Goal: Contribute content: Contribute content

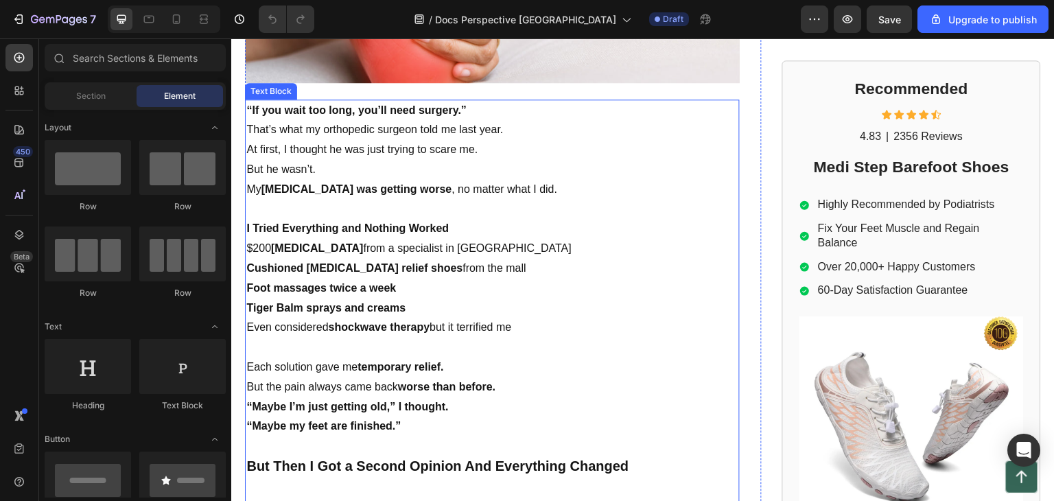
scroll to position [549, 0]
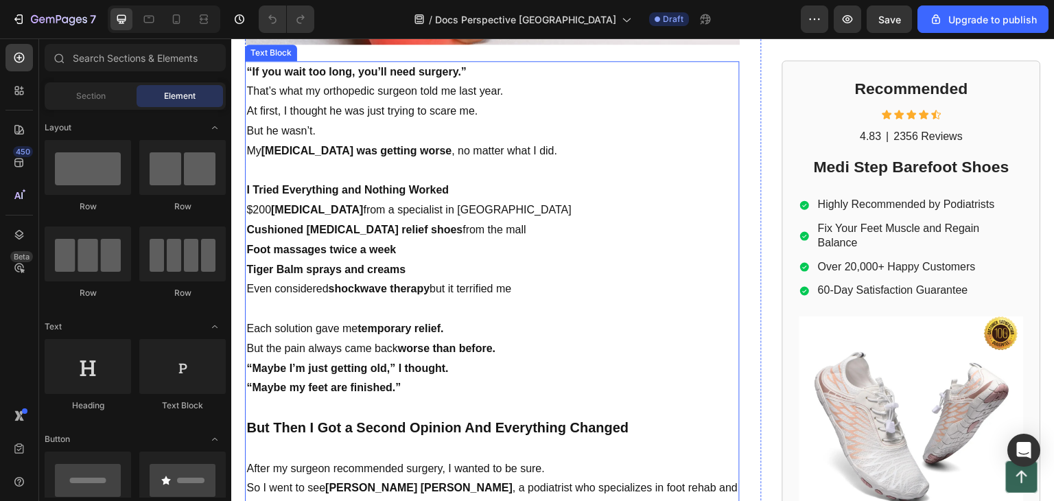
click at [252, 185] on strong "I Tried Everything and Nothing Worked" at bounding box center [347, 190] width 203 height 12
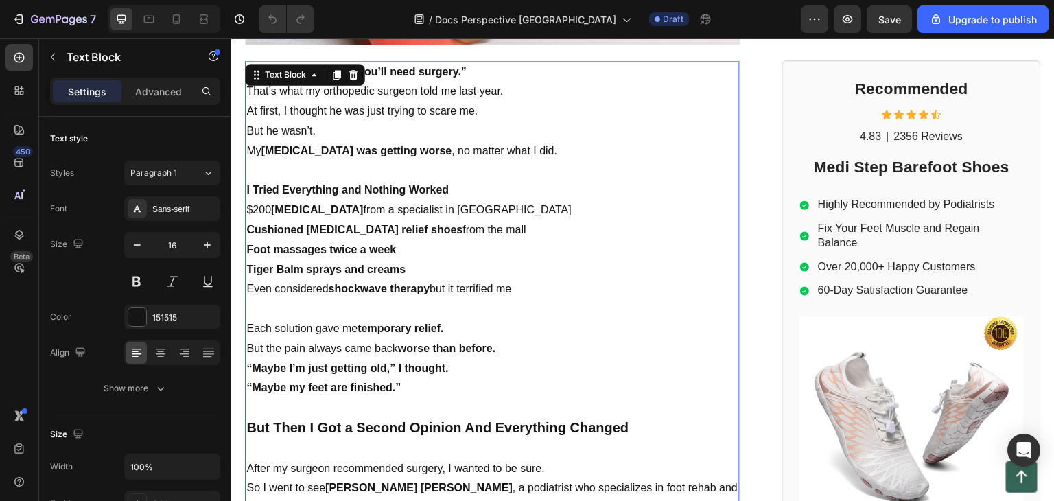
click at [246, 184] on strong "I Tried Everything and Nothing Worked" at bounding box center [347, 190] width 203 height 12
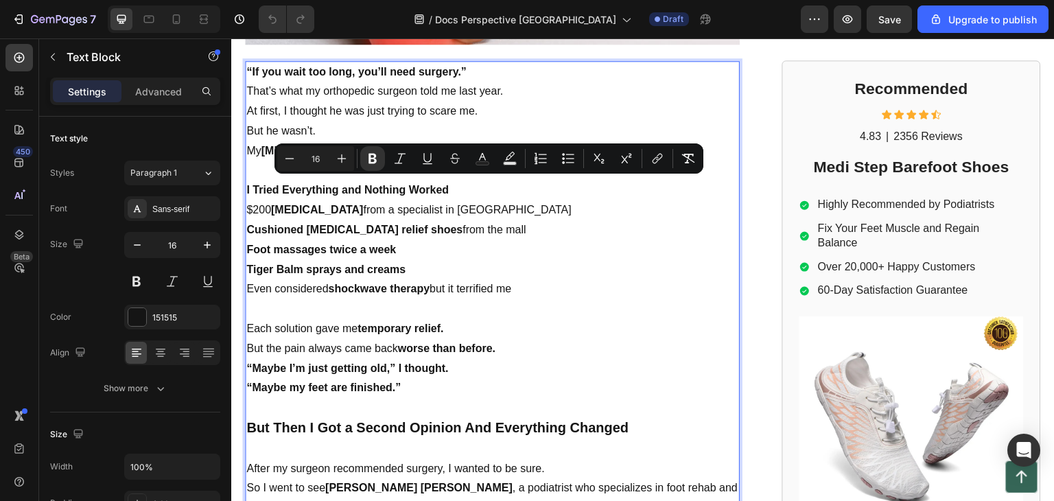
drag, startPoint x: 246, startPoint y: 184, endPoint x: 536, endPoint y: 285, distance: 307.4
copy div "I Tried Everything and Nothing Worked $200 orthotics from a specialist in Noven…"
click at [37, 25] on icon "button" at bounding box center [59, 20] width 56 height 12
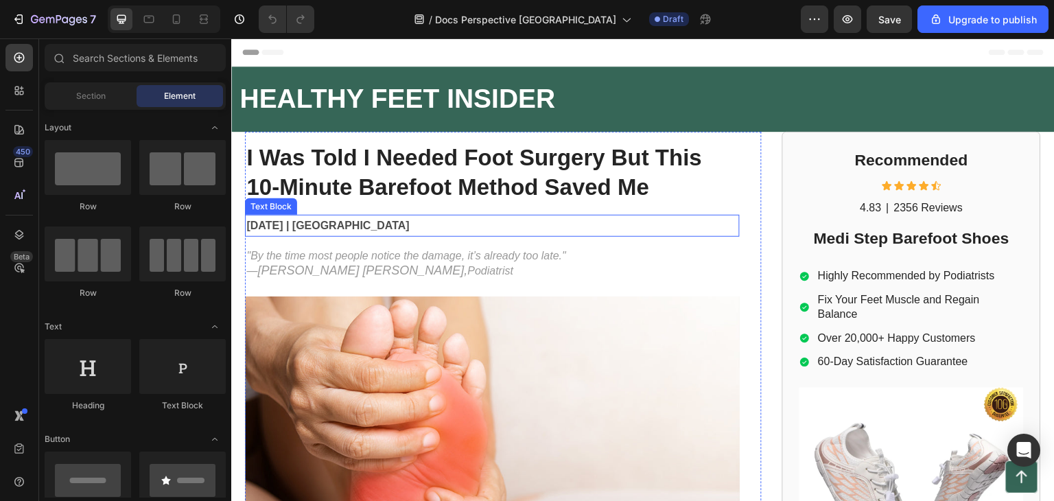
click at [328, 223] on strong "[DATE] | [GEOGRAPHIC_DATA]" at bounding box center [327, 226] width 163 height 12
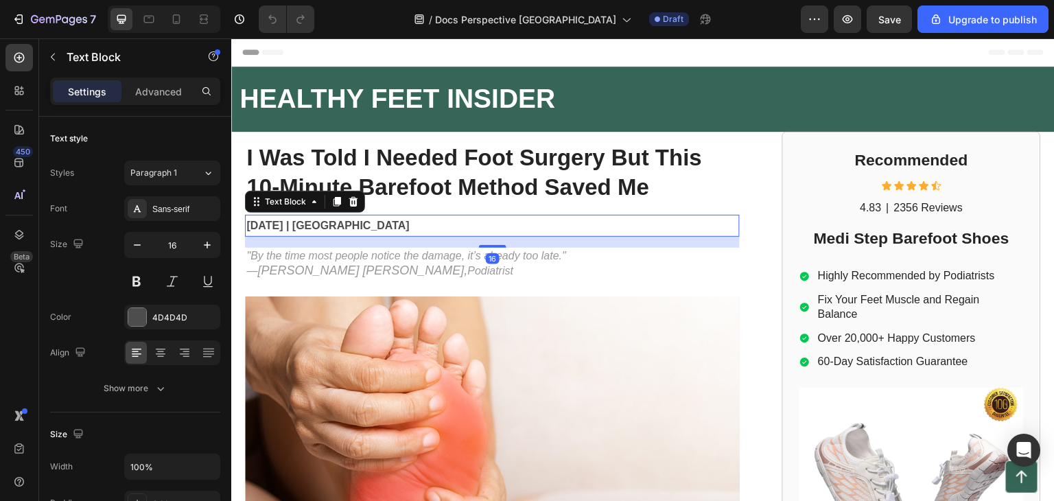
click at [323, 226] on strong "[DATE] | [GEOGRAPHIC_DATA]" at bounding box center [327, 226] width 163 height 12
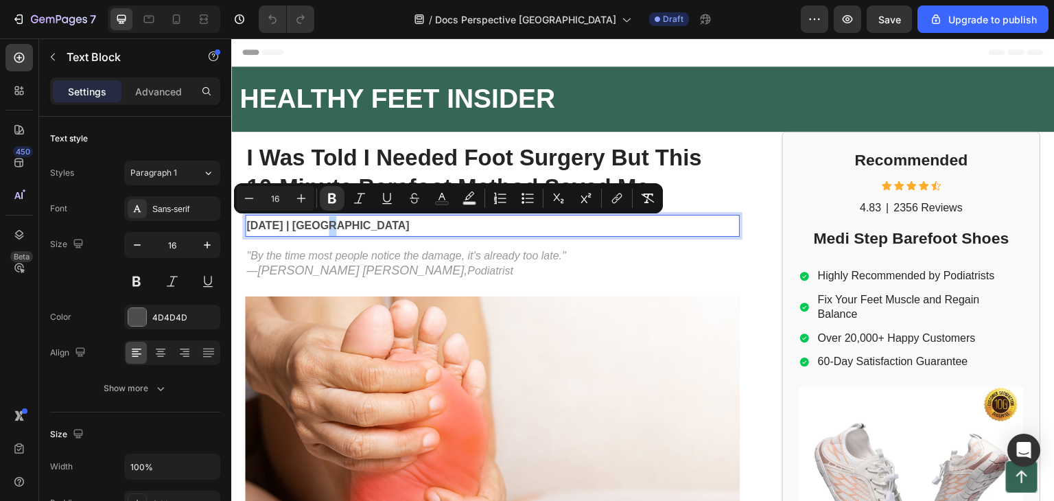
click at [322, 226] on strong "[DATE] | [GEOGRAPHIC_DATA]" at bounding box center [327, 226] width 163 height 12
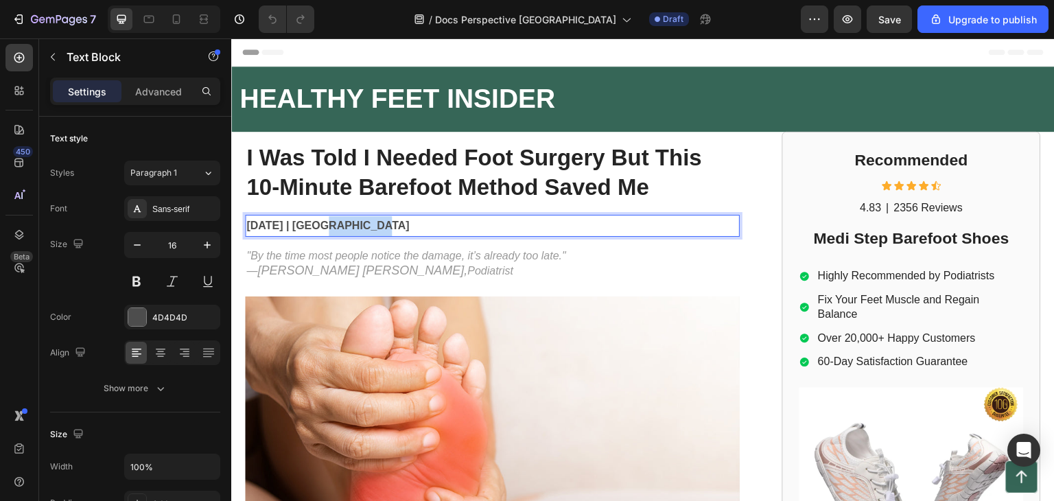
drag, startPoint x: 321, startPoint y: 226, endPoint x: 382, endPoint y: 227, distance: 61.1
click at [382, 227] on p "[DATE] | [GEOGRAPHIC_DATA]" at bounding box center [492, 226] width 492 height 20
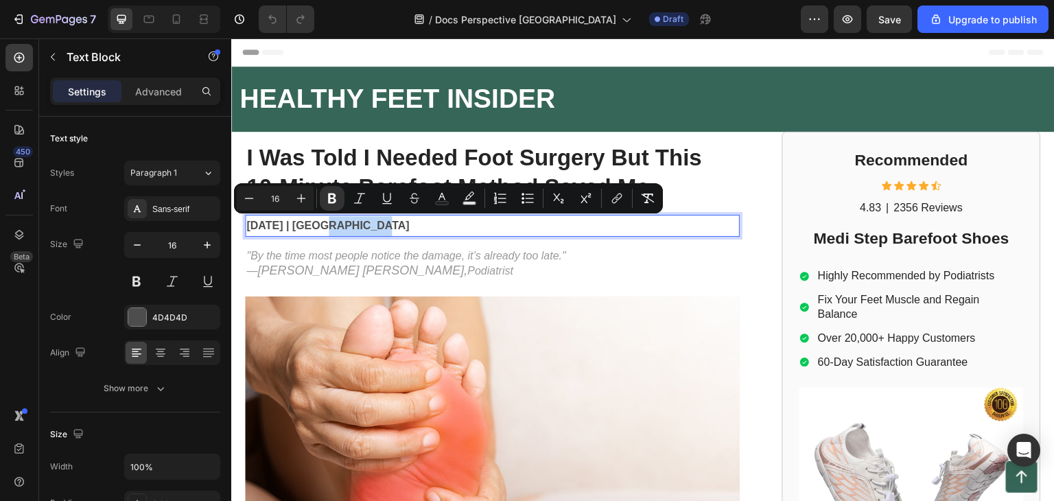
copy strong "Singapore"
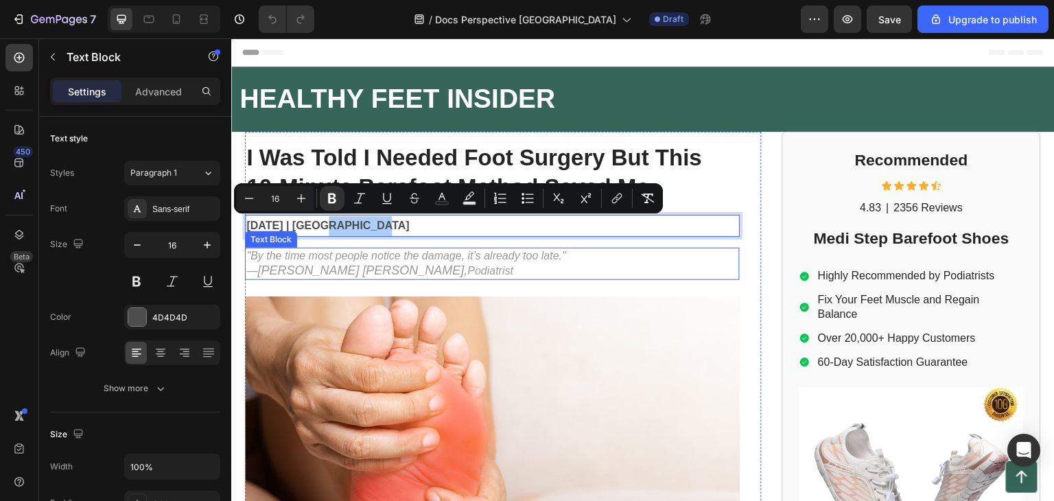
click at [349, 264] on span "[PERSON_NAME] [PERSON_NAME]," at bounding box center [362, 271] width 210 height 14
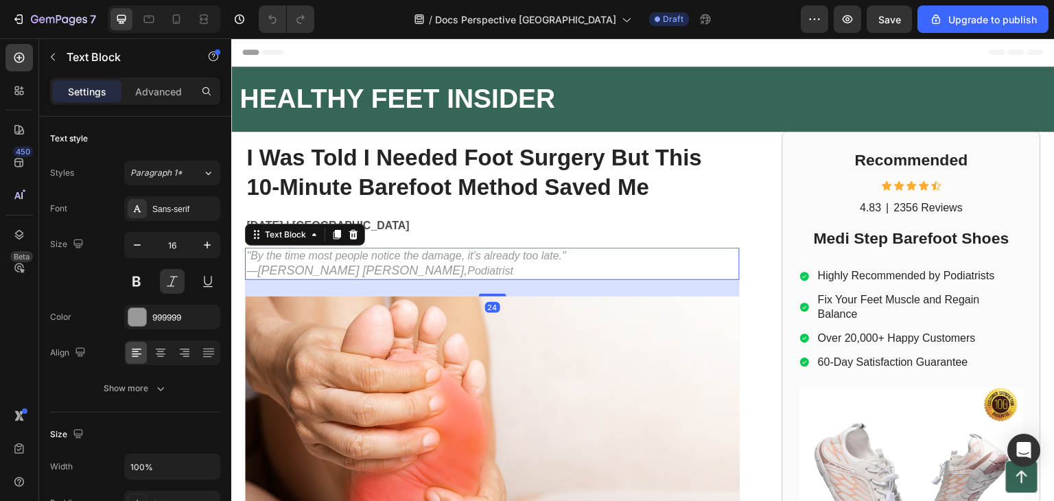
click at [354, 268] on span "[PERSON_NAME] [PERSON_NAME]," at bounding box center [362, 271] width 210 height 14
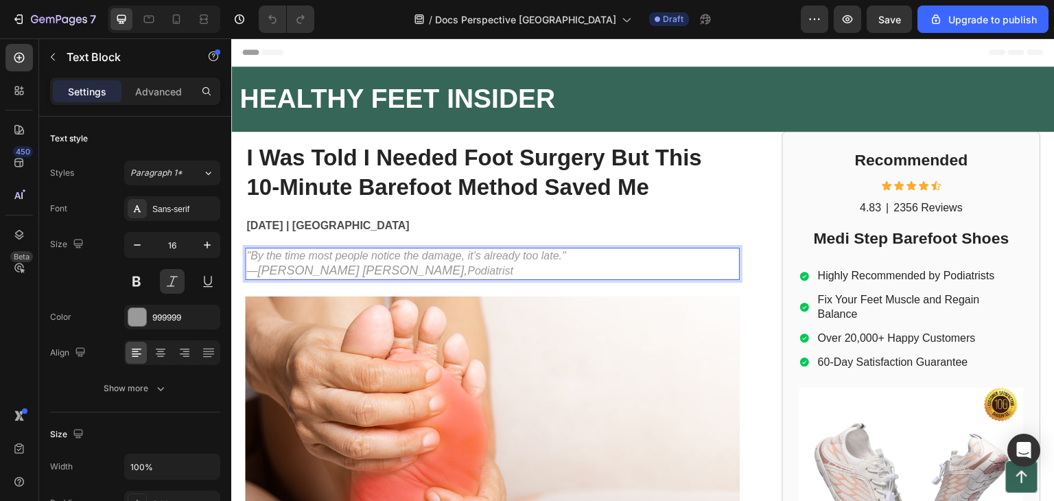
click at [350, 275] on span "[PERSON_NAME] [PERSON_NAME]," at bounding box center [362, 271] width 210 height 14
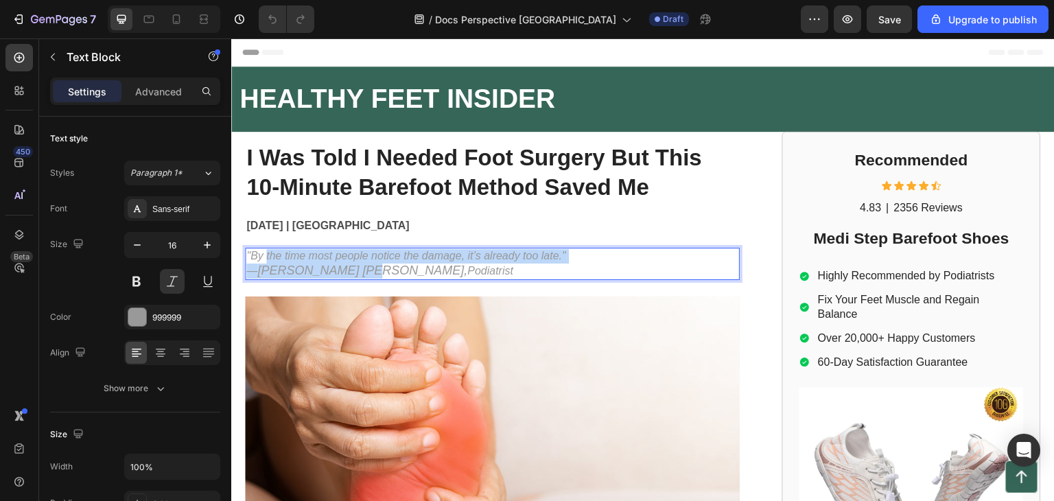
drag, startPoint x: 350, startPoint y: 275, endPoint x: 272, endPoint y: 259, distance: 79.8
click at [272, 259] on p ""By the time most people notice the damage, it’s already too late." — [PERSON_N…" at bounding box center [492, 264] width 492 height 30
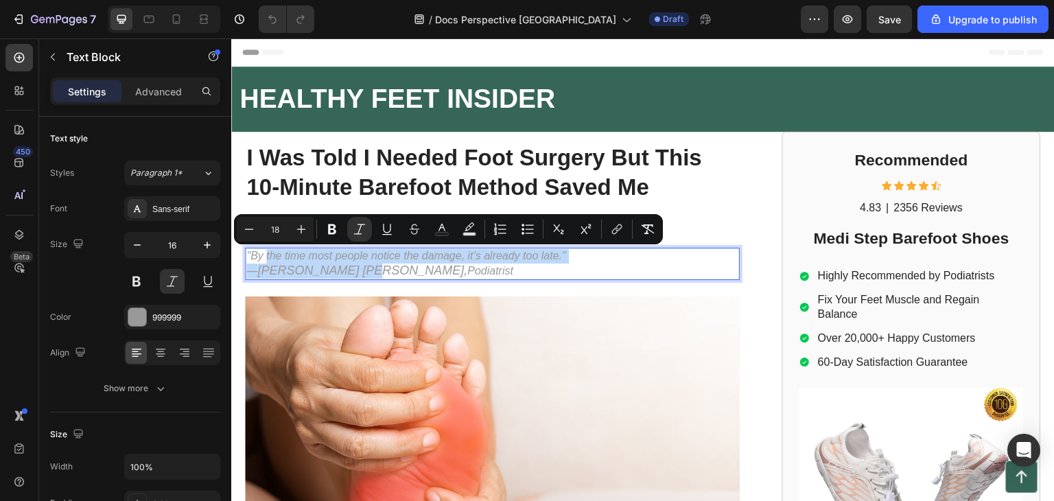
click at [273, 263] on p ""By the time most people notice the damage, it’s already too late." — [PERSON_N…" at bounding box center [492, 264] width 492 height 30
click at [426, 259] on icon ""By the time most people notice the damage, it’s already too late."" at bounding box center [406, 256] width 320 height 12
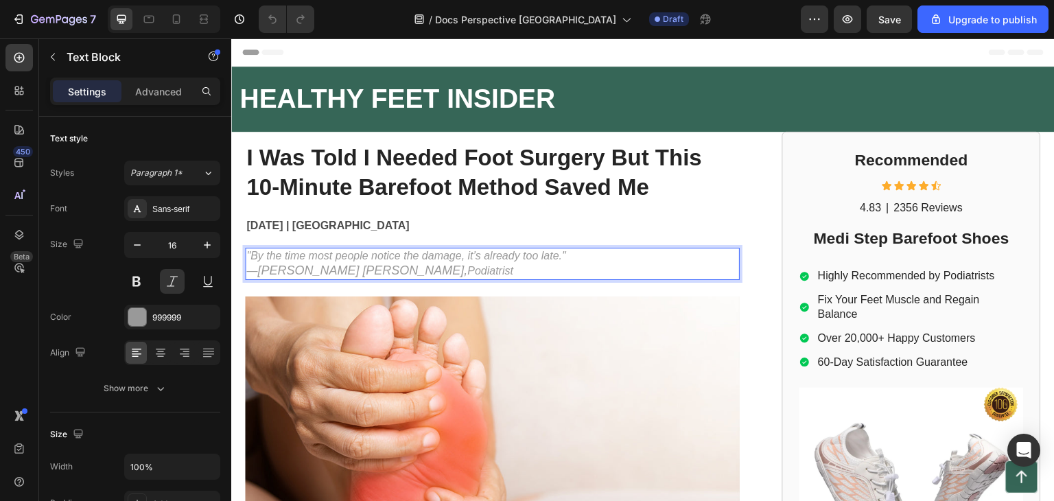
click at [260, 272] on span "[PERSON_NAME] [PERSON_NAME]," at bounding box center [362, 271] width 210 height 14
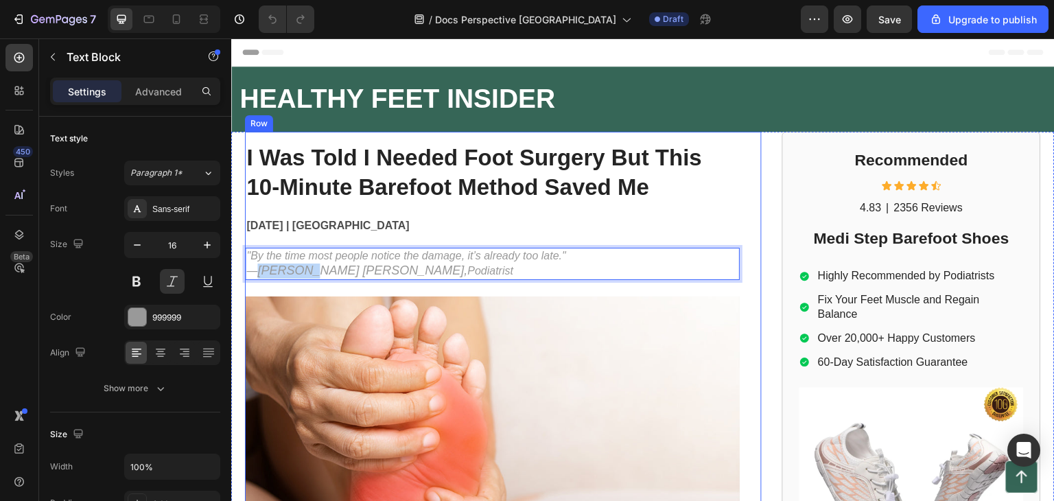
drag, startPoint x: 260, startPoint y: 272, endPoint x: 304, endPoint y: 273, distance: 44.0
click at [302, 273] on span "[PERSON_NAME] [PERSON_NAME]," at bounding box center [362, 271] width 210 height 14
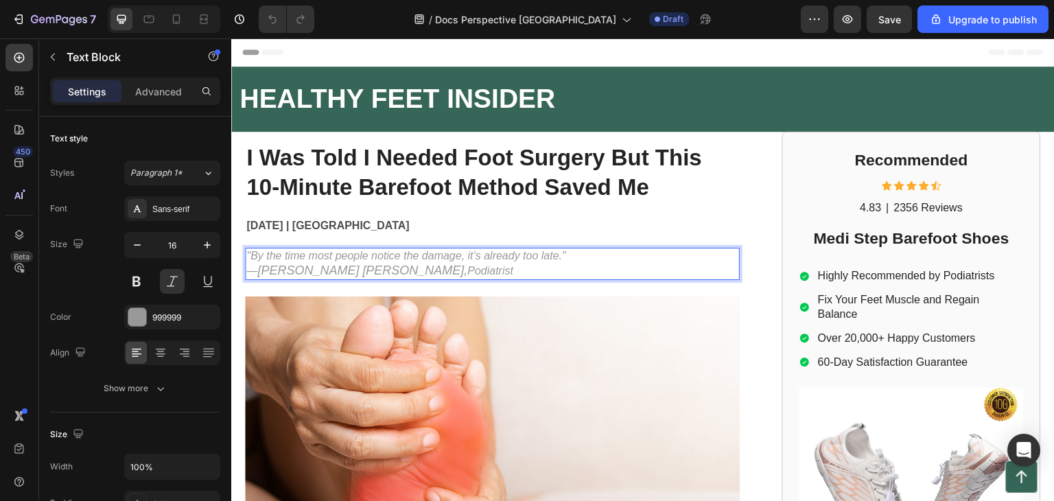
click at [468, 268] on span "Podiatrist" at bounding box center [491, 271] width 46 height 12
click at [261, 268] on span "[PERSON_NAME] [PERSON_NAME]," at bounding box center [362, 271] width 210 height 14
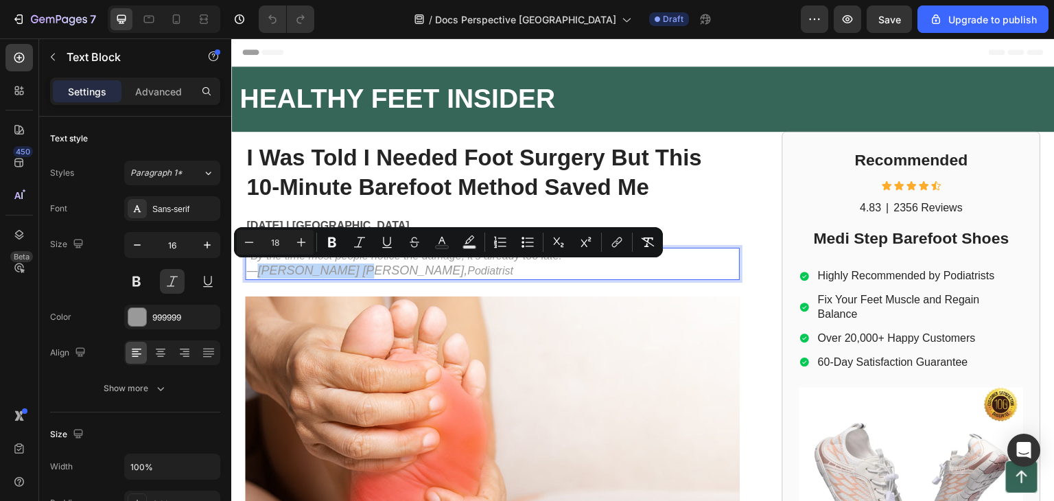
drag, startPoint x: 261, startPoint y: 268, endPoint x: 338, endPoint y: 270, distance: 76.9
click at [338, 270] on span "[PERSON_NAME] [PERSON_NAME]," at bounding box center [362, 271] width 210 height 14
copy span "[PERSON_NAME] [PERSON_NAME]"
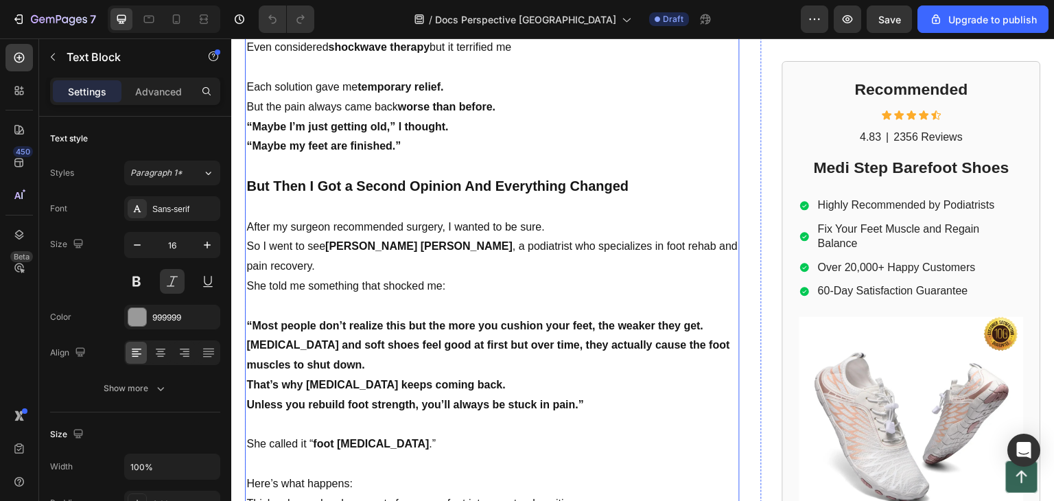
scroll to position [892, 0]
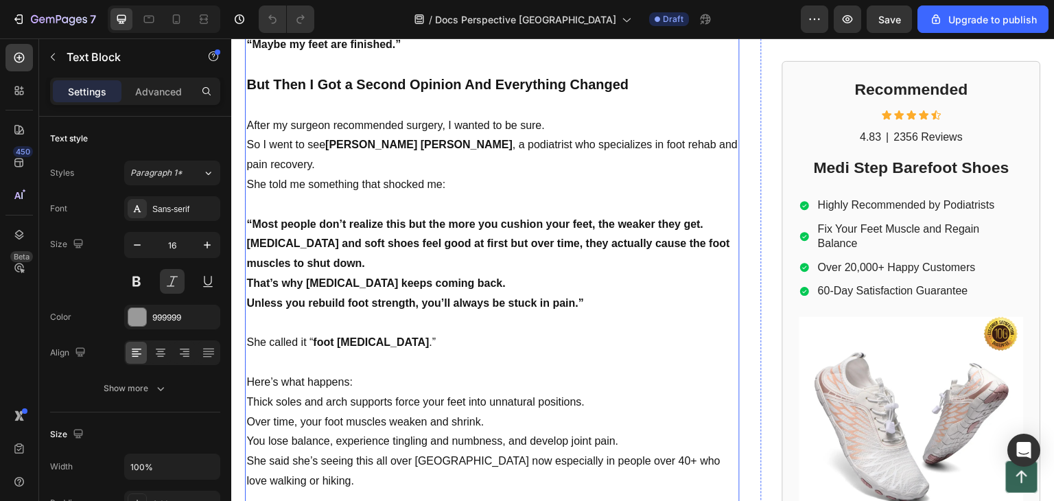
click at [354, 139] on strong "[PERSON_NAME] [PERSON_NAME]" at bounding box center [418, 145] width 187 height 12
click at [330, 143] on strong "[PERSON_NAME] [PERSON_NAME]" at bounding box center [418, 145] width 187 height 12
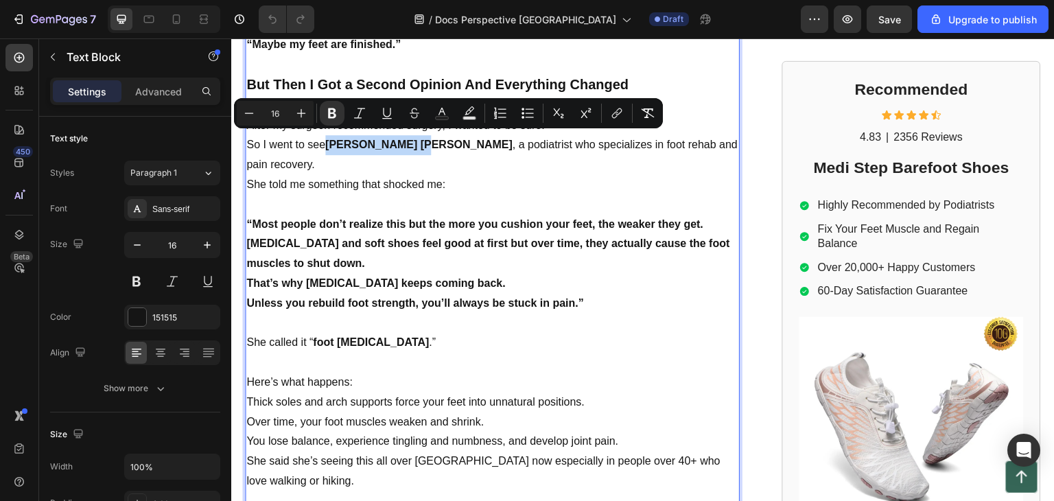
drag, startPoint x: 329, startPoint y: 141, endPoint x: 416, endPoint y: 143, distance: 87.2
click at [416, 143] on p "So I went to see Dr. Goh Wei Ling , a podiatrist who specializes in foot rehab …" at bounding box center [492, 155] width 492 height 40
copy strong "[PERSON_NAME] [PERSON_NAME]"
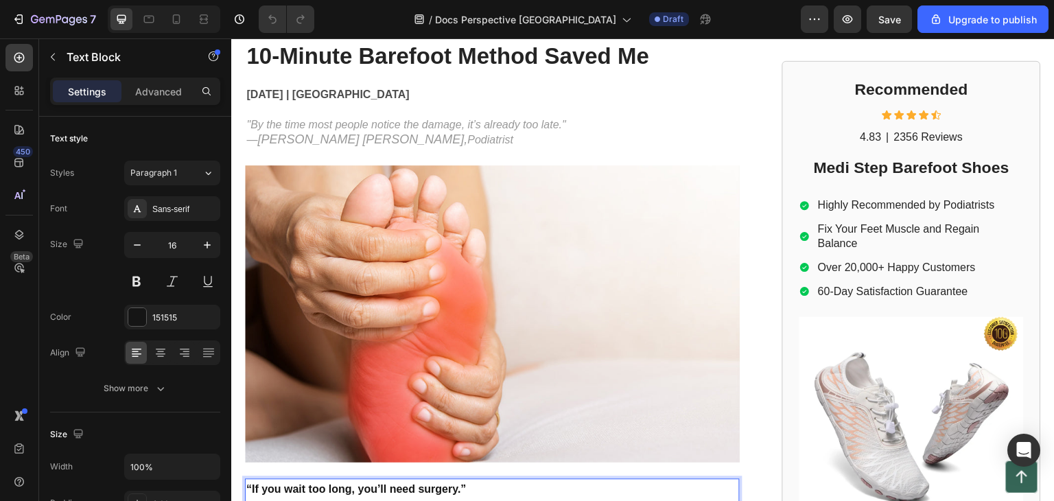
scroll to position [69, 0]
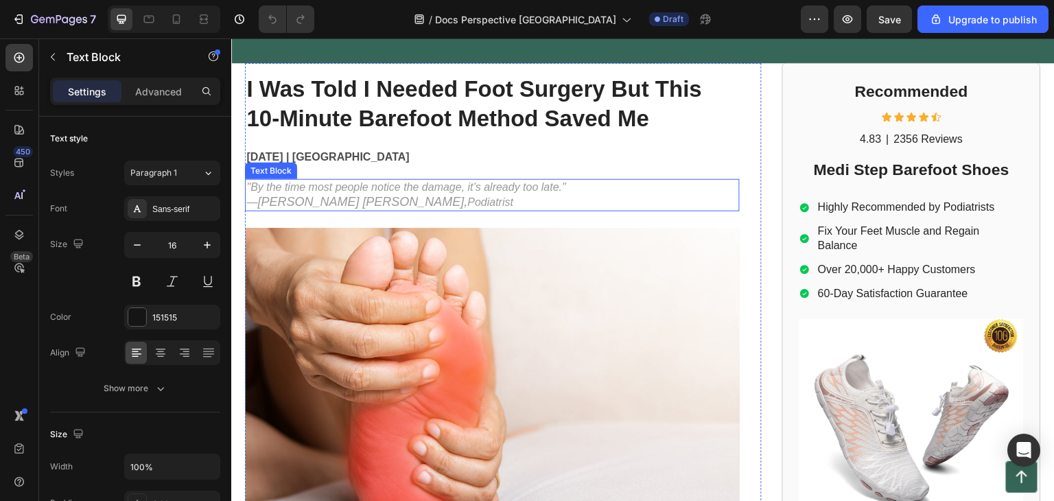
click at [282, 201] on span "[PERSON_NAME] [PERSON_NAME]," at bounding box center [362, 202] width 210 height 14
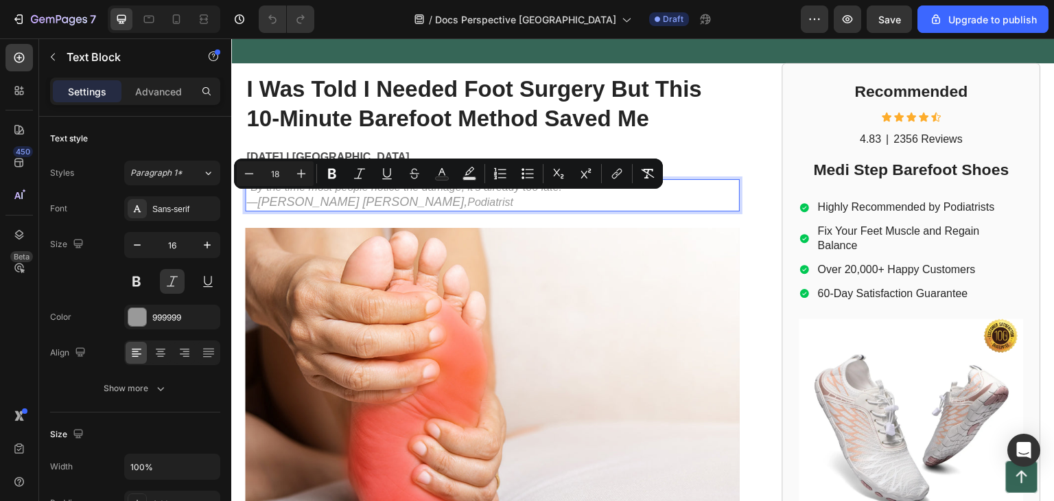
click at [259, 201] on span "[PERSON_NAME] [PERSON_NAME]," at bounding box center [362, 202] width 210 height 14
drag, startPoint x: 258, startPoint y: 201, endPoint x: 343, endPoint y: 203, distance: 85.1
click at [343, 203] on span "[PERSON_NAME] [PERSON_NAME]," at bounding box center [362, 202] width 210 height 14
copy span "[PERSON_NAME] [PERSON_NAME]"
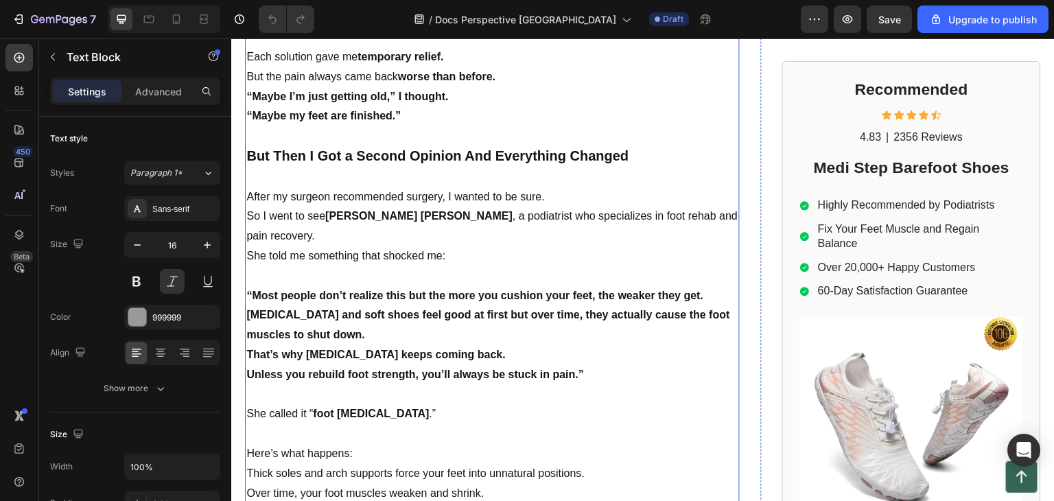
scroll to position [824, 0]
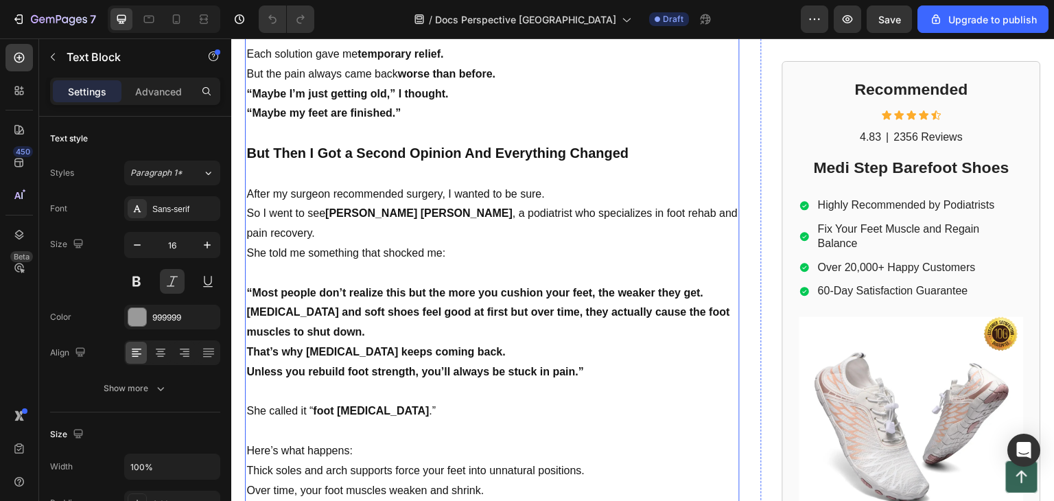
click at [334, 213] on strong "[PERSON_NAME] [PERSON_NAME]" at bounding box center [418, 213] width 187 height 12
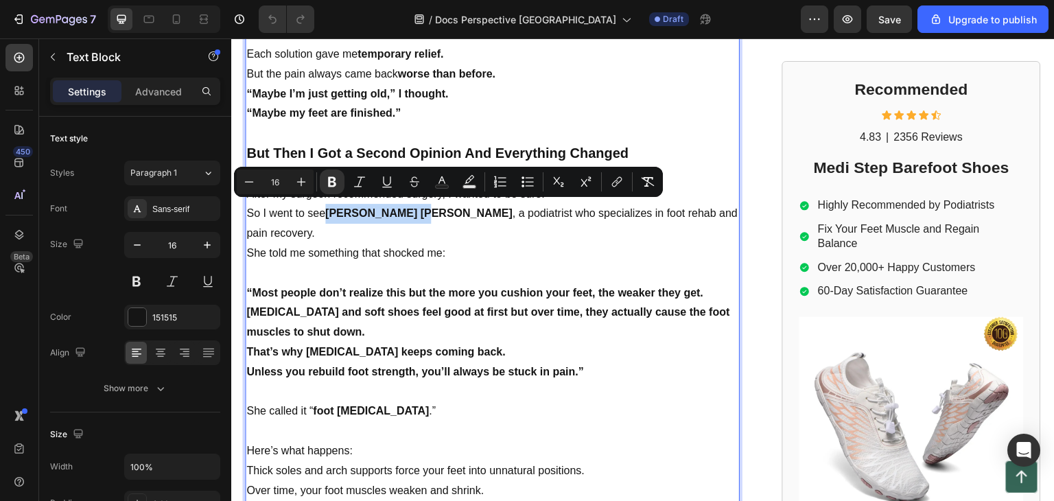
drag, startPoint x: 328, startPoint y: 210, endPoint x: 408, endPoint y: 207, distance: 80.4
click at [408, 207] on strong "[PERSON_NAME] [PERSON_NAME]" at bounding box center [418, 213] width 187 height 12
copy strong "[PERSON_NAME] [PERSON_NAME]"
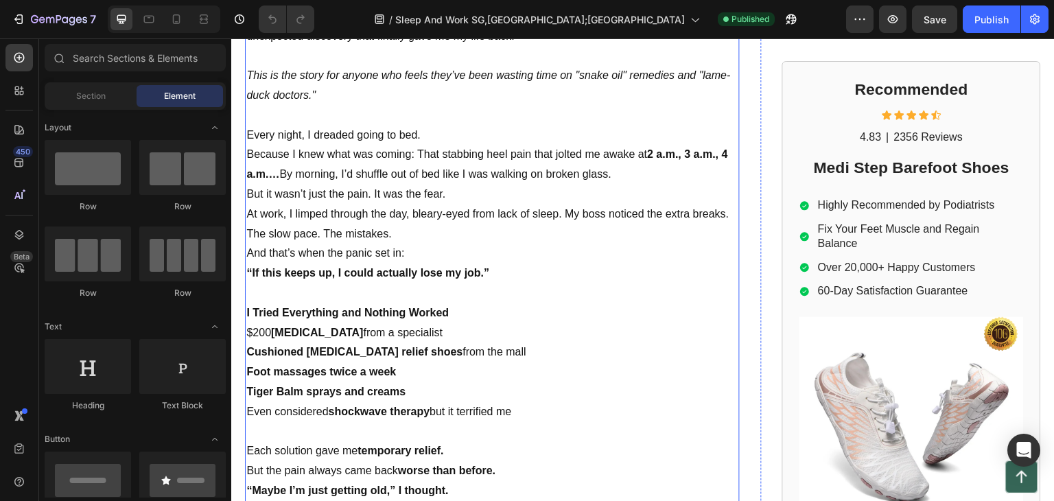
scroll to position [892, 0]
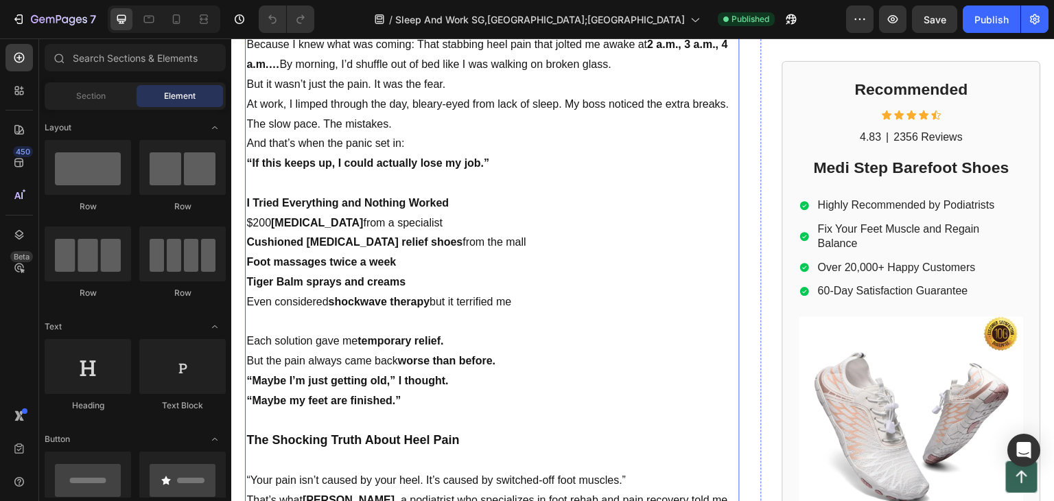
click at [252, 185] on p at bounding box center [492, 184] width 492 height 20
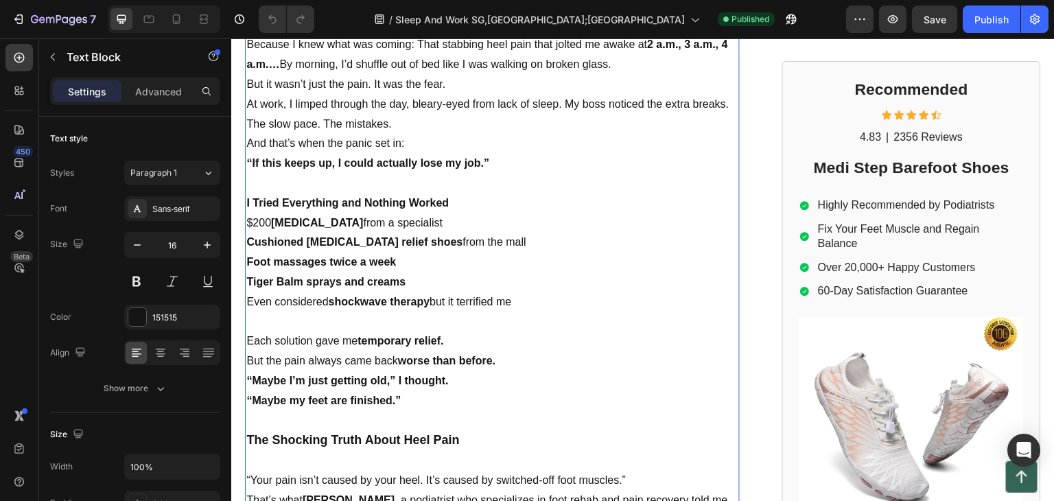
click at [250, 205] on p "I Tried Everything and Nothing Worked" at bounding box center [492, 204] width 492 height 20
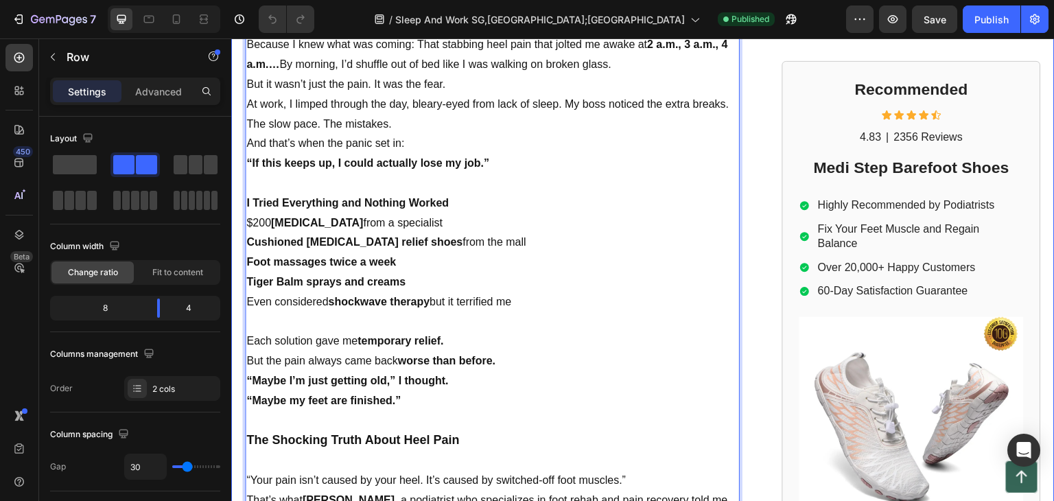
click at [243, 196] on div "“The Pain Stole My Nights… and Almost My Job” Heading August 2025 | Text Block …" at bounding box center [643, 211] width 824 height 1945
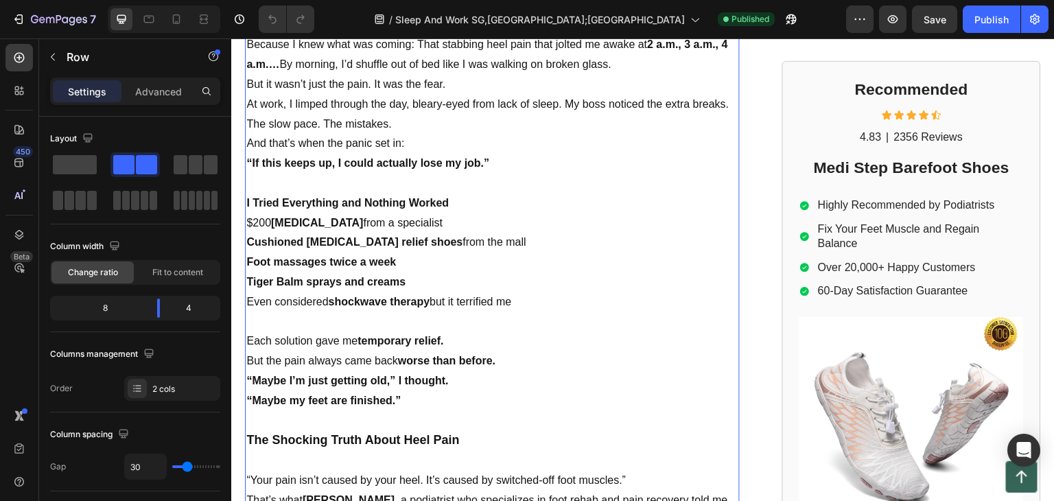
click at [247, 198] on strong "I Tried Everything and Nothing Worked" at bounding box center [347, 203] width 203 height 12
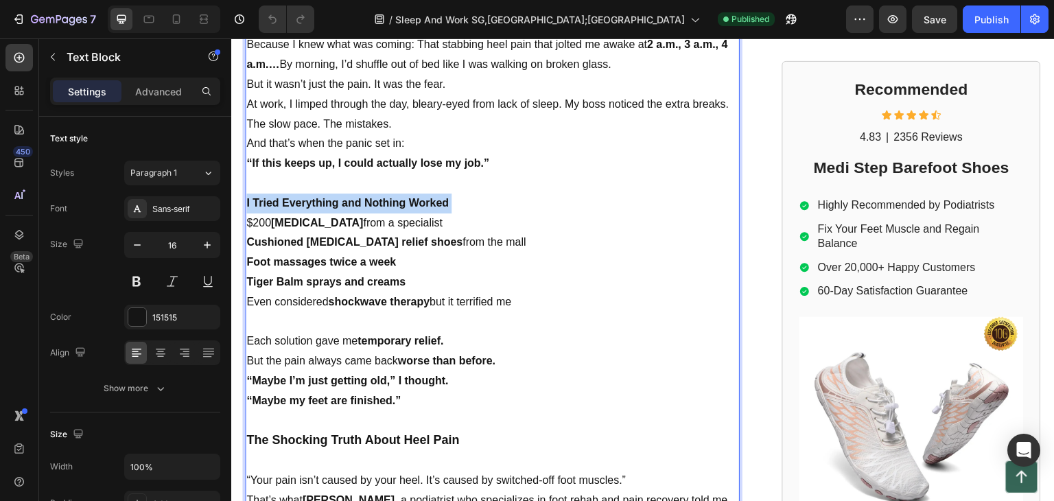
click at [247, 198] on strong "I Tried Everything and Nothing Worked" at bounding box center [347, 203] width 203 height 12
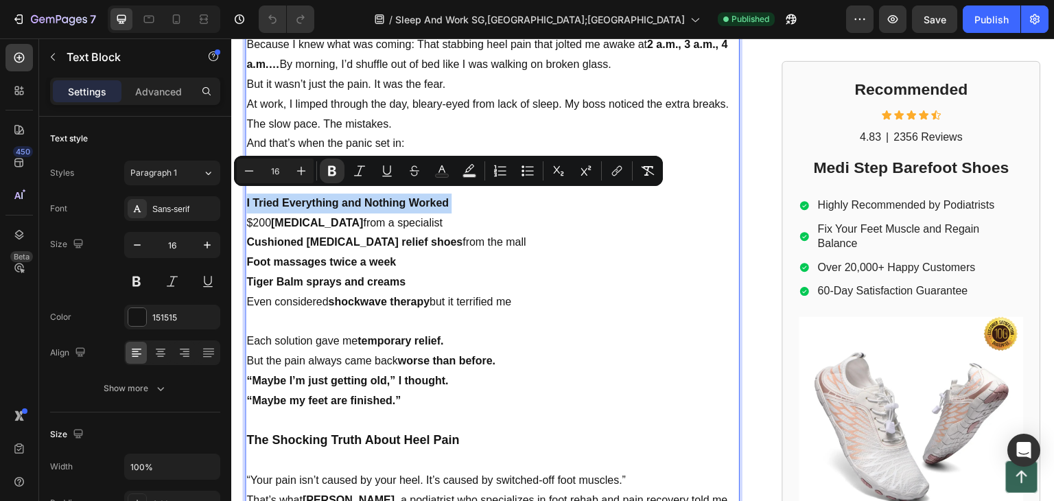
click at [247, 198] on strong "I Tried Everything and Nothing Worked" at bounding box center [347, 203] width 203 height 12
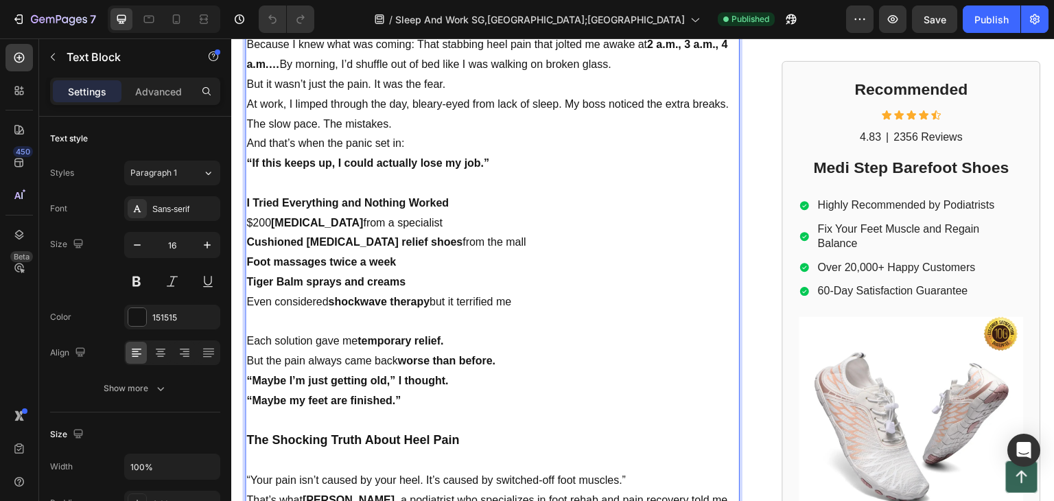
drag, startPoint x: 379, startPoint y: 253, endPoint x: 428, endPoint y: 275, distance: 53.2
click at [379, 256] on strong "Foot massages twice a week" at bounding box center [321, 262] width 150 height 12
click at [540, 296] on p "Even considered shockwave therapy but it terrified me" at bounding box center [492, 302] width 492 height 20
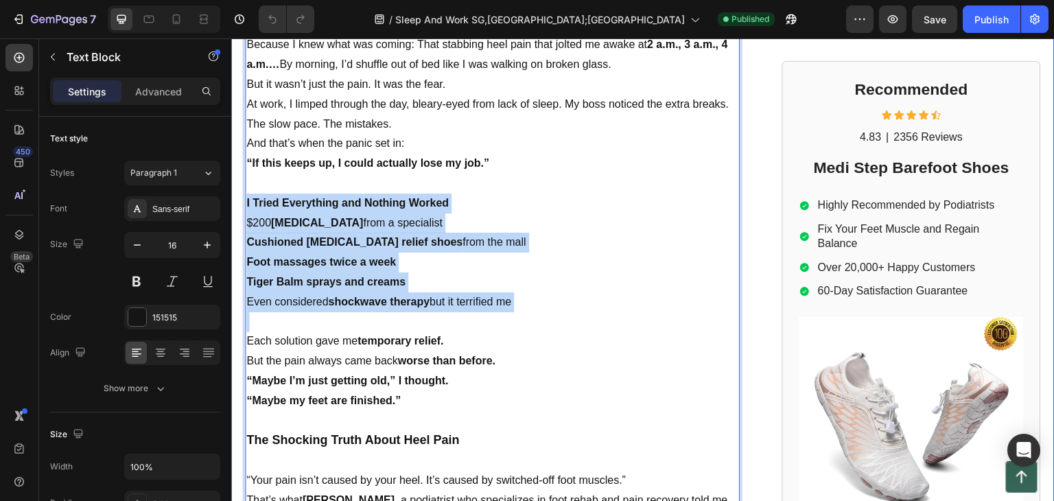
drag, startPoint x: 540, startPoint y: 296, endPoint x: 242, endPoint y: 196, distance: 313.5
click at [242, 196] on div "“The Pain Stole My Nights… and Almost My Job” Heading August 2025 | Text Block …" at bounding box center [643, 211] width 824 height 1945
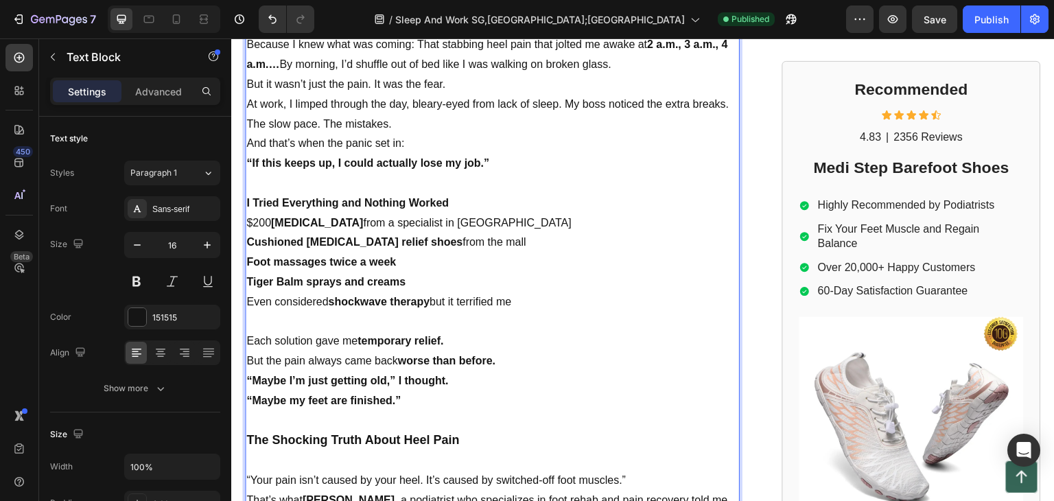
click at [593, 265] on p "Foot massages twice a week" at bounding box center [492, 263] width 492 height 20
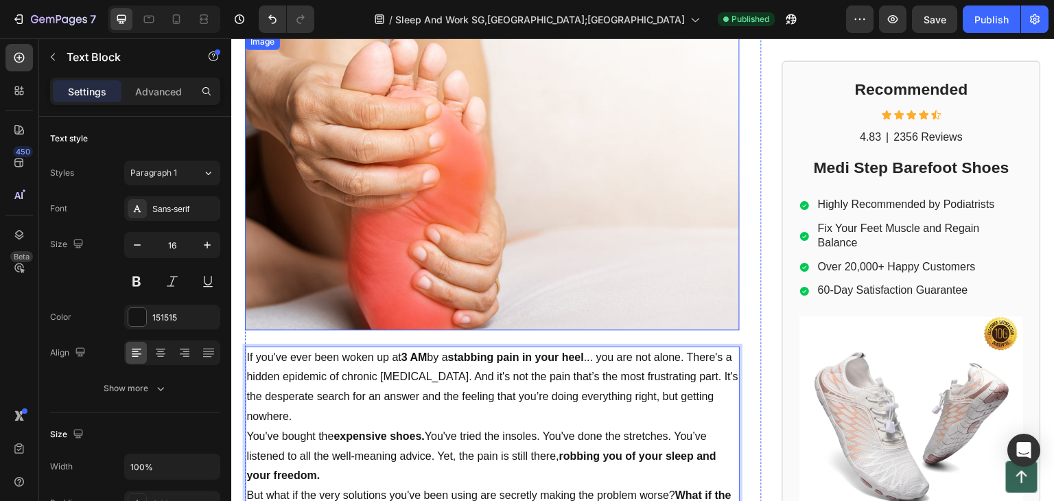
scroll to position [0, 0]
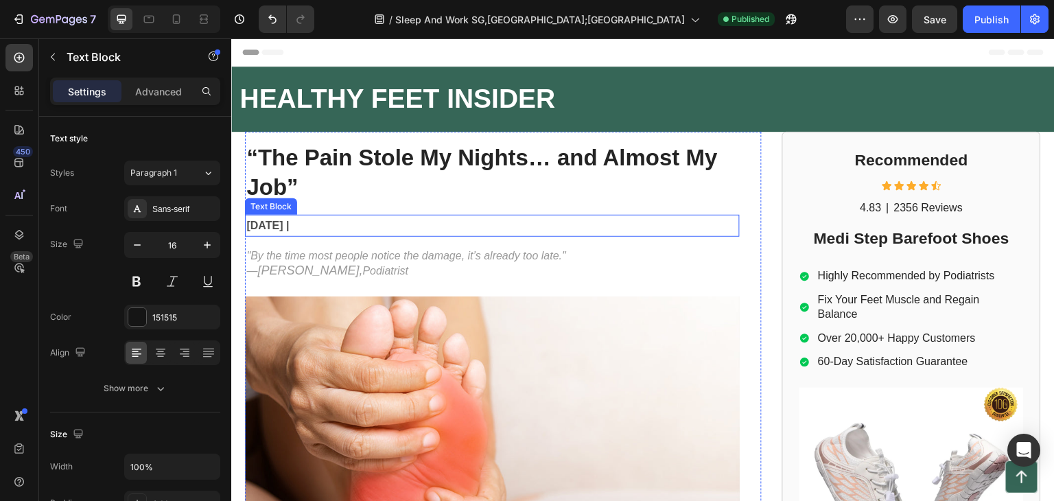
click at [334, 218] on p "August 2025 |" at bounding box center [492, 226] width 492 height 20
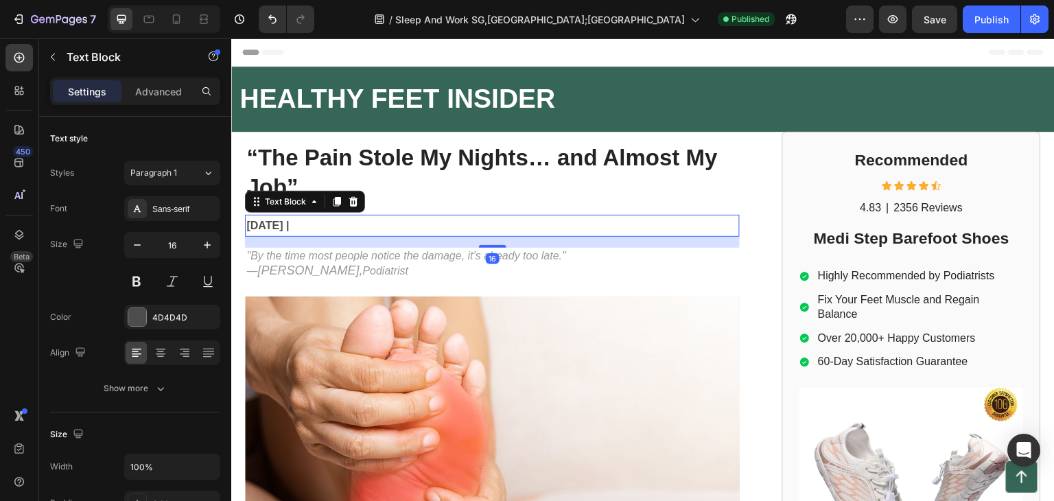
click at [334, 218] on p "August 2025 |" at bounding box center [492, 226] width 492 height 20
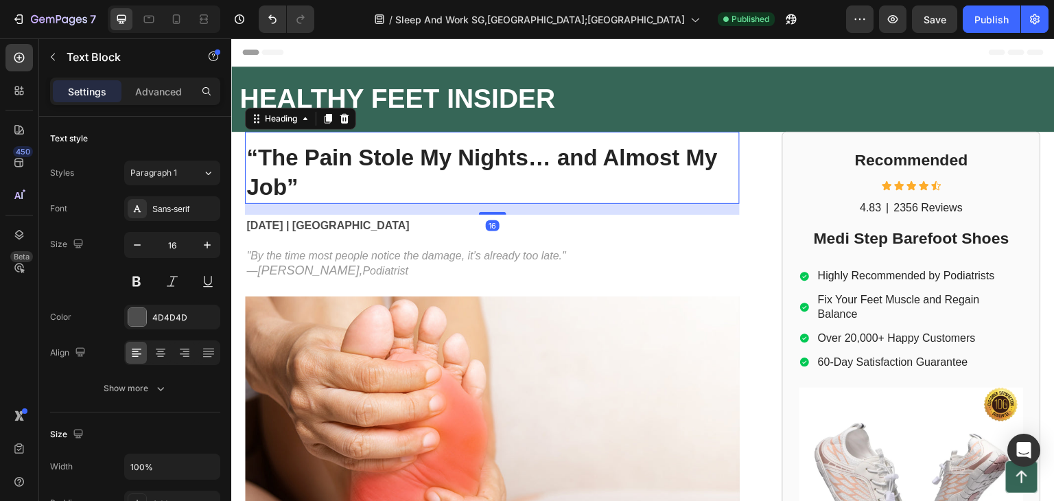
click at [404, 181] on h1 "“The Pain Stole My Nights… and Almost My Job”" at bounding box center [492, 173] width 495 height 62
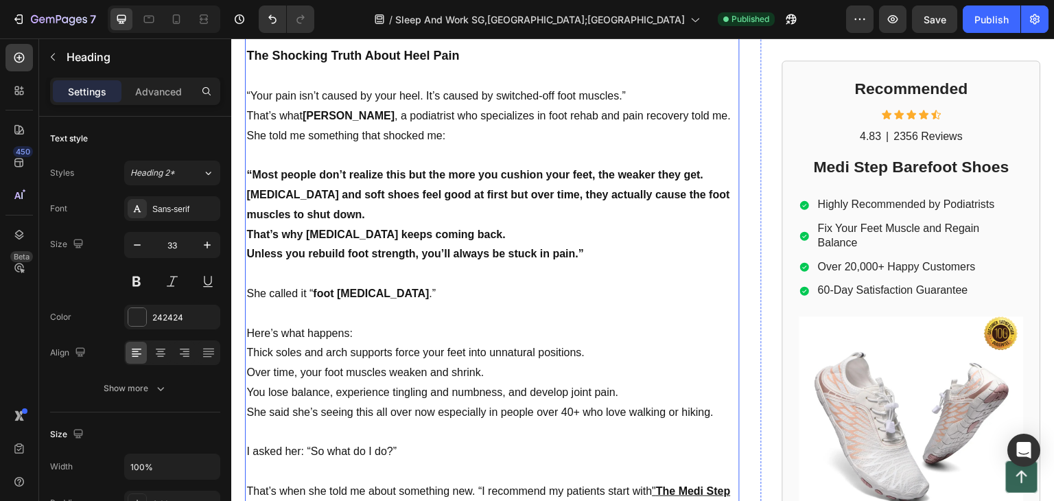
scroll to position [1167, 0]
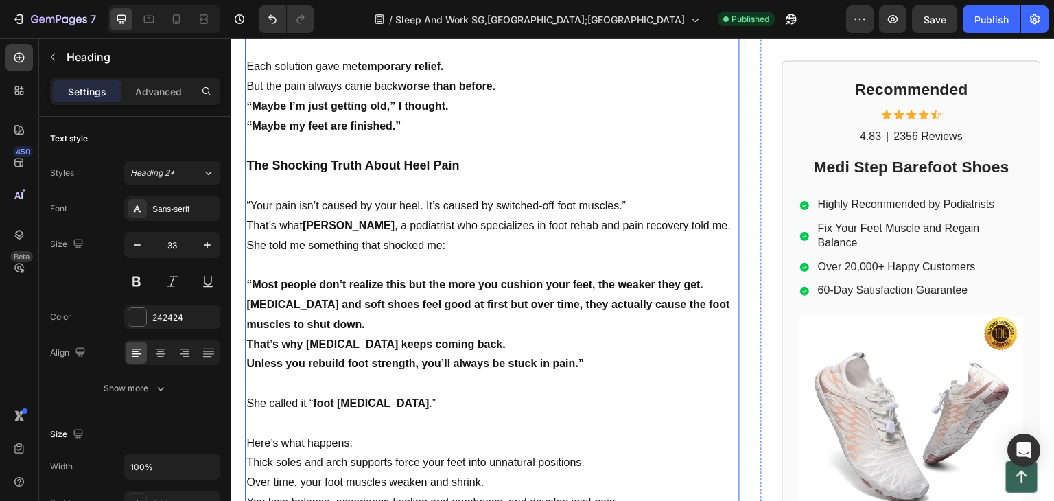
click at [308, 220] on strong "Dr. Emily Tan" at bounding box center [349, 226] width 92 height 12
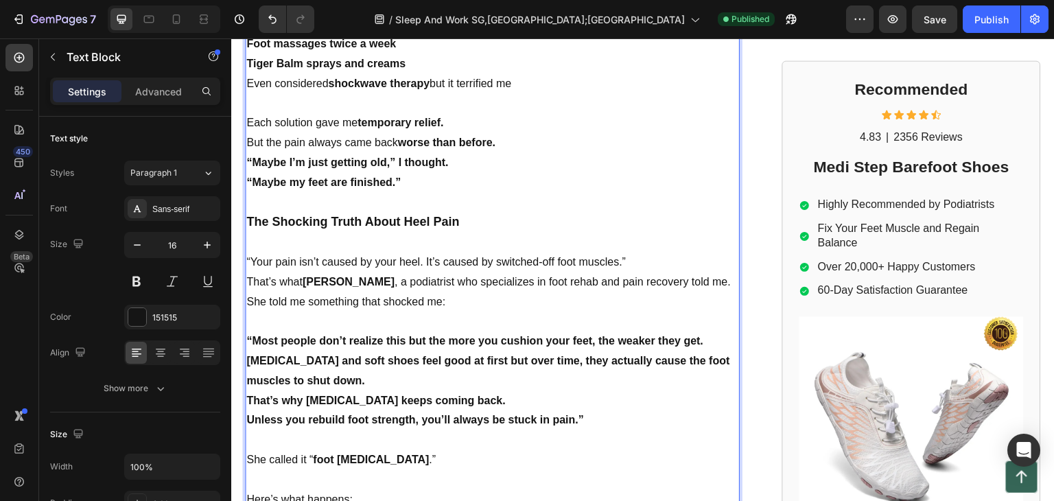
scroll to position [1170, 0]
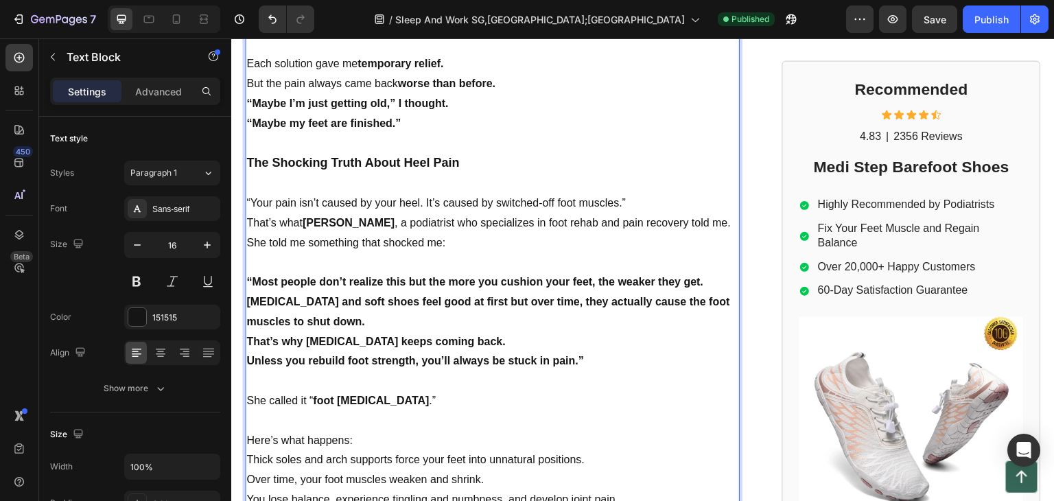
click at [308, 223] on p "That’s what Dr. Emily Tan , a podiatrist who specializes in foot rehab and pain…" at bounding box center [492, 224] width 492 height 20
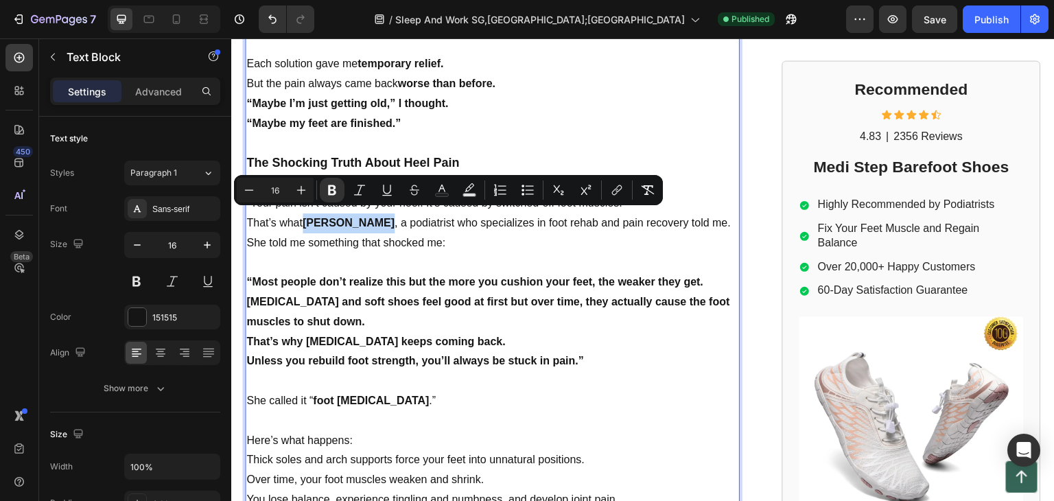
drag, startPoint x: 308, startPoint y: 221, endPoint x: 373, endPoint y: 216, distance: 66.1
click at [373, 217] on strong "Dr. Emily Tan" at bounding box center [349, 223] width 92 height 12
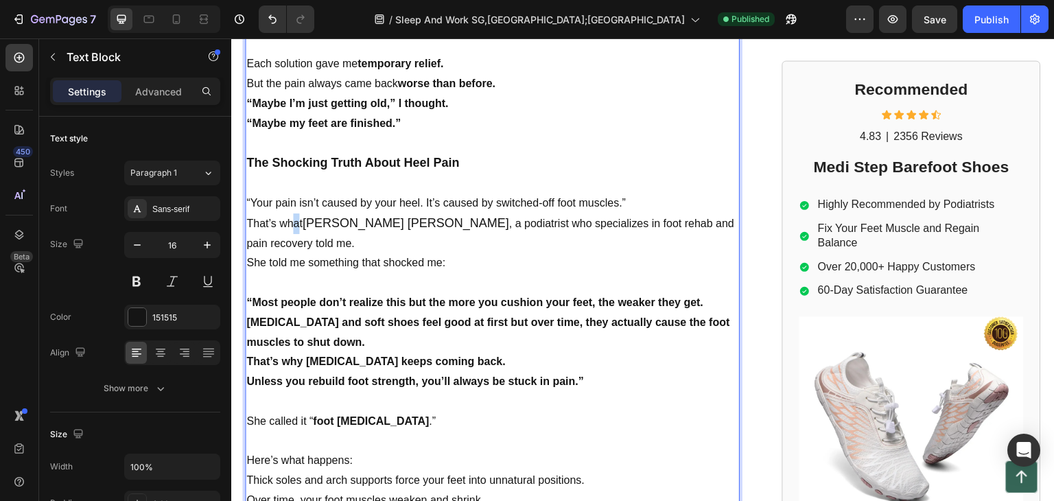
click at [297, 222] on p "That’s what [PERSON_NAME] [PERSON_NAME] , a podiatrist who specializes in foot …" at bounding box center [492, 234] width 492 height 41
drag, startPoint x: 301, startPoint y: 221, endPoint x: 309, endPoint y: 218, distance: 8.0
click at [305, 220] on p "That’s what [PERSON_NAME] [PERSON_NAME] , a podiatrist who specializes in foot …" at bounding box center [492, 234] width 492 height 41
click at [309, 218] on span "[PERSON_NAME] [PERSON_NAME]" at bounding box center [406, 223] width 207 height 14
drag, startPoint x: 308, startPoint y: 217, endPoint x: 357, endPoint y: 214, distance: 49.5
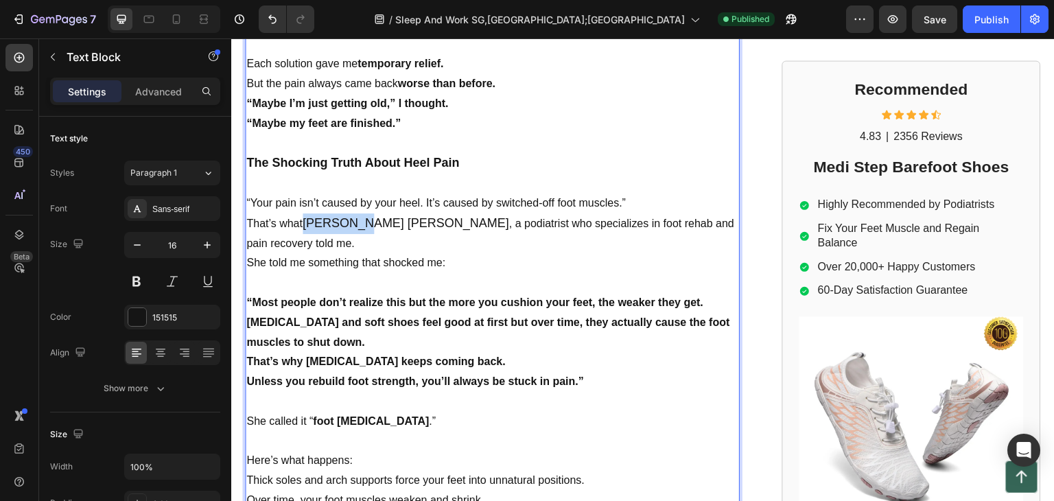
click at [357, 216] on span "[PERSON_NAME] [PERSON_NAME]" at bounding box center [406, 223] width 207 height 14
click at [384, 216] on span "[PERSON_NAME] [PERSON_NAME]" at bounding box center [406, 223] width 207 height 14
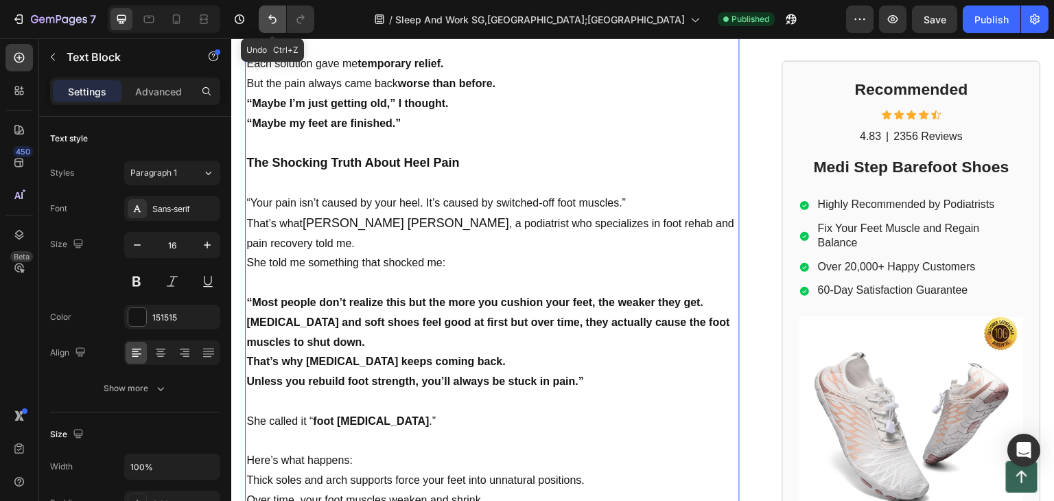
click at [269, 25] on icon "Undo/Redo" at bounding box center [273, 19] width 14 height 14
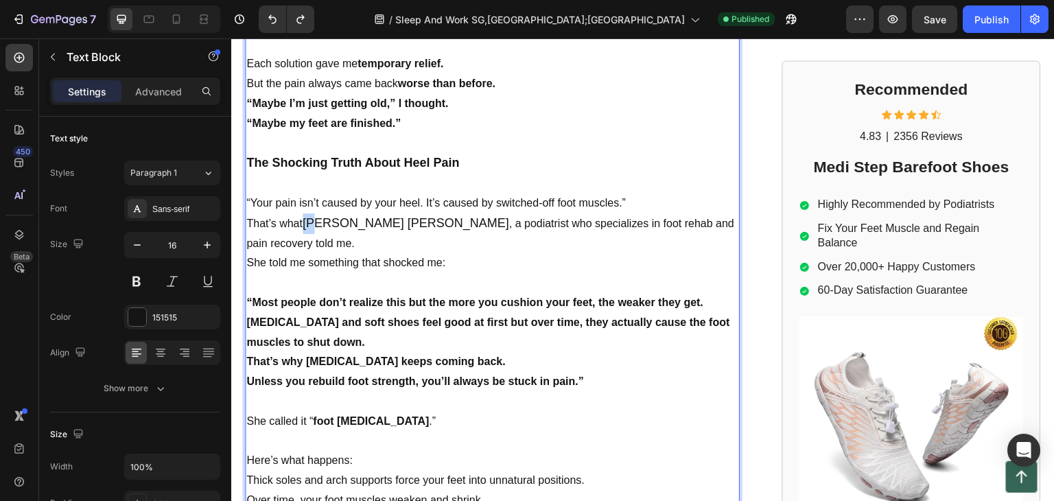
click at [308, 216] on span "[PERSON_NAME] [PERSON_NAME]" at bounding box center [406, 223] width 207 height 14
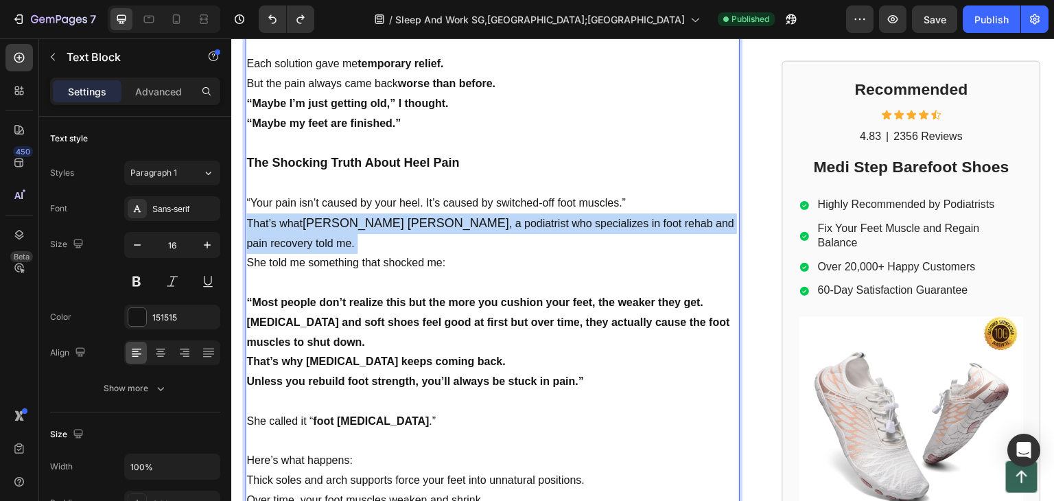
click at [308, 216] on span "[PERSON_NAME] [PERSON_NAME]" at bounding box center [406, 223] width 207 height 14
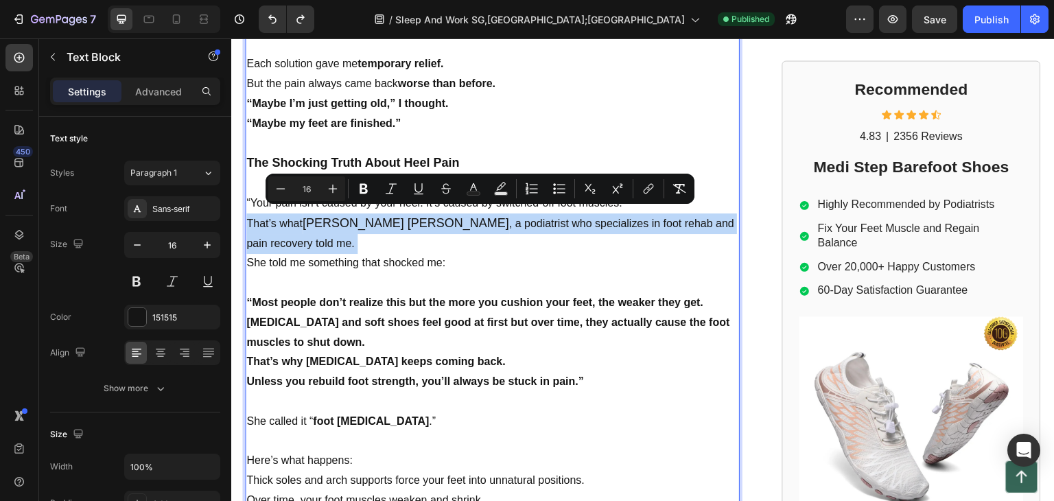
click at [307, 216] on span "[PERSON_NAME] [PERSON_NAME]" at bounding box center [406, 223] width 207 height 14
click at [311, 236] on p "That’s what [PERSON_NAME] [PERSON_NAME] , a podiatrist who specializes in foot …" at bounding box center [492, 234] width 492 height 41
click at [314, 240] on p "That’s what [PERSON_NAME] [PERSON_NAME] , a podiatrist who specializes in foot …" at bounding box center [492, 234] width 492 height 41
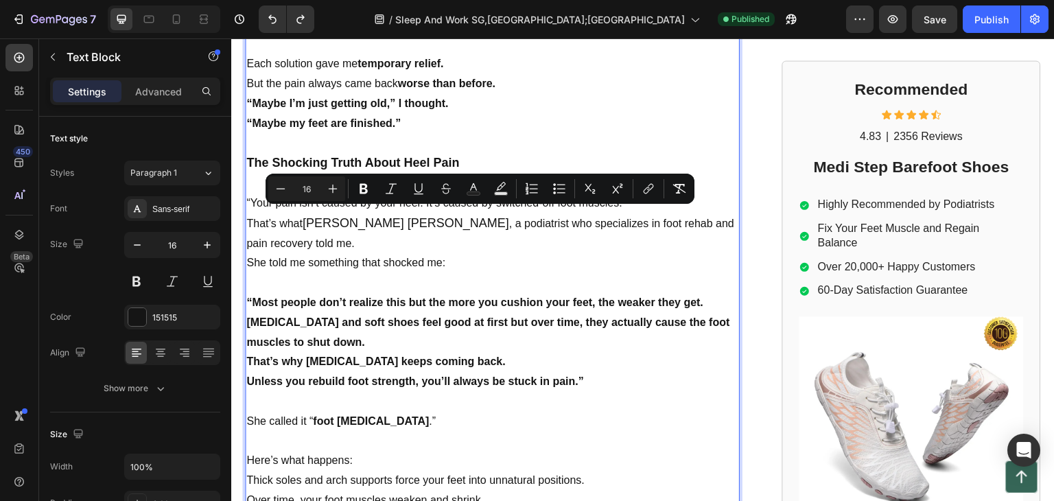
click at [325, 273] on p "Rich Text Editor. Editing area: main" at bounding box center [492, 283] width 492 height 20
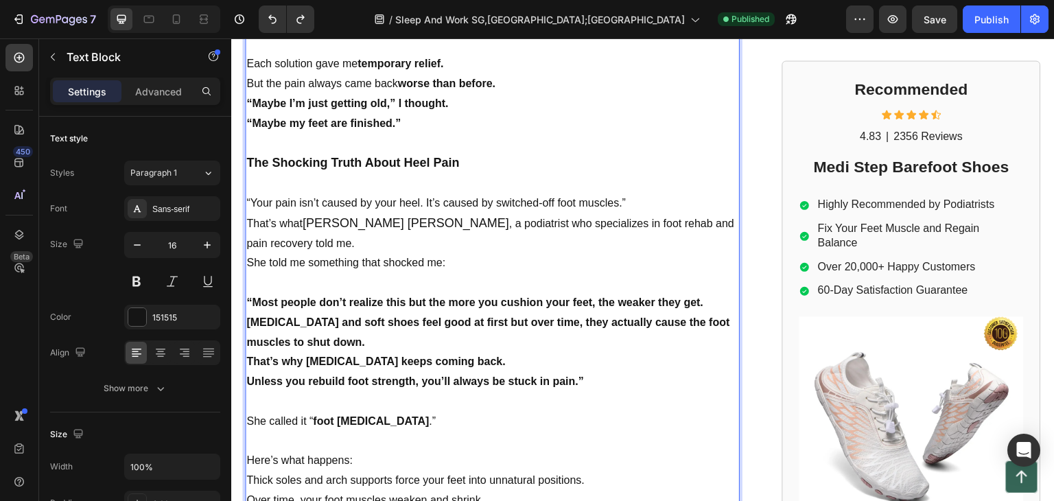
click at [308, 216] on span "[PERSON_NAME] [PERSON_NAME]" at bounding box center [406, 223] width 207 height 14
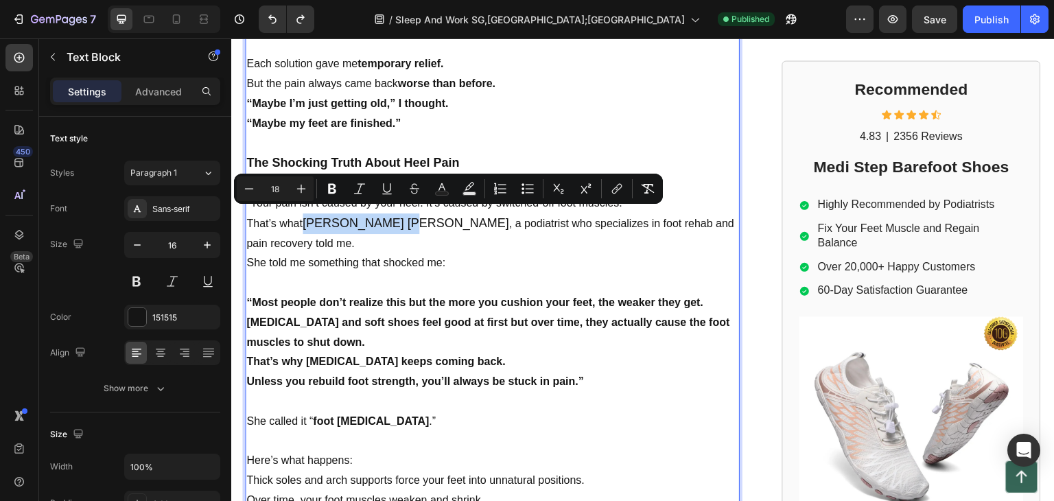
drag, startPoint x: 308, startPoint y: 214, endPoint x: 385, endPoint y: 212, distance: 77.6
click at [385, 216] on span "[PERSON_NAME] [PERSON_NAME]" at bounding box center [406, 223] width 207 height 14
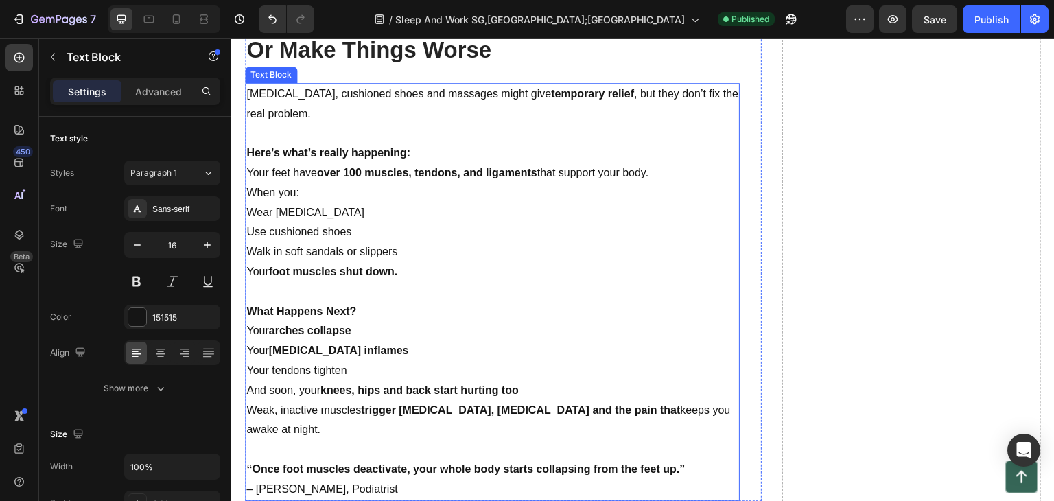
scroll to position [2749, 0]
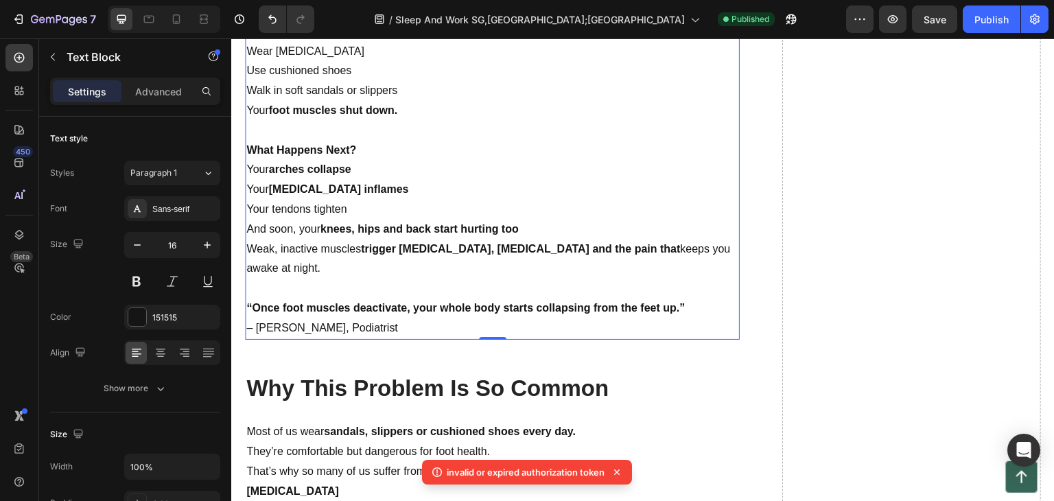
click at [321, 330] on p "“Once foot muscles deactivate, your whole body starts collapsing from the feet …" at bounding box center [492, 319] width 492 height 40
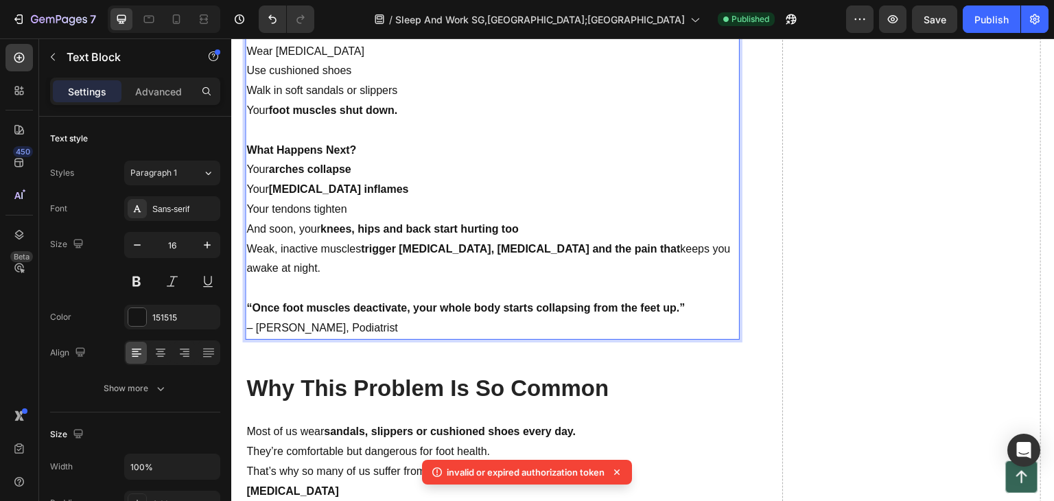
click at [319, 330] on p "“Once foot muscles deactivate, your whole body starts collapsing from the feet …" at bounding box center [492, 319] width 492 height 40
click at [318, 330] on p "“Once foot muscles deactivate, your whole body starts collapsing from the feet …" at bounding box center [492, 319] width 492 height 40
click at [316, 330] on p "“Once foot muscles deactivate, your whole body starts collapsing from the feet …" at bounding box center [492, 319] width 492 height 40
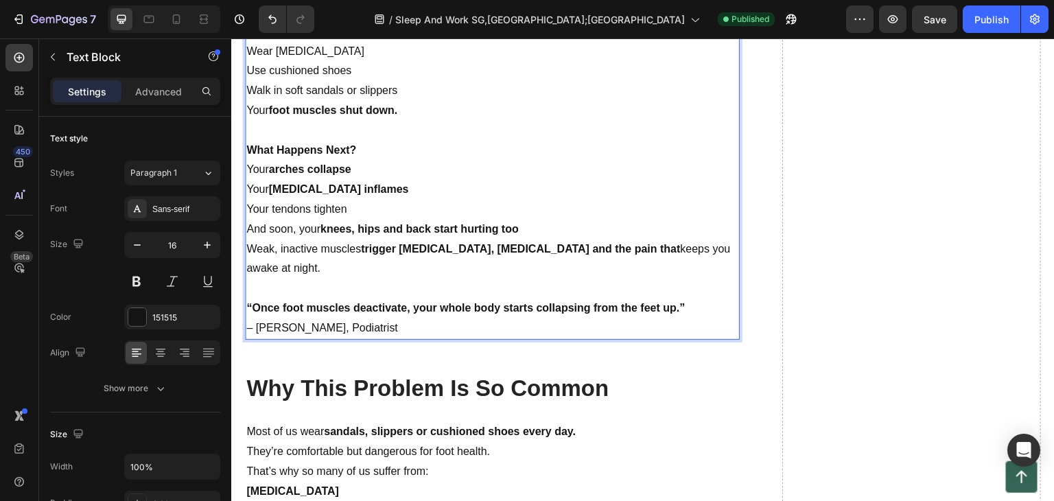
click at [321, 328] on p "“Once foot muscles deactivate, your whole body starts collapsing from the feet …" at bounding box center [492, 319] width 492 height 40
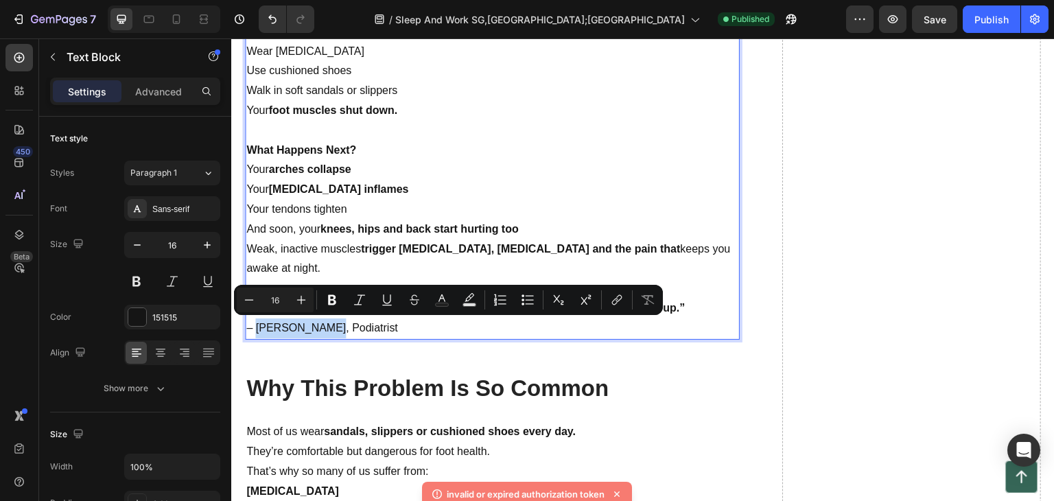
drag, startPoint x: 319, startPoint y: 330, endPoint x: 257, endPoint y: 331, distance: 61.8
click at [257, 331] on p "“Once foot muscles deactivate, your whole body starts collapsing from the feet …" at bounding box center [492, 319] width 492 height 40
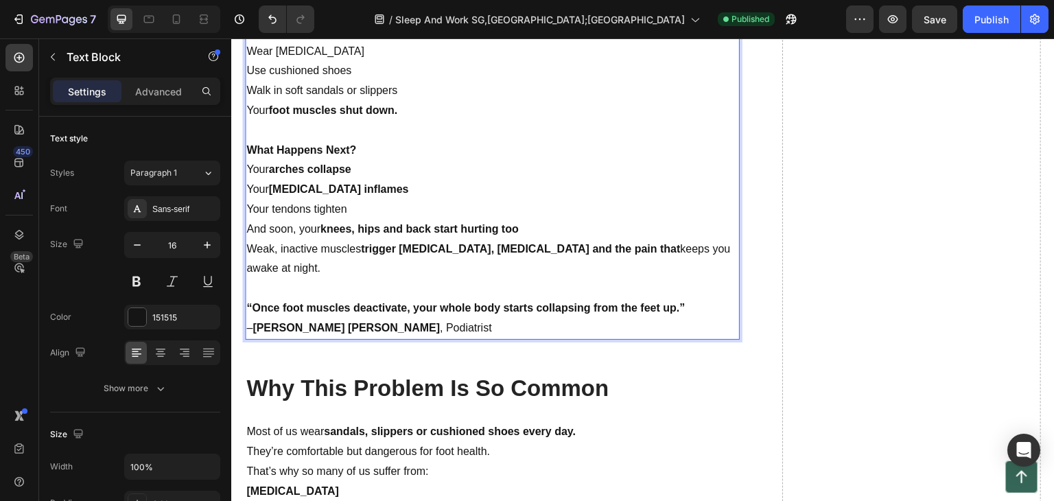
click at [257, 330] on strong "[PERSON_NAME] [PERSON_NAME]" at bounding box center [346, 328] width 187 height 12
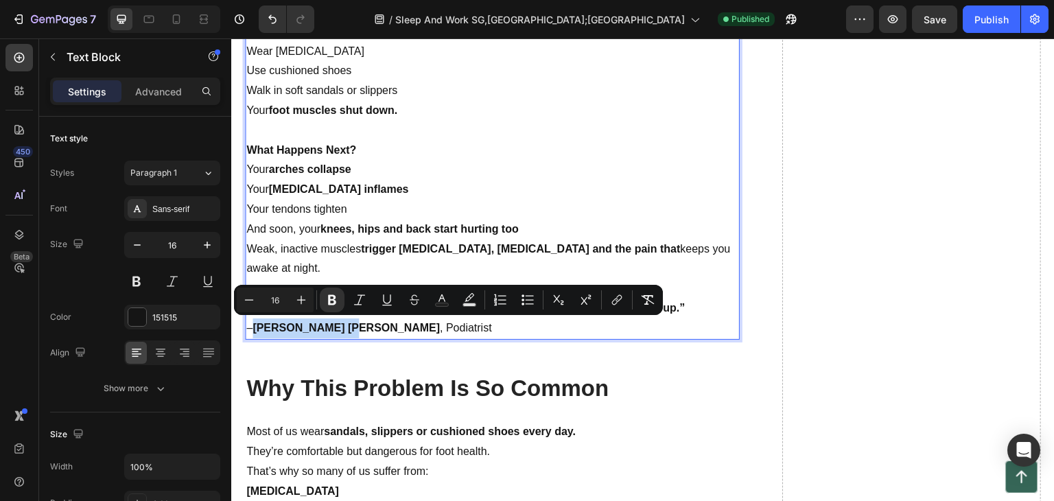
drag, startPoint x: 257, startPoint y: 329, endPoint x: 338, endPoint y: 324, distance: 81.1
click at [338, 324] on strong "[PERSON_NAME] [PERSON_NAME]" at bounding box center [346, 328] width 187 height 12
click at [338, 296] on icon "Editor contextual toolbar" at bounding box center [332, 300] width 14 height 14
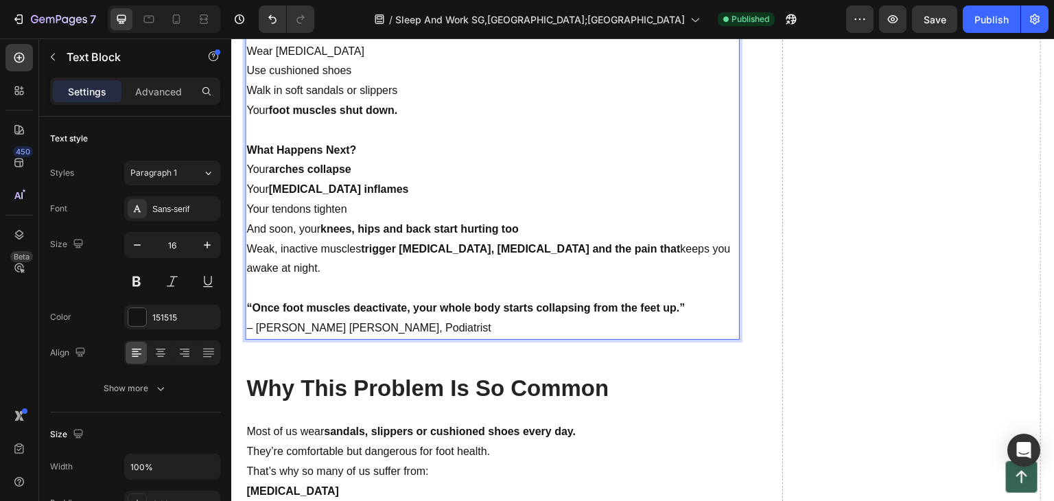
click at [430, 320] on p "“Once foot muscles deactivate, your whole body starts collapsing from the feet …" at bounding box center [492, 319] width 492 height 40
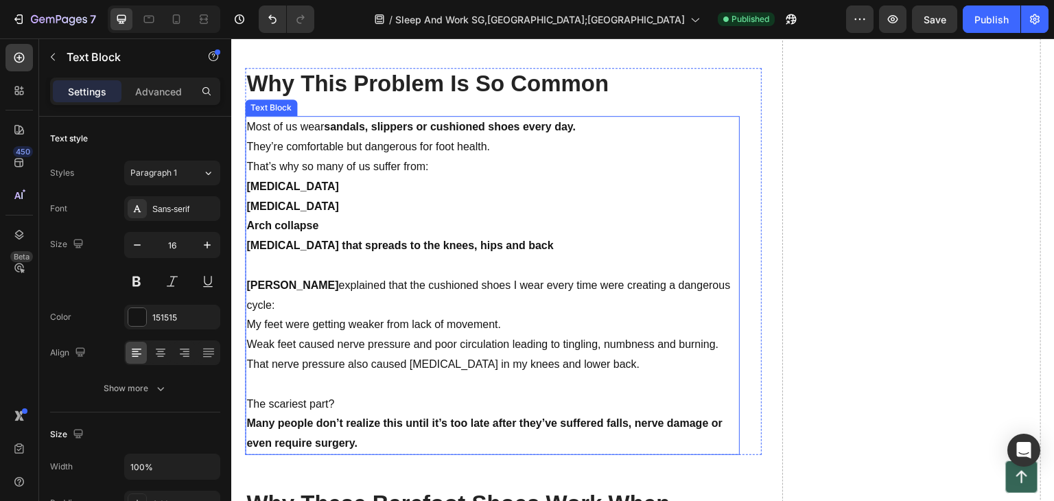
scroll to position [3161, 0]
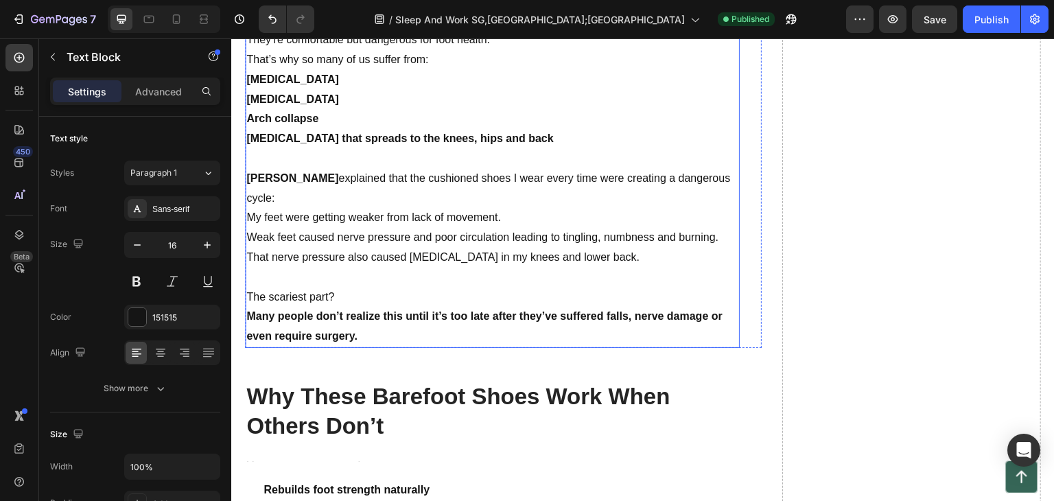
click at [247, 176] on strong "Dr. Emily Tan" at bounding box center [292, 178] width 92 height 12
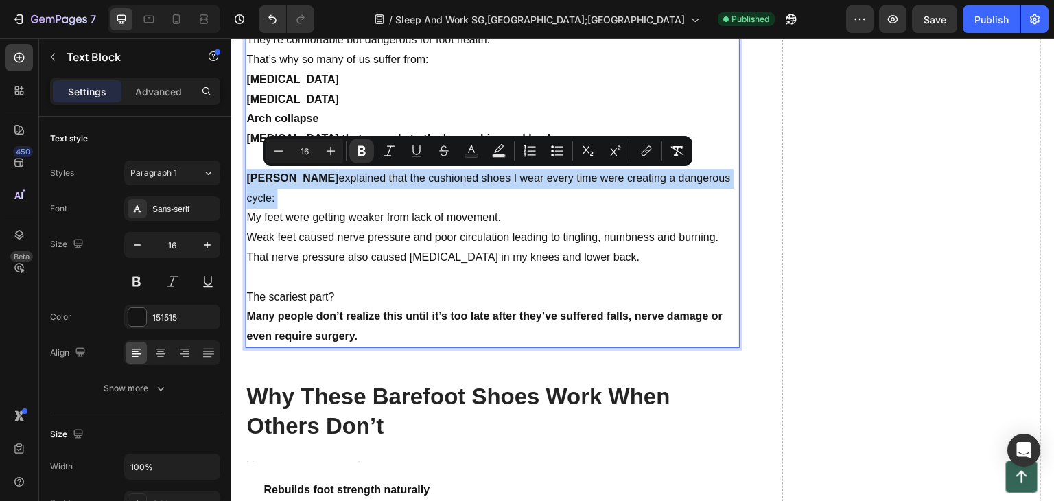
drag, startPoint x: 247, startPoint y: 176, endPoint x: 330, endPoint y: 176, distance: 82.4
click at [324, 176] on p "Dr. Emily Tan explained that the cushioned shoes I wear every time were creatin…" at bounding box center [492, 189] width 492 height 40
click at [331, 176] on p "Dr. Emily Tan explained that the cushioned shoes I wear every time were creatin…" at bounding box center [492, 189] width 492 height 40
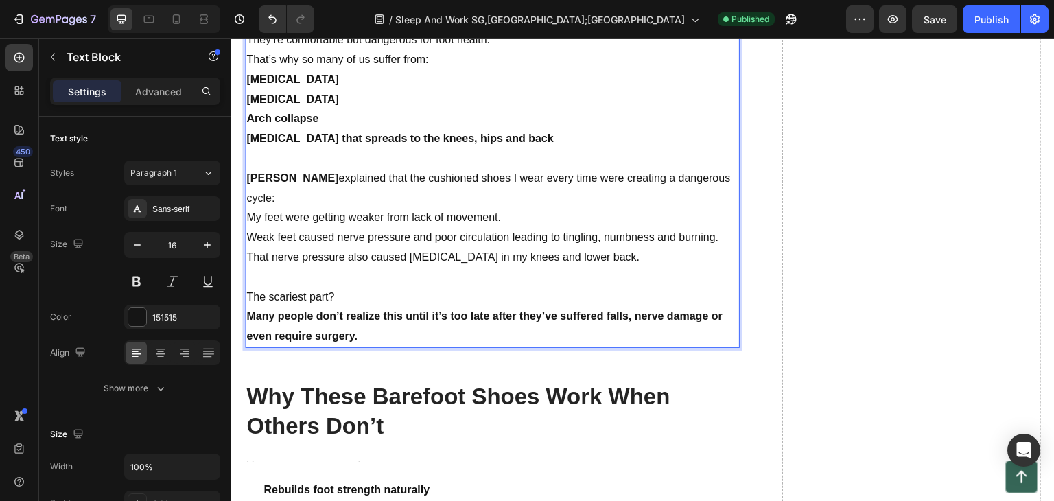
click at [324, 190] on p "Dr. Emily Tan explained that the cushioned shoes I wear every time were creatin…" at bounding box center [492, 189] width 492 height 40
click at [315, 181] on p "Dr. Emily Tan explained that the cushioned shoes I wear every time were creatin…" at bounding box center [492, 189] width 492 height 40
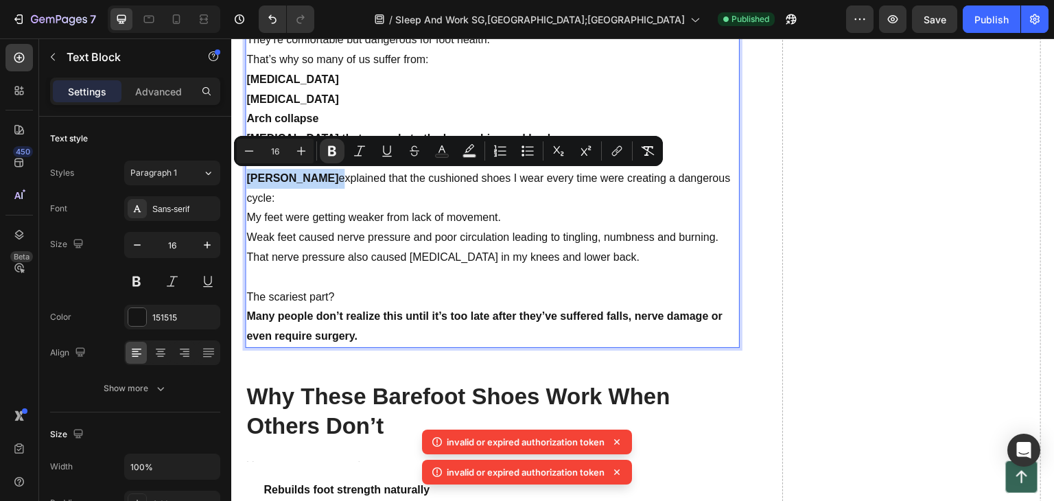
drag, startPoint x: 314, startPoint y: 180, endPoint x: 245, endPoint y: 185, distance: 68.8
click at [245, 185] on div "Most of us wear sandals, slippers or cushioned shoes every day. They’re comfort…" at bounding box center [492, 178] width 495 height 339
drag, startPoint x: 562, startPoint y: 248, endPoint x: 578, endPoint y: 240, distance: 18.4
click at [561, 248] on p "That nerve pressure also caused [MEDICAL_DATA] in my knees and lower back." at bounding box center [492, 258] width 492 height 20
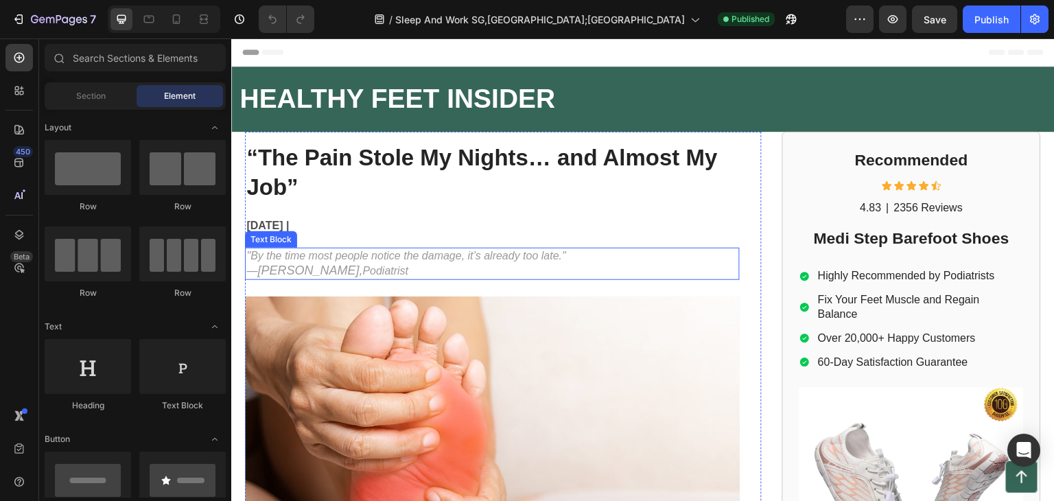
click at [323, 267] on span "[PERSON_NAME]," at bounding box center [309, 271] width 105 height 14
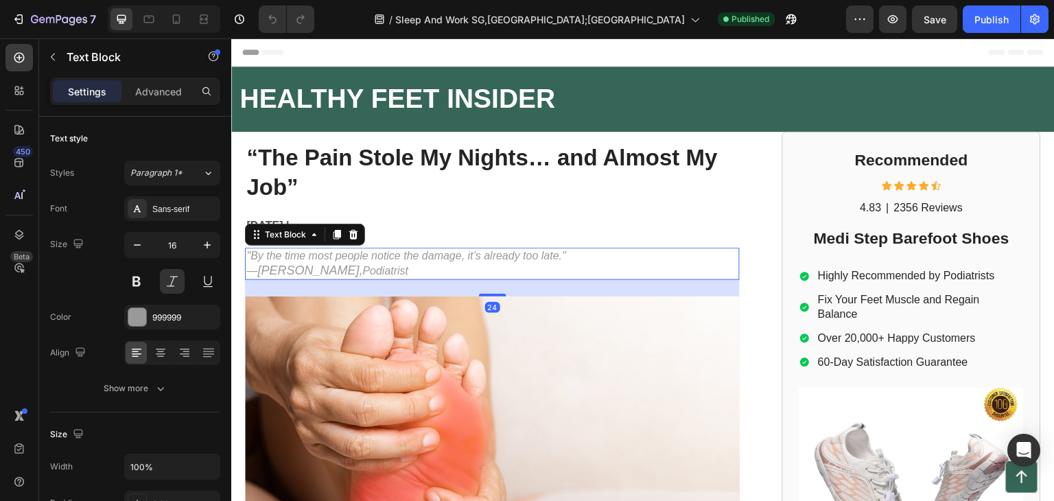
click at [301, 270] on span "[PERSON_NAME]," at bounding box center [309, 271] width 105 height 14
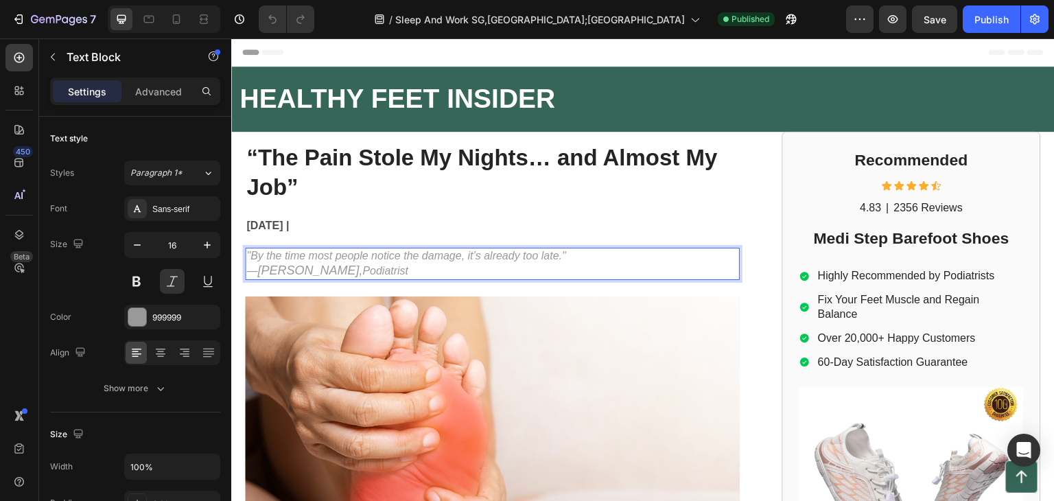
click at [325, 270] on span "[PERSON_NAME]," at bounding box center [309, 271] width 105 height 14
click at [329, 270] on span "[PERSON_NAME]," at bounding box center [309, 271] width 105 height 14
click at [261, 268] on span "[PERSON_NAME]," at bounding box center [309, 271] width 105 height 14
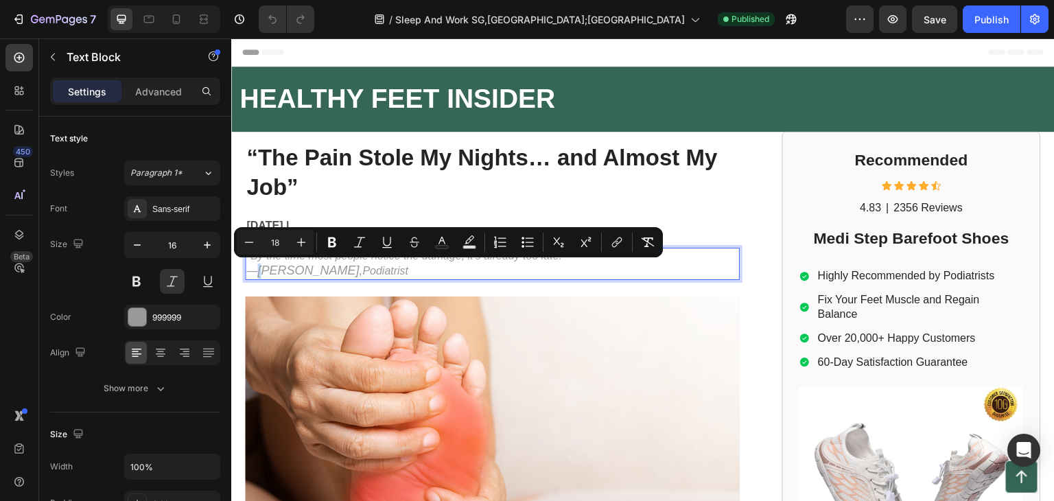
click at [261, 268] on span "[PERSON_NAME]," at bounding box center [309, 271] width 105 height 14
click at [259, 276] on span "[PERSON_NAME]," at bounding box center [309, 271] width 105 height 14
click at [257, 272] on span "[PERSON_NAME]," at bounding box center [309, 271] width 105 height 14
click at [256, 271] on p ""By the time most people notice the damage, it’s already too late." — [PERSON_N…" at bounding box center [492, 264] width 492 height 30
drag, startPoint x: 259, startPoint y: 270, endPoint x: 329, endPoint y: 269, distance: 69.4
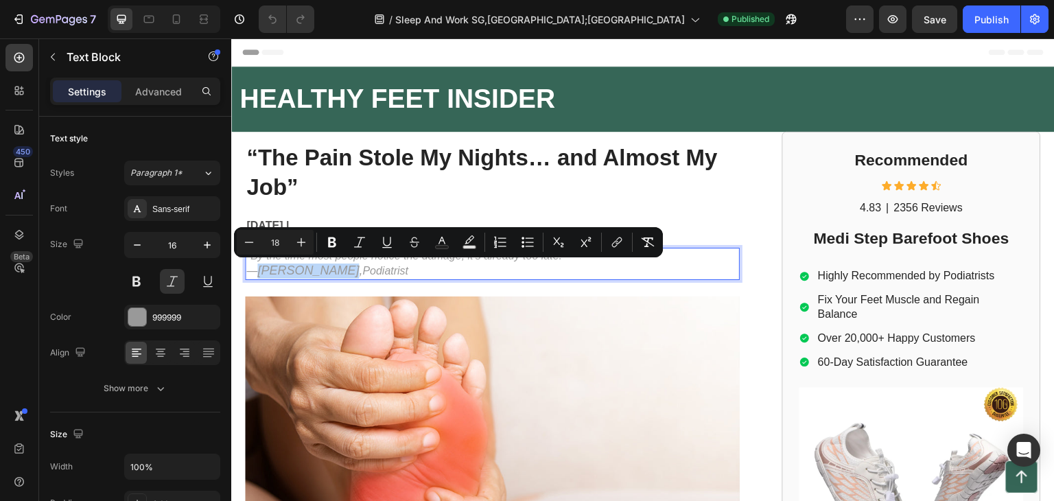
click at [329, 269] on span "[PERSON_NAME]," at bounding box center [309, 271] width 105 height 14
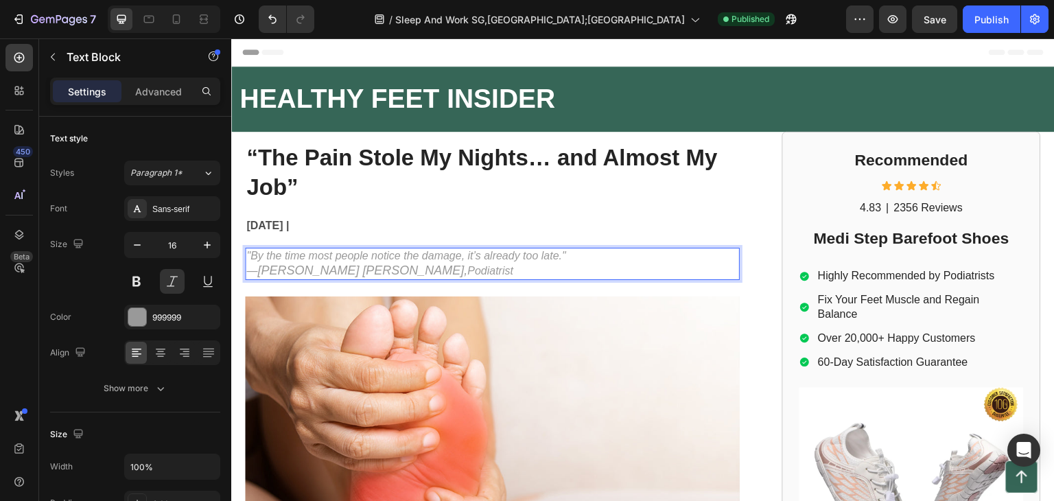
click at [467, 266] on p ""By the time most people notice the damage, it’s already too late." — Dr. Goh W…" at bounding box center [492, 264] width 492 height 30
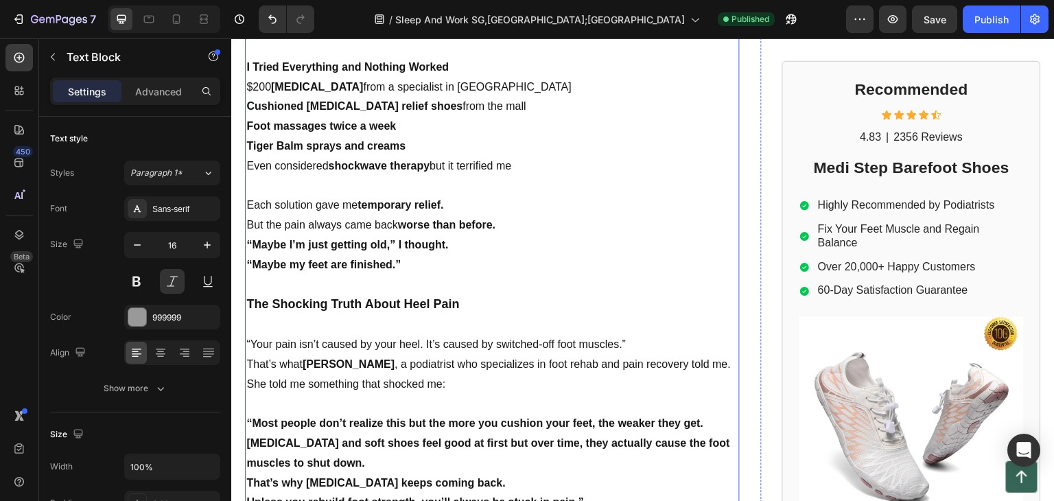
scroll to position [1098, 0]
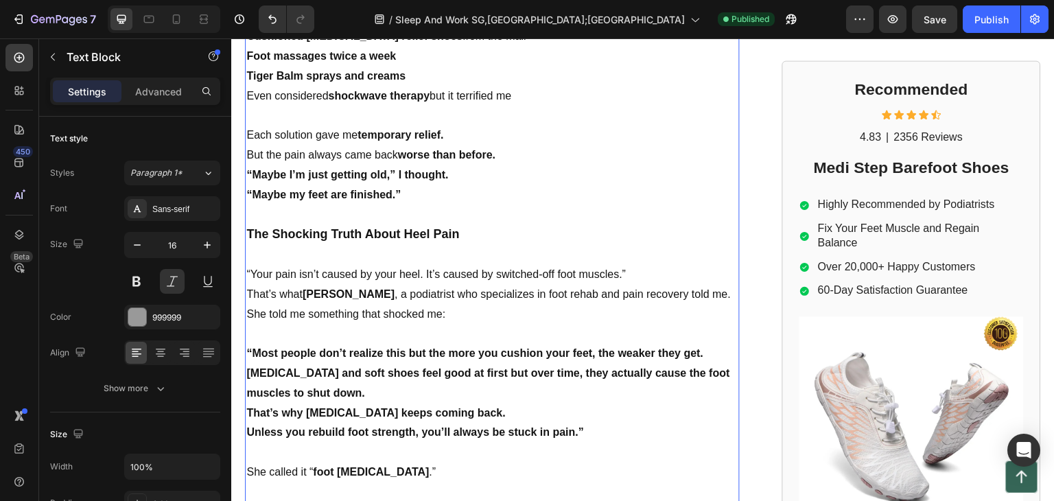
click at [345, 288] on strong "Dr. Emily Tan" at bounding box center [349, 294] width 92 height 12
click at [383, 285] on p "That’s what Dr. Emily Tan , a podiatrist who specializes in foot rehab and pain…" at bounding box center [492, 295] width 492 height 20
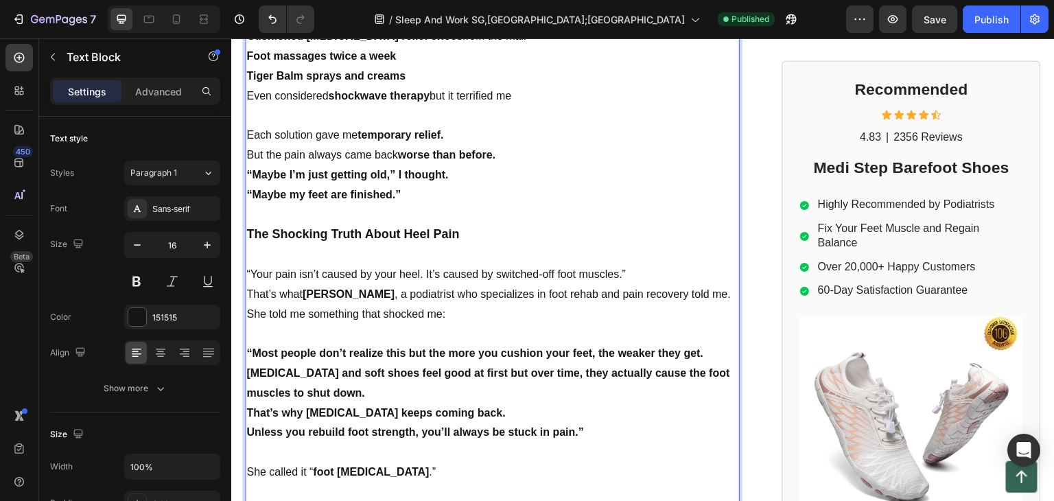
click at [305, 290] on strong "Dr. Emily Tan" at bounding box center [349, 294] width 92 height 12
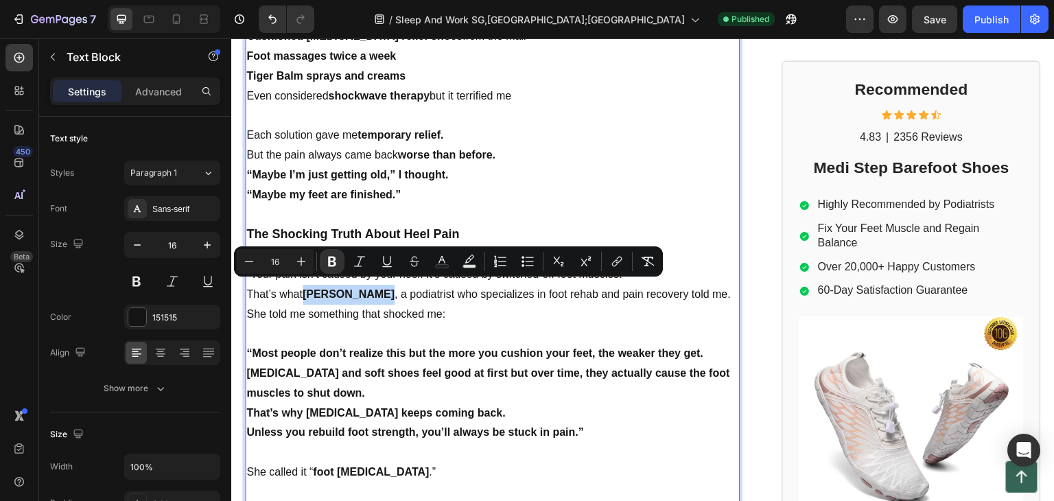
drag, startPoint x: 309, startPoint y: 292, endPoint x: 373, endPoint y: 291, distance: 63.9
click at [373, 292] on p "That’s what Dr. Emily Tan , a podiatrist who specializes in foot rehab and pain…" at bounding box center [492, 295] width 492 height 20
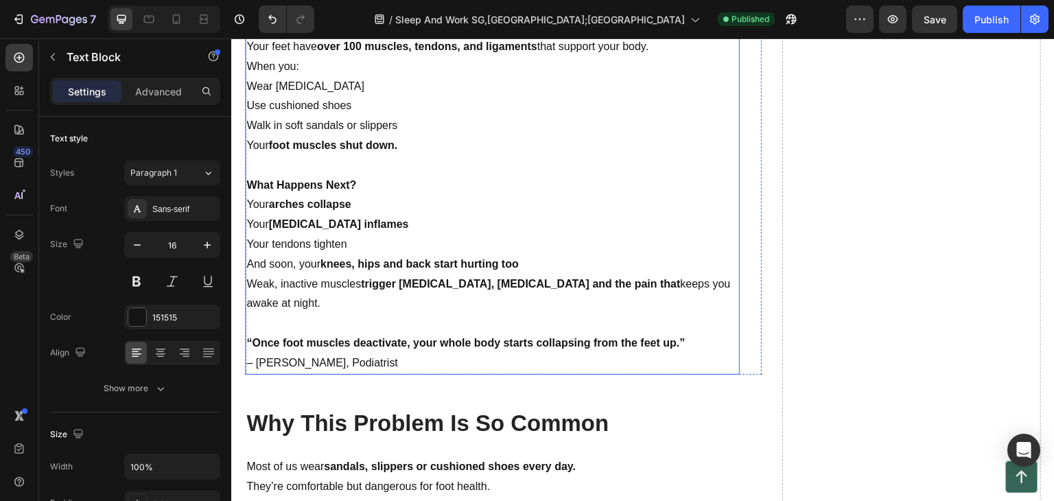
scroll to position [2815, 0]
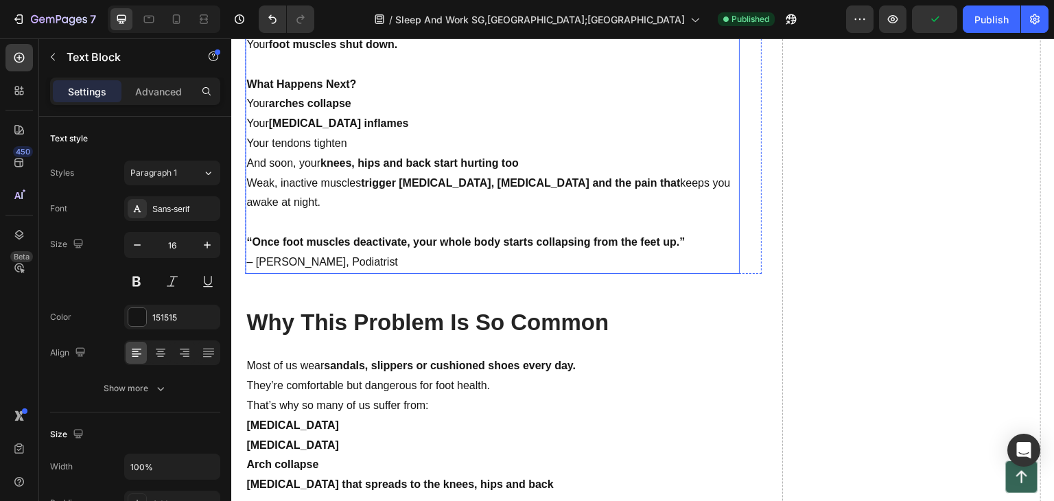
click at [260, 263] on p "“Once foot muscles deactivate, your whole body starts collapsing from the feet …" at bounding box center [492, 253] width 492 height 40
click at [257, 261] on p "“Once foot muscles deactivate, your whole body starts collapsing from the feet …" at bounding box center [492, 253] width 492 height 40
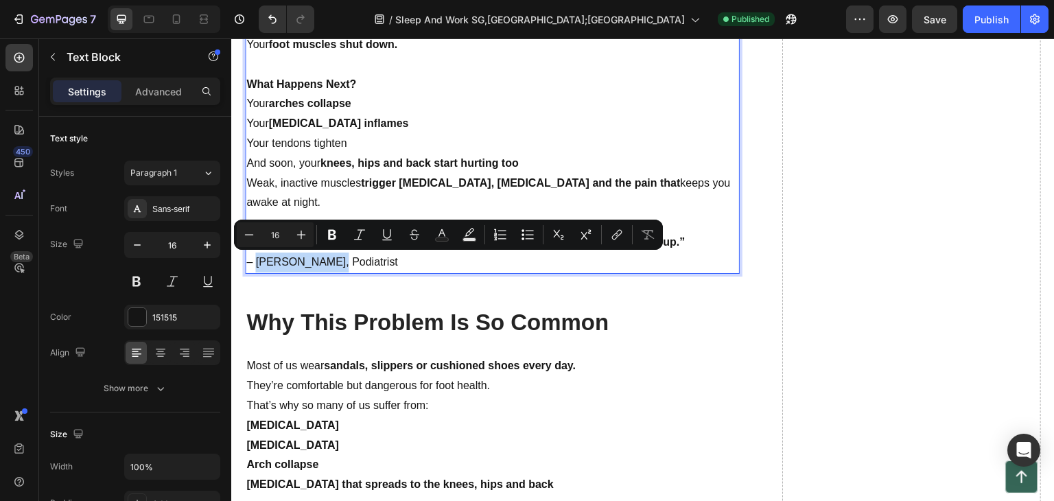
drag, startPoint x: 257, startPoint y: 261, endPoint x: 319, endPoint y: 263, distance: 61.8
click at [319, 263] on p "“Once foot muscles deactivate, your whole body starts collapsing from the feet …" at bounding box center [492, 253] width 492 height 40
click at [305, 262] on p "“Once foot muscles deactivate, your whole body starts collapsing from the feet …" at bounding box center [492, 253] width 492 height 40
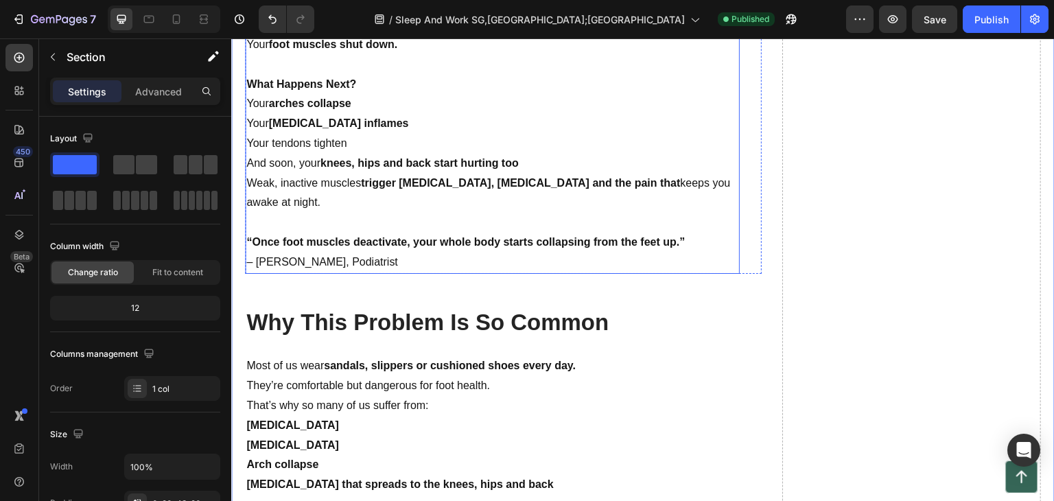
click at [257, 266] on p "“Once foot muscles deactivate, your whole body starts collapsing from the feet …" at bounding box center [492, 253] width 492 height 40
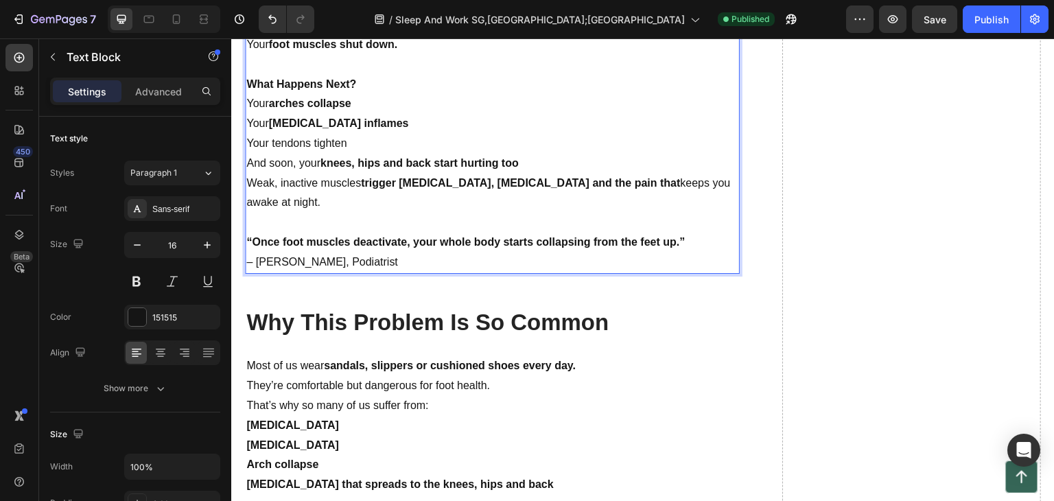
click at [255, 264] on p "“Once foot muscles deactivate, your whole body starts collapsing from the feet …" at bounding box center [492, 253] width 492 height 40
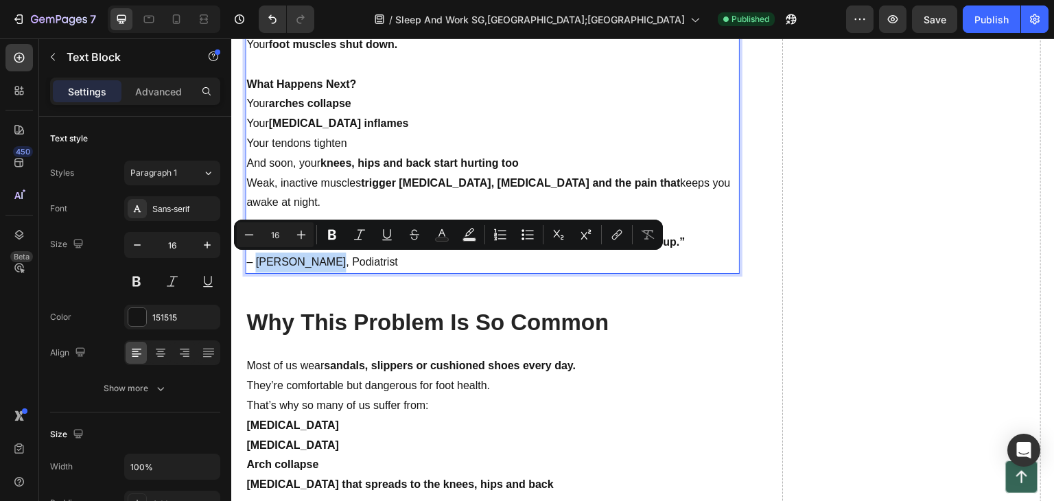
drag, startPoint x: 255, startPoint y: 264, endPoint x: 315, endPoint y: 263, distance: 59.7
click at [315, 263] on p "“Once foot muscles deactivate, your whole body starts collapsing from the feet …" at bounding box center [492, 253] width 492 height 40
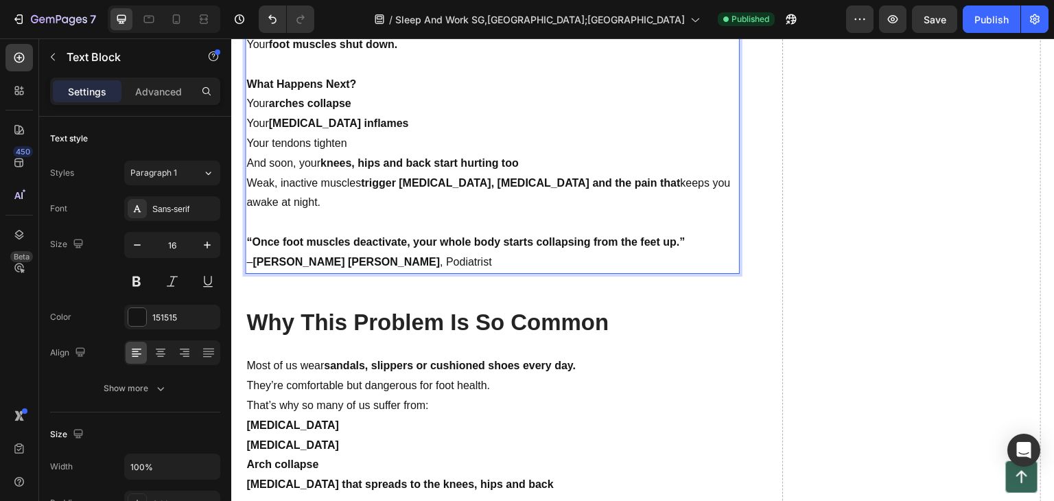
click at [255, 265] on strong "[PERSON_NAME] [PERSON_NAME]" at bounding box center [346, 262] width 187 height 12
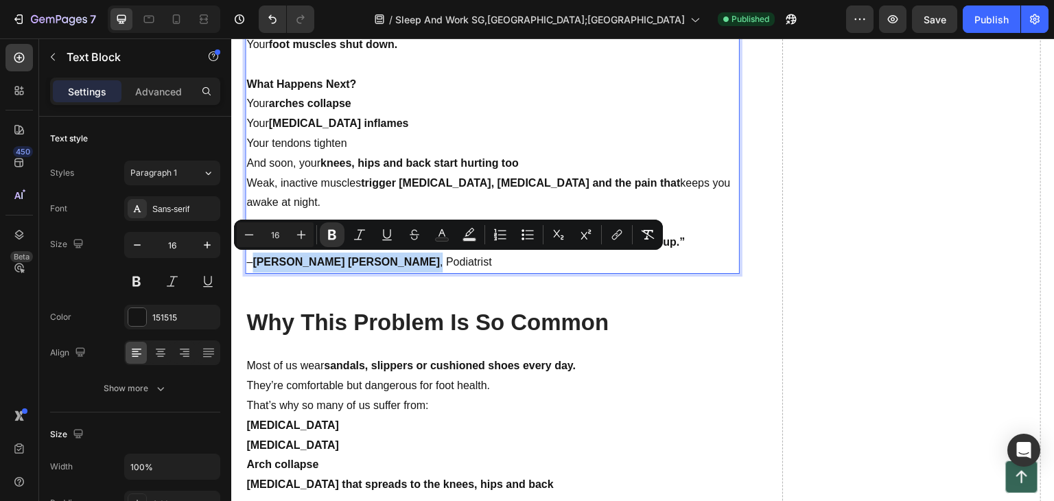
drag, startPoint x: 265, startPoint y: 262, endPoint x: 346, endPoint y: 270, distance: 81.4
click at [346, 270] on p "“Once foot muscles deactivate, your whole body starts collapsing from the feet …" at bounding box center [492, 253] width 492 height 40
click at [336, 236] on icon "Editor contextual toolbar" at bounding box center [332, 235] width 8 height 10
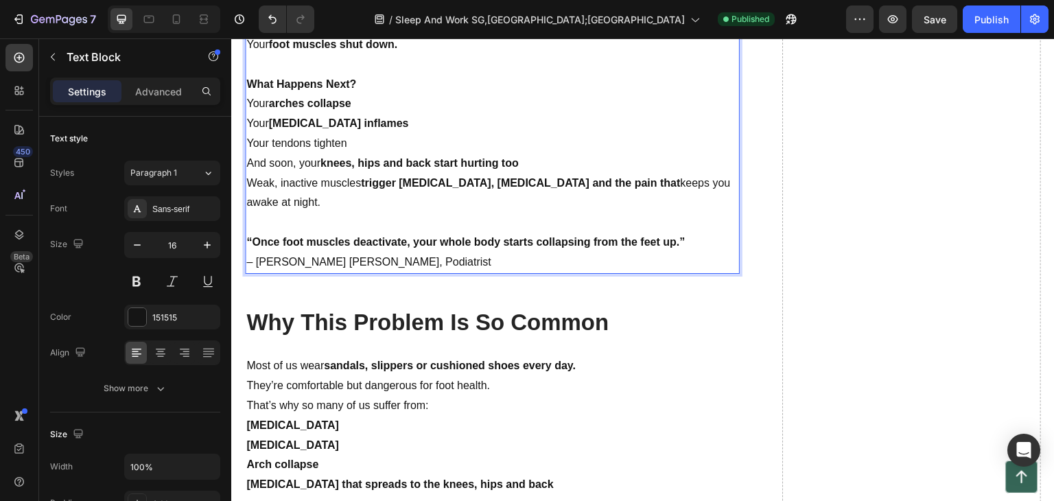
click at [413, 255] on p "“Once foot muscles deactivate, your whole body starts collapsing from the feet …" at bounding box center [492, 253] width 492 height 40
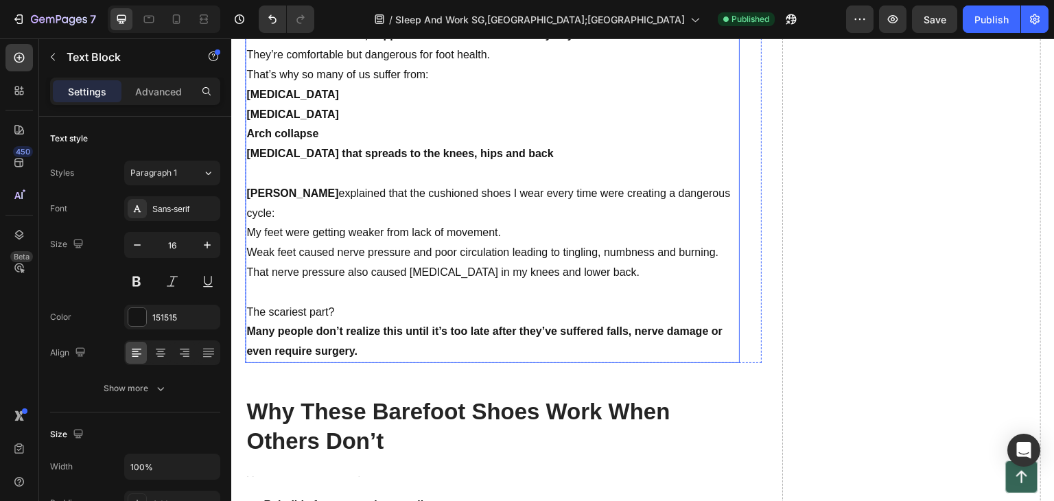
scroll to position [3227, 0]
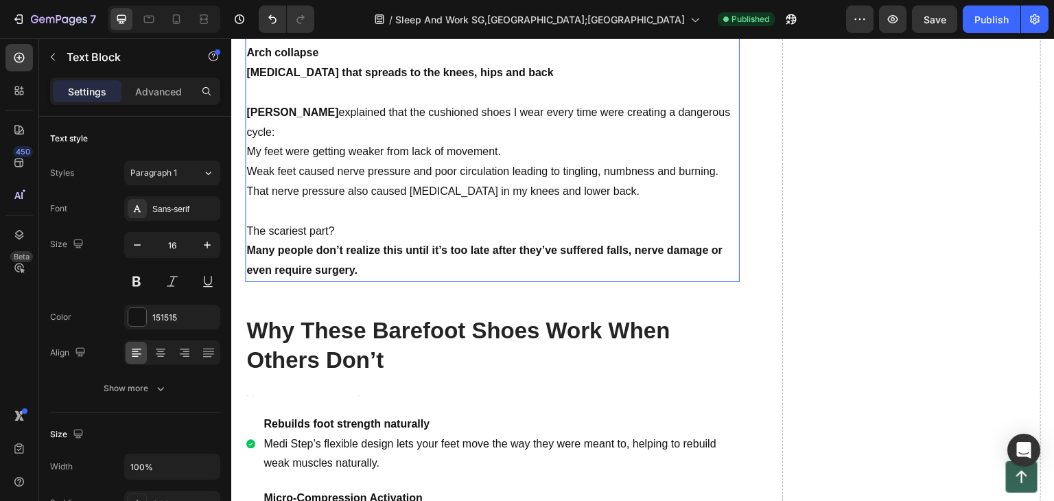
click at [247, 115] on strong "Dr. Emily Tan" at bounding box center [292, 112] width 92 height 12
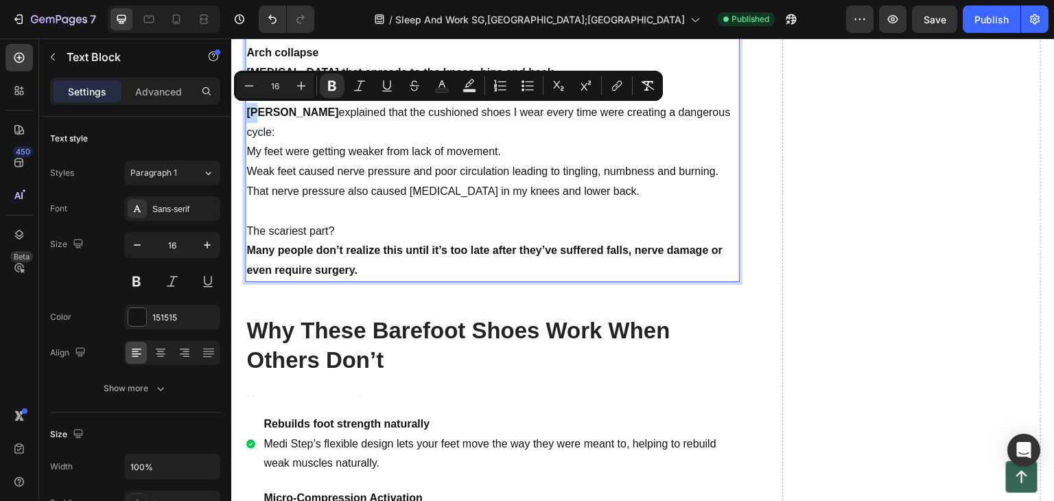
click at [247, 113] on strong "Dr. Emily Tan" at bounding box center [292, 112] width 92 height 12
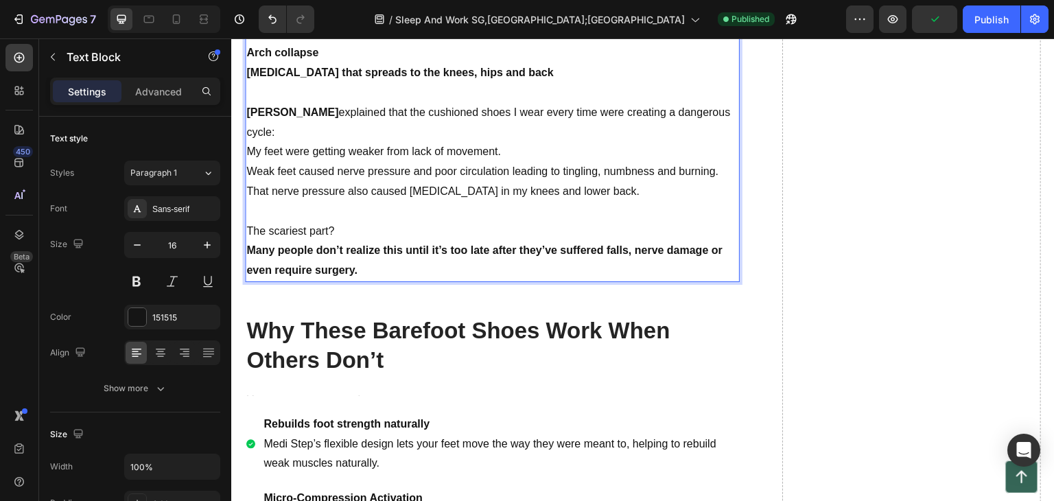
click at [316, 105] on p "Dr. Emily Tan explained that the cushioned shoes I wear every time were creatin…" at bounding box center [492, 123] width 492 height 40
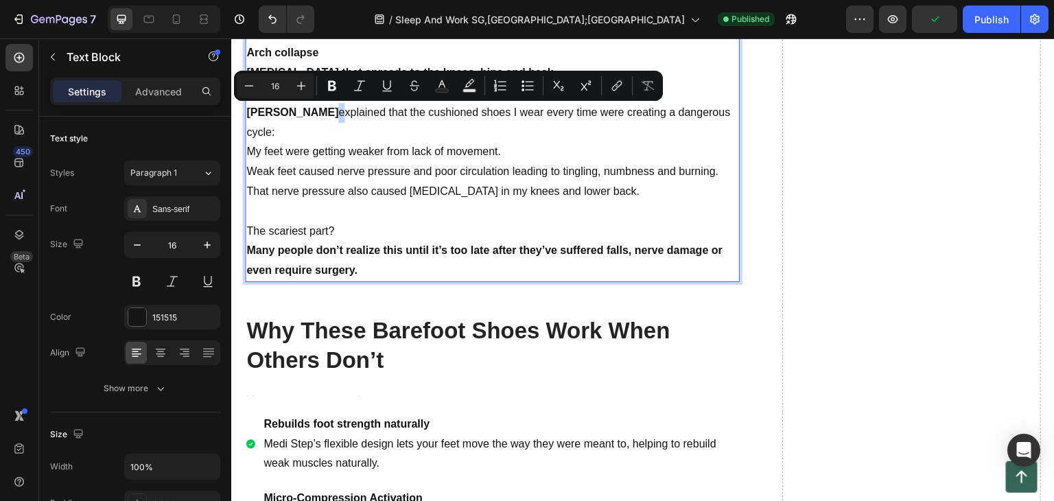
click at [315, 111] on p "Dr. Emily Tan explained that the cushioned shoes I wear every time were creatin…" at bounding box center [492, 123] width 492 height 40
drag, startPoint x: 312, startPoint y: 115, endPoint x: 249, endPoint y: 111, distance: 64.0
click at [249, 111] on strong "Dr. Emily Tan" at bounding box center [292, 112] width 92 height 12
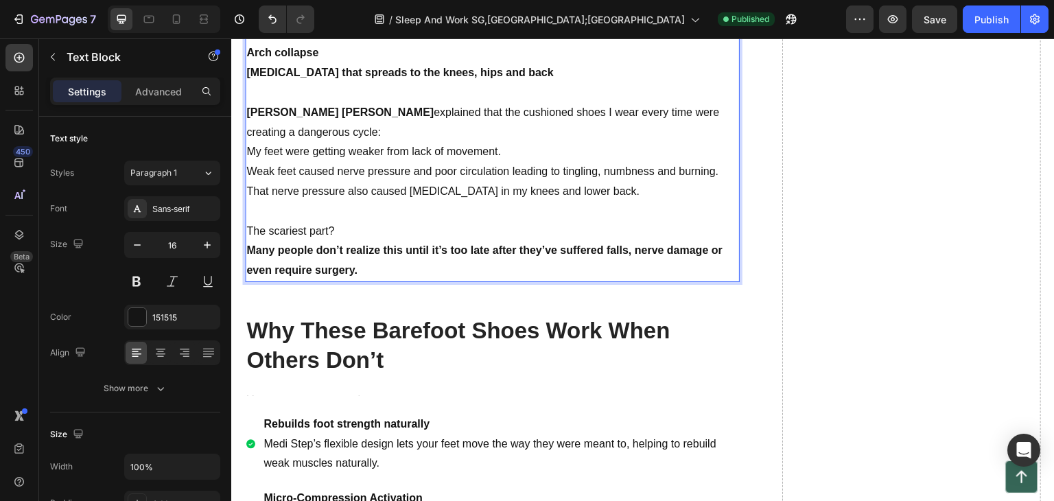
drag, startPoint x: 342, startPoint y: 117, endPoint x: 348, endPoint y: 122, distance: 7.8
drag, startPoint x: 348, startPoint y: 122, endPoint x: 312, endPoint y: 183, distance: 71.7
click at [312, 183] on p "That nerve pressure also caused [MEDICAL_DATA] in my knees and lower back." at bounding box center [492, 192] width 492 height 20
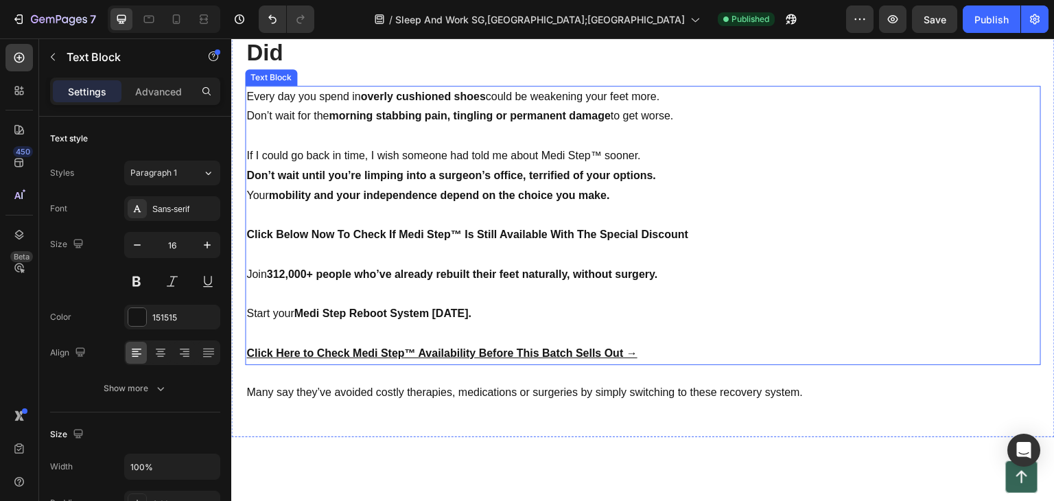
scroll to position [7208, 0]
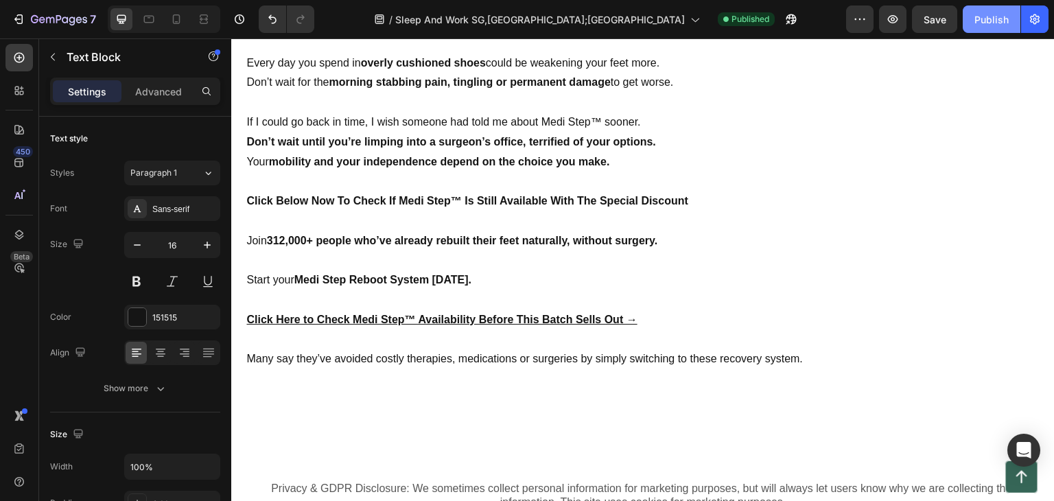
click at [987, 23] on div "Publish" at bounding box center [992, 19] width 34 height 14
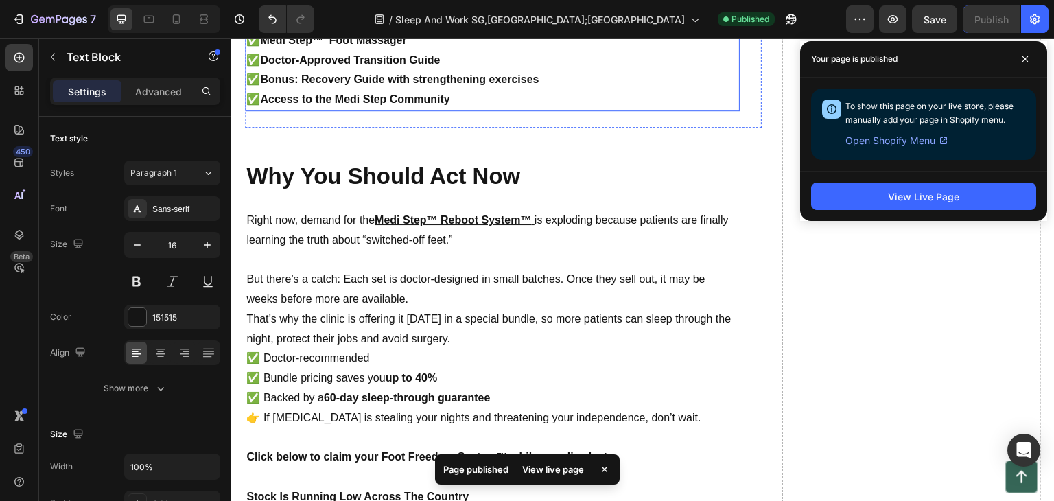
scroll to position [5443, 0]
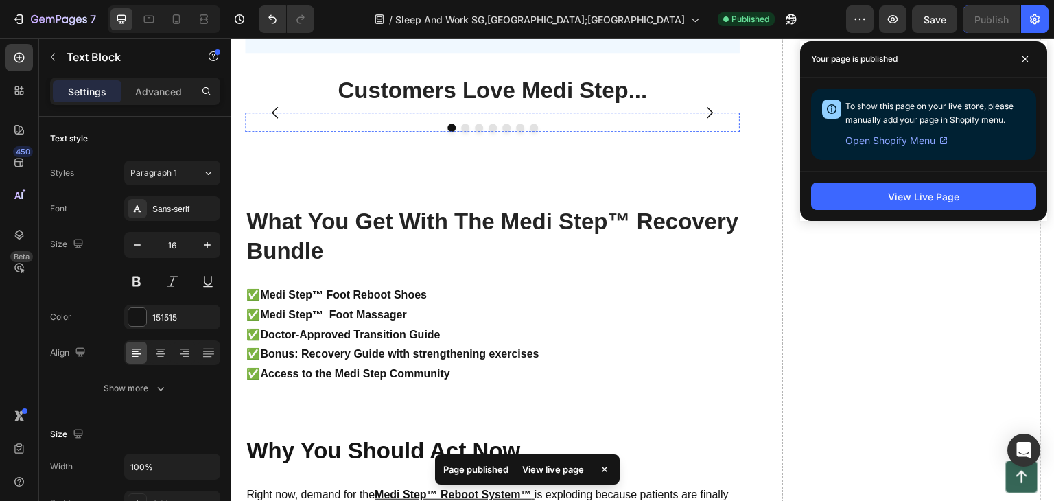
drag, startPoint x: 451, startPoint y: 262, endPoint x: 435, endPoint y: 253, distance: 18.4
click at [449, 113] on img at bounding box center [406, 113] width 322 height 0
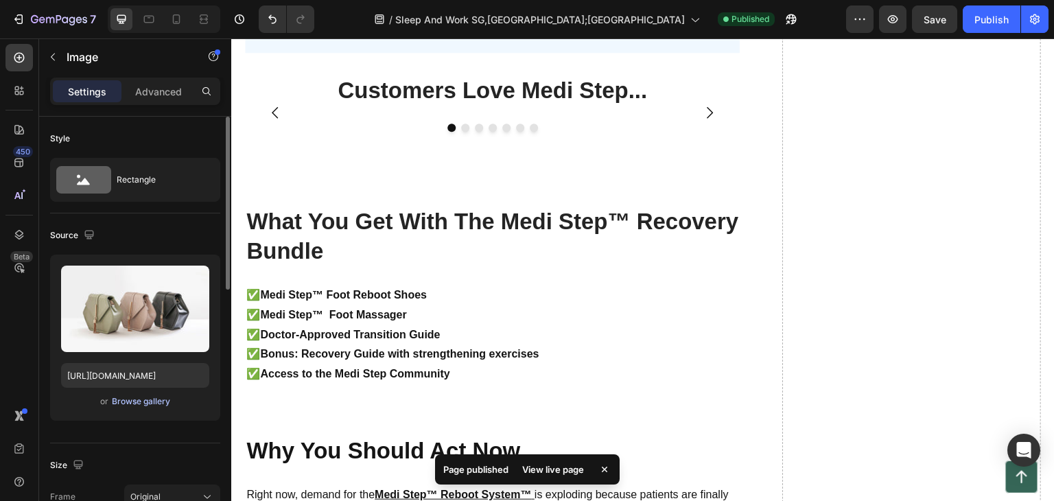
click at [146, 404] on div "Browse gallery" at bounding box center [141, 401] width 58 height 12
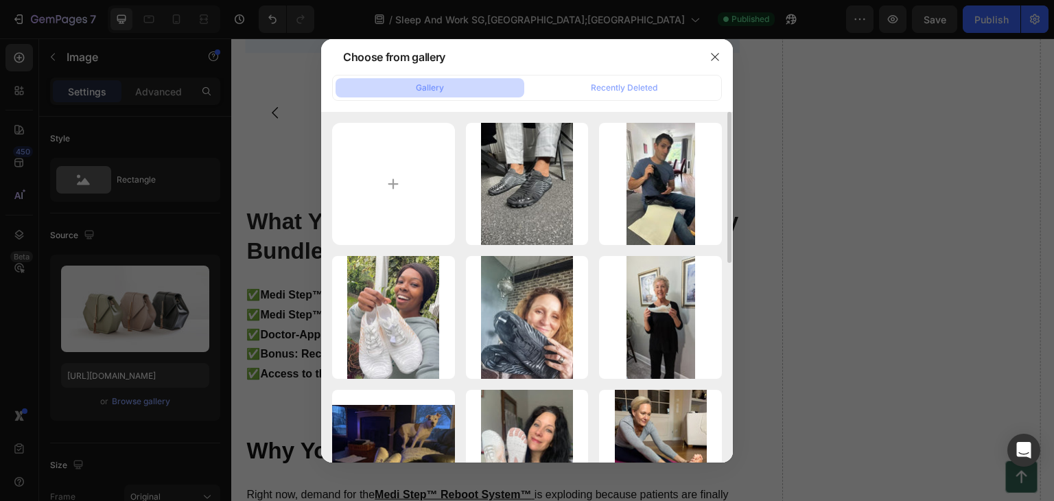
scroll to position [69, 0]
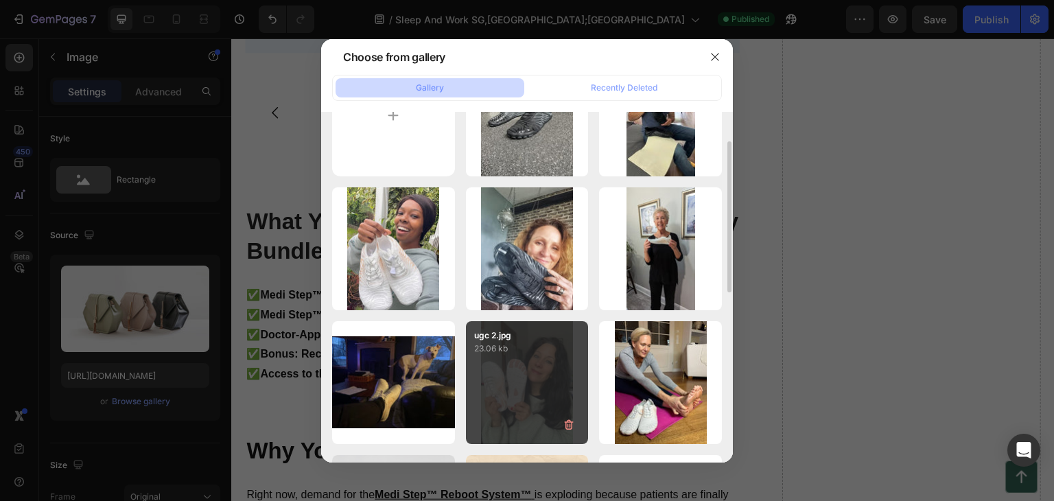
click at [536, 356] on div "ugc 2.jpg 23.06 kb" at bounding box center [527, 382] width 123 height 123
type input "https://cdn.shopify.com/s/files/1/0739/6576/4835/files/gempages_570771865417548…"
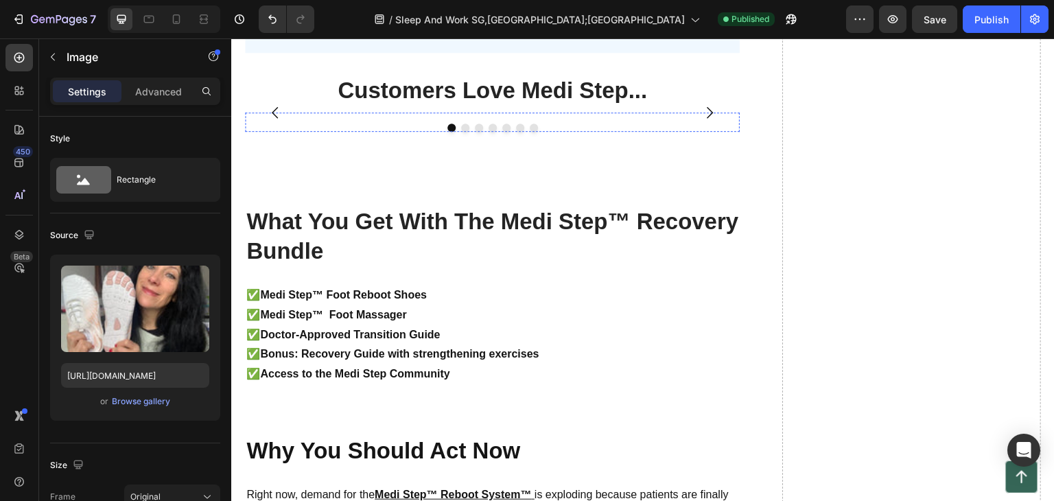
click at [654, 113] on img at bounding box center [739, 113] width 322 height 0
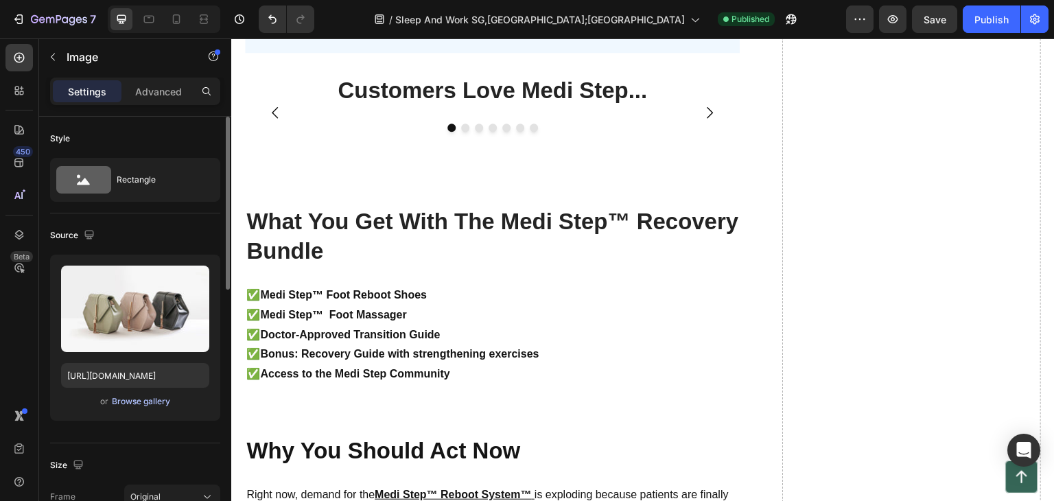
click at [135, 404] on div "Browse gallery" at bounding box center [141, 401] width 58 height 12
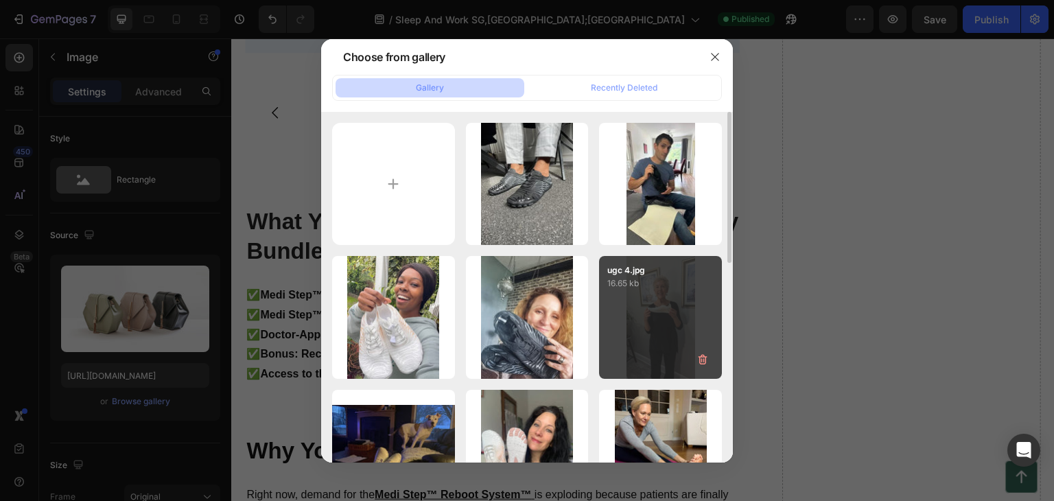
click at [680, 297] on div "ugc 4.jpg 16.65 kb" at bounding box center [660, 317] width 123 height 123
type input "https://cdn.shopify.com/s/files/1/0739/6576/4835/files/gempages_570771865417548…"
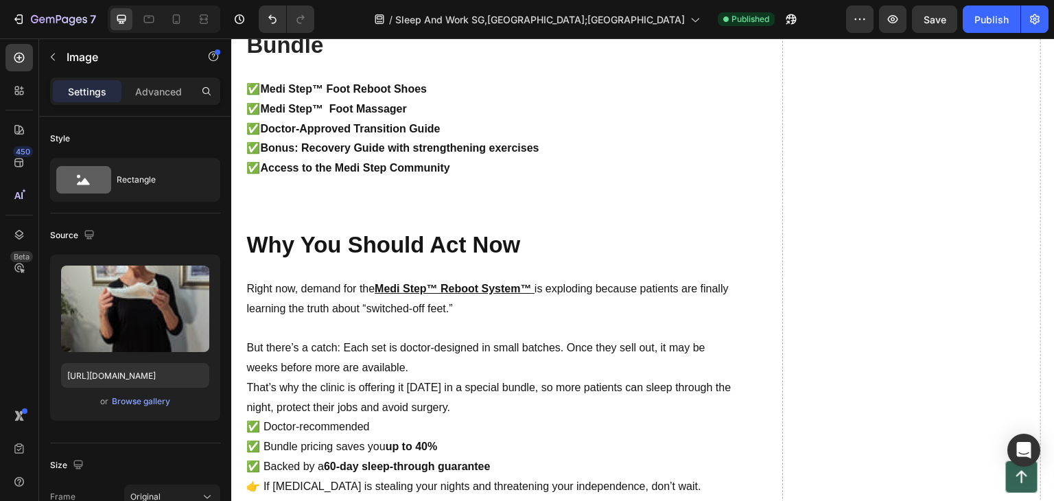
scroll to position [5443, 0]
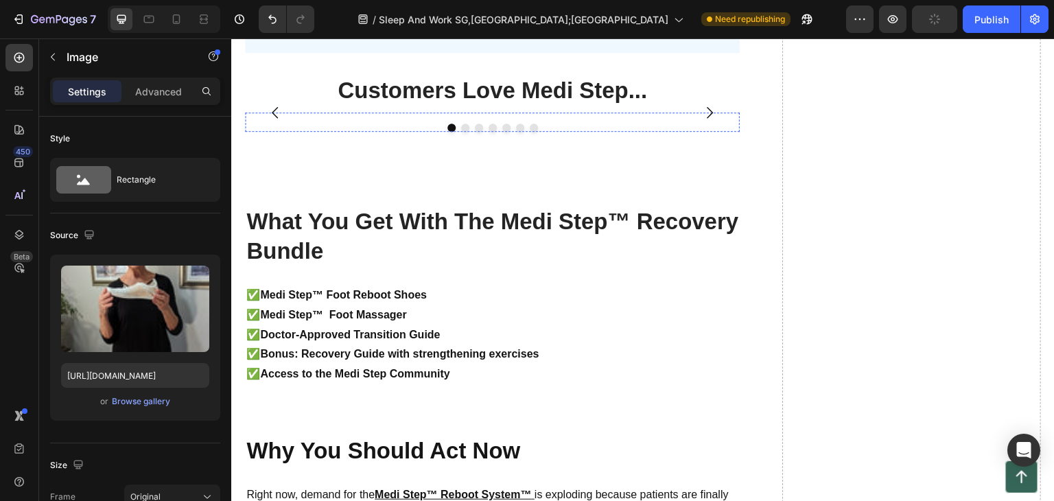
click at [363, 113] on img at bounding box center [406, 113] width 322 height 0
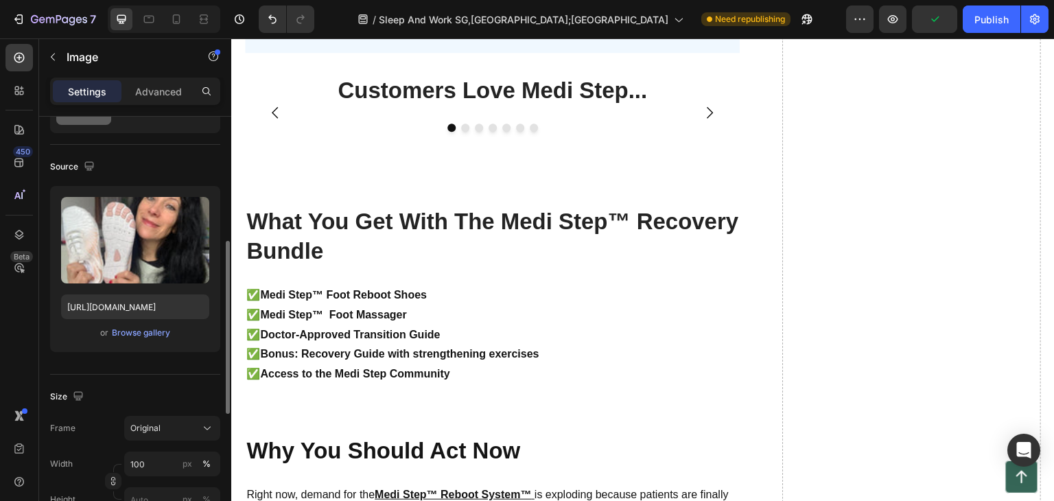
scroll to position [137, 0]
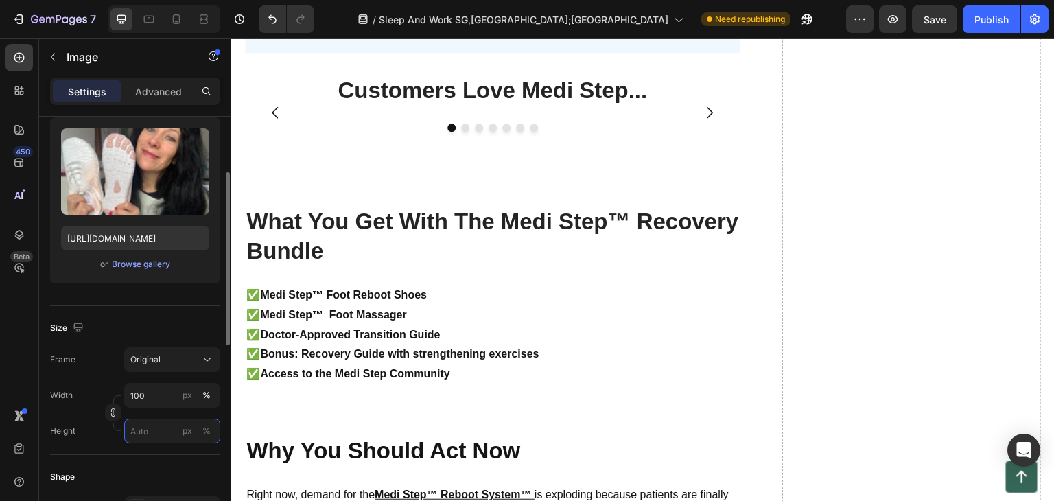
click at [154, 432] on input "px %" at bounding box center [172, 431] width 96 height 25
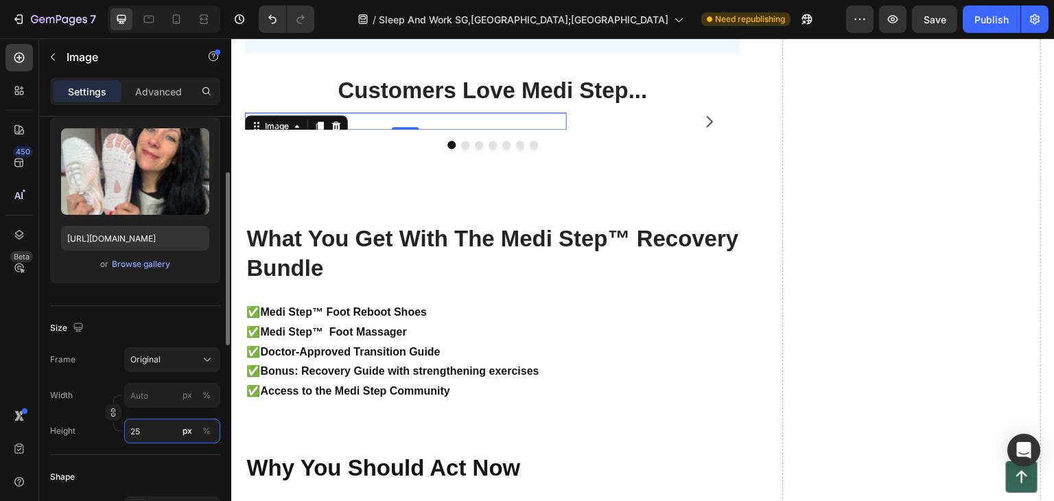
type input "2"
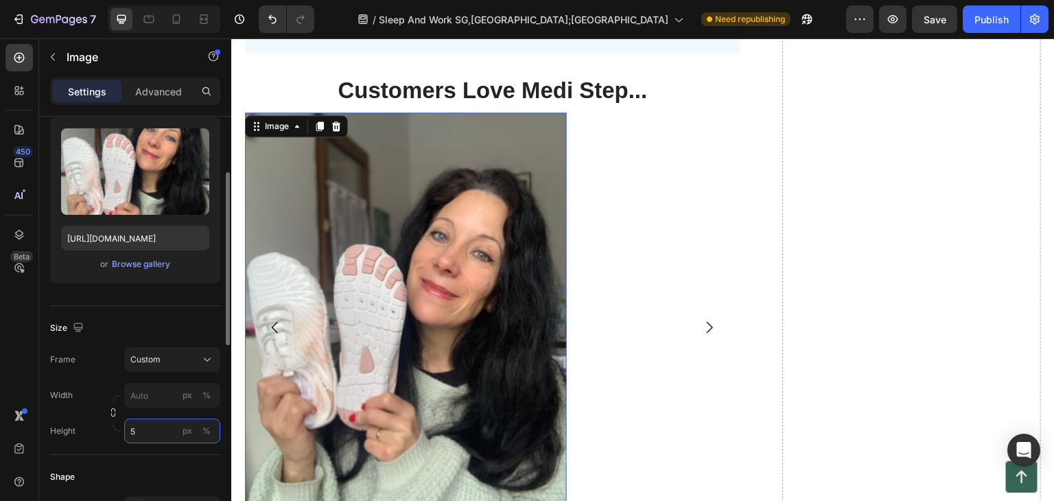
type input "2"
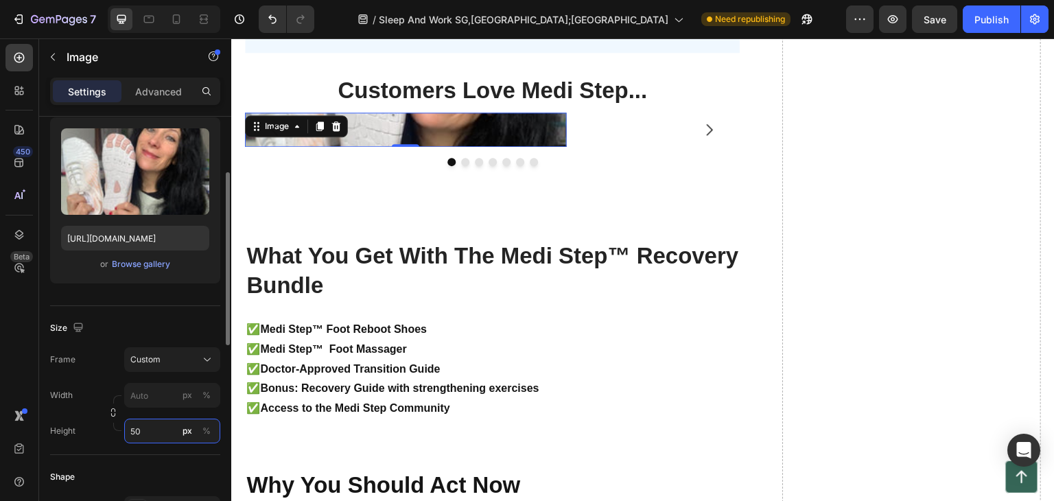
type input "5"
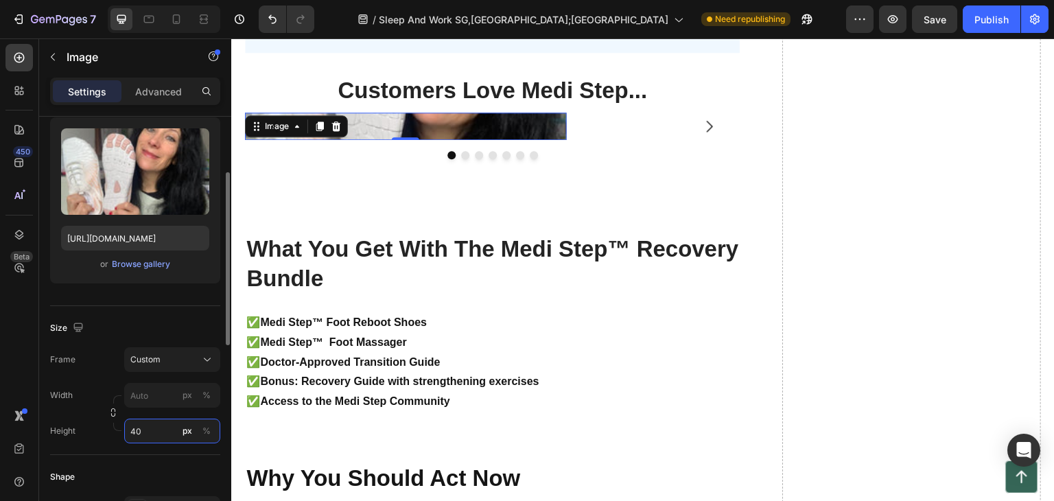
type input "4"
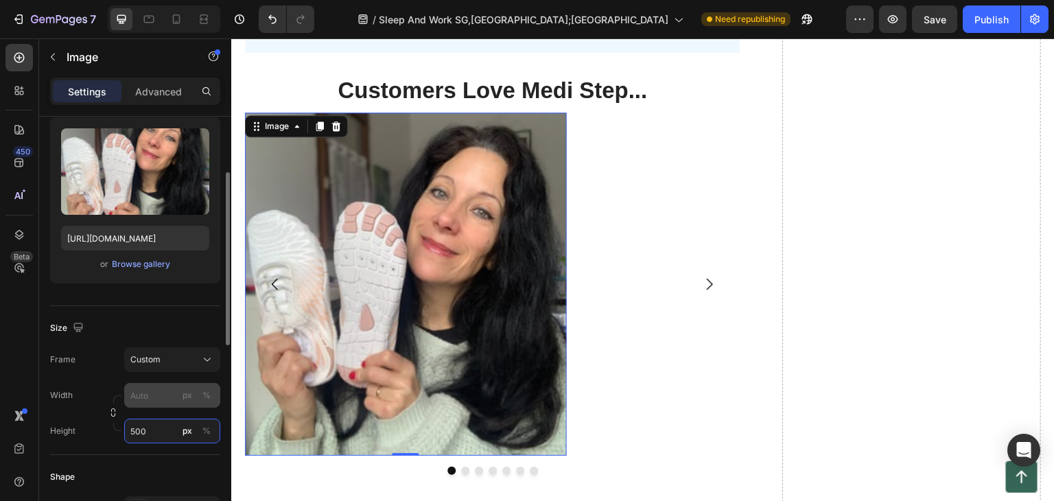
type input "500"
click at [148, 396] on div "Frame Custom Width px % Height 500 px %" at bounding box center [135, 395] width 170 height 96
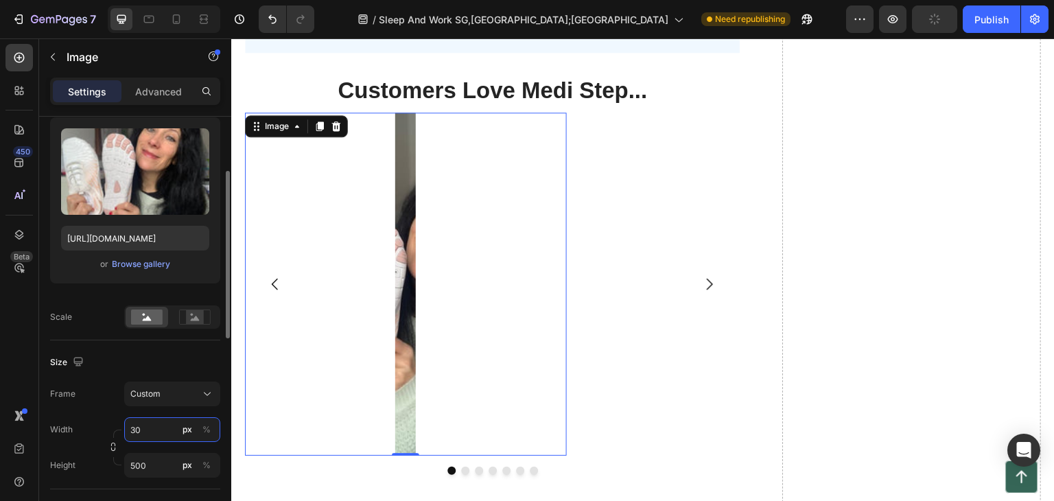
type input "3"
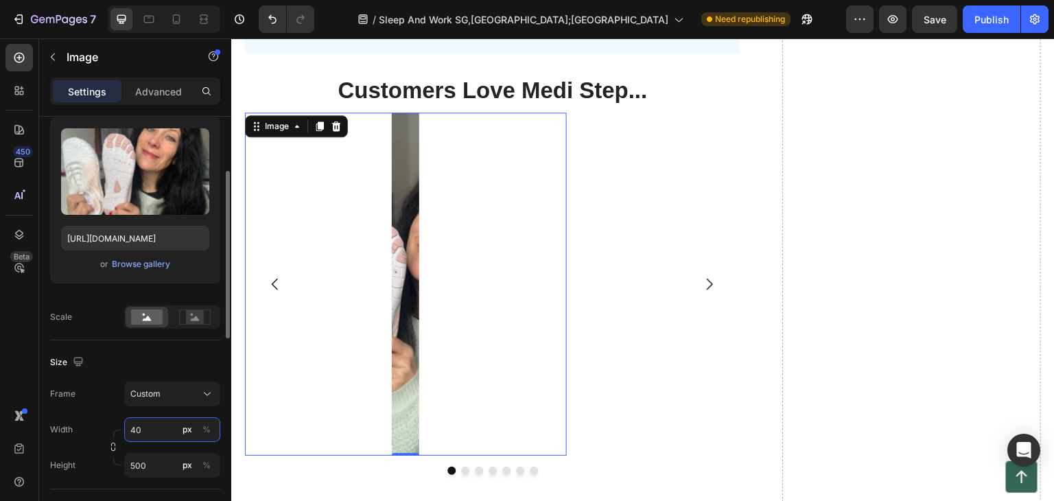
type input "400"
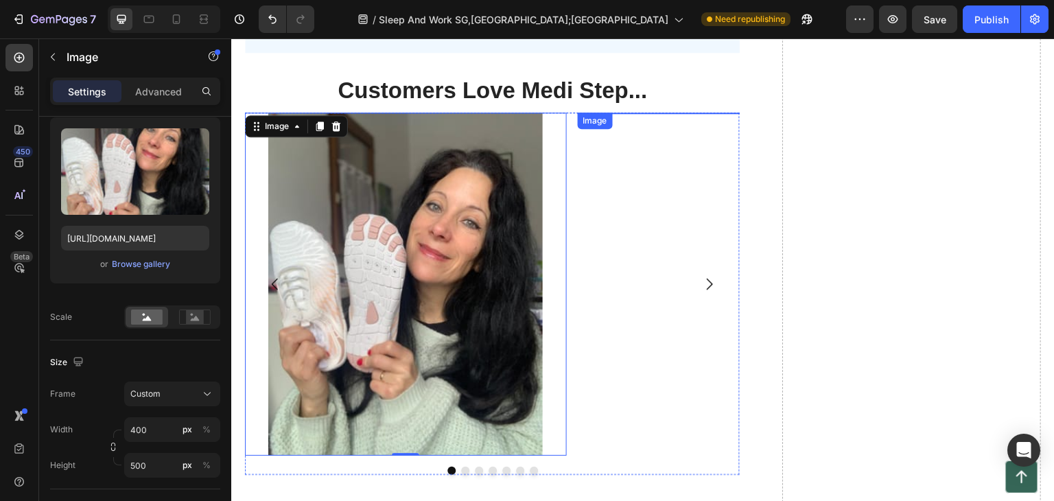
click at [618, 113] on img at bounding box center [739, 113] width 322 height 0
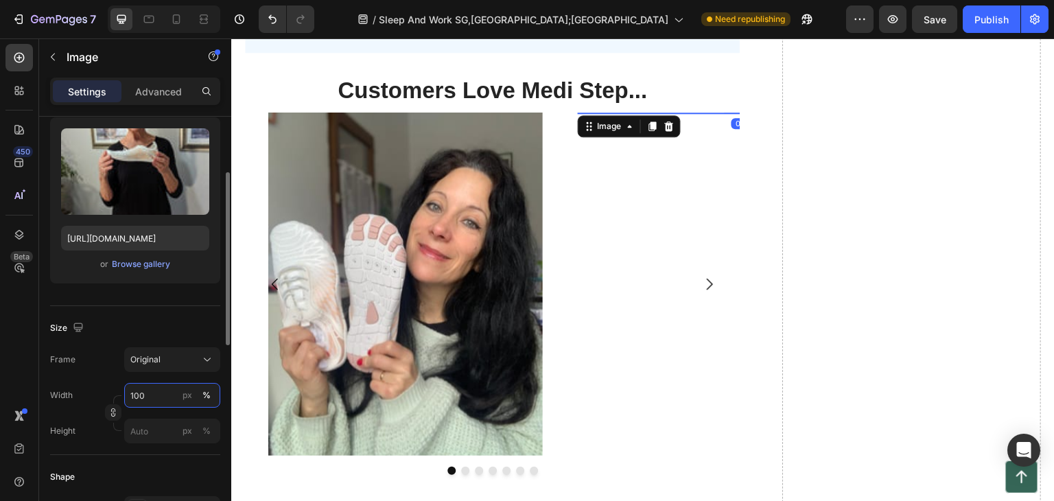
click at [154, 395] on input "100" at bounding box center [172, 395] width 96 height 25
type input "400"
click at [146, 427] on input "px %" at bounding box center [172, 431] width 96 height 25
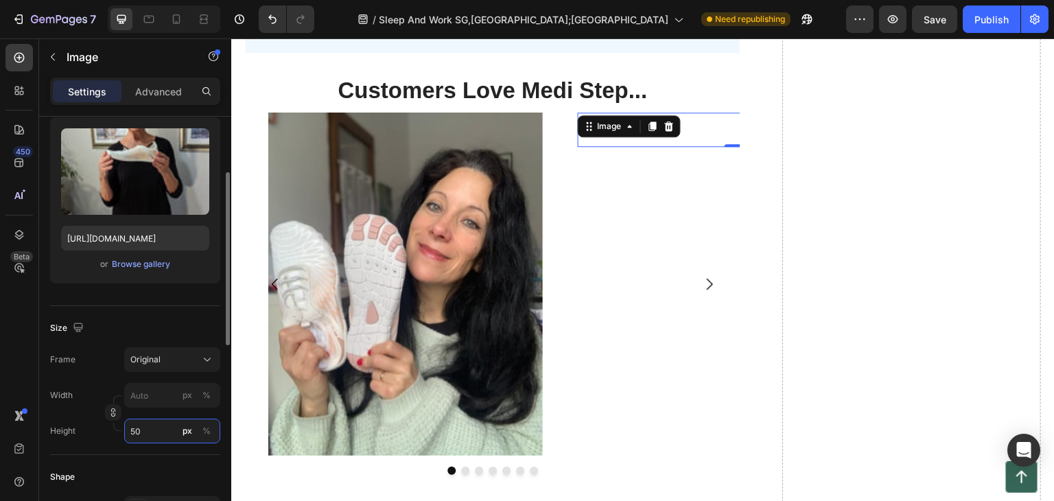
type input "500"
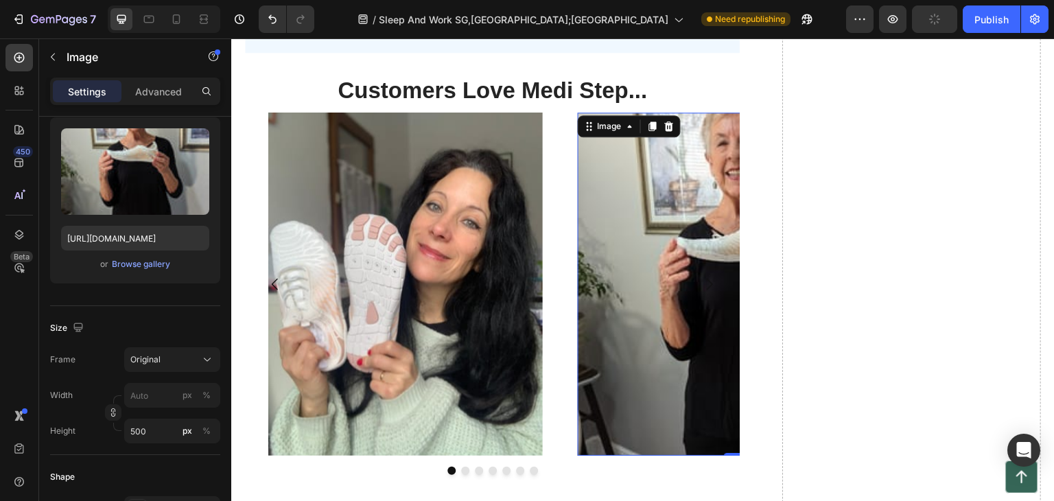
click at [611, 347] on img at bounding box center [739, 284] width 322 height 343
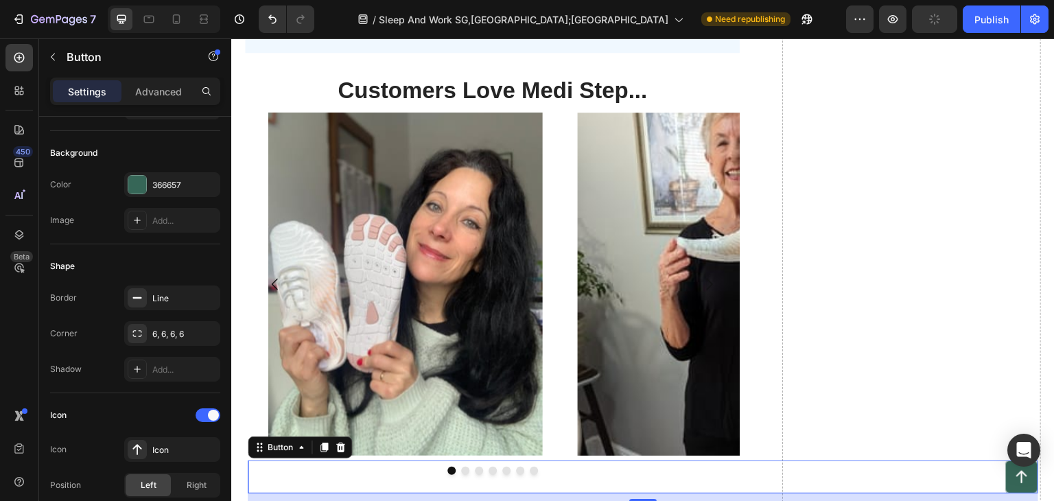
click at [473, 481] on div "Button 0" at bounding box center [643, 477] width 791 height 33
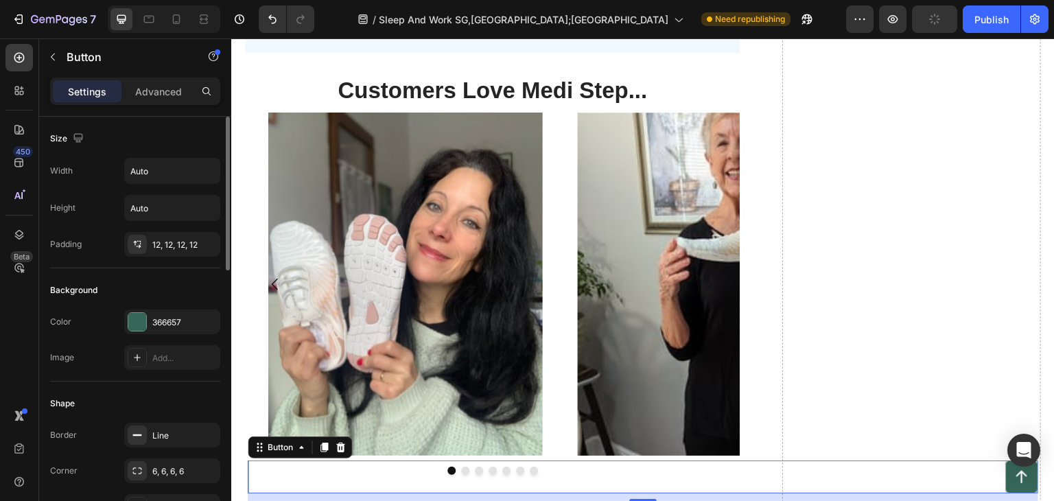
click at [466, 481] on div "Button 12" at bounding box center [643, 477] width 791 height 33
click at [470, 487] on div "Button 12" at bounding box center [643, 477] width 791 height 33
click at [462, 478] on div "Button 12" at bounding box center [643, 477] width 791 height 33
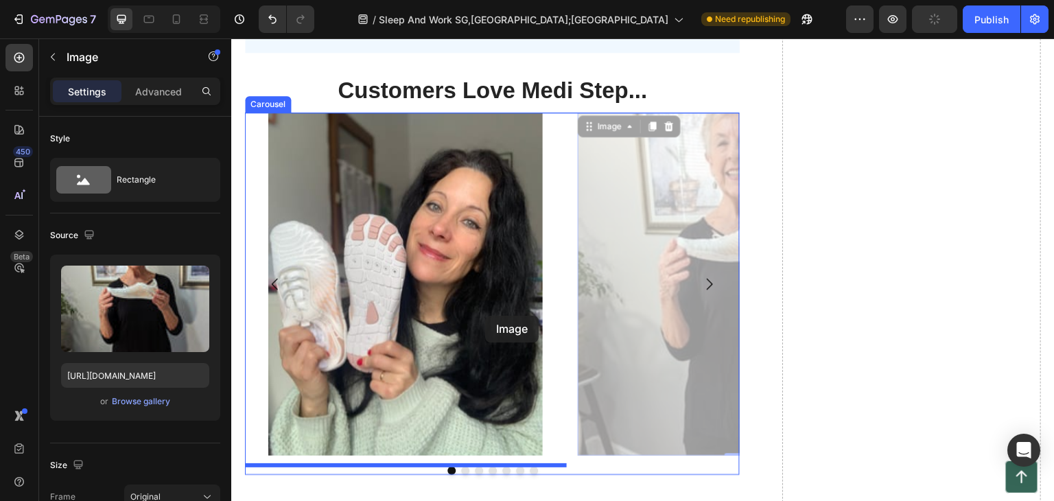
drag, startPoint x: 592, startPoint y: 322, endPoint x: 485, endPoint y: 316, distance: 106.6
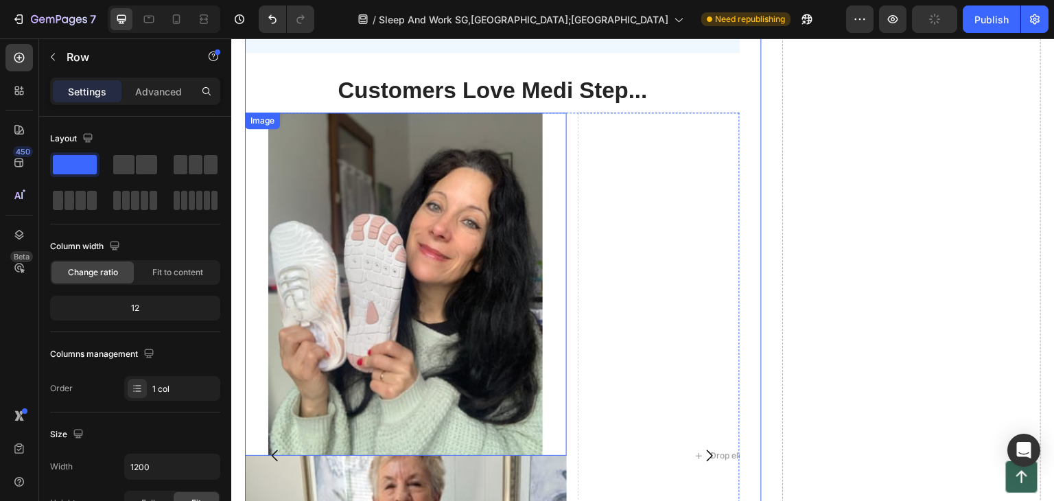
click at [437, 280] on img at bounding box center [405, 284] width 275 height 343
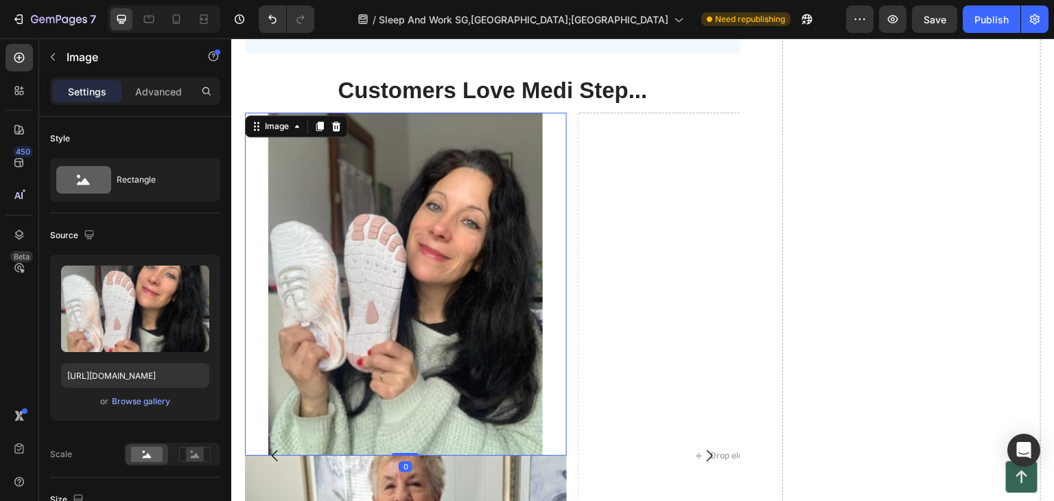
click at [618, 273] on div "Drop element here" at bounding box center [739, 456] width 322 height 687
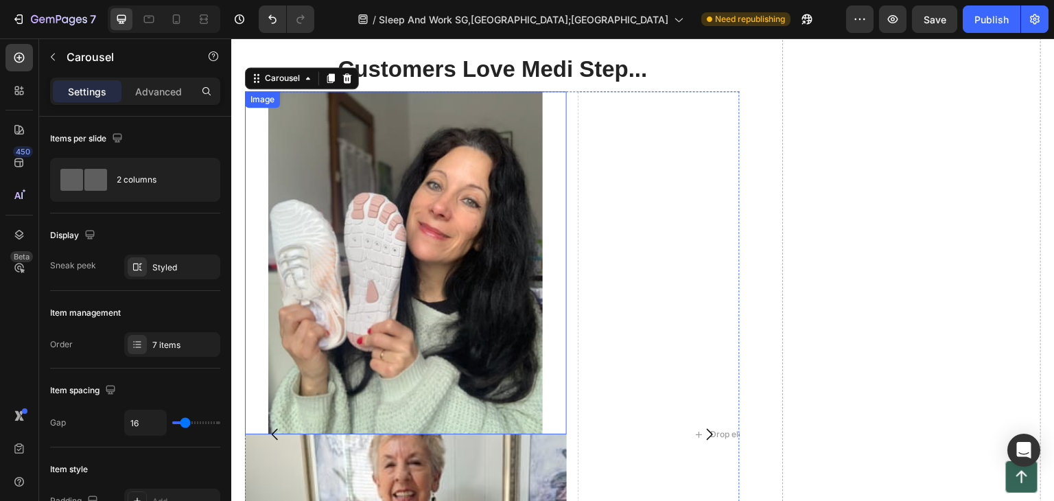
scroll to position [5443, 0]
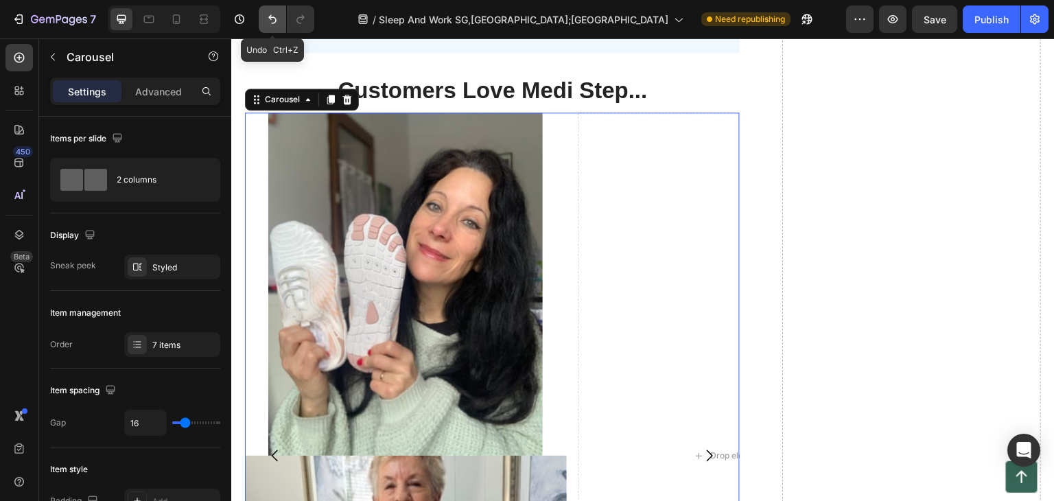
click at [264, 21] on button "Undo/Redo" at bounding box center [272, 18] width 27 height 27
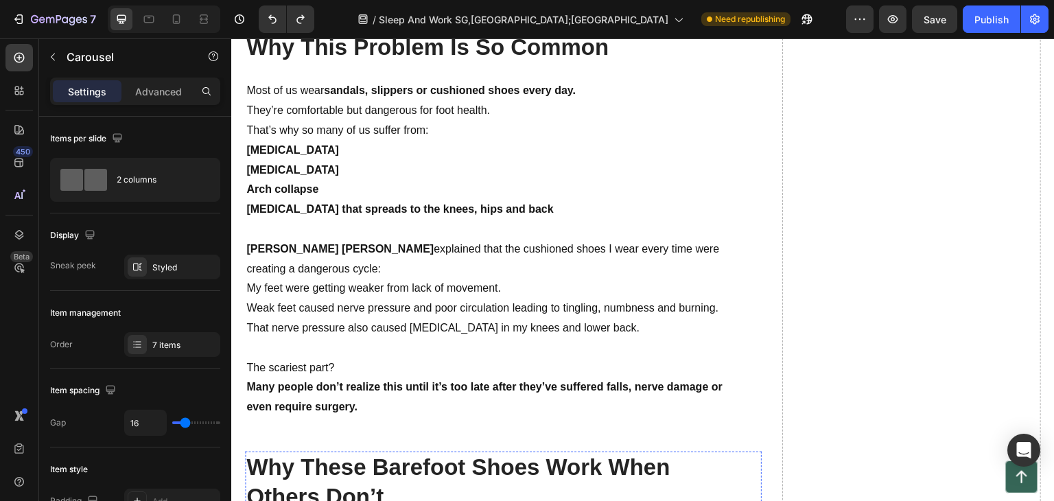
scroll to position [2971, 0]
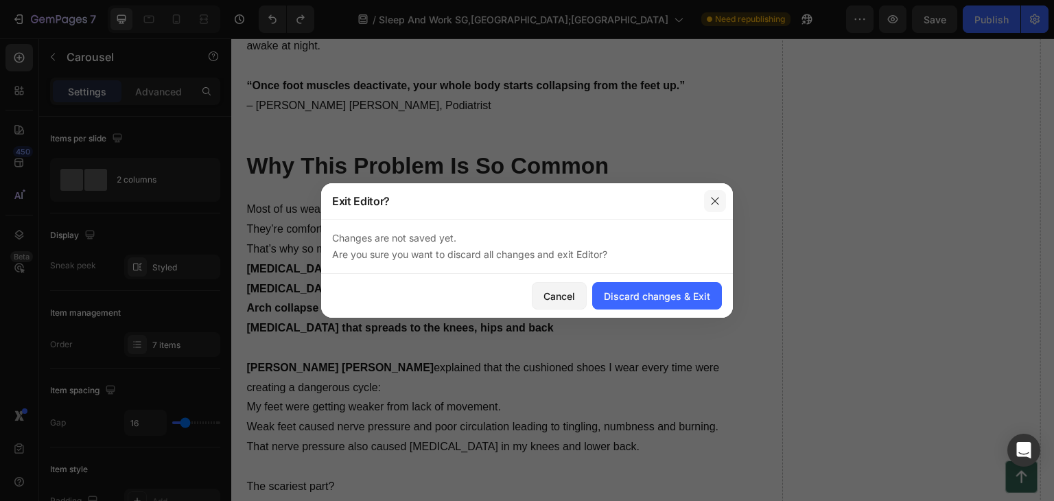
drag, startPoint x: 712, startPoint y: 203, endPoint x: 481, endPoint y: 162, distance: 234.2
click at [712, 203] on icon "button" at bounding box center [715, 201] width 11 height 11
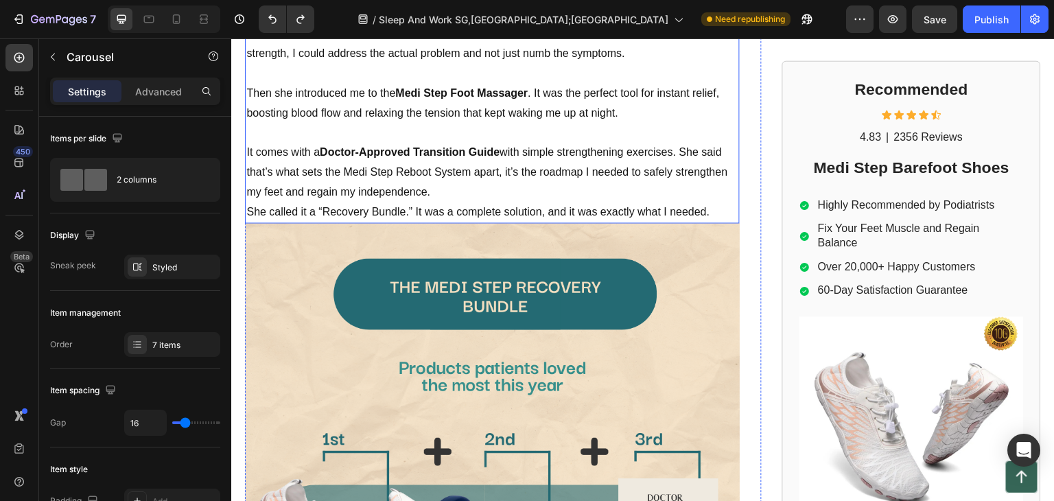
scroll to position [1804, 0]
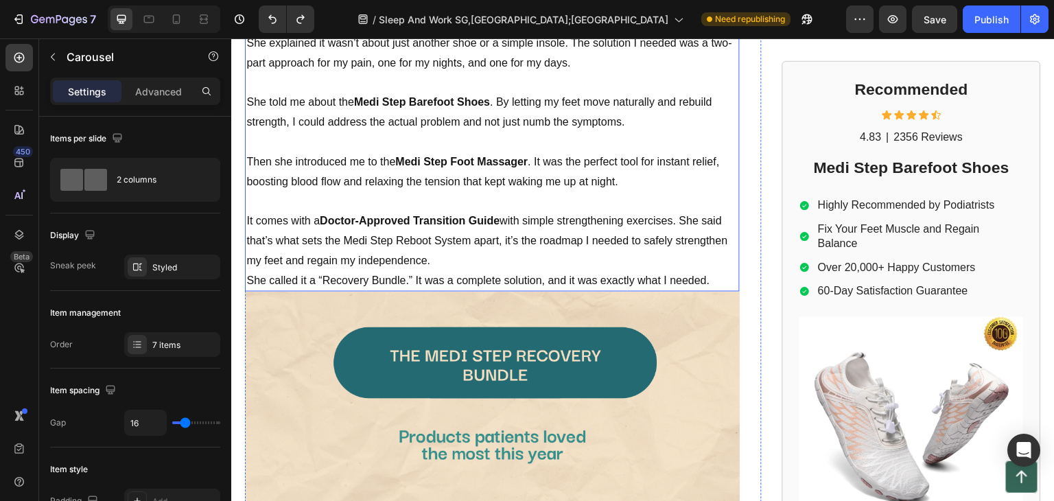
click at [441, 156] on strong "Medi Step Foot Massager" at bounding box center [461, 162] width 132 height 12
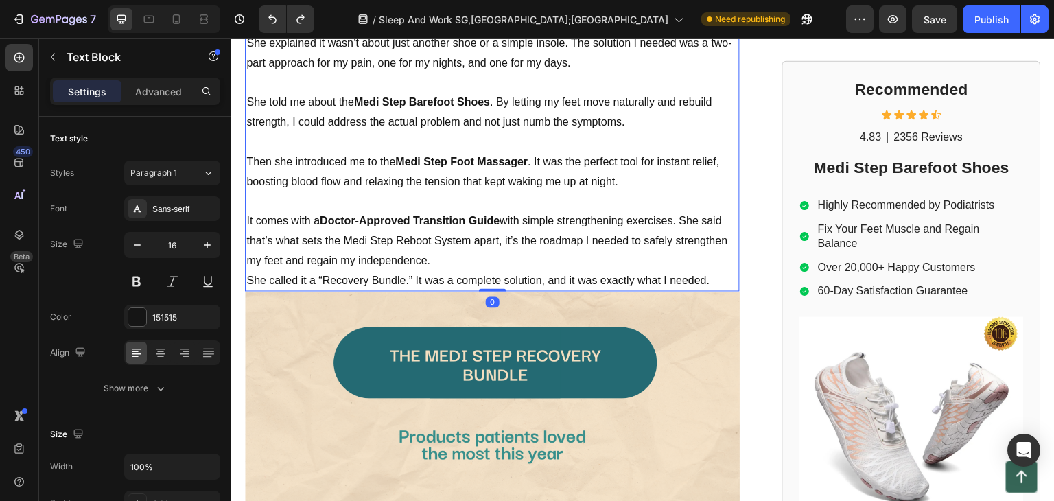
click at [405, 156] on strong "Medi Step Foot Massager" at bounding box center [461, 162] width 132 height 12
click at [401, 156] on strong "Medi Step Foot Massager" at bounding box center [461, 162] width 132 height 12
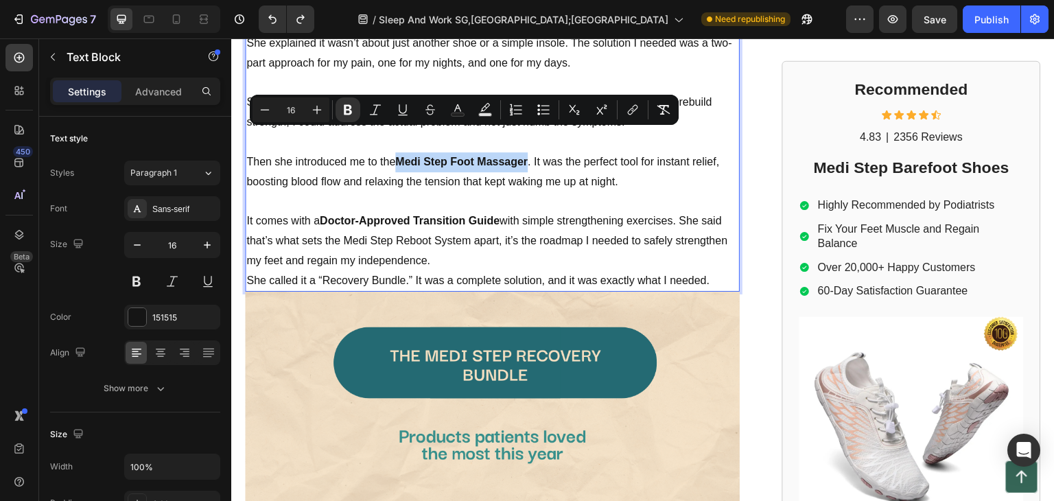
drag, startPoint x: 402, startPoint y: 136, endPoint x: 522, endPoint y: 138, distance: 120.8
click at [522, 156] on strong "Medi Step Foot Massager" at bounding box center [461, 162] width 132 height 12
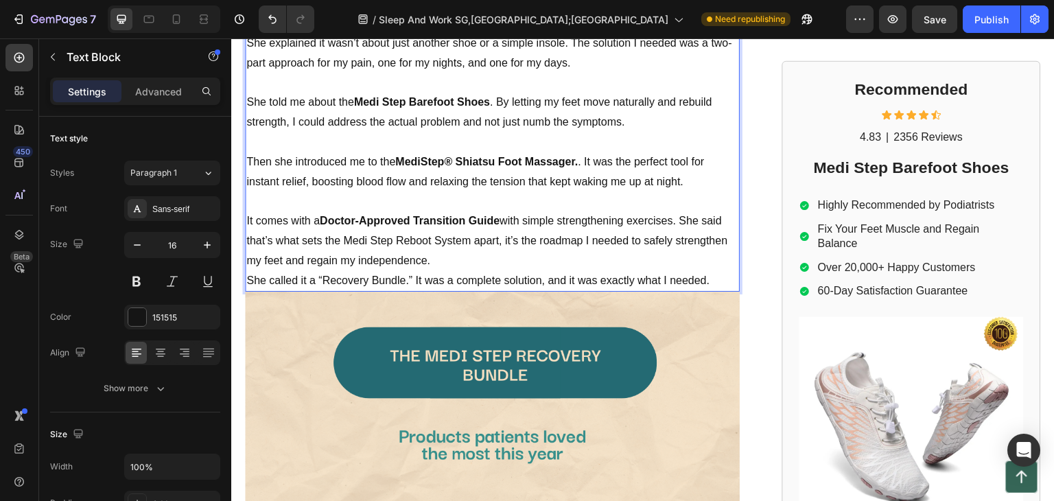
click at [520, 192] on p "Rich Text Editor. Editing area: main" at bounding box center [492, 202] width 492 height 20
click at [584, 152] on p "Then she introduced me to the MediStep® Shiatsu Foot Massager. . It was the per…" at bounding box center [492, 172] width 492 height 40
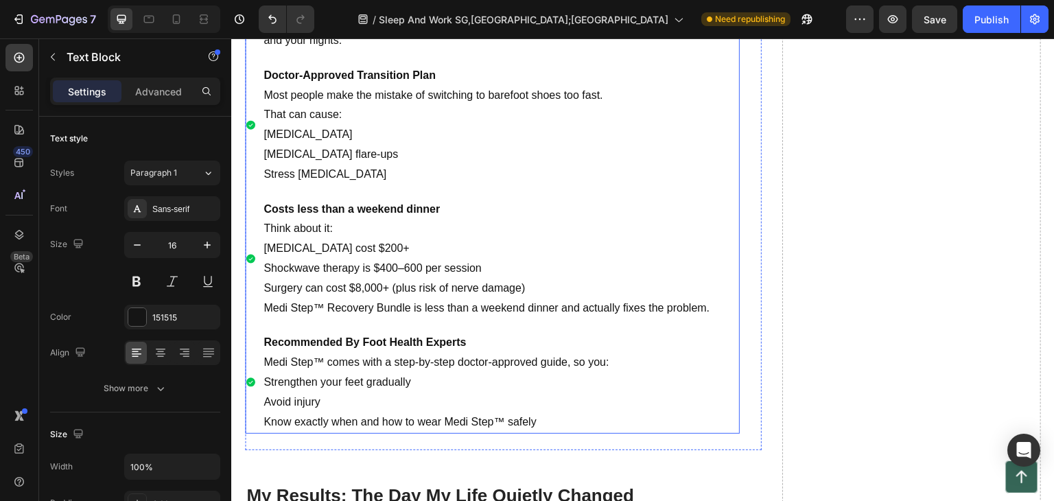
scroll to position [3726, 0]
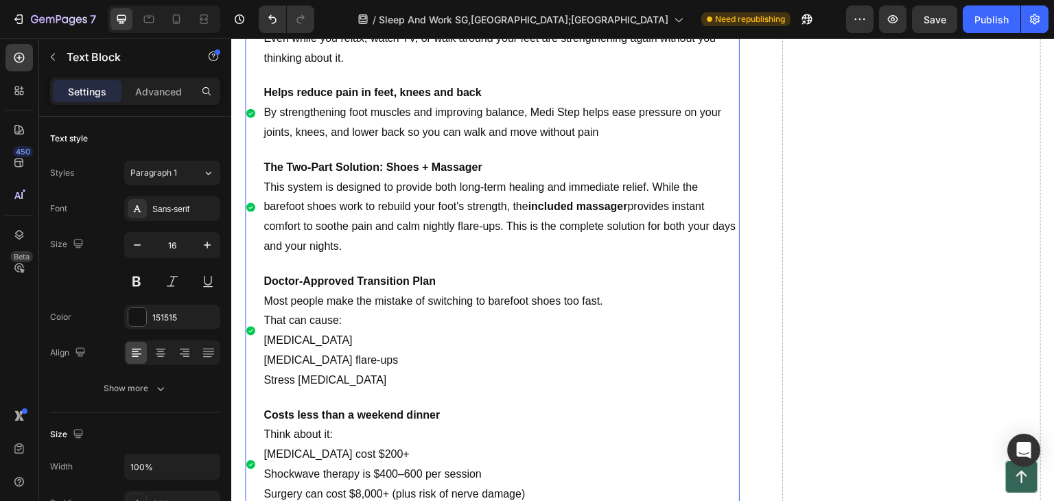
click at [439, 174] on p "The Two-Part Solution: Shoes + Massager" at bounding box center [501, 168] width 474 height 20
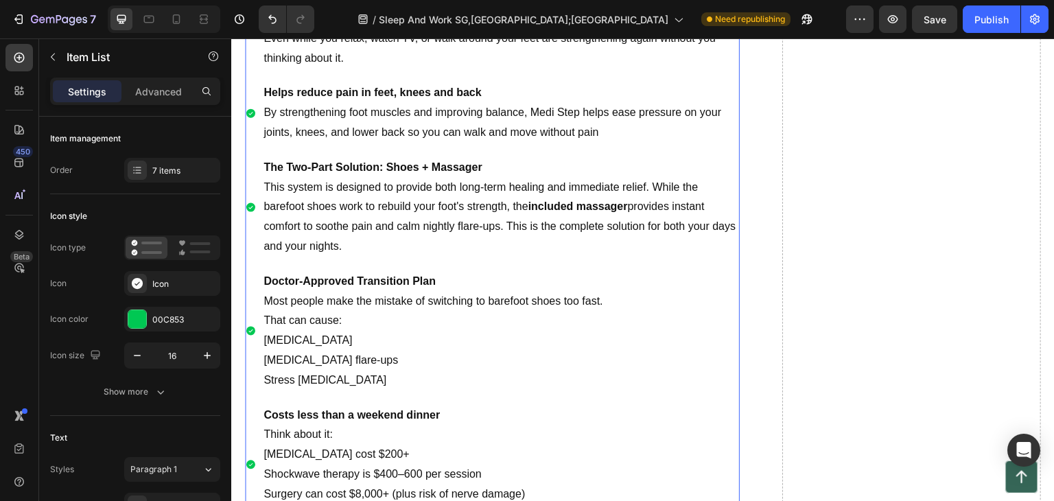
click at [432, 168] on strong "The Two-Part Solution: Shoes + Massager" at bounding box center [373, 167] width 218 height 12
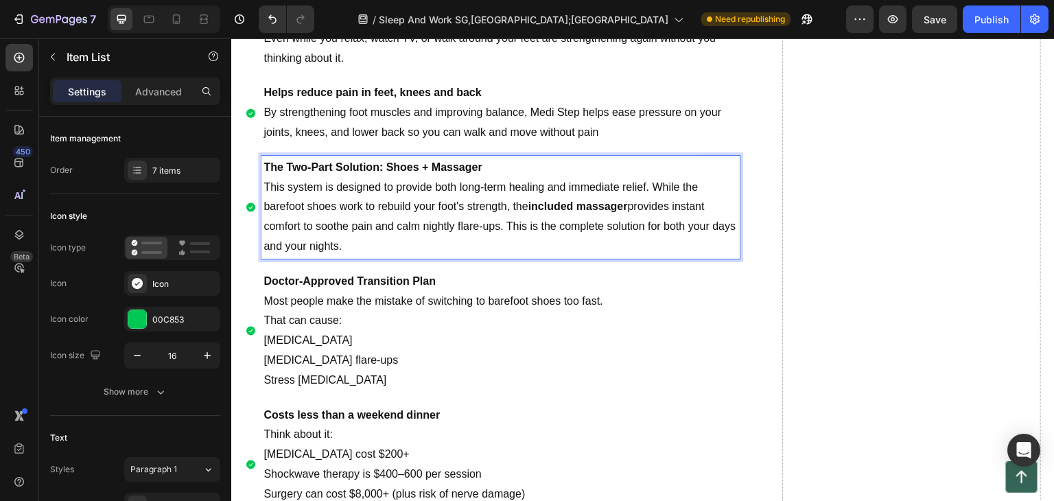
click at [555, 211] on strong "included massager" at bounding box center [579, 206] width 100 height 12
click at [577, 207] on strong "included massager" at bounding box center [579, 206] width 100 height 12
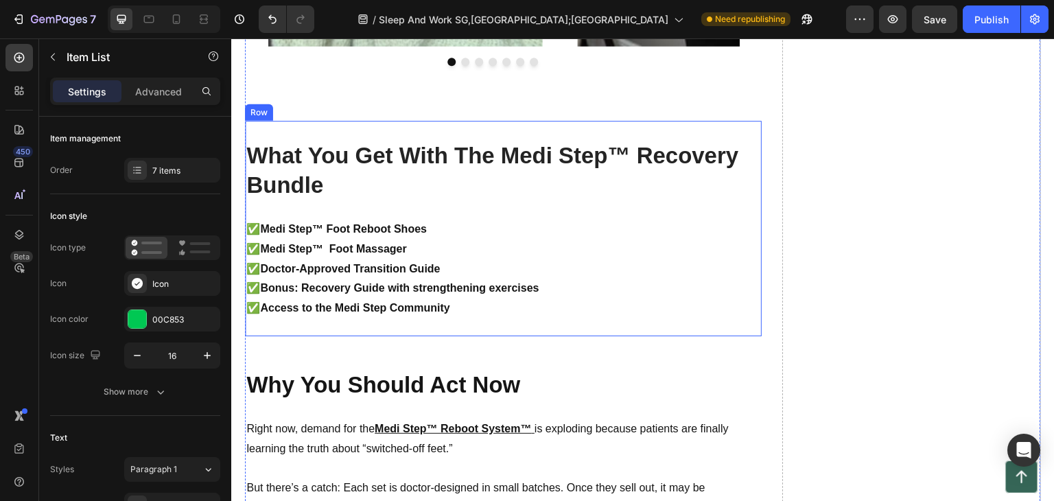
scroll to position [5923, 0]
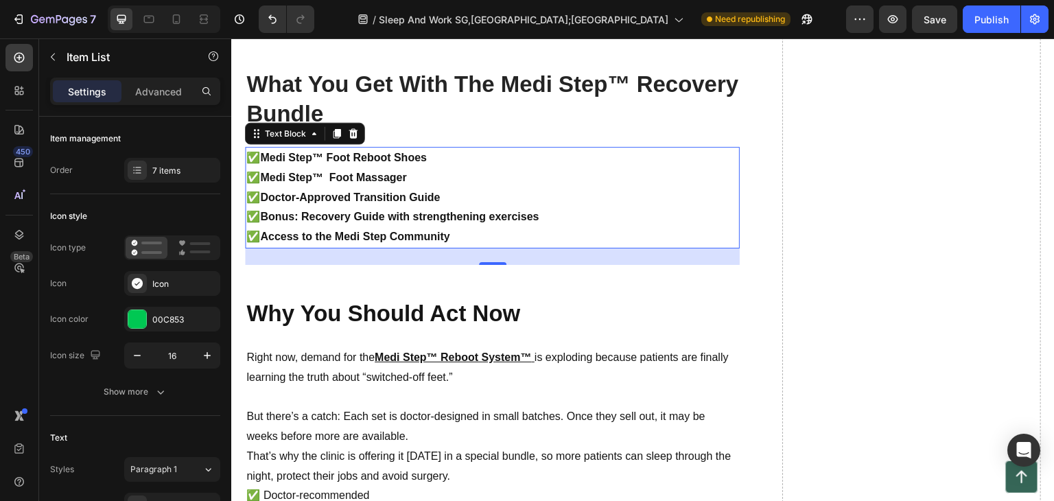
drag, startPoint x: 308, startPoint y: 190, endPoint x: 277, endPoint y: 199, distance: 31.5
click at [305, 183] on strong "✅Medi Step™ Foot Massager" at bounding box center [326, 178] width 160 height 12
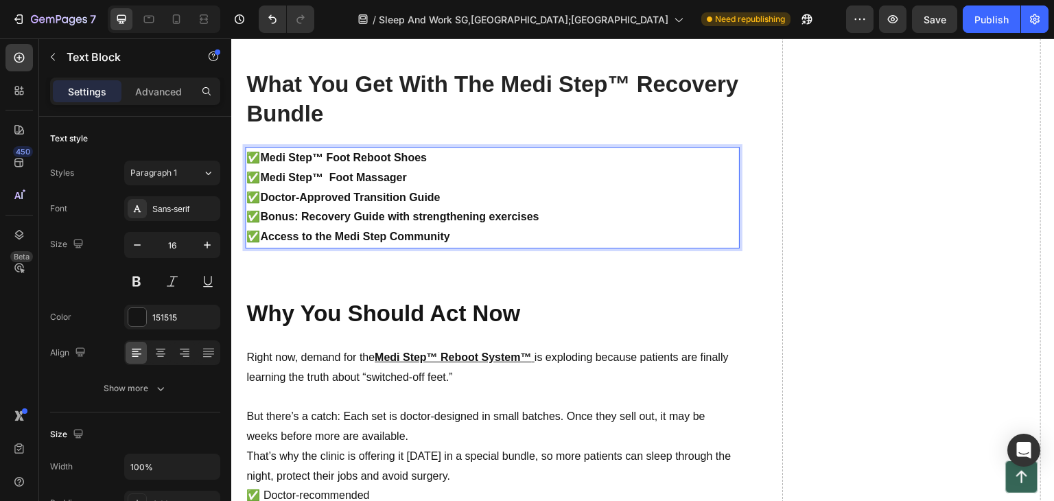
click at [268, 183] on strong "✅Medi Step™ Foot Massager" at bounding box center [326, 178] width 160 height 12
click at [265, 183] on strong "✅Medi Step™ Foot Massager" at bounding box center [326, 178] width 160 height 12
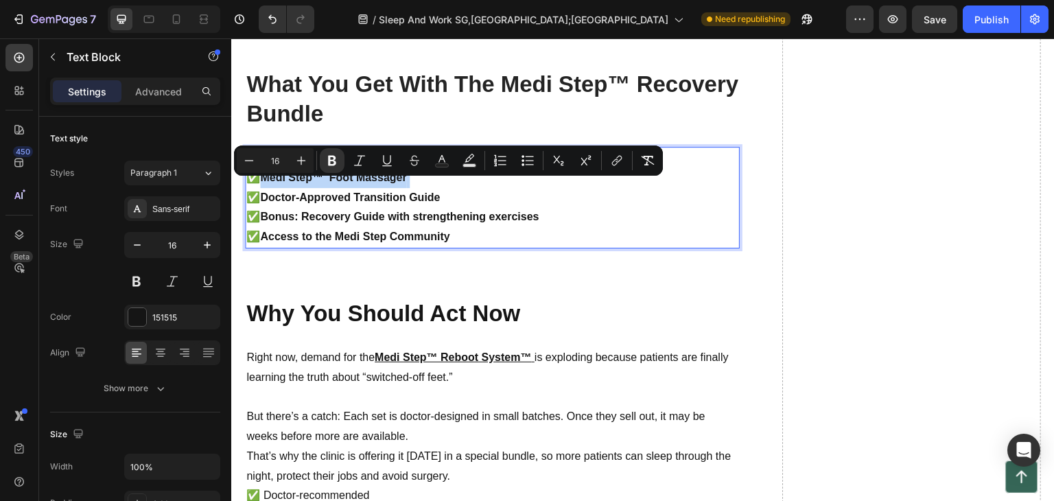
drag, startPoint x: 265, startPoint y: 186, endPoint x: 417, endPoint y: 185, distance: 152.4
click at [417, 185] on p "✅Medi Step™ Foot Massager ✅ Doctor-Approved Transition Guide ✅ Bonus: Recovery …" at bounding box center [492, 207] width 492 height 79
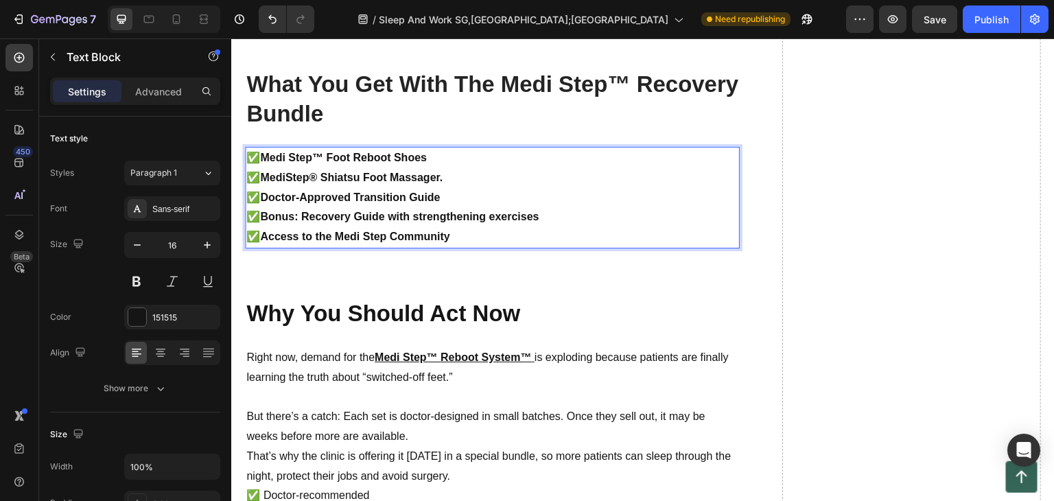
click at [259, 183] on strong "✅MediStep® Shiatsu Foot Massager." at bounding box center [344, 178] width 196 height 12
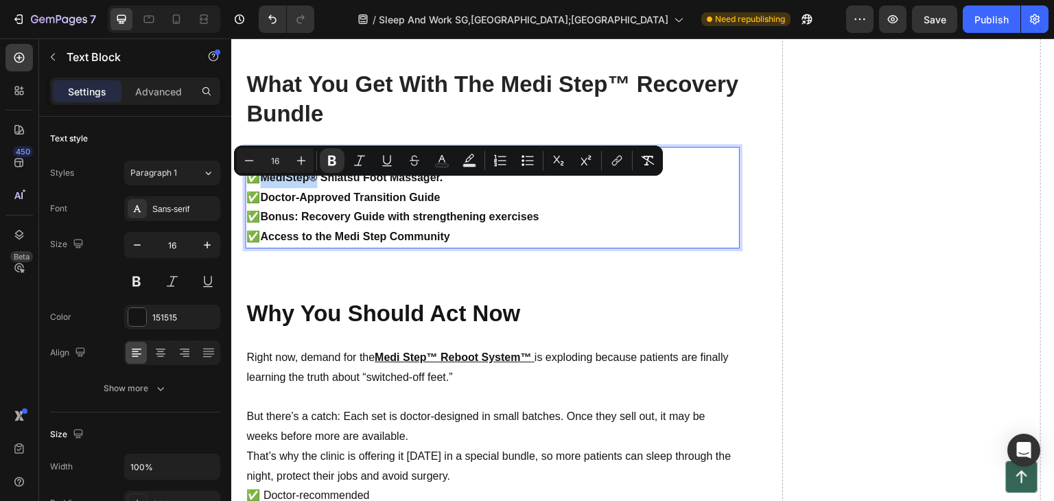
drag, startPoint x: 263, startPoint y: 192, endPoint x: 314, endPoint y: 187, distance: 51.7
click at [314, 183] on strong "✅MediStep® Shiatsu Foot Massager." at bounding box center [344, 178] width 196 height 12
copy strong "MediStep®"
click at [302, 183] on strong "✅MediStep® Shiatsu Foot Massager." at bounding box center [344, 178] width 196 height 12
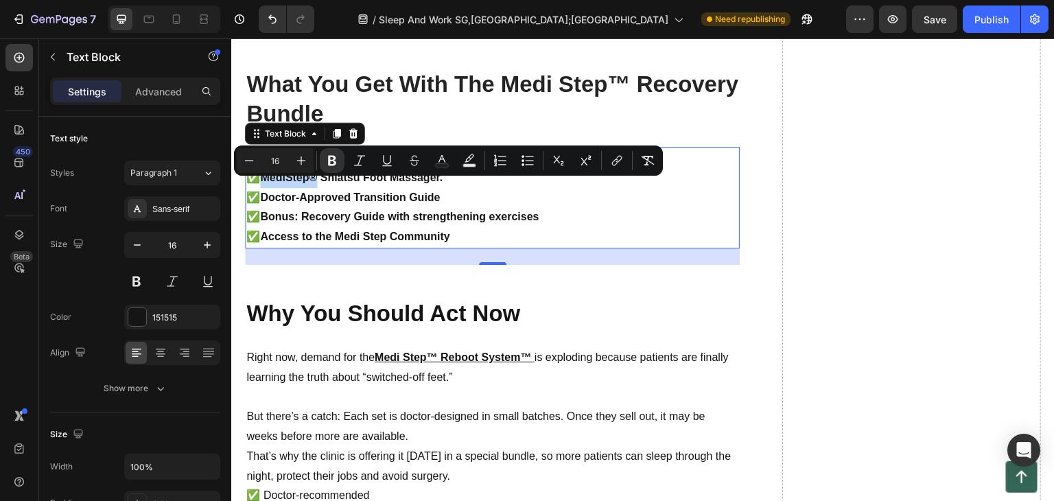
click at [354, 175] on div "Minus 16 Plus Bold Italic Underline Strikethrough Text Color Text Background Co…" at bounding box center [448, 161] width 429 height 30
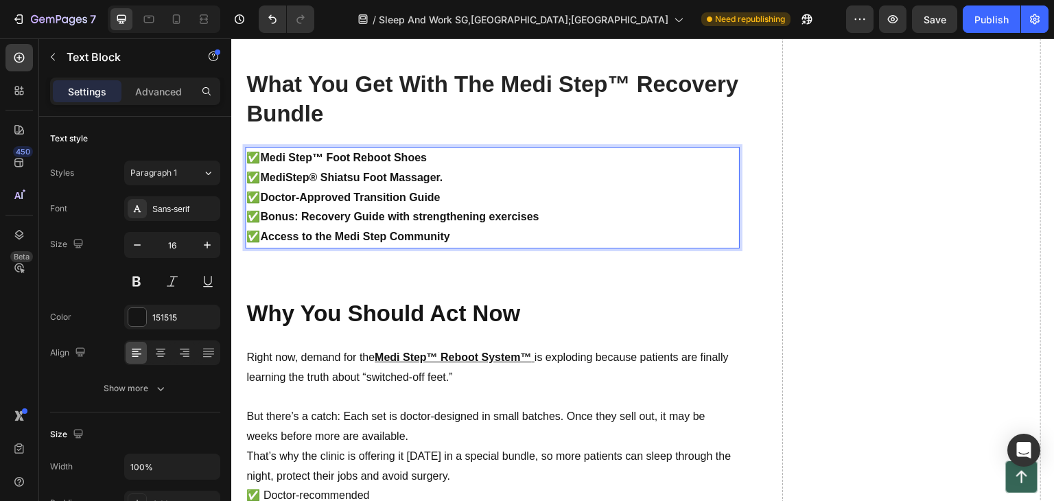
click at [321, 183] on strong "✅MediStep® Shiatsu Foot Massager." at bounding box center [344, 178] width 196 height 12
click at [266, 163] on strong "Medi Step™ Foot Reboot Shoes" at bounding box center [343, 158] width 167 height 12
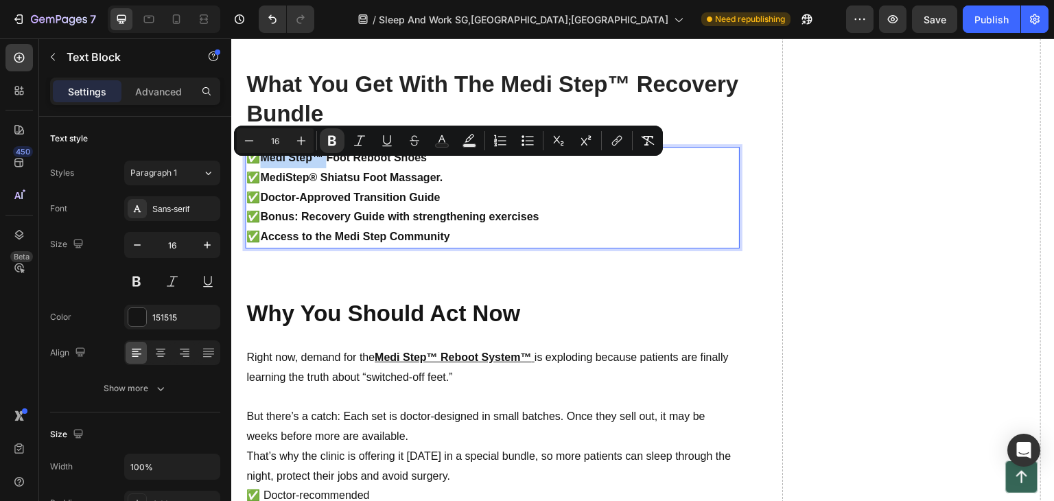
drag, startPoint x: 266, startPoint y: 165, endPoint x: 324, endPoint y: 160, distance: 57.9
click at [324, 160] on p "✅ Medi Step™ Foot Reboot Shoes" at bounding box center [492, 158] width 492 height 20
click at [319, 163] on strong "Medi Step™ Foot Reboot Shoes" at bounding box center [343, 158] width 167 height 12
click at [290, 168] on p "✅ Medi Step™ Foot Reboot Shoes" at bounding box center [492, 158] width 492 height 20
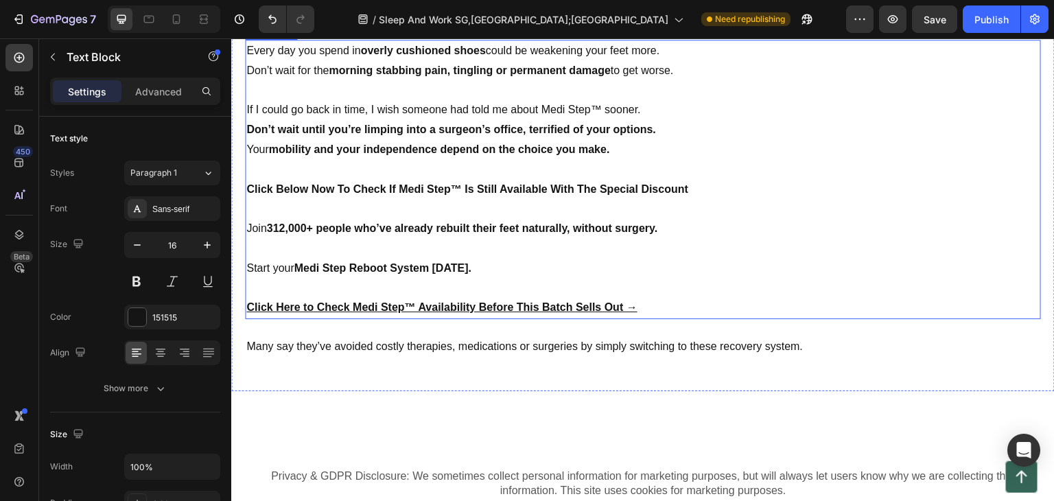
scroll to position [7365, 0]
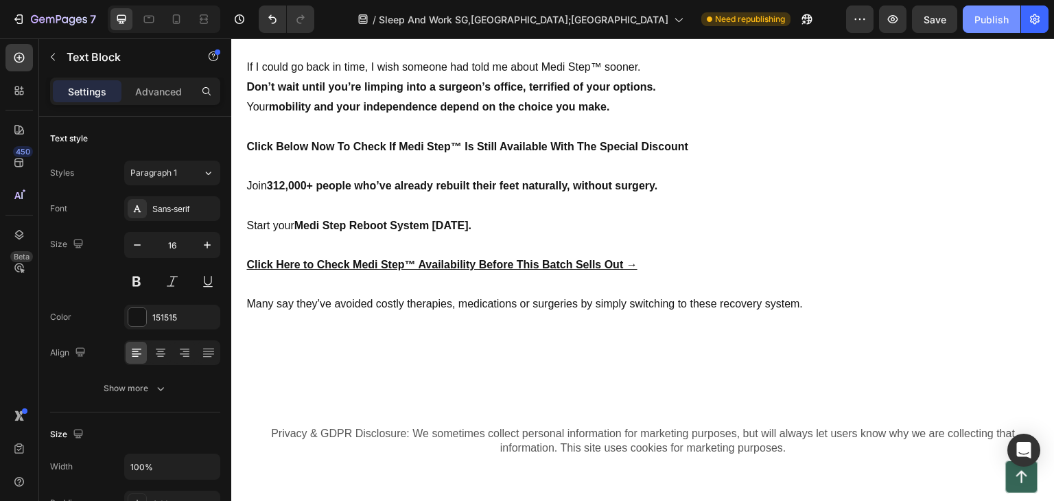
click at [986, 23] on div "Publish" at bounding box center [992, 19] width 34 height 14
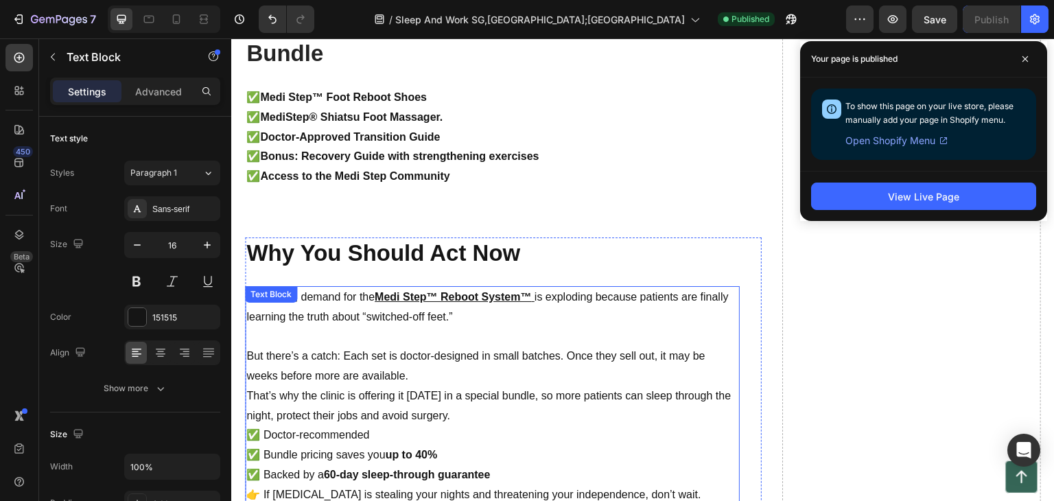
scroll to position [5874, 0]
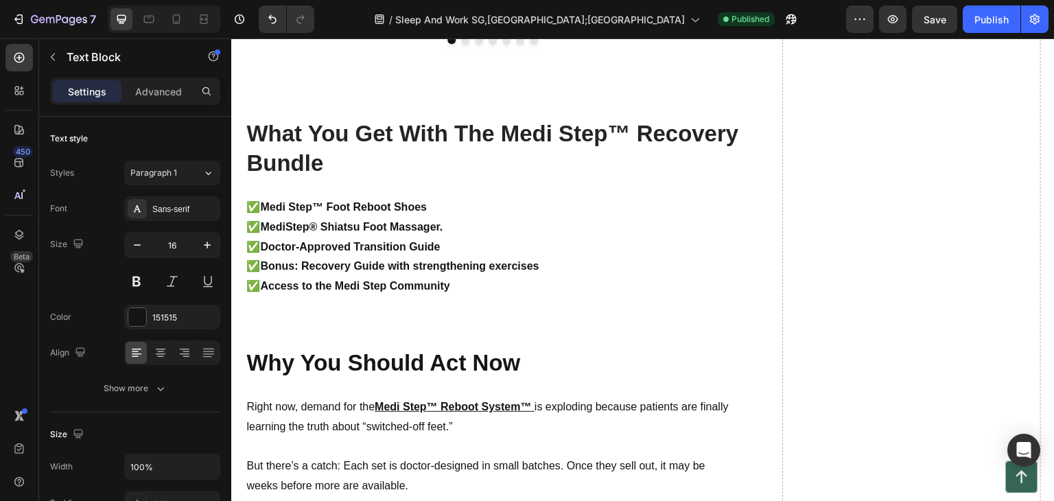
click at [408, 233] on strong "✅MediStep® Shiatsu Foot Massager." at bounding box center [344, 227] width 196 height 12
click at [436, 233] on strong "✅MediStep® Shiatsu Foot Massager." at bounding box center [344, 227] width 196 height 12
click at [449, 237] on p "✅MediStep® Shiatsu Foot Massager." at bounding box center [492, 228] width 492 height 20
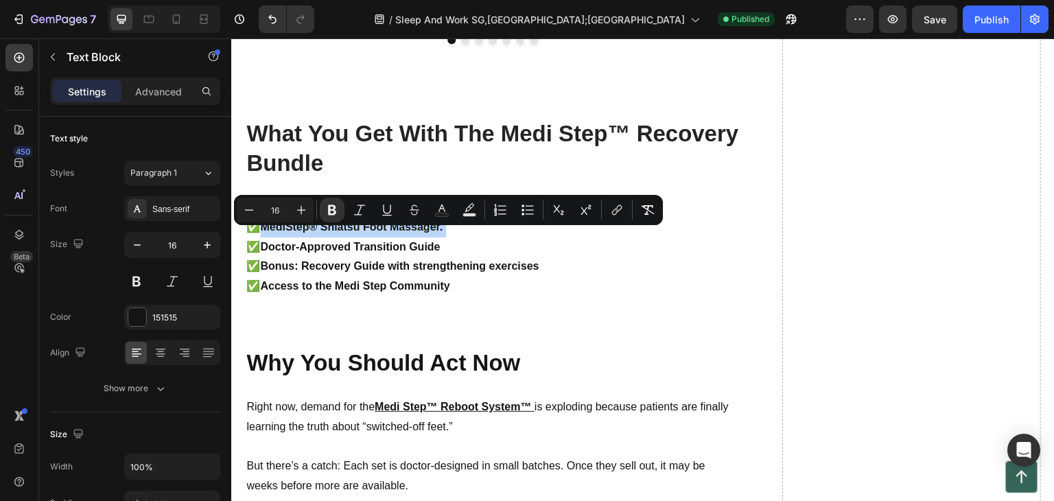
drag, startPoint x: 449, startPoint y: 237, endPoint x: 270, endPoint y: 231, distance: 178.6
click at [270, 231] on p "✅MediStep® Shiatsu Foot Massager." at bounding box center [492, 228] width 492 height 20
copy strong "MediStep® Shiatsu Foot Massager."
click at [180, 16] on icon at bounding box center [177, 19] width 14 height 14
type input "15"
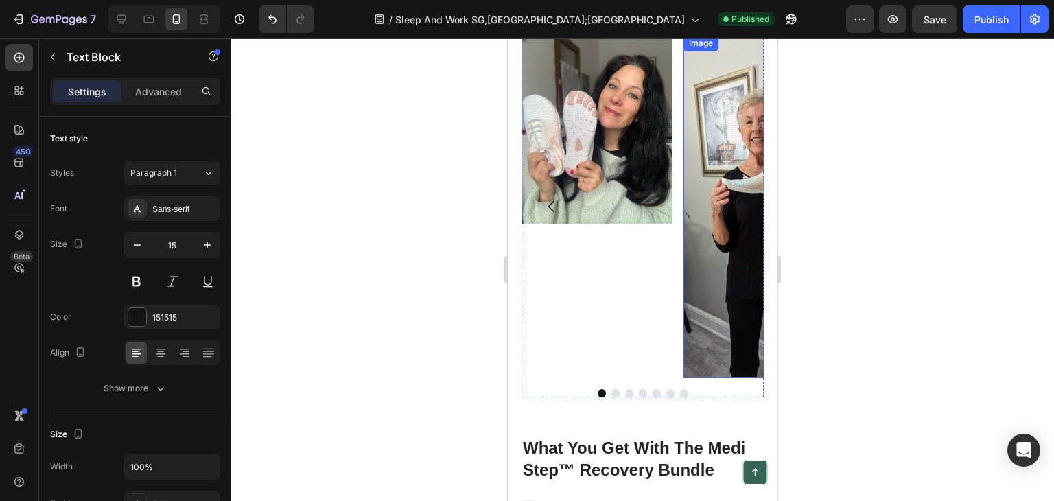
scroll to position [6654, 0]
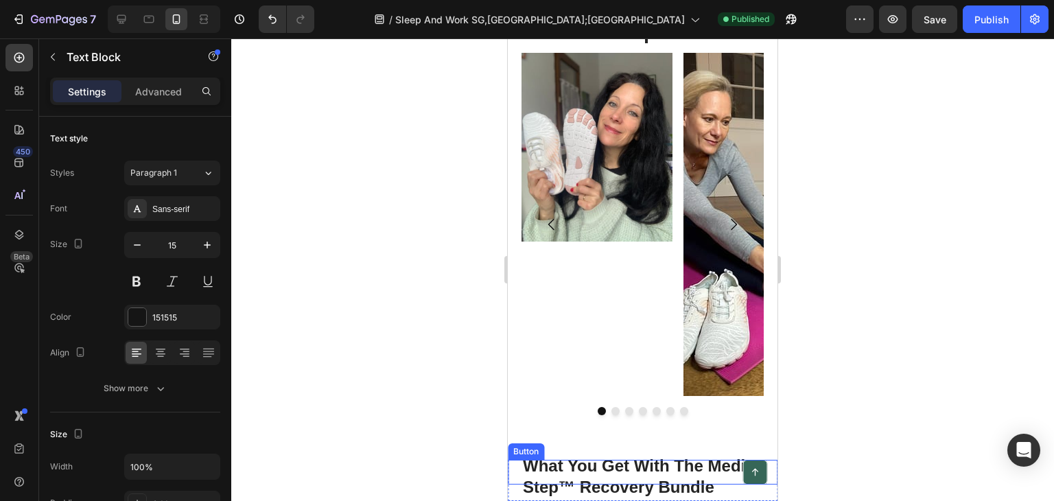
click at [608, 465] on div "Button" at bounding box center [643, 472] width 270 height 25
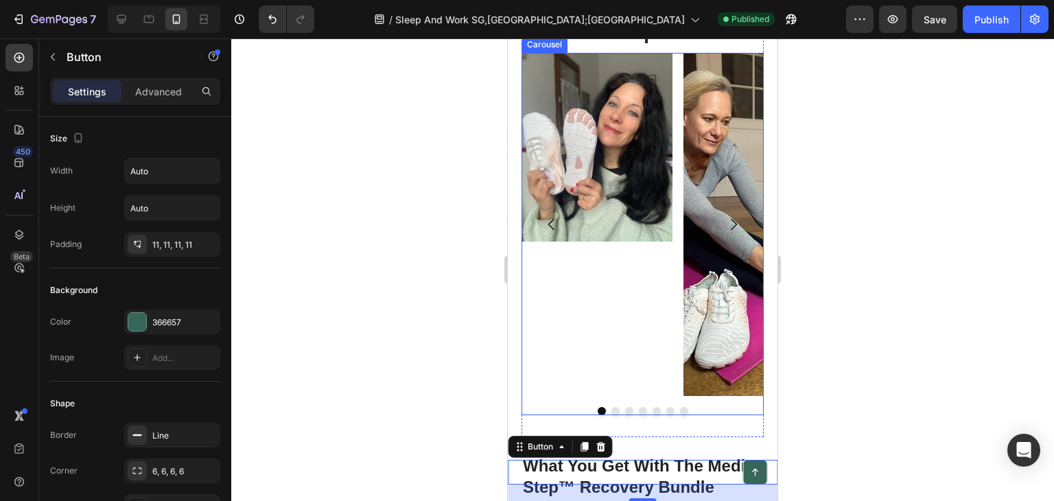
click at [648, 242] on img at bounding box center [597, 147] width 151 height 189
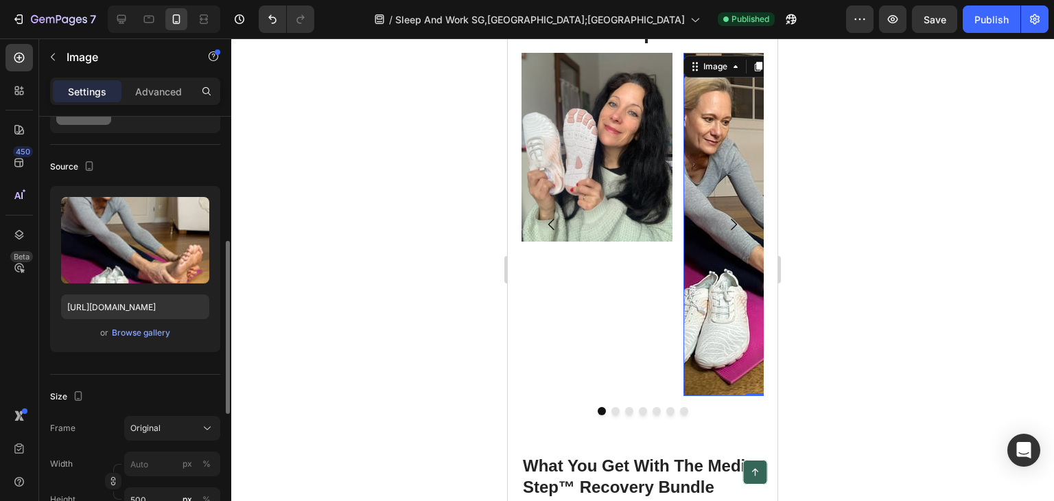
scroll to position [137, 0]
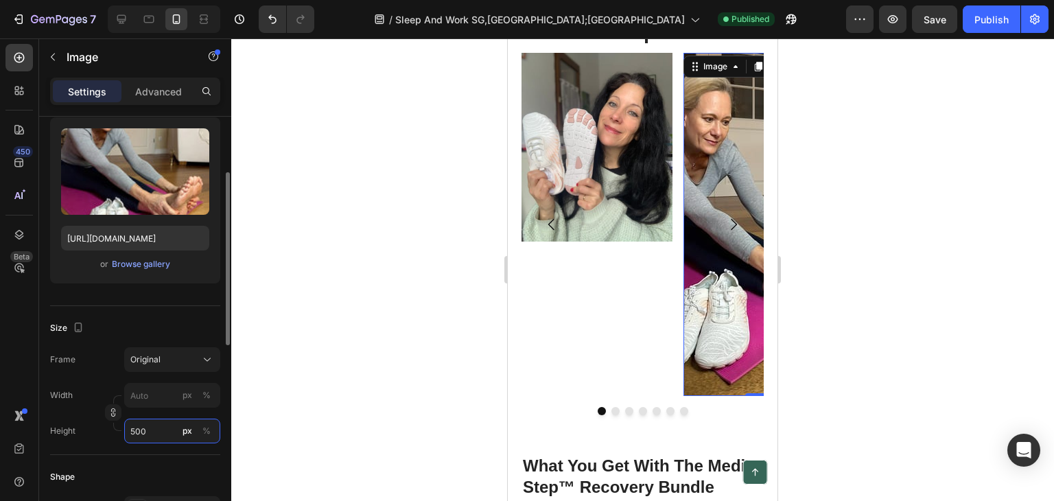
click at [137, 426] on input "500" at bounding box center [172, 431] width 96 height 25
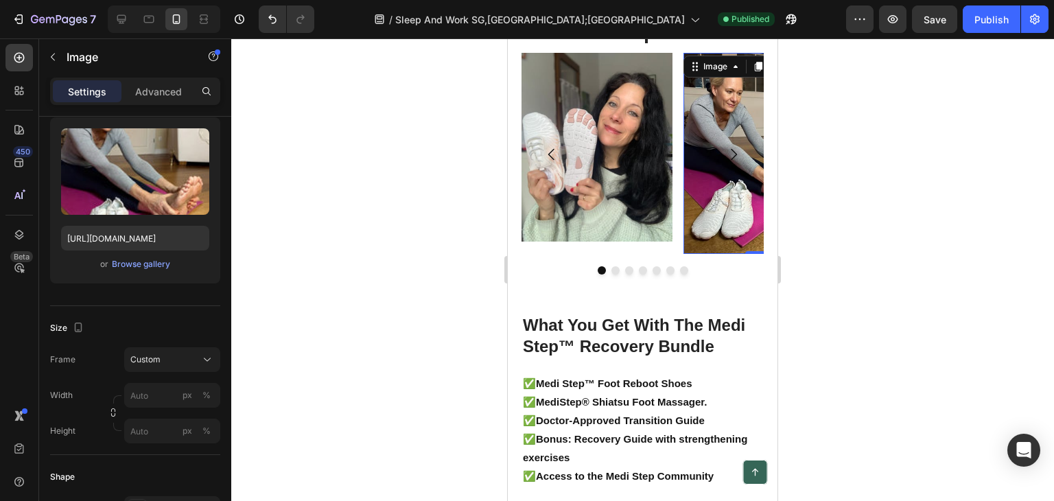
click at [356, 275] on div at bounding box center [642, 269] width 823 height 463
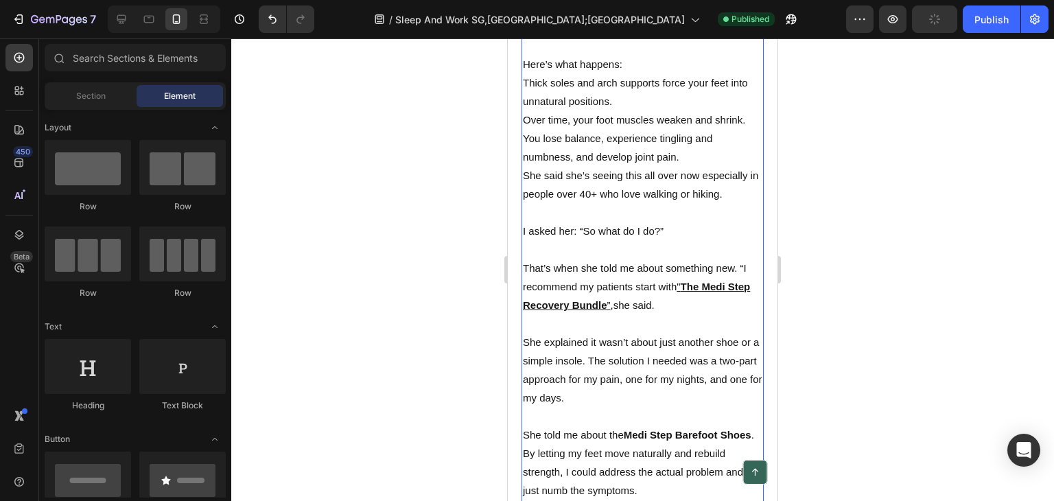
scroll to position [1782, 0]
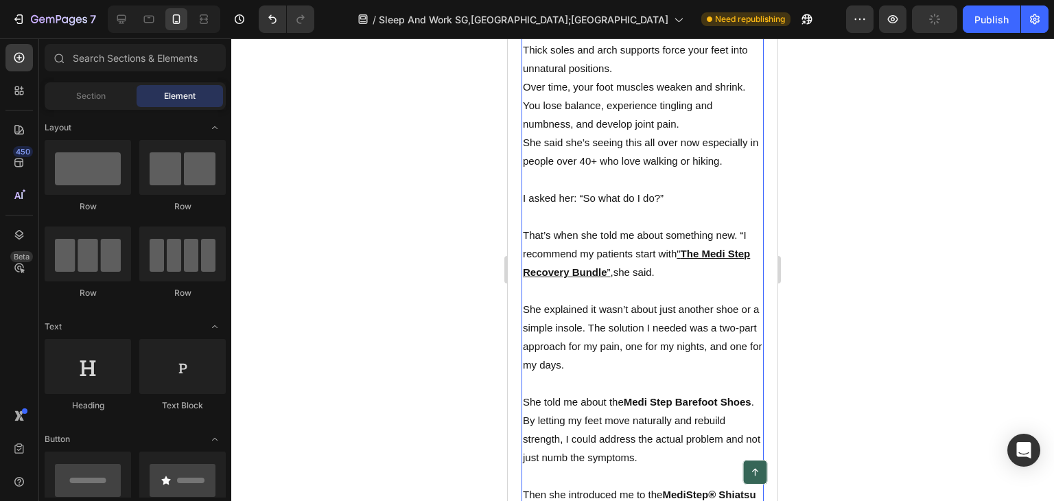
click at [680, 248] on u """ at bounding box center [678, 254] width 3 height 12
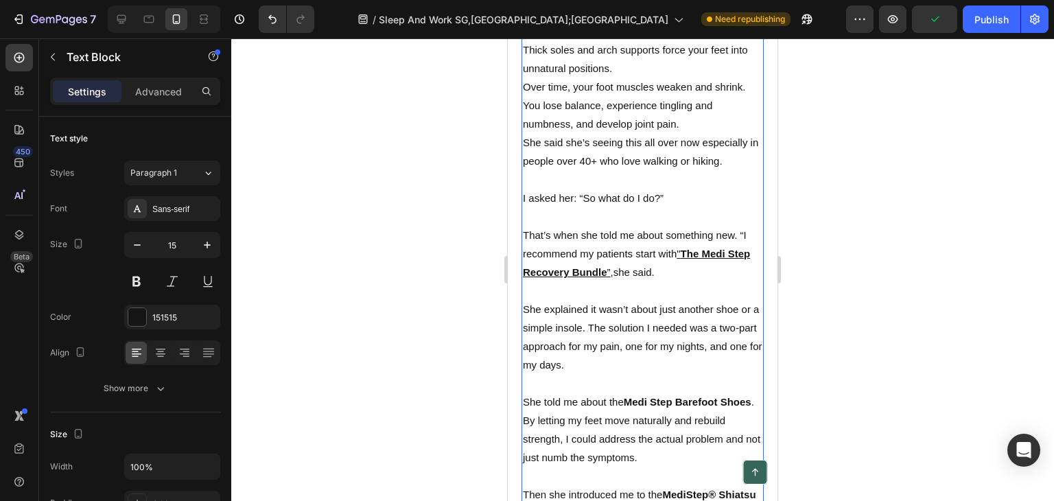
click at [680, 248] on u """ at bounding box center [678, 254] width 3 height 12
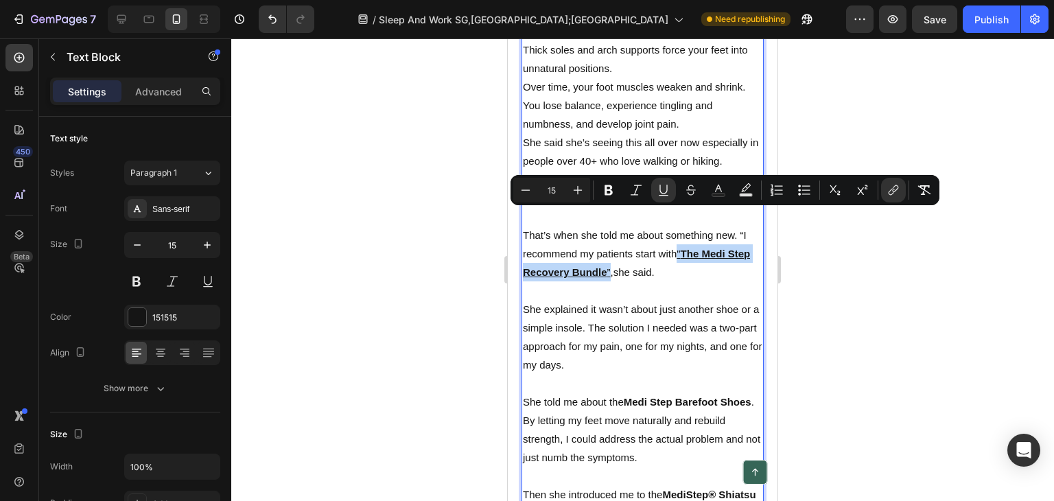
drag, startPoint x: 680, startPoint y: 214, endPoint x: 636, endPoint y: 234, distance: 48.9
click at [636, 234] on p "That’s when she told me about something new. “I recommend my patients start wit…" at bounding box center [643, 254] width 240 height 56
click at [887, 188] on icon "Editor contextual toolbar" at bounding box center [894, 190] width 14 height 14
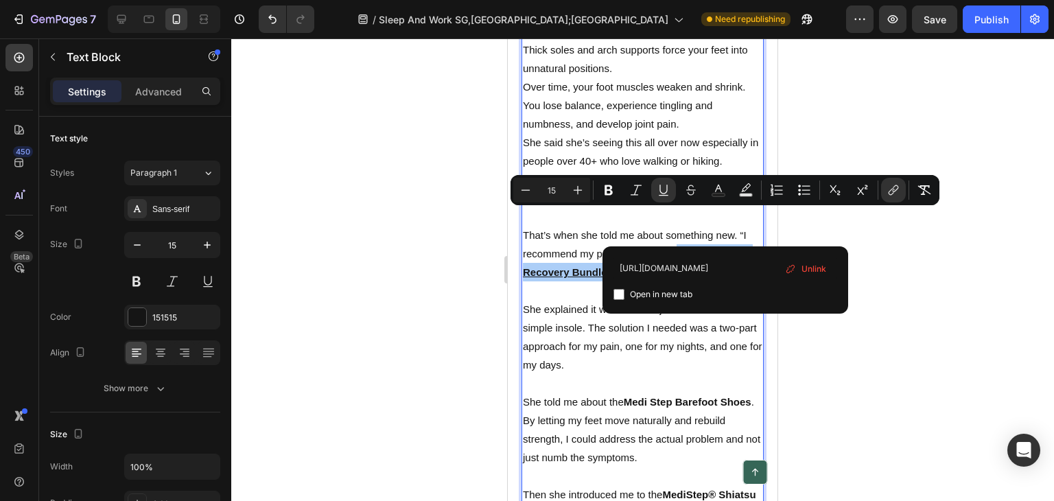
scroll to position [0, 180]
click at [814, 265] on span "Unlink" at bounding box center [814, 269] width 25 height 15
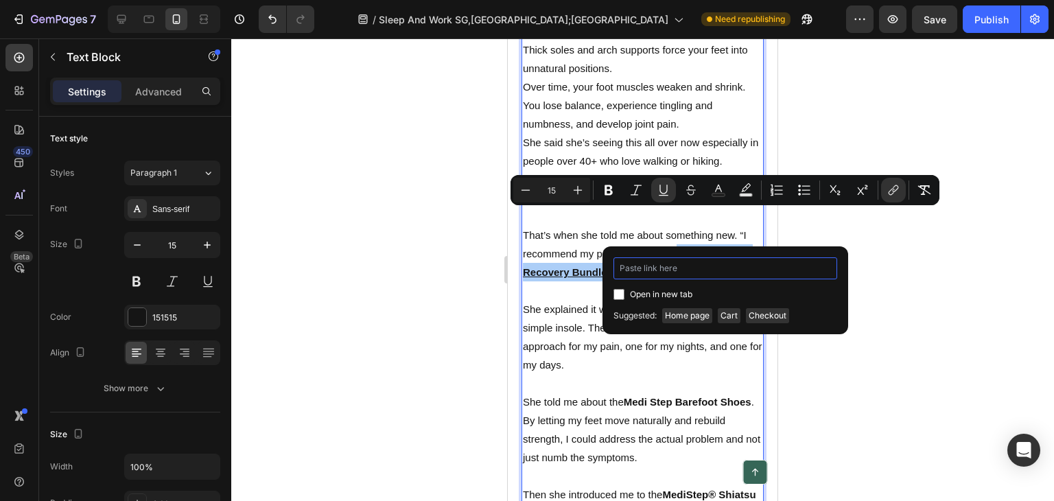
click at [706, 266] on input "Editor contextual toolbar" at bounding box center [726, 268] width 224 height 22
paste input "https://mediorthowear.com/products/regain-foot-strength-naturally-with-medi-ste…"
type input "https://mediorthowear.com/products/regain-foot-strength-naturally-with-medi-ste…"
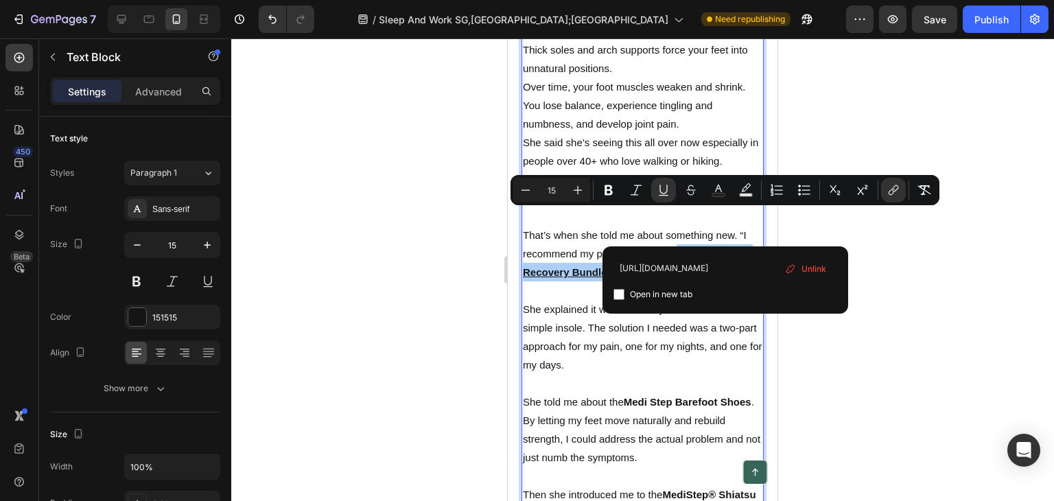
click at [901, 248] on div at bounding box center [642, 269] width 823 height 463
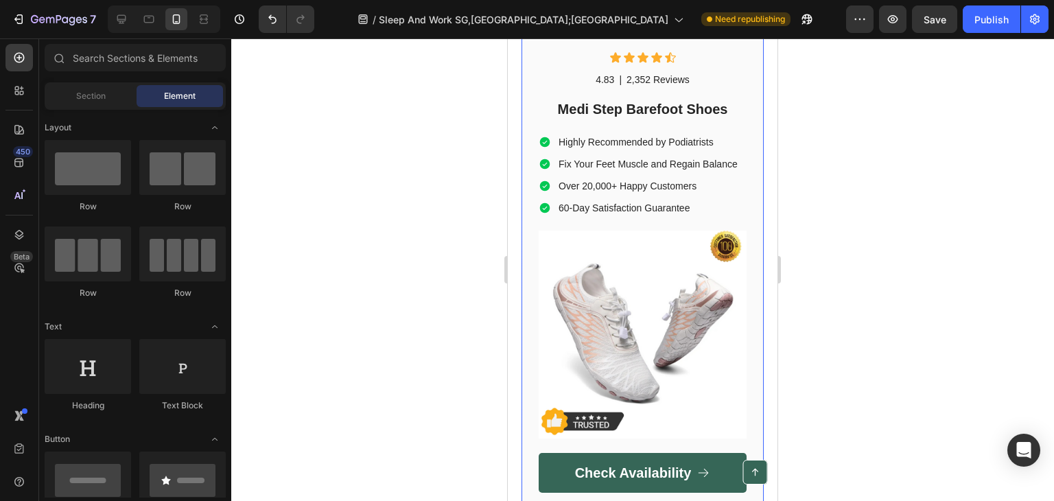
scroll to position [5146, 0]
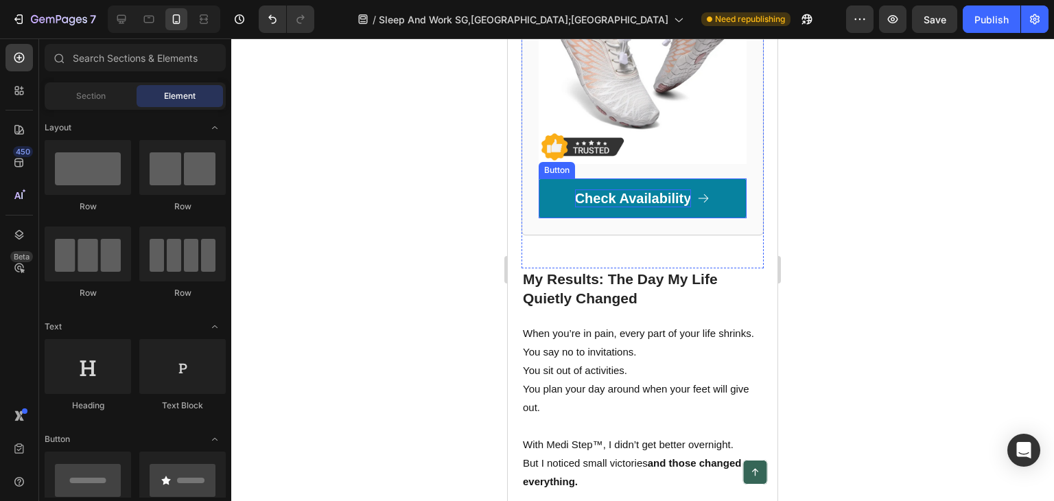
click at [605, 207] on p "Check Availability" at bounding box center [633, 198] width 117 height 18
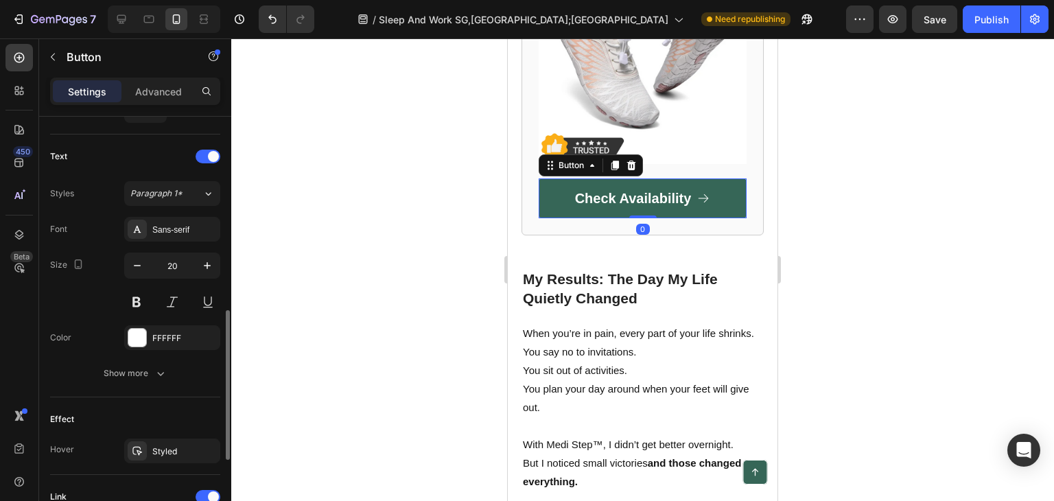
scroll to position [755, 0]
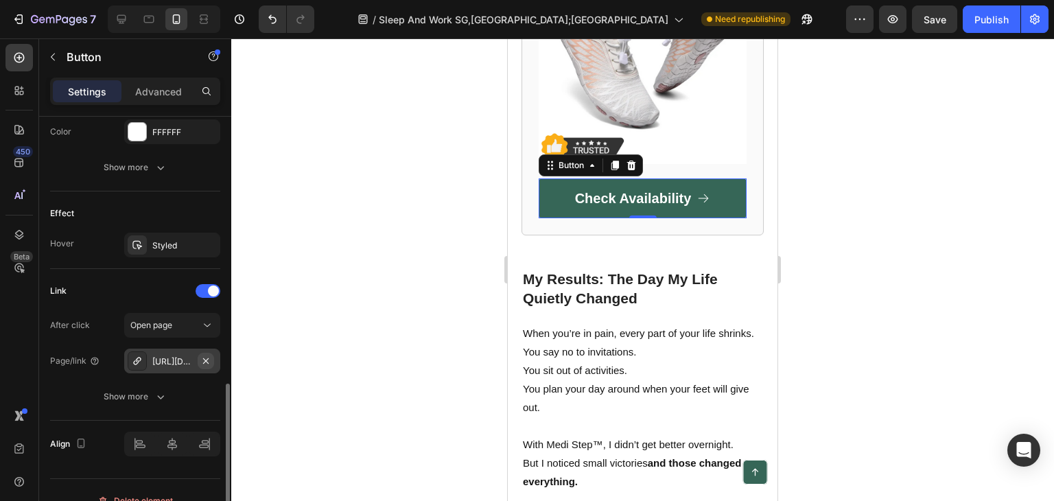
click at [208, 358] on icon "button" at bounding box center [205, 360] width 5 height 5
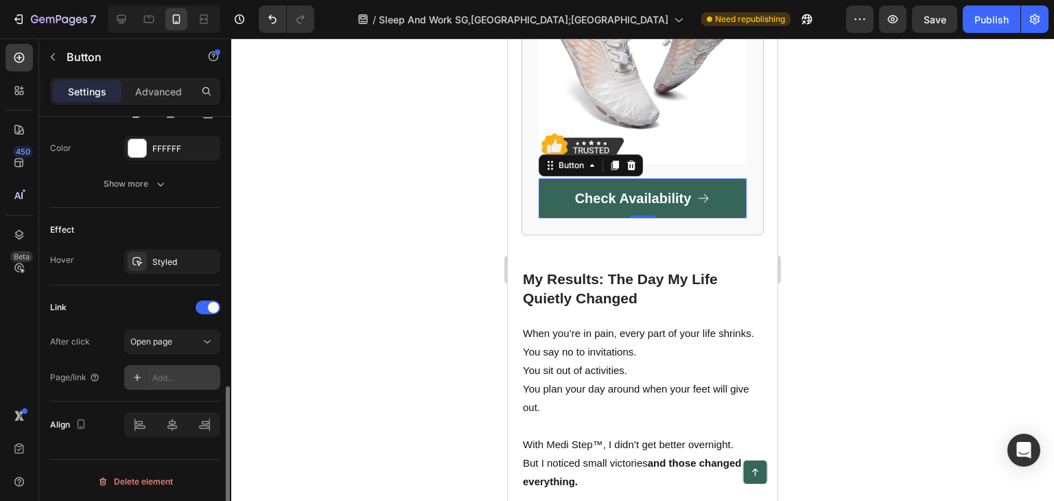
click at [169, 374] on div "Add..." at bounding box center [184, 378] width 65 height 12
drag, startPoint x: 168, startPoint y: 372, endPoint x: 453, endPoint y: 236, distance: 315.7
click at [453, 236] on div at bounding box center [642, 269] width 823 height 463
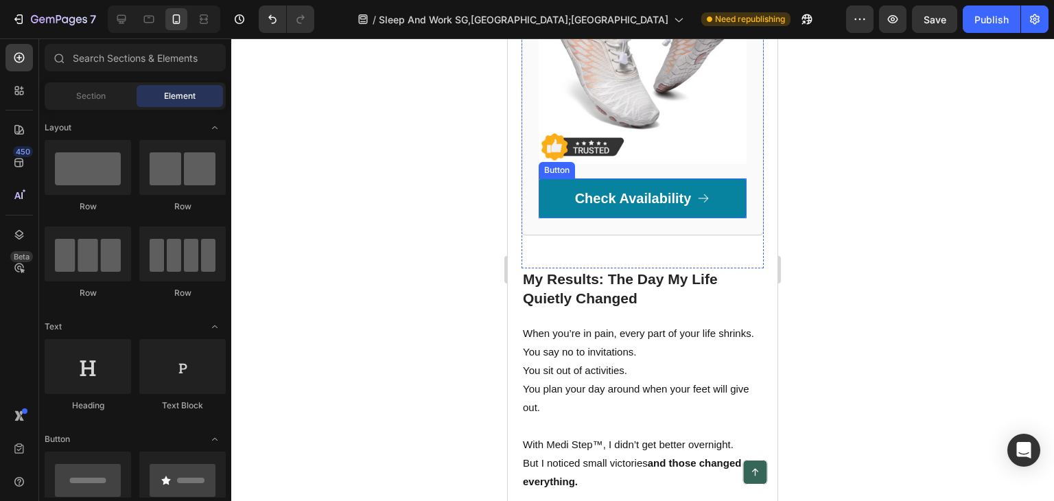
click at [564, 218] on button "Check Availability" at bounding box center [643, 198] width 208 height 40
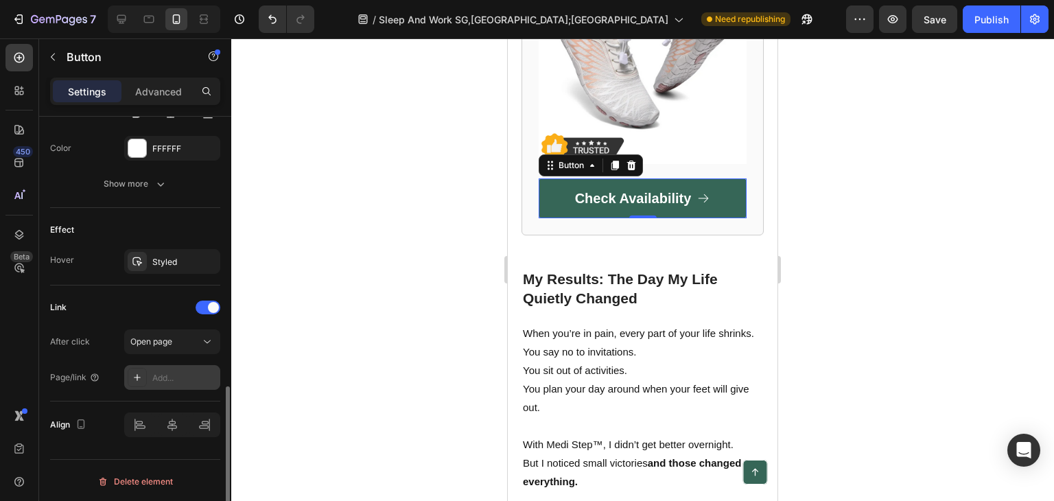
click at [160, 374] on div "Add..." at bounding box center [184, 378] width 65 height 12
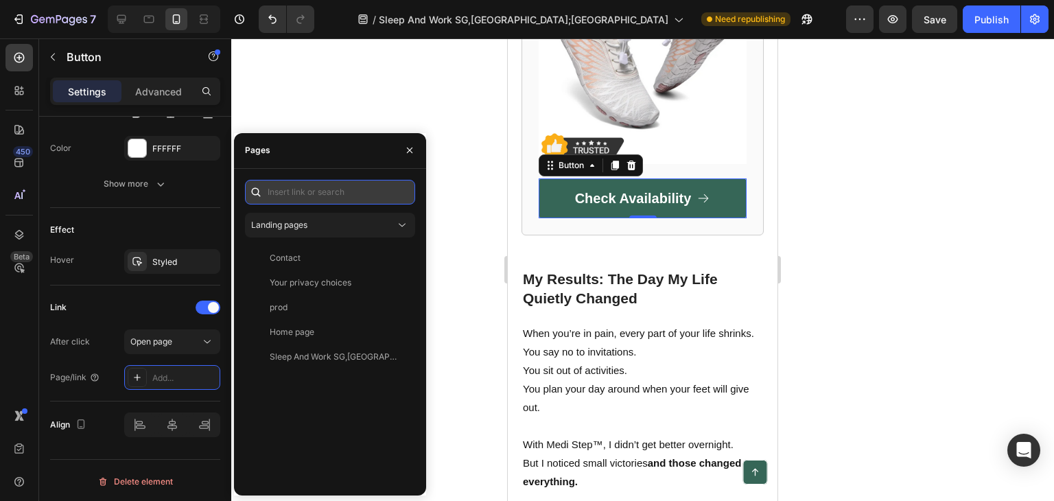
click at [273, 189] on input "text" at bounding box center [330, 192] width 170 height 25
paste input "https://mediorthowear.com/products/regain-foot-strength-naturally-with-medi-ste…"
type input "https://mediorthowear.com/products/regain-foot-strength-naturally-with-medi-ste…"
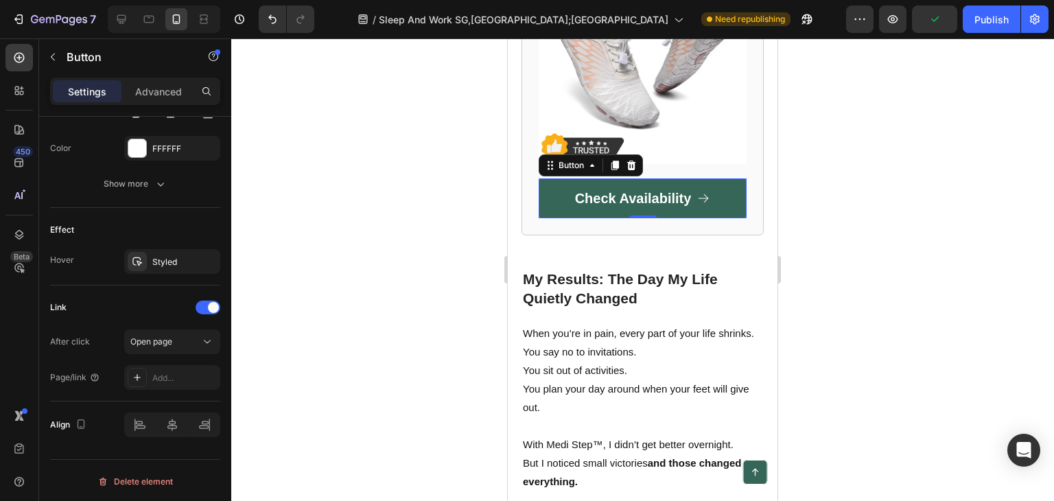
click at [373, 112] on div at bounding box center [642, 269] width 823 height 463
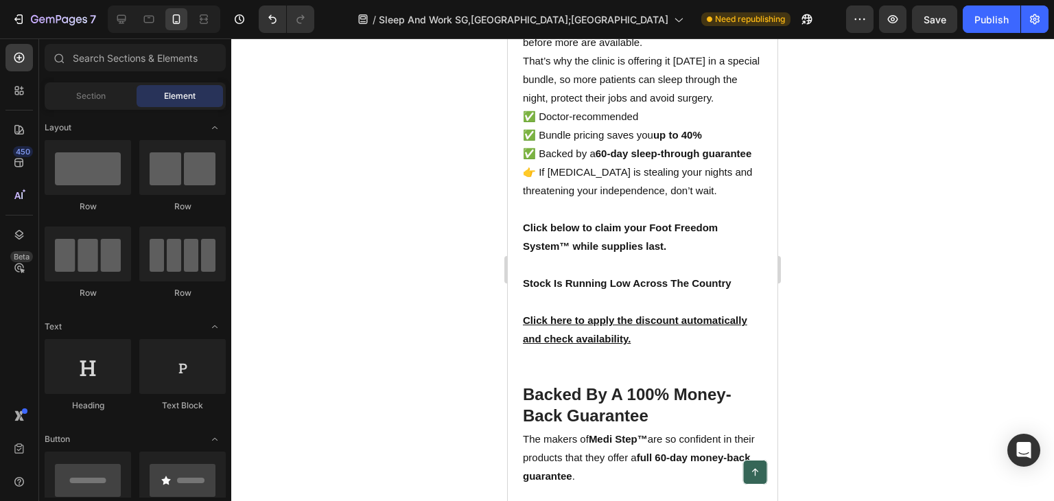
scroll to position [7274, 0]
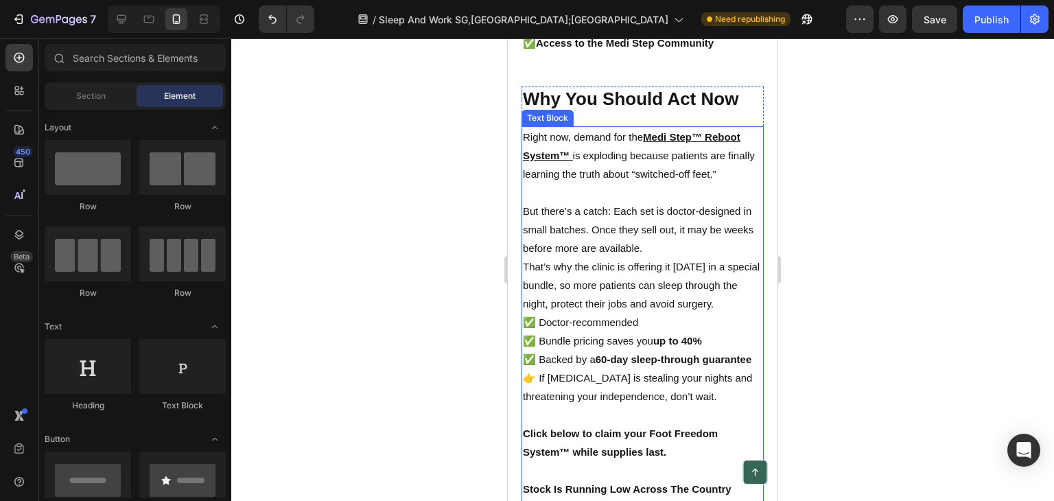
click at [651, 161] on u "Medi Step™ Reboot System™" at bounding box center [632, 146] width 218 height 30
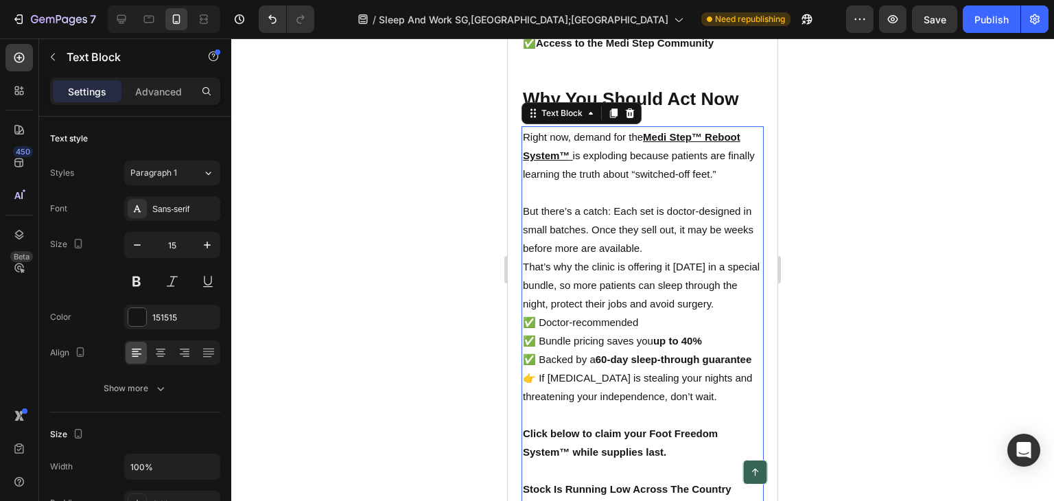
click at [645, 183] on p "Right now, demand for the Medi Step™ Reboot System™ is exploding because patien…" at bounding box center [643, 156] width 240 height 56
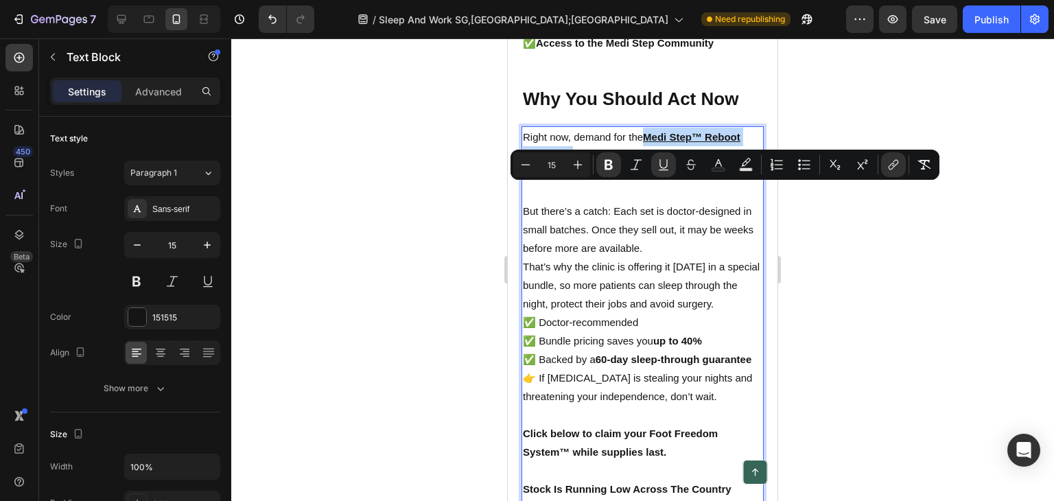
drag, startPoint x: 645, startPoint y: 185, endPoint x: 569, endPoint y: 204, distance: 78.6
click at [570, 183] on p "Right now, demand for the Medi Step™ Reboot System™ is exploding because patien…" at bounding box center [643, 156] width 240 height 56
click at [897, 163] on icon "Editor contextual toolbar" at bounding box center [894, 165] width 14 height 14
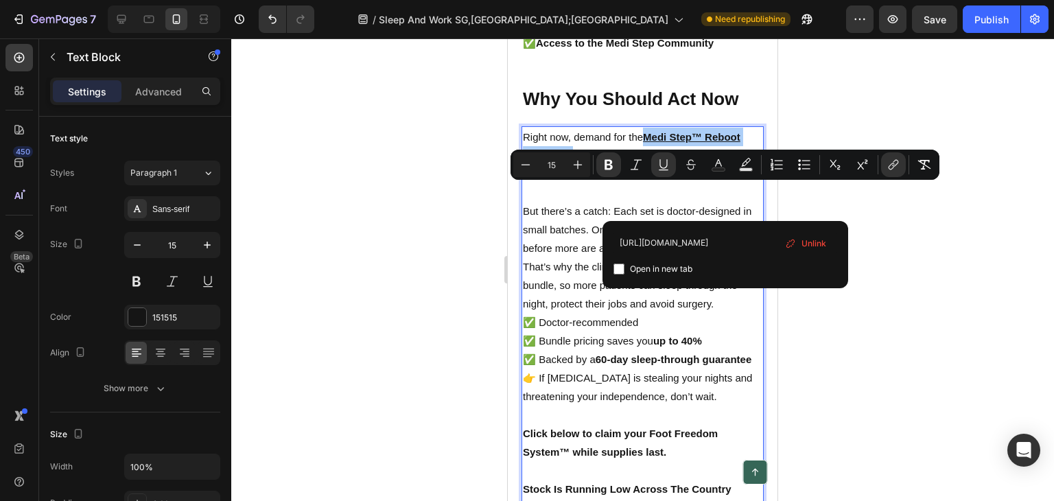
scroll to position [0, 0]
click at [814, 240] on span "Unlink" at bounding box center [814, 243] width 25 height 15
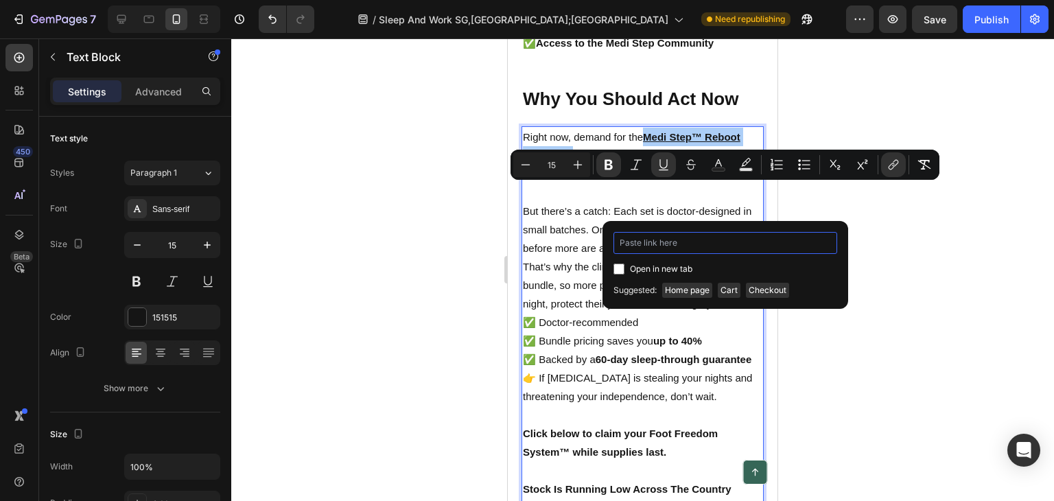
click at [737, 246] on input "Editor contextual toolbar" at bounding box center [726, 243] width 224 height 22
paste input "https://mediorthowear.com/products/regain-foot-strength-naturally-with-medi-ste…"
type input "https://mediorthowear.com/products/regain-foot-strength-naturally-with-medi-ste…"
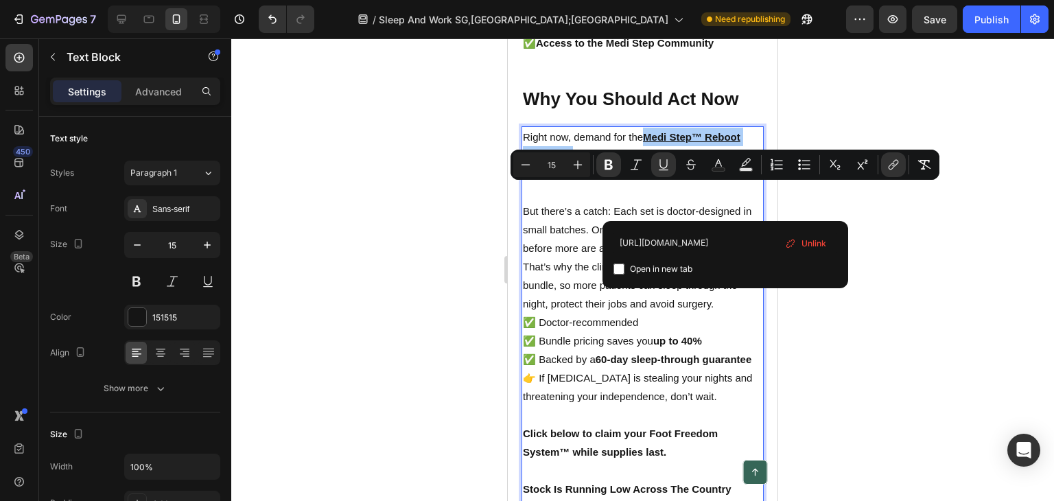
click at [890, 109] on div at bounding box center [642, 269] width 823 height 463
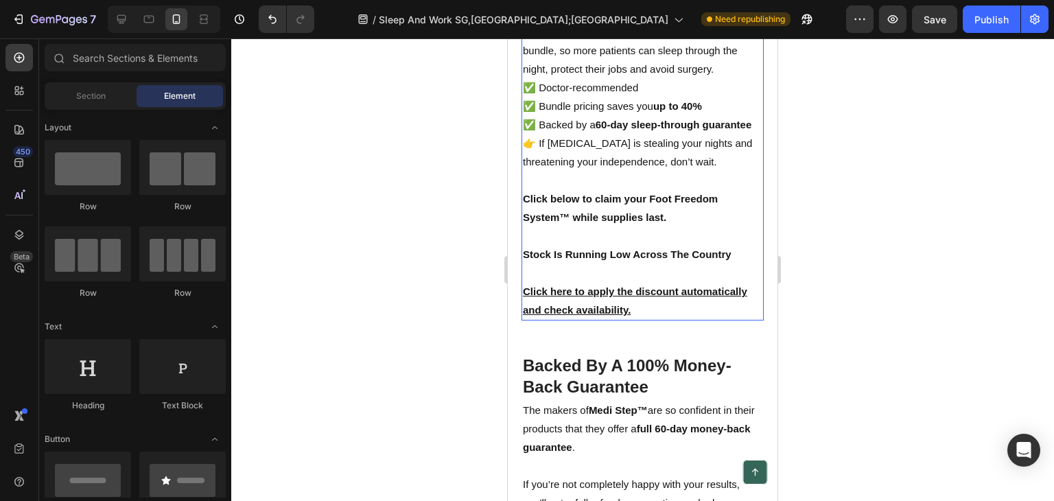
scroll to position [7686, 0]
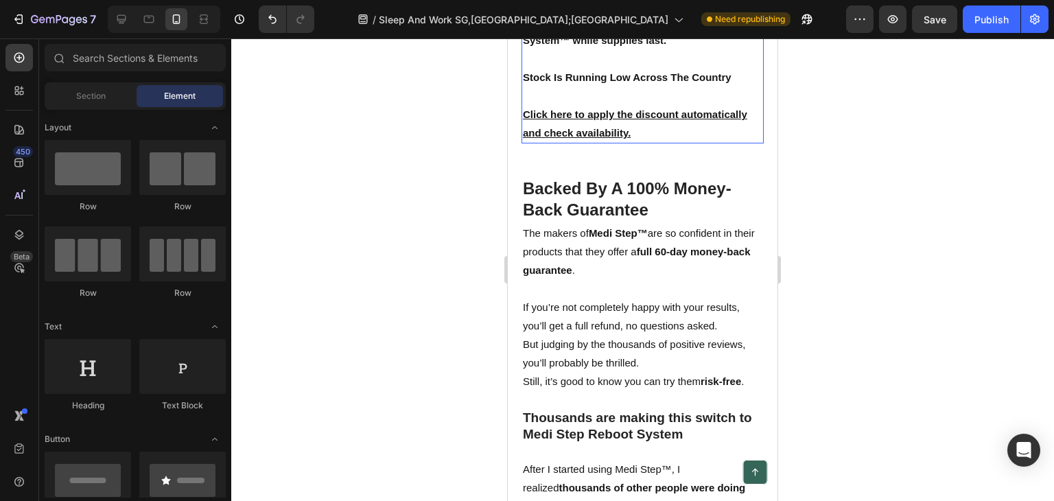
click at [674, 142] on p "Click here to apply the discount automatically and check availability." at bounding box center [643, 123] width 240 height 37
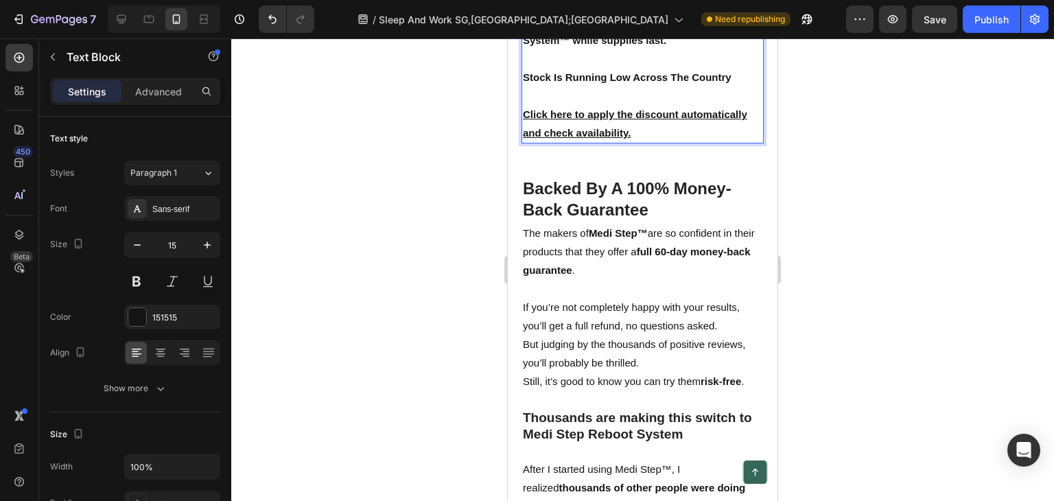
click at [709, 83] on strong "Stock Is Running Low Across The Country" at bounding box center [627, 77] width 209 height 12
click at [637, 142] on p "Click here to apply the discount automatically and check availability." at bounding box center [643, 123] width 240 height 37
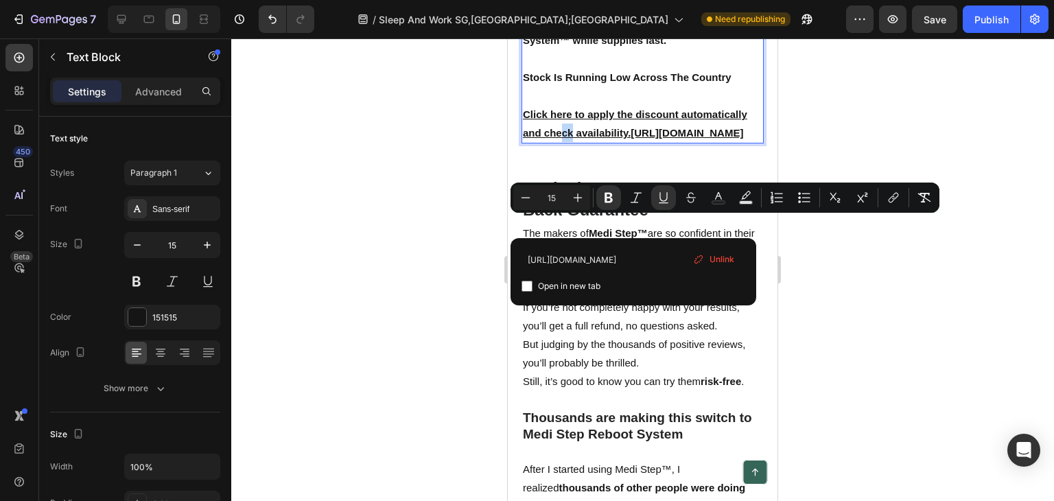
drag, startPoint x: 637, startPoint y: 223, endPoint x: 563, endPoint y: 225, distance: 74.2
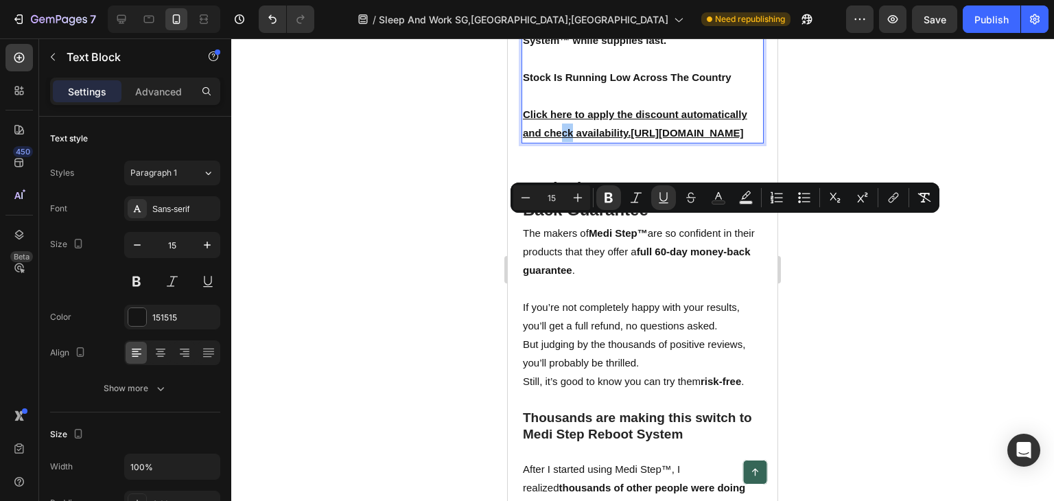
click at [980, 314] on div at bounding box center [642, 269] width 823 height 463
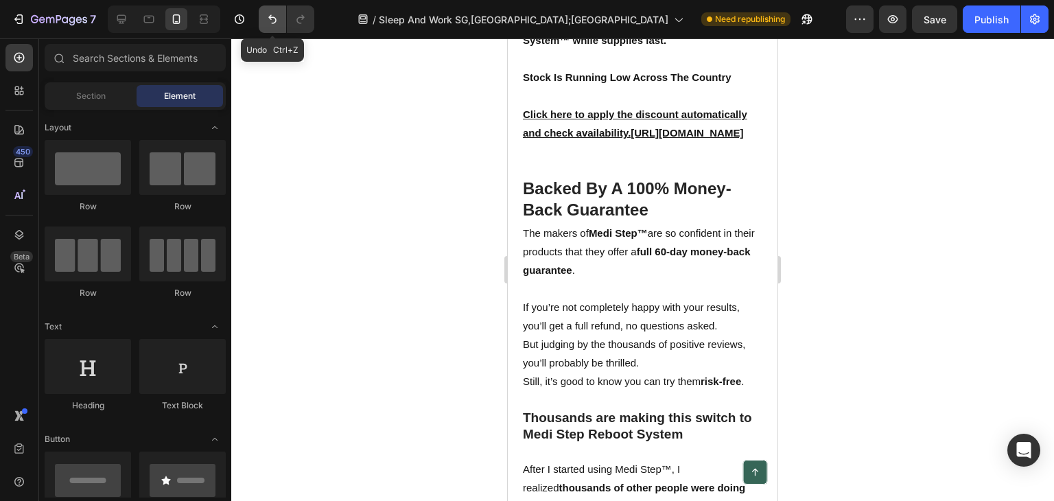
click at [266, 26] on button "Undo/Redo" at bounding box center [272, 18] width 27 height 27
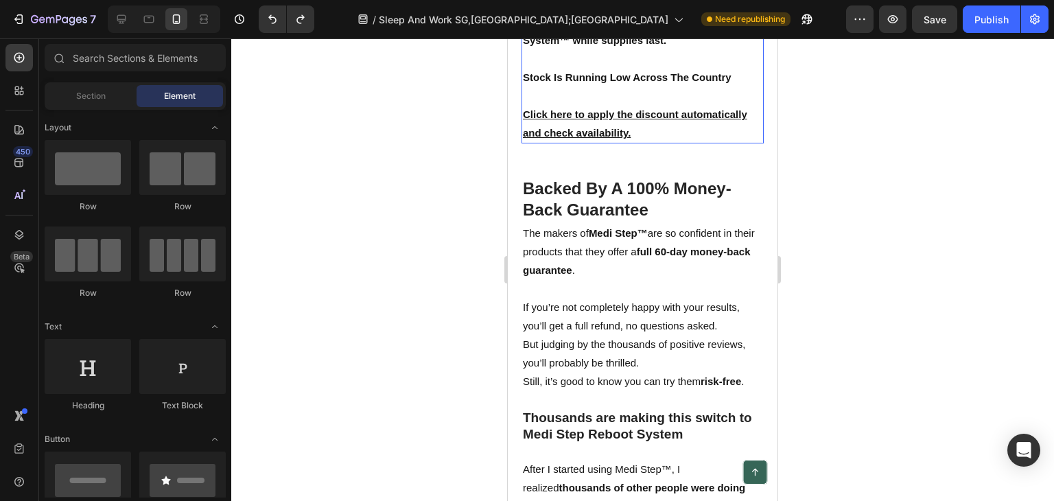
click at [634, 142] on p "Click here to apply the discount automatically and check availability." at bounding box center [643, 123] width 240 height 37
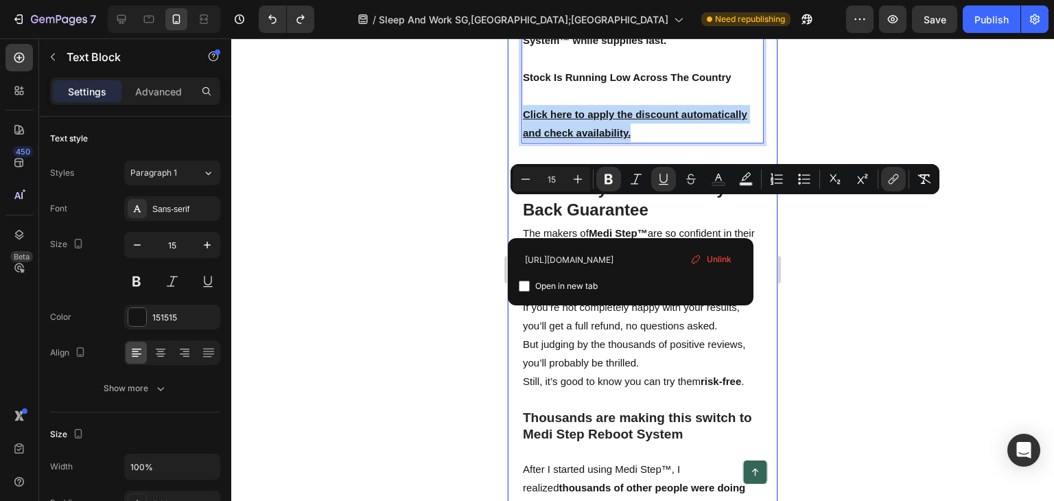
drag, startPoint x: 638, startPoint y: 219, endPoint x: 516, endPoint y: 213, distance: 122.4
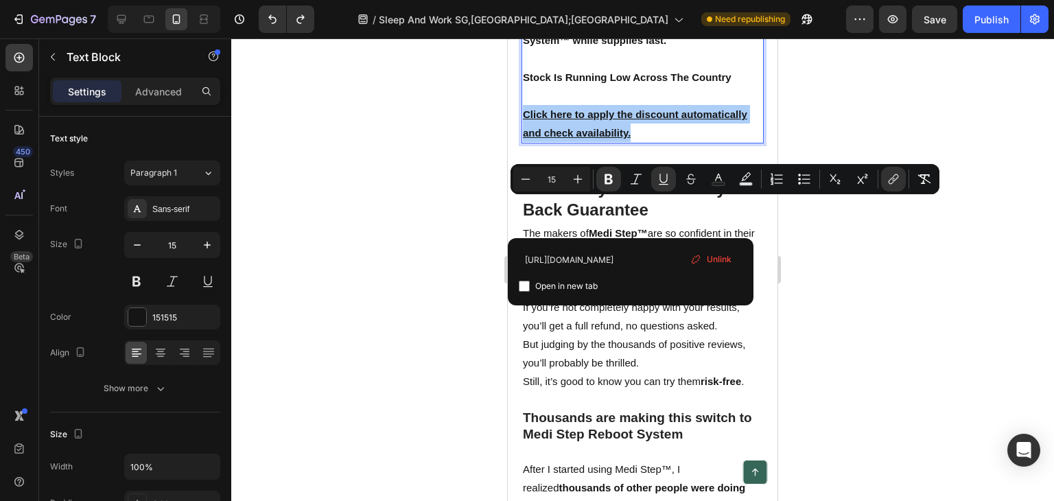
click at [719, 259] on span "Unlink" at bounding box center [719, 259] width 25 height 12
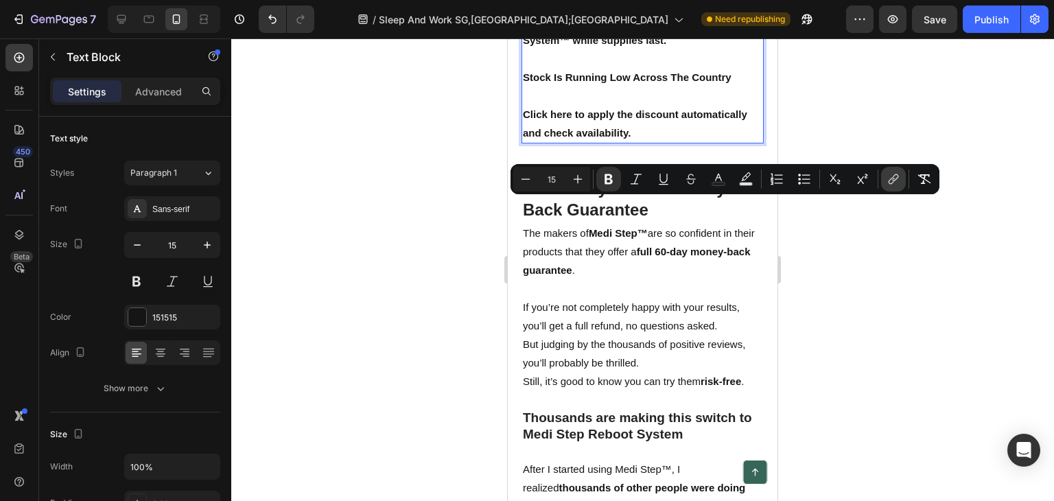
click at [888, 178] on icon "Editor contextual toolbar" at bounding box center [894, 179] width 14 height 14
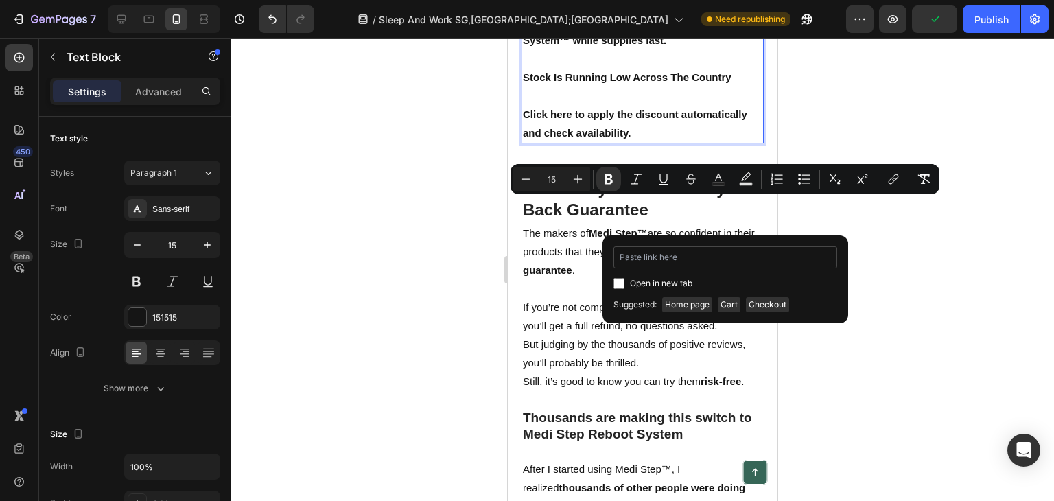
type input "https://mediorthowear.com/products/regain-foot-strength-naturally-with-medi-ste…"
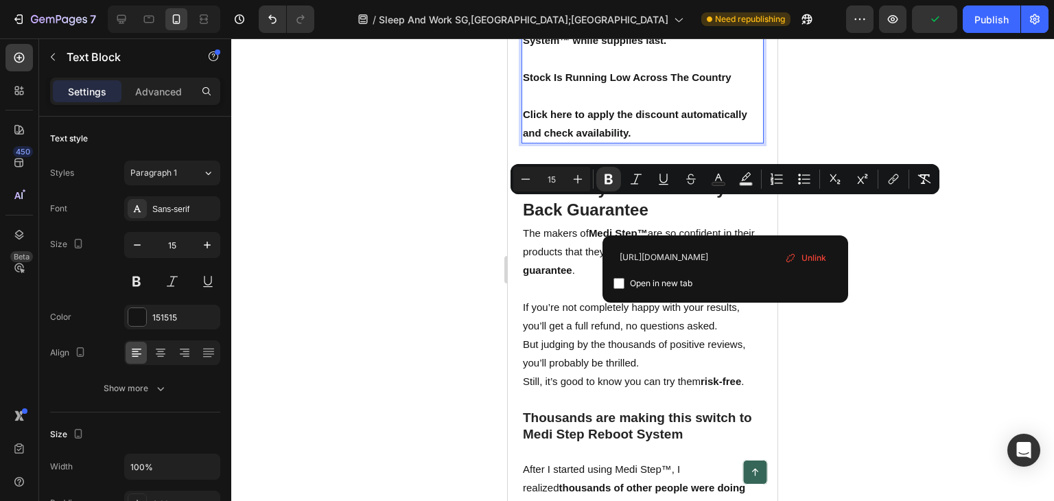
click at [863, 112] on div at bounding box center [642, 269] width 823 height 463
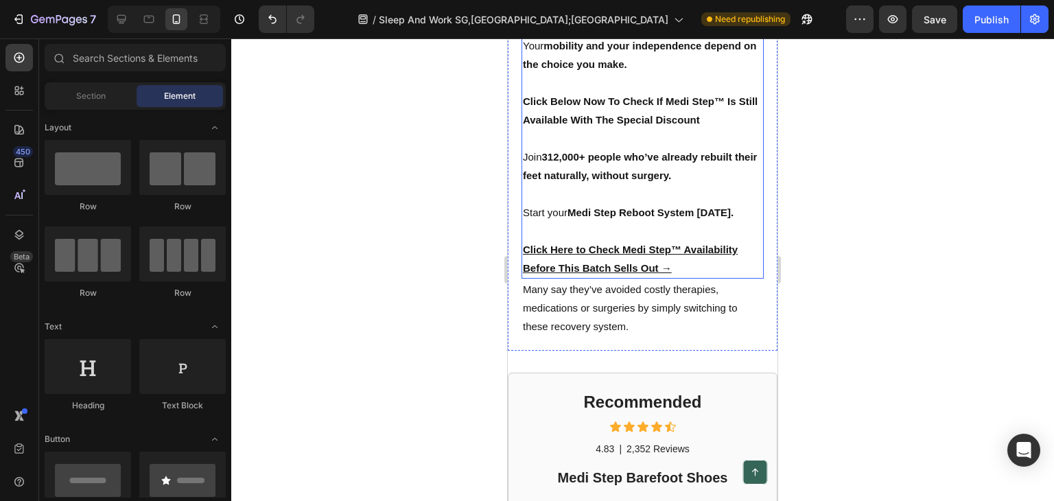
scroll to position [8853, 0]
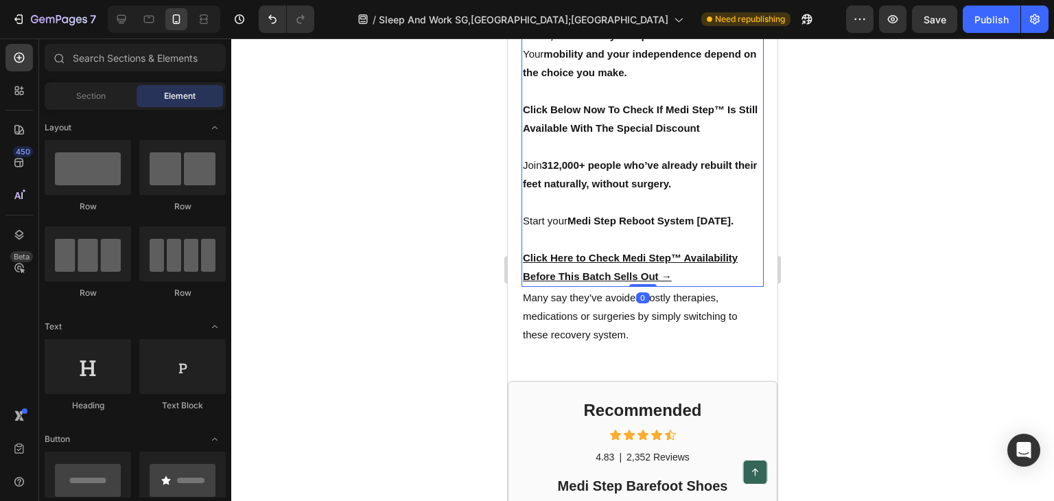
click at [672, 286] on p "Click Here to Check Medi Step™ Availability Before This Batch Sells Out →" at bounding box center [643, 267] width 240 height 37
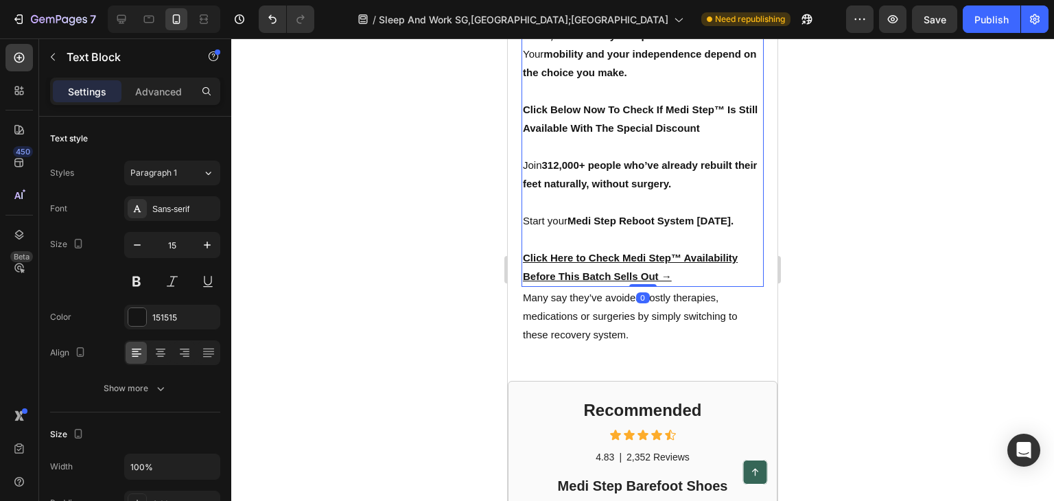
click at [681, 286] on p "Click Here to Check Medi Step™ Availability Before This Batch Sells Out →" at bounding box center [643, 267] width 240 height 37
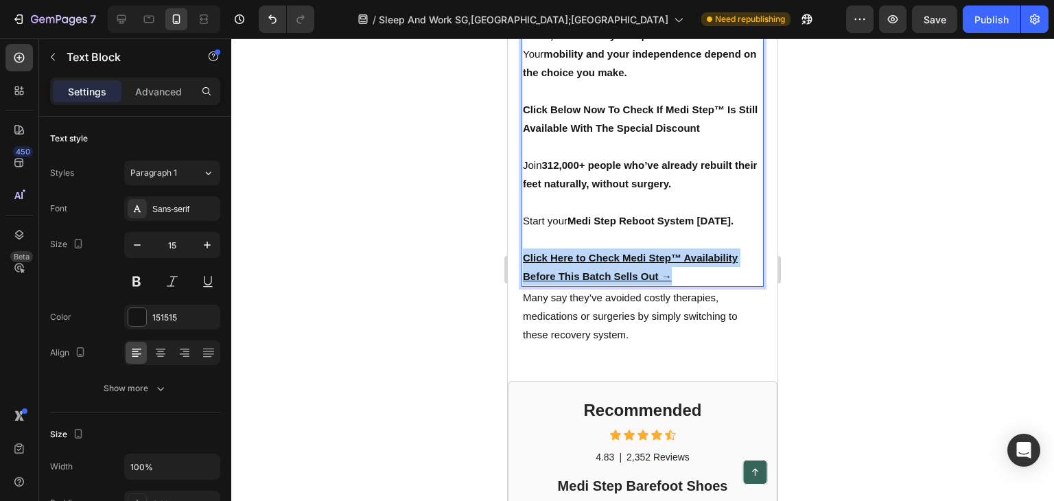
drag, startPoint x: 681, startPoint y: 296, endPoint x: 537, endPoint y: 284, distance: 144.7
click at [537, 284] on p "Click Here to Check Medi Step™ Availability Before This Batch Sells Out →" at bounding box center [643, 267] width 240 height 37
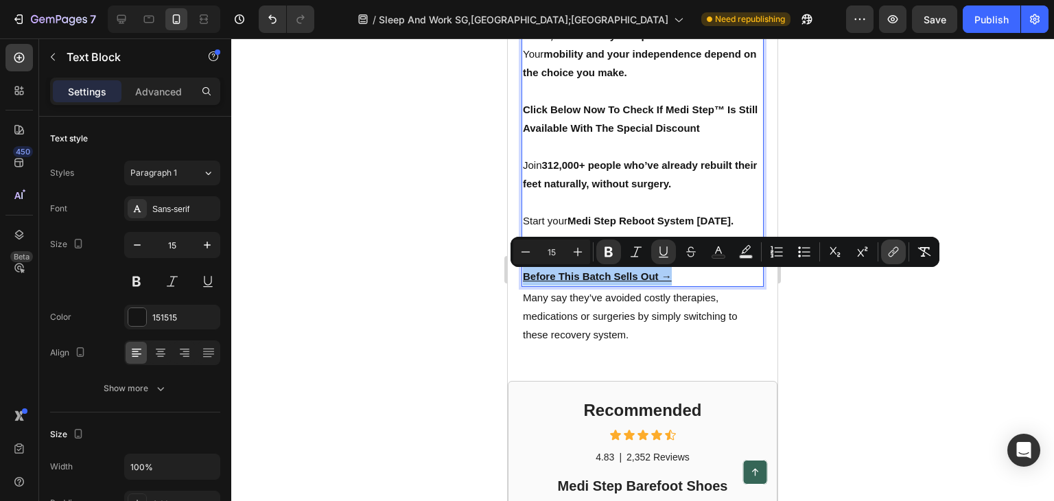
click at [897, 248] on icon "Editor contextual toolbar" at bounding box center [894, 252] width 14 height 14
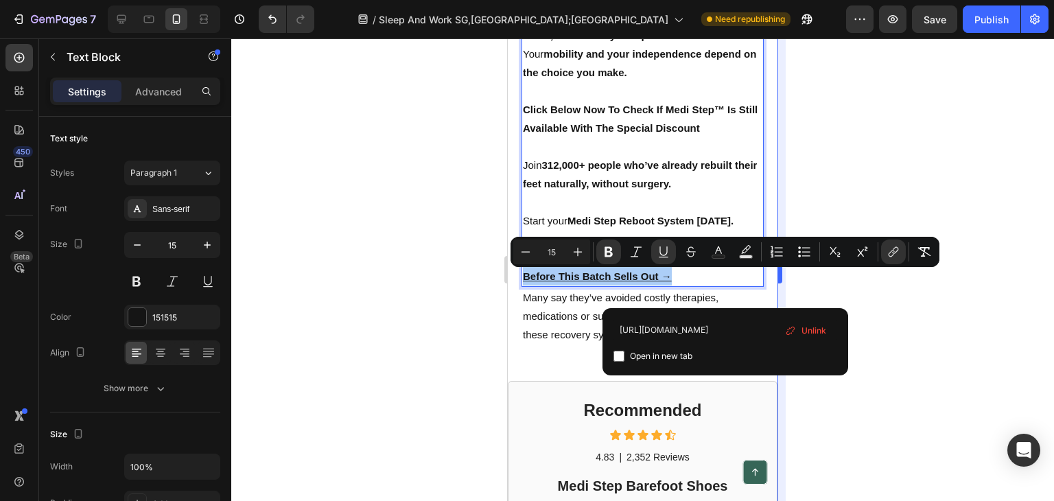
scroll to position [0, 180]
drag, startPoint x: 819, startPoint y: 326, endPoint x: 800, endPoint y: 327, distance: 18.6
click at [817, 324] on span "Unlink" at bounding box center [814, 330] width 25 height 15
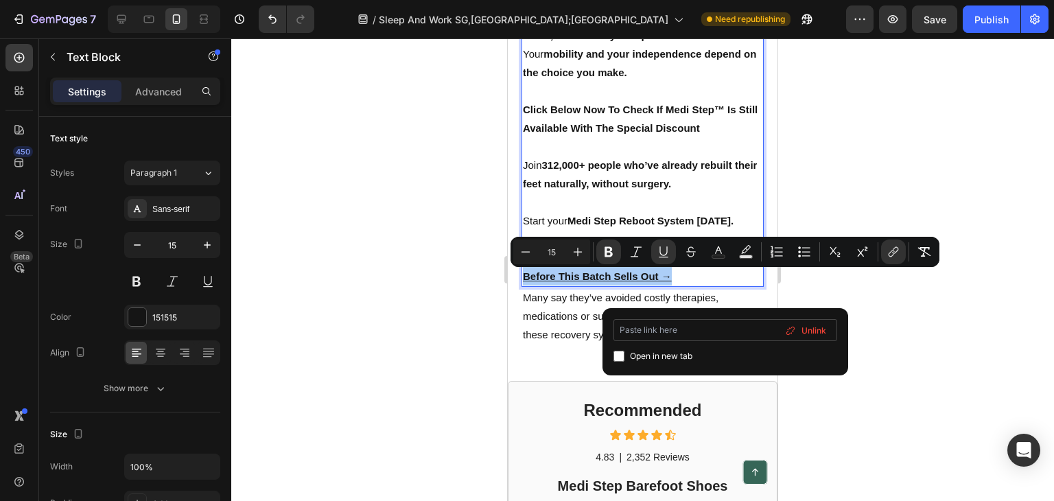
scroll to position [0, 0]
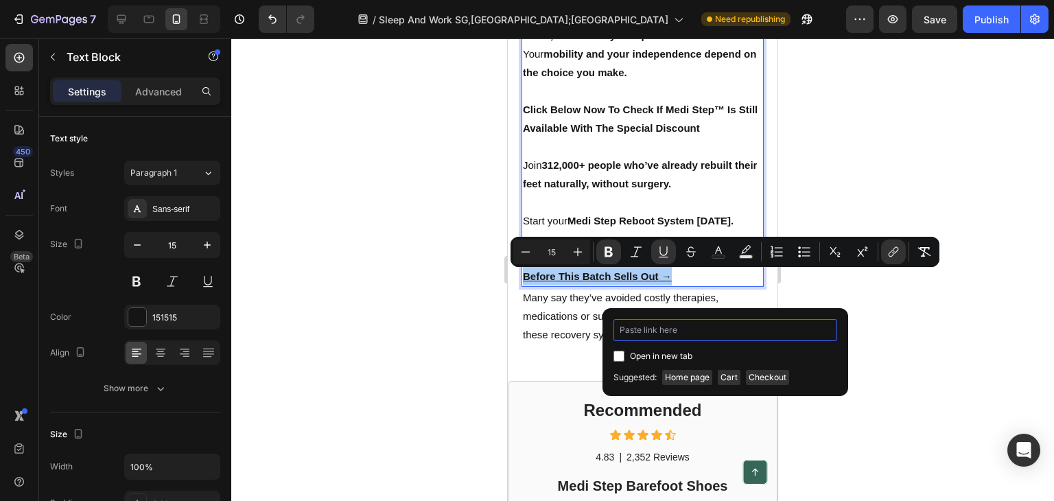
click at [733, 330] on input "Editor contextual toolbar" at bounding box center [726, 330] width 224 height 22
paste input "https://mediorthowear.com/products/regain-foot-strength-naturally-with-medi-ste…"
type input "https://mediorthowear.com/products/regain-foot-strength-naturally-with-medi-ste…"
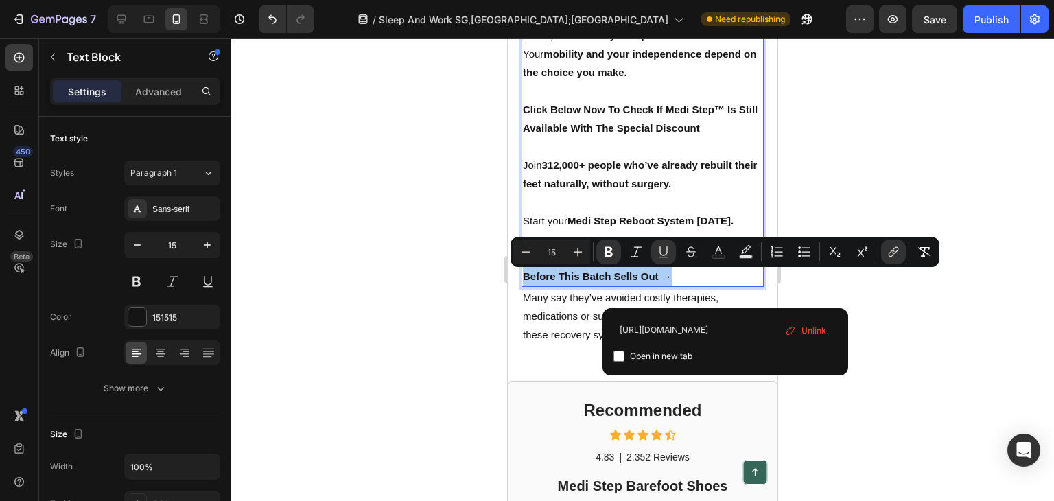
click at [995, 201] on div at bounding box center [642, 269] width 823 height 463
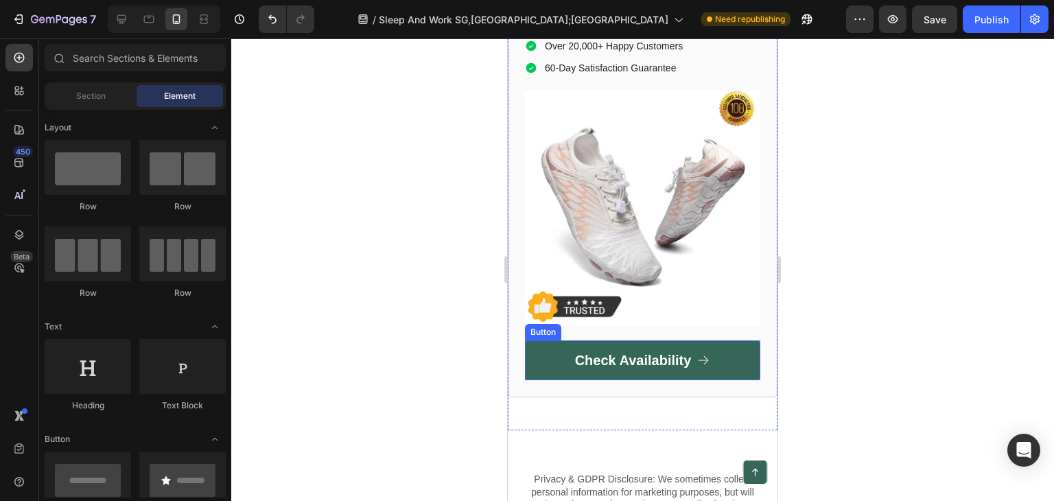
scroll to position [9540, 0]
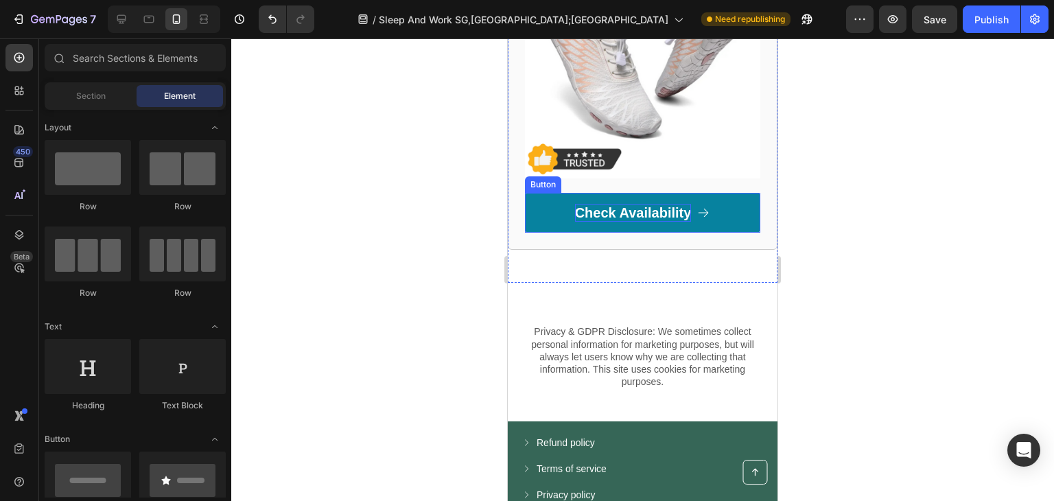
click at [634, 204] on p "Check Availability" at bounding box center [633, 213] width 117 height 18
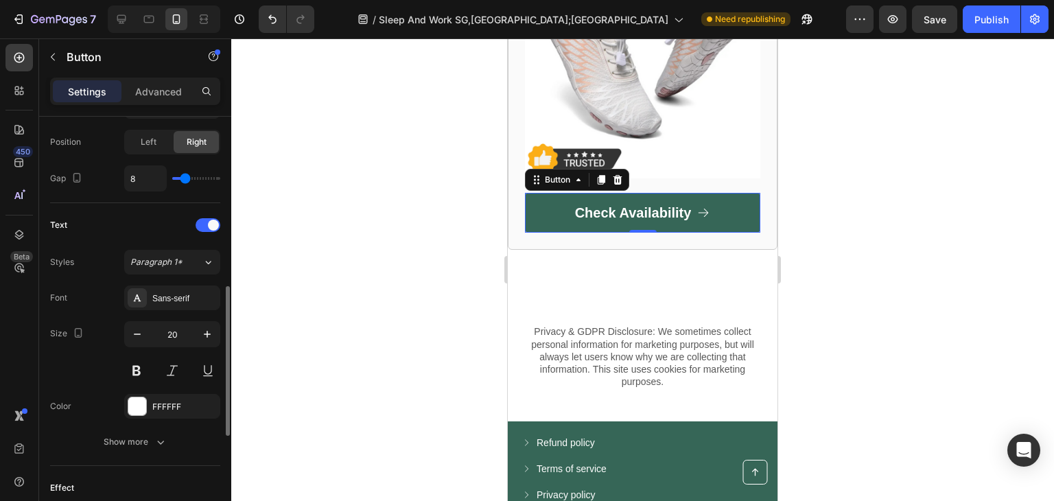
scroll to position [755, 0]
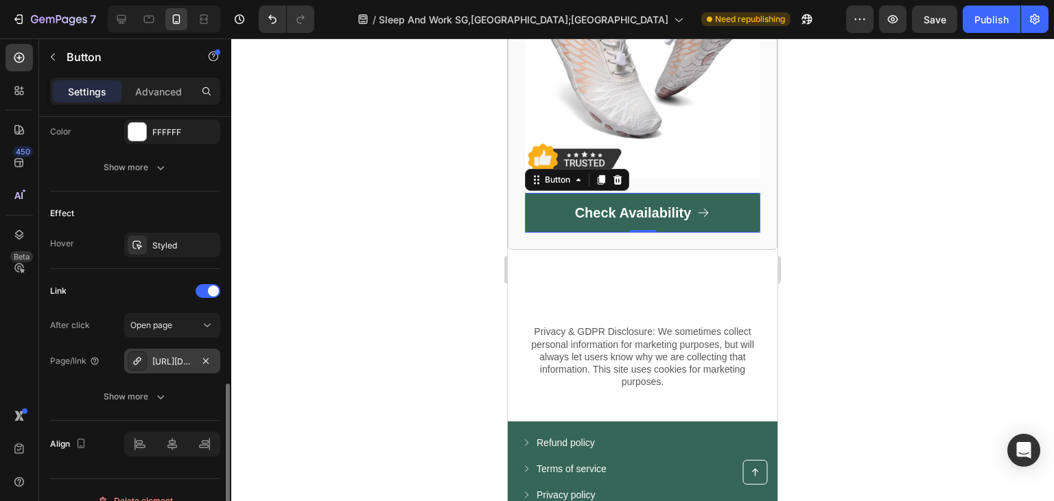
click at [187, 365] on div "https://mediorthowear.com/regain-foot-strength-naturally-with-medi-step-2" at bounding box center [172, 362] width 40 height 12
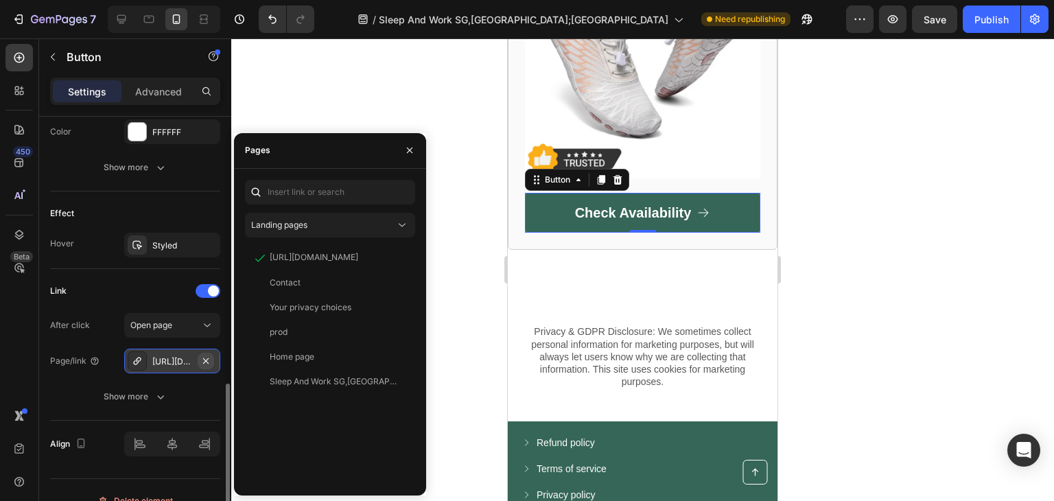
click at [209, 356] on icon "button" at bounding box center [205, 361] width 11 height 11
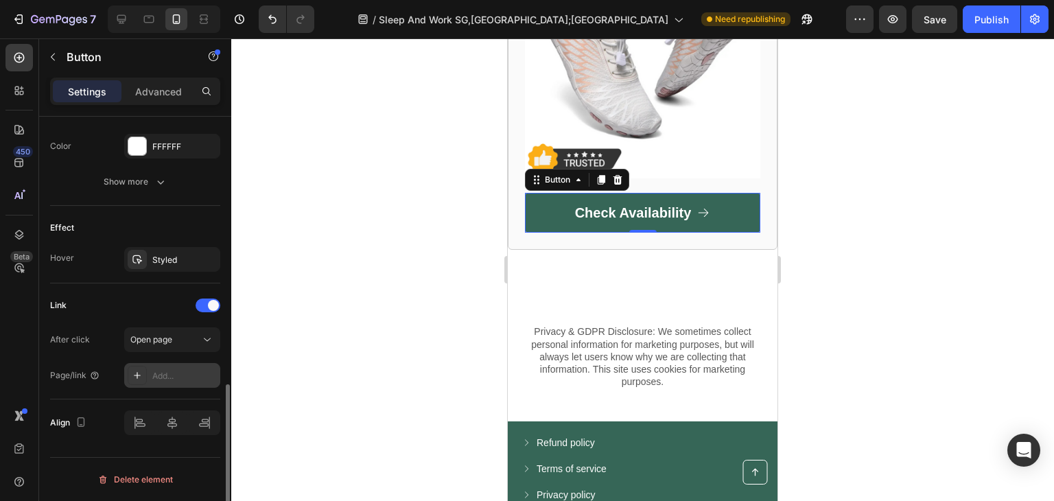
scroll to position [739, 0]
click at [193, 373] on div "Add..." at bounding box center [184, 378] width 65 height 12
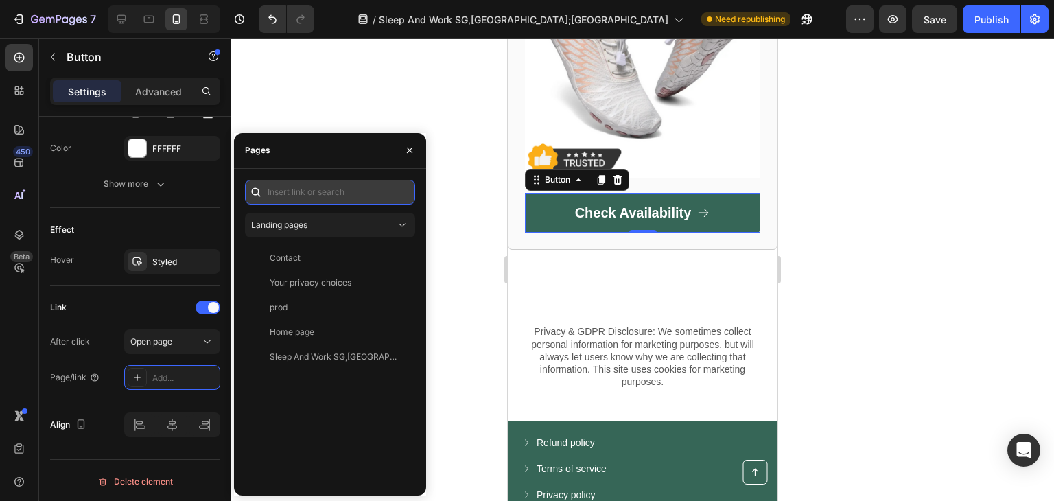
paste input "https://mediorthowear.com/products/regain-foot-strength-naturally-with-medi-ste…"
type input "https://mediorthowear.com/products/regain-foot-strength-naturally-with-medi-ste…"
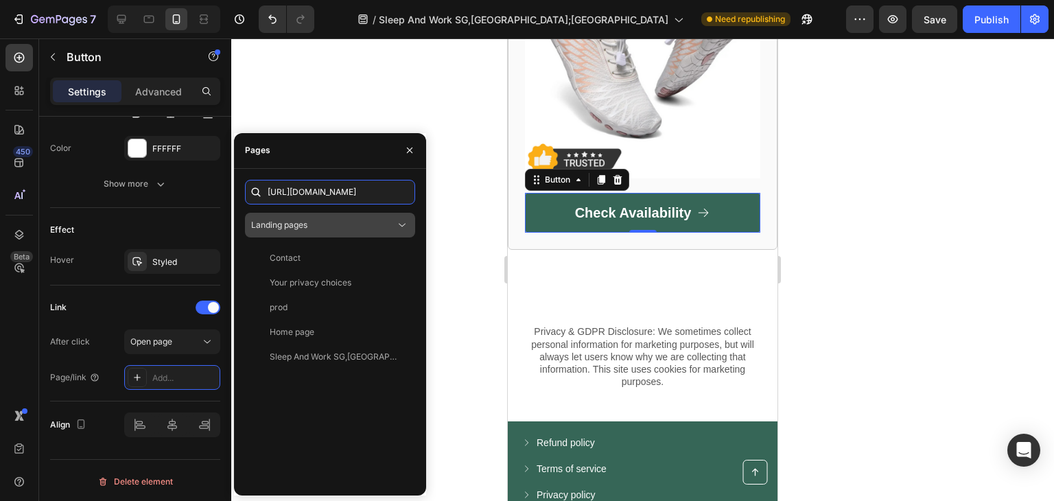
scroll to position [0, 213]
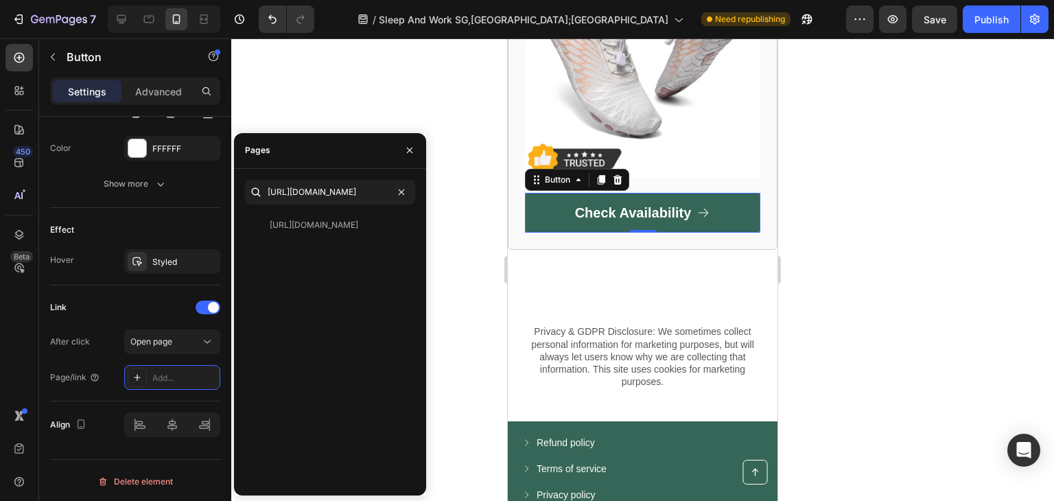
click at [341, 91] on div at bounding box center [642, 269] width 823 height 463
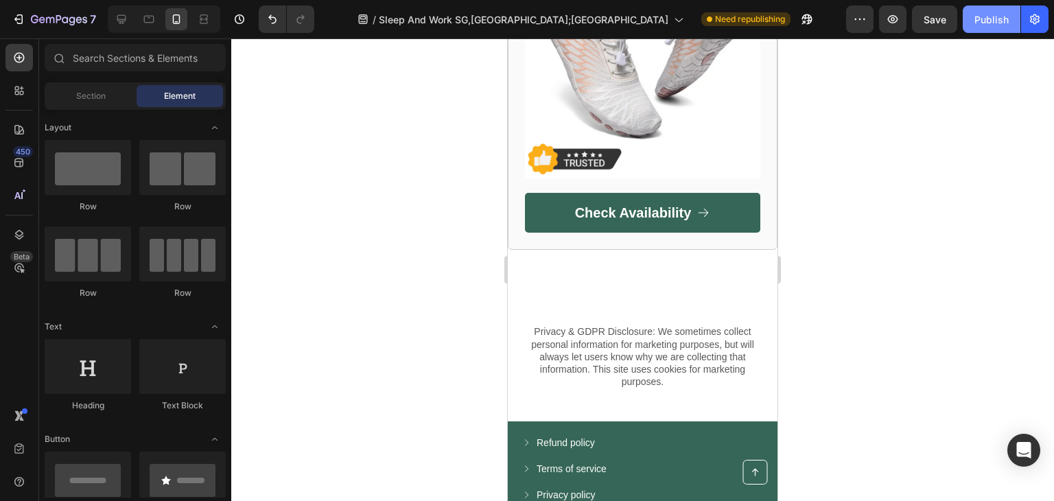
click at [989, 21] on div "Publish" at bounding box center [992, 19] width 34 height 14
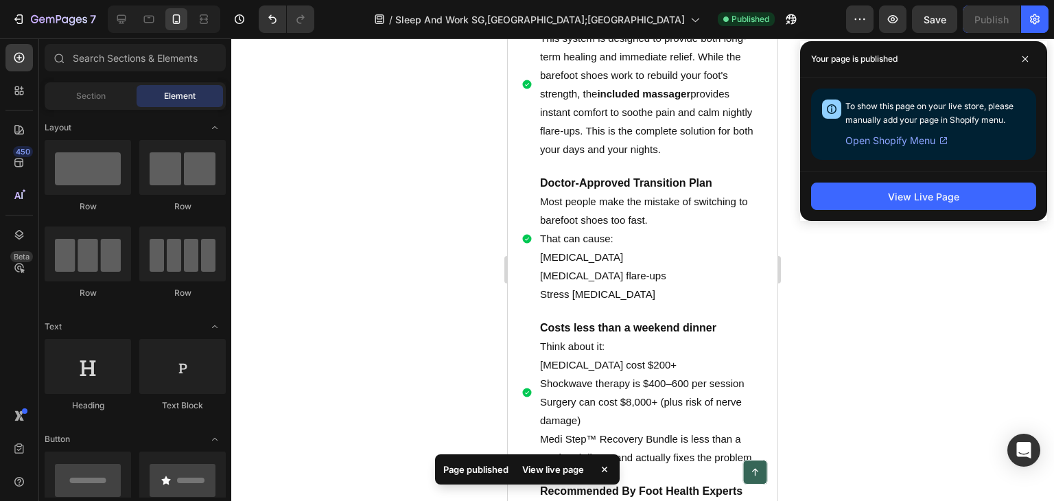
scroll to position [4273, 0]
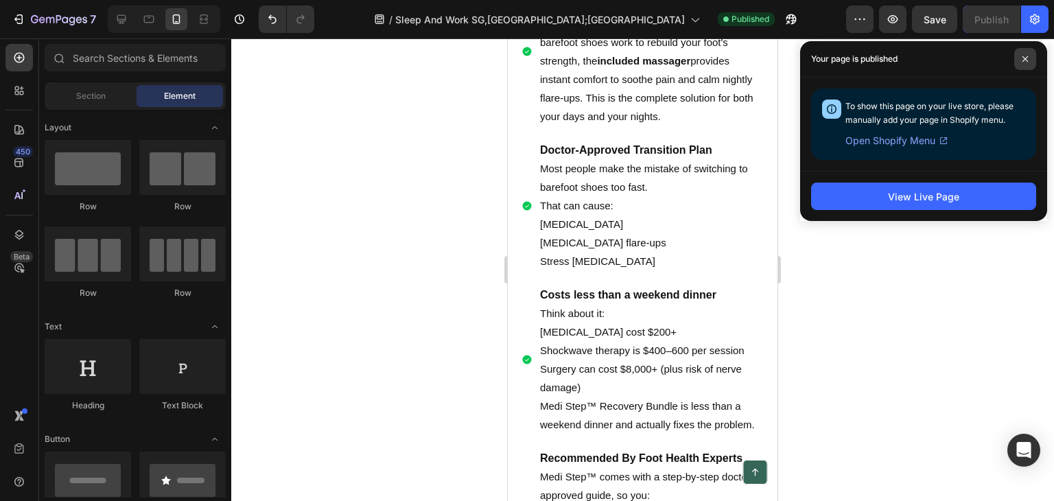
click at [1026, 56] on icon at bounding box center [1025, 59] width 7 height 7
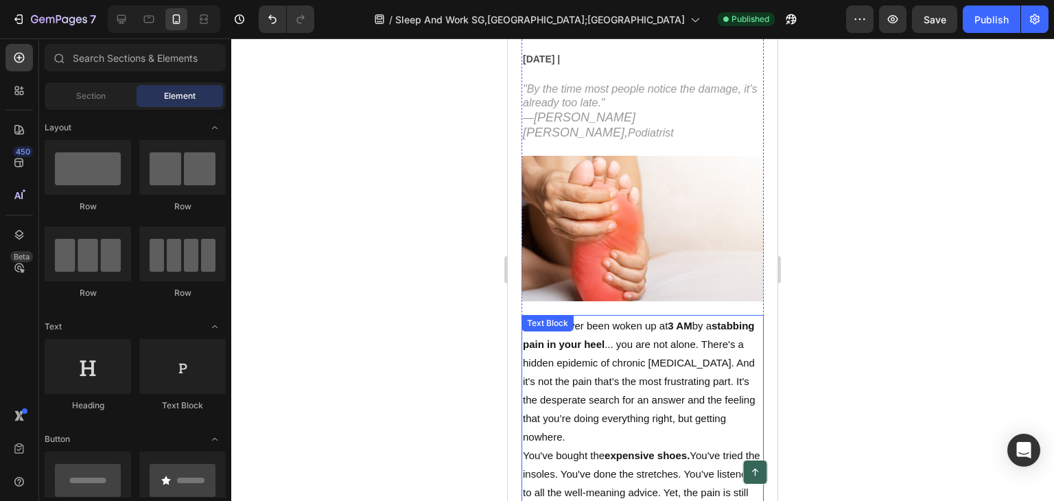
scroll to position [16, 0]
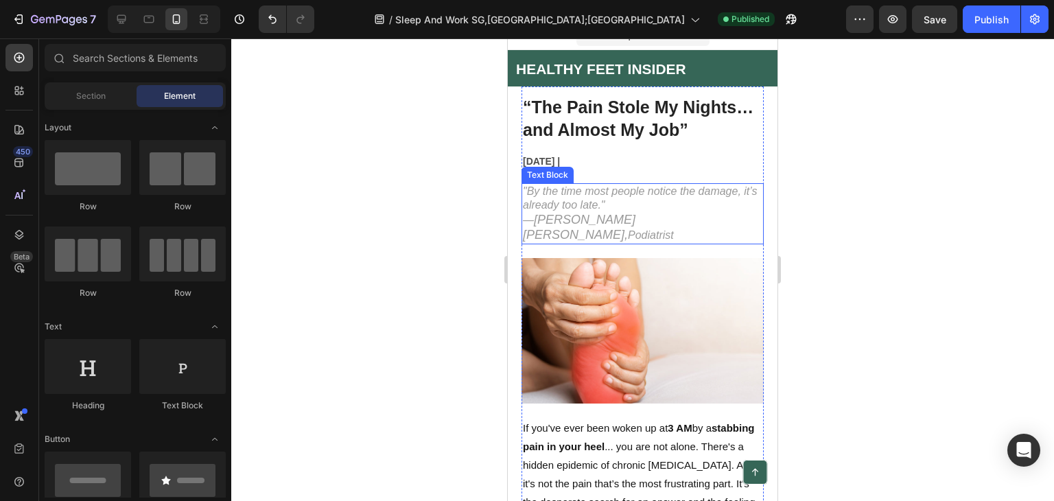
click at [680, 220] on p ""By the time most people notice the damage, it’s already too late." — Dr. Goh W…" at bounding box center [643, 214] width 240 height 58
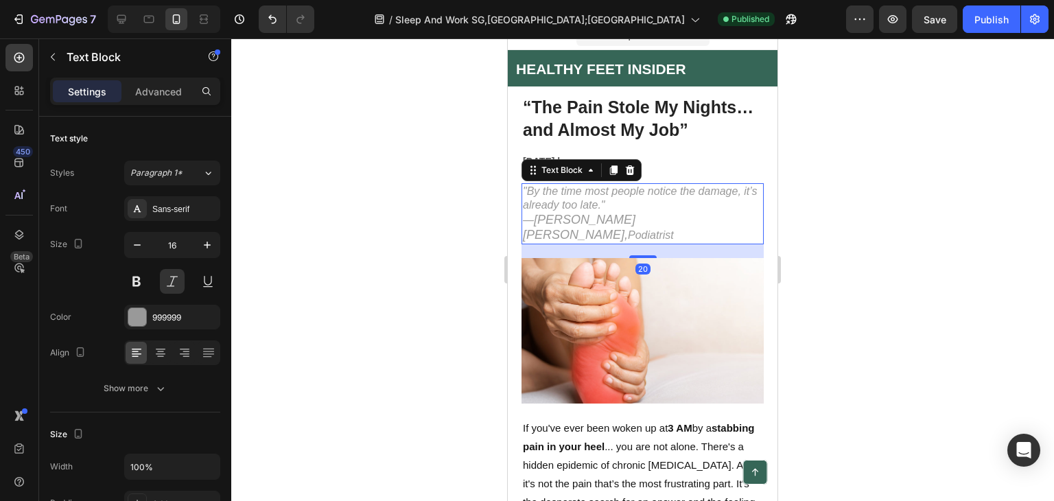
click at [640, 224] on p ""By the time most people notice the damage, it’s already too late." — Dr. Goh W…" at bounding box center [643, 214] width 240 height 58
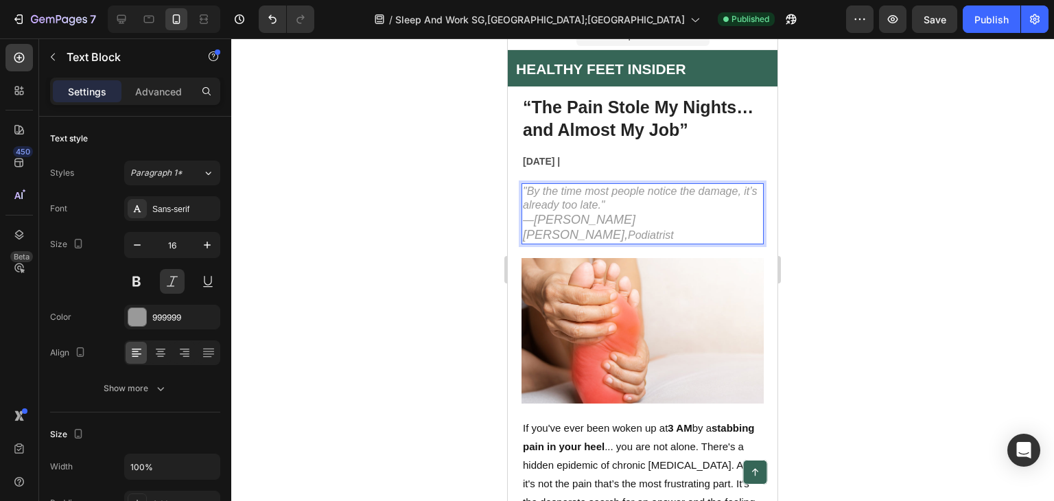
click at [697, 237] on p ""By the time most people notice the damage, it’s already too late." — Dr. Goh W…" at bounding box center [643, 214] width 240 height 58
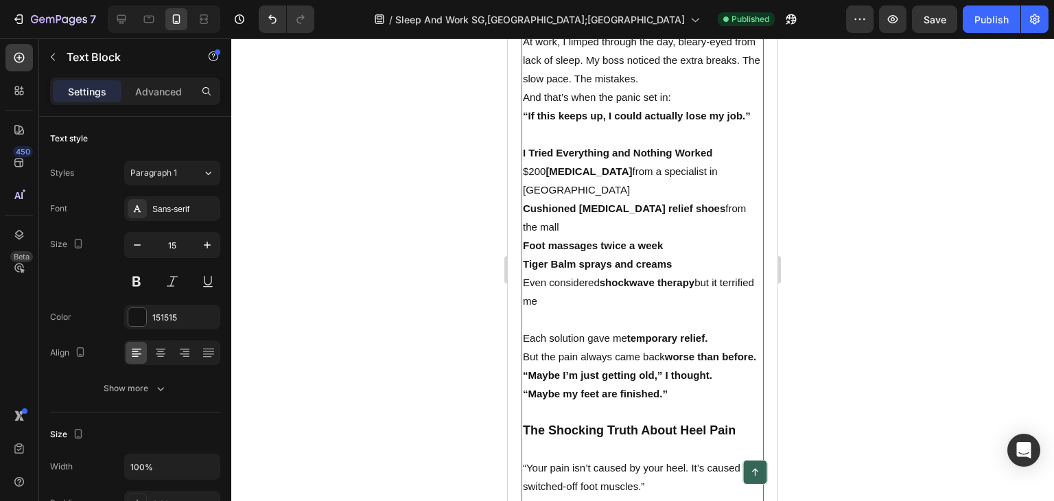
scroll to position [389, 0]
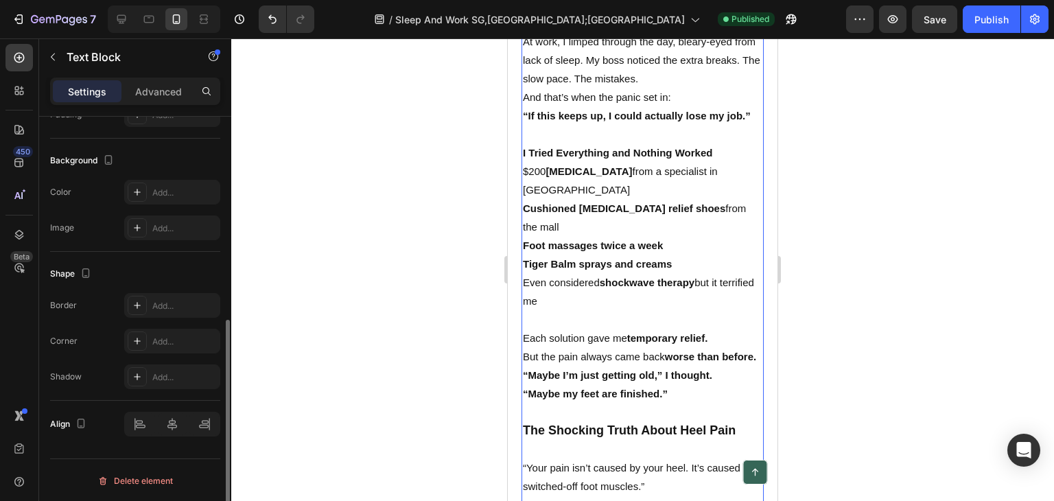
click at [525, 110] on strong "“If this keeps up, I could actually lose my job.”" at bounding box center [637, 116] width 228 height 12
click at [524, 110] on strong "“If this keeps up, I could actually lose my job.”" at bounding box center [637, 116] width 228 height 12
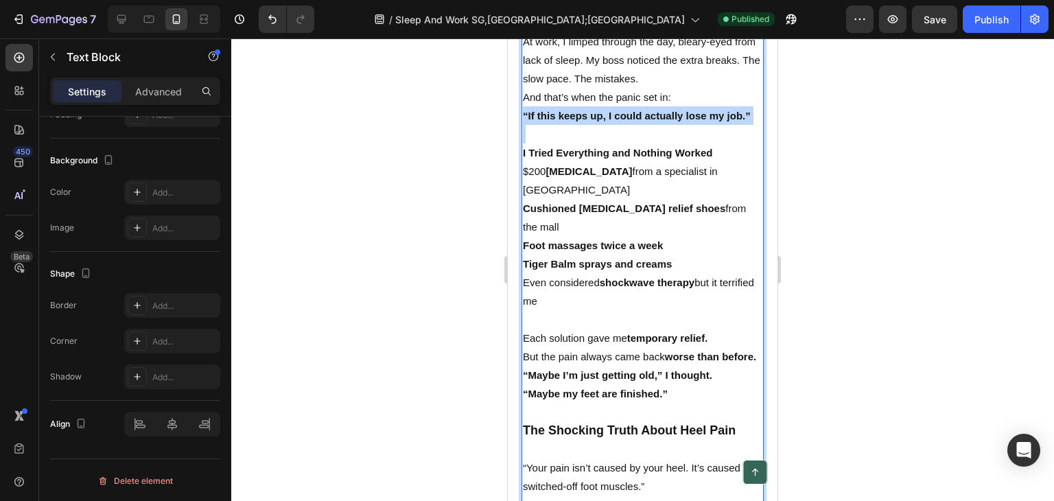
drag, startPoint x: 524, startPoint y: 93, endPoint x: 846, endPoint y: 94, distance: 322.0
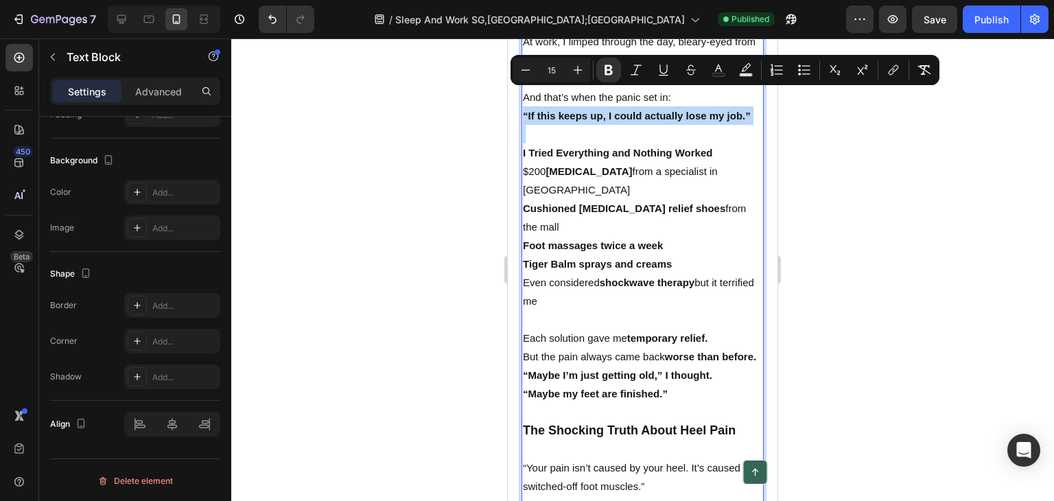
click at [719, 125] on p "Rich Text Editor. Editing area: main" at bounding box center [643, 134] width 240 height 19
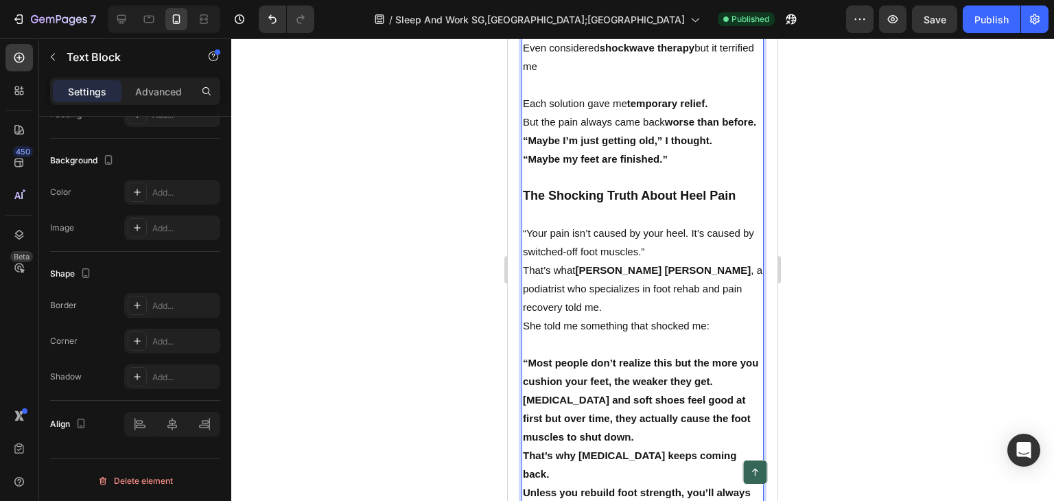
scroll to position [1321, 0]
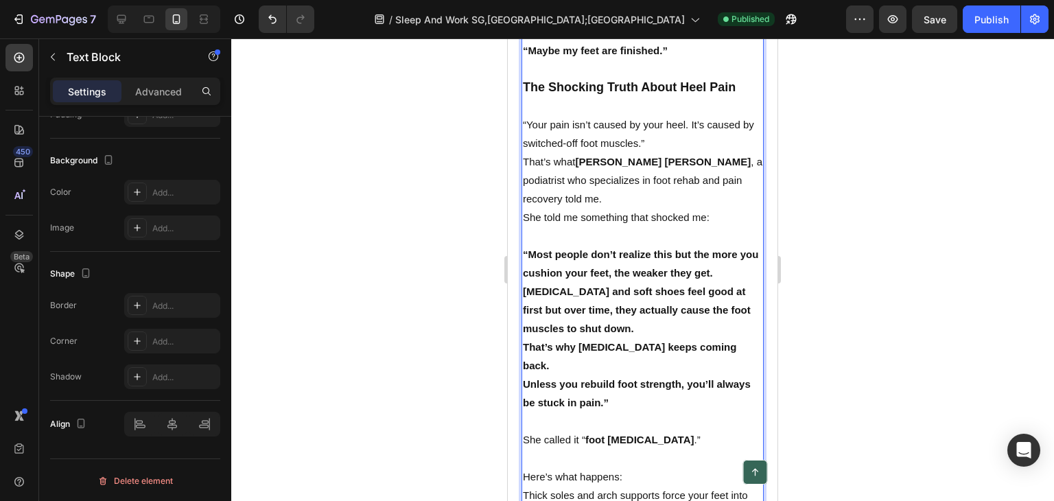
click at [667, 115] on p "“Your pain isn’t caused by your heel. It’s caused by switched-off foot muscles.”" at bounding box center [643, 133] width 240 height 37
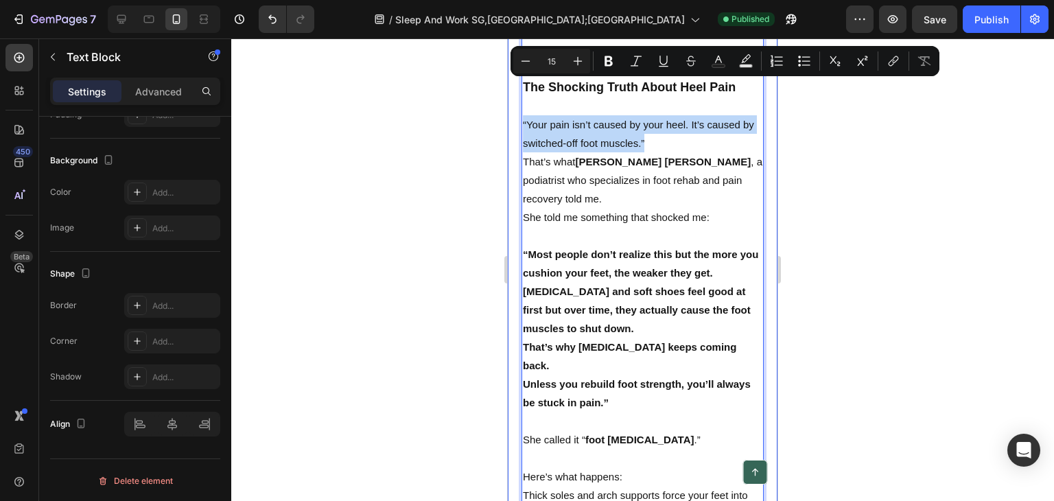
drag, startPoint x: 662, startPoint y: 102, endPoint x: 517, endPoint y: 82, distance: 146.8
click at [517, 82] on div "“The Pain Stole My Nights… and Almost My Job” Heading August 2025 | Text Block …" at bounding box center [643, 103] width 270 height 2643
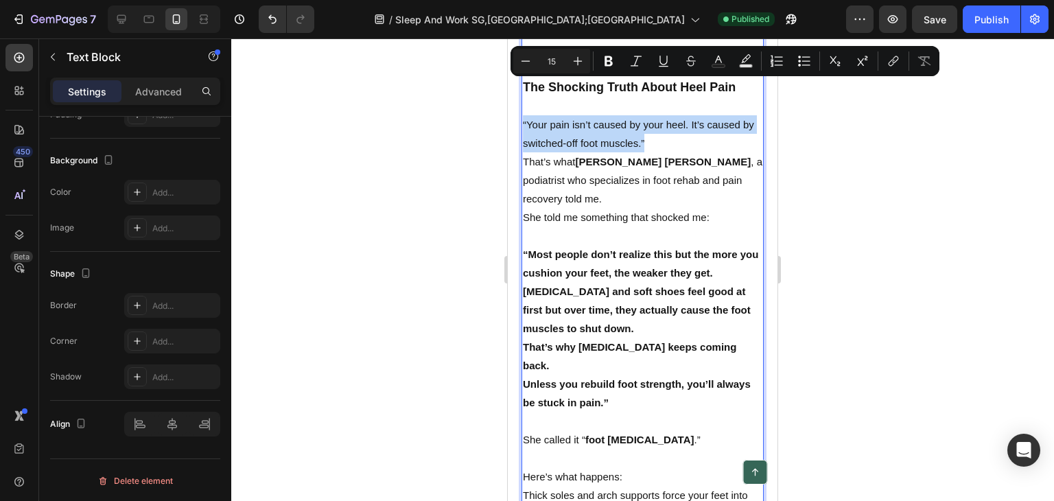
copy p "“Your pain isn’t caused by your heel. It’s caused by switched-off foot muscles.”"
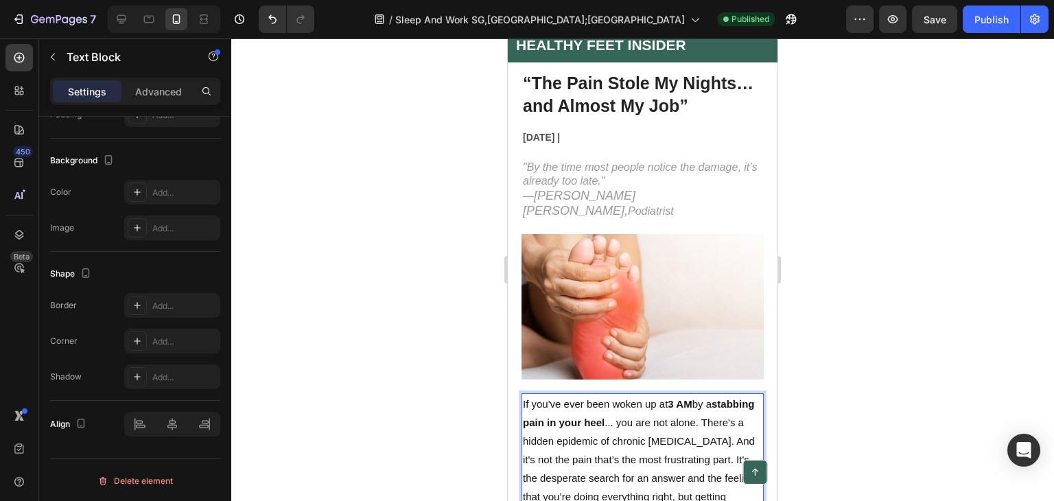
scroll to position [0, 0]
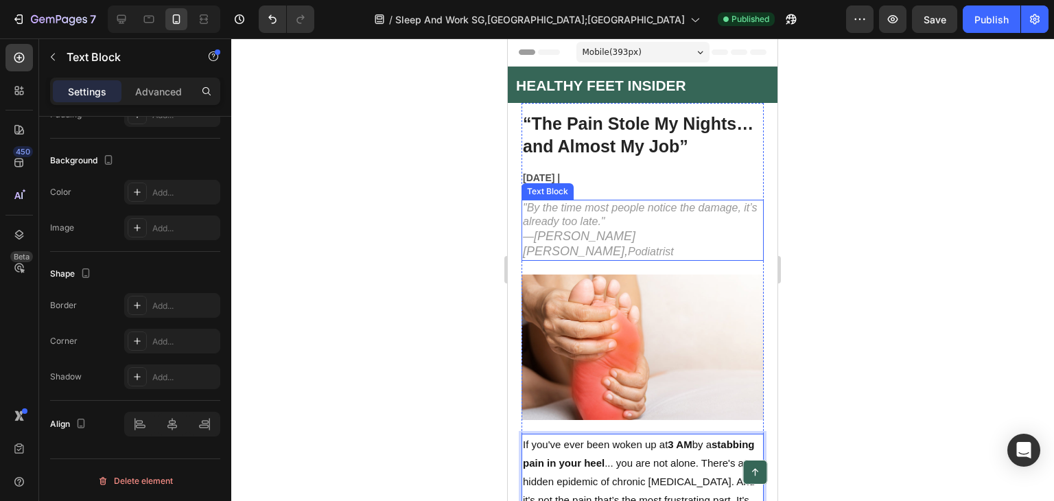
click at [579, 228] on icon ""By the time most people notice the damage, it’s already too late."" at bounding box center [640, 215] width 235 height 26
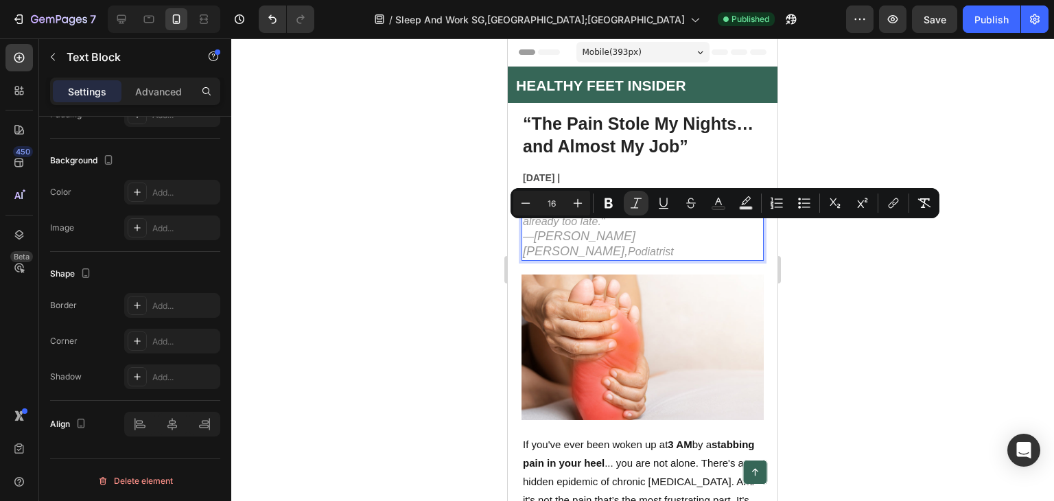
click at [625, 242] on p ""By the time most people notice the damage, it’s already too late." — Dr. Goh W…" at bounding box center [643, 230] width 240 height 58
drag, startPoint x: 629, startPoint y: 241, endPoint x: 522, endPoint y: 231, distance: 107.5
click at [522, 231] on div ""By the time most people notice the damage, it’s already too late." — Dr. Goh W…" at bounding box center [643, 230] width 242 height 61
click at [811, 135] on div at bounding box center [642, 269] width 823 height 463
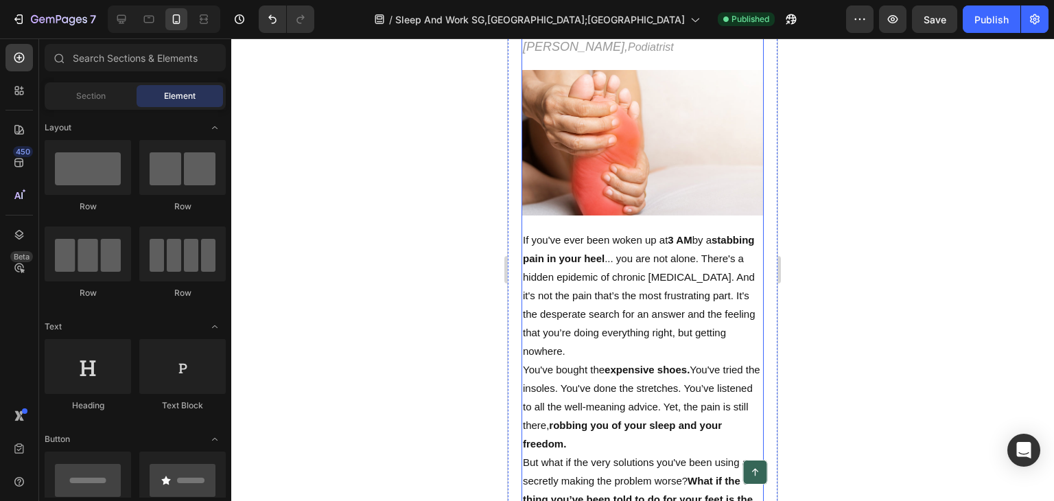
scroll to position [206, 0]
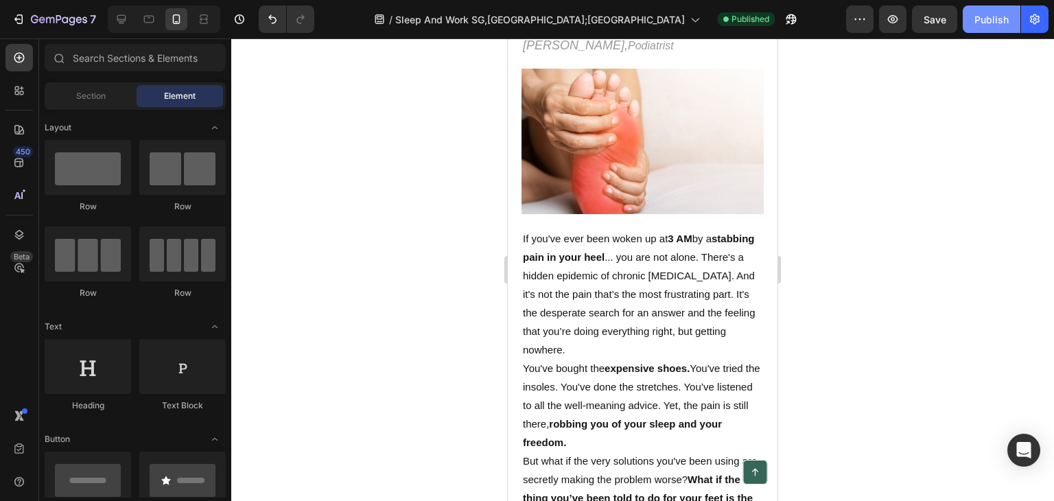
click at [991, 20] on div "Publish" at bounding box center [992, 19] width 34 height 14
click at [123, 14] on icon at bounding box center [122, 19] width 14 height 14
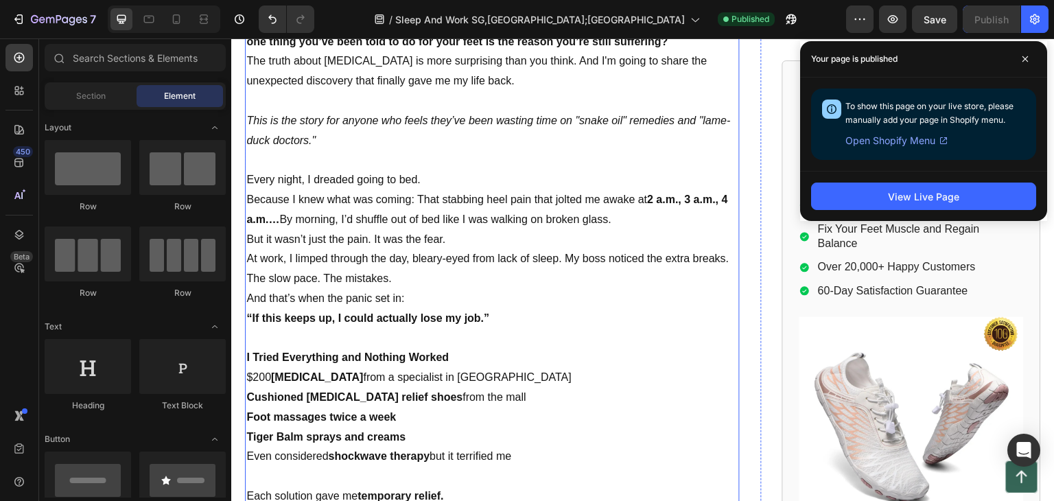
scroll to position [801, 0]
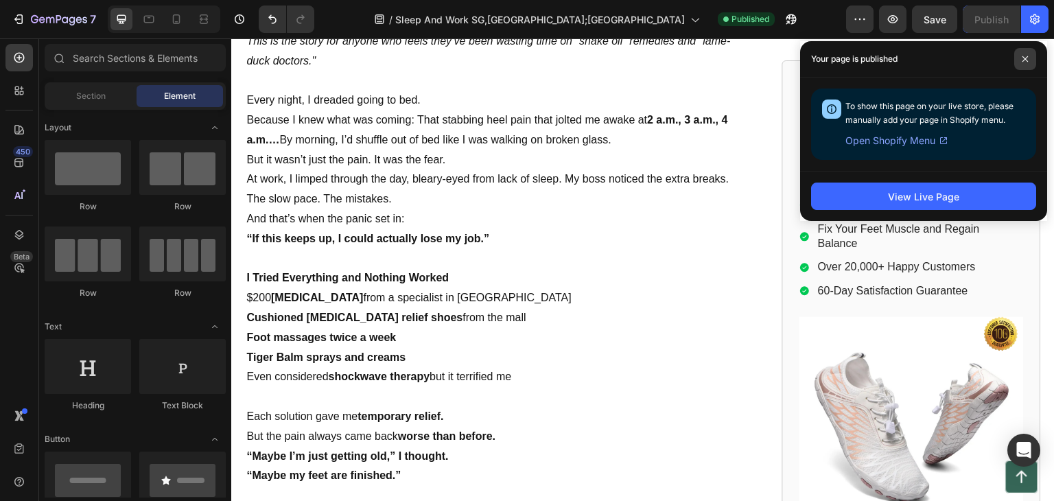
click at [1022, 60] on icon at bounding box center [1025, 59] width 7 height 7
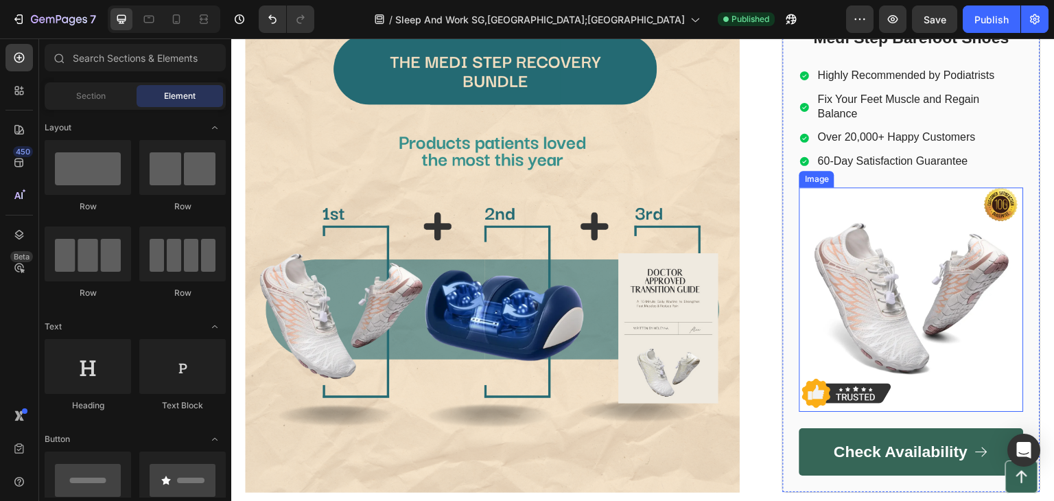
scroll to position [2174, 0]
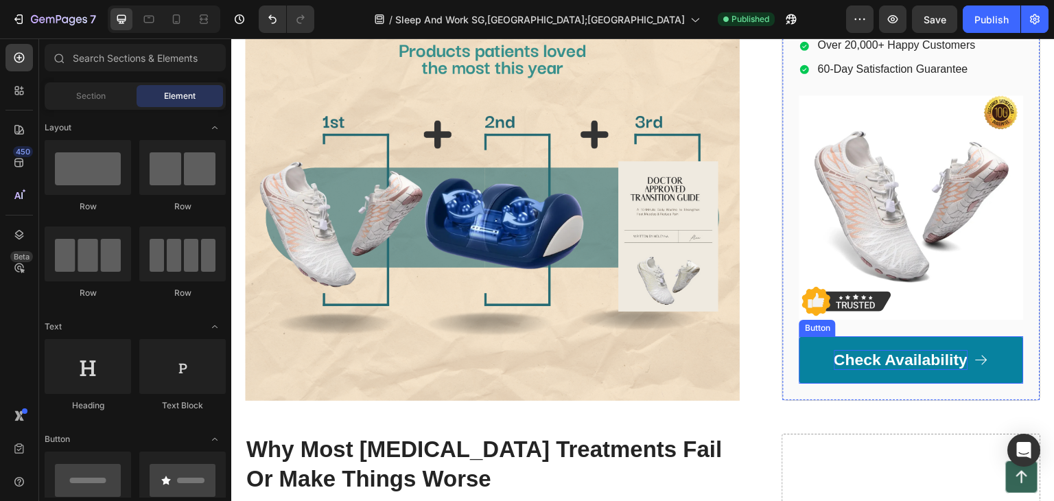
click at [867, 349] on p "Check Availability" at bounding box center [902, 359] width 134 height 21
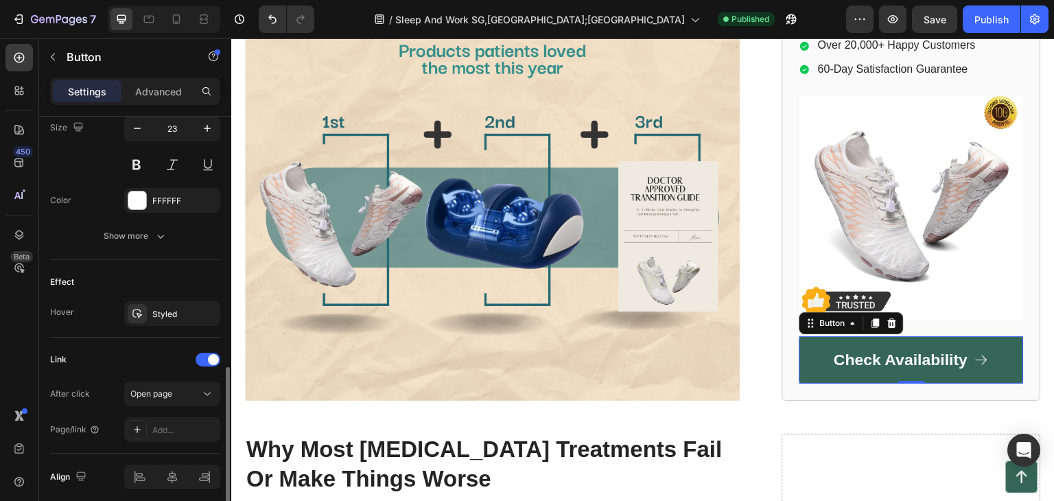
scroll to position [739, 0]
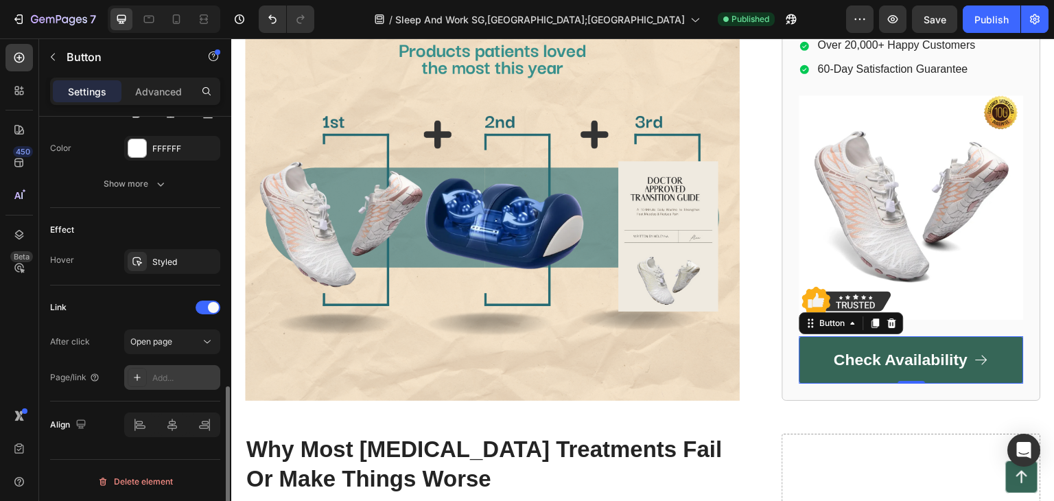
click at [170, 372] on div "Add..." at bounding box center [184, 378] width 65 height 12
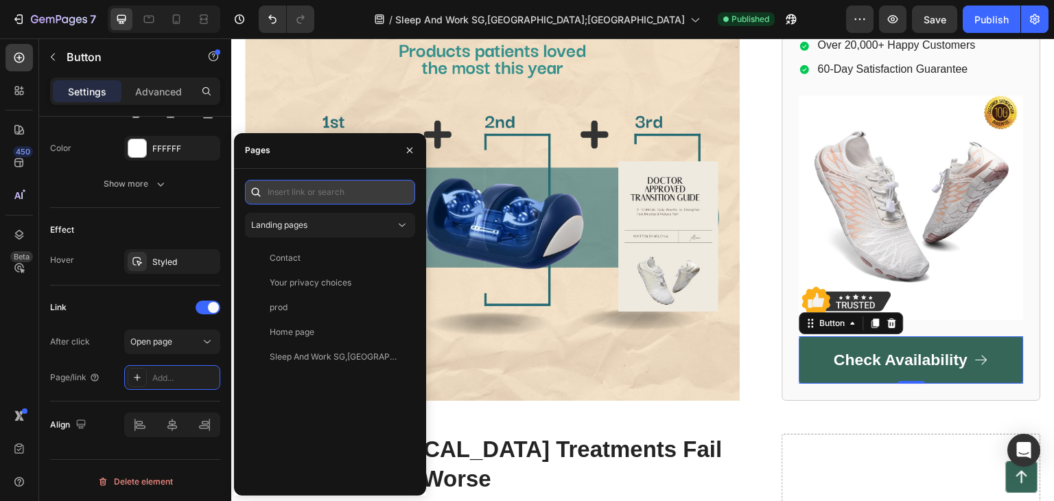
click at [281, 185] on input "text" at bounding box center [330, 192] width 170 height 25
paste input "https://mediorthowear.com/products/regain-foot-strength-naturally-with-medi-ste…"
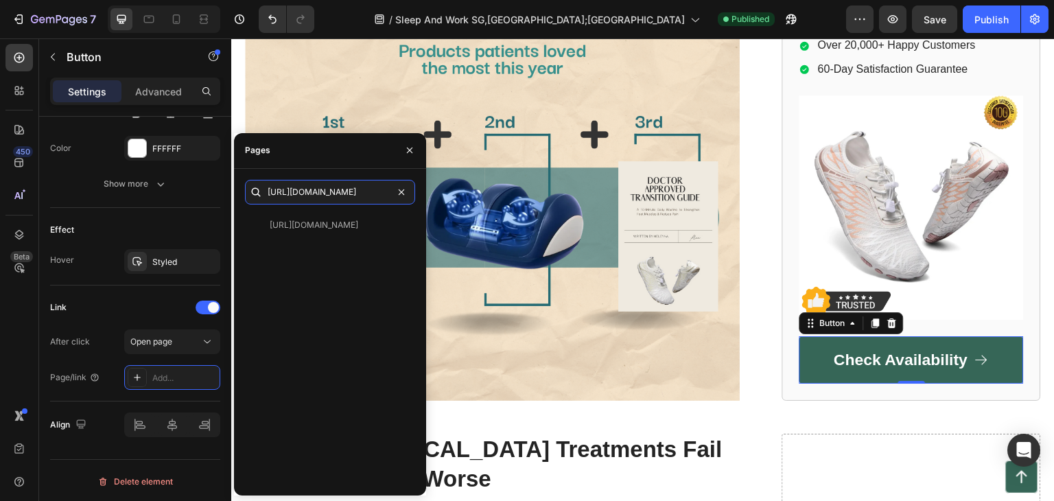
type input "https://mediorthowear.com/products/regain-foot-strength-naturally-with-medi-ste…"
click at [347, 312] on div "https://mediorthowear.com/products/regain-foot-strength-naturally-with-medi-ste…" at bounding box center [330, 349] width 170 height 272
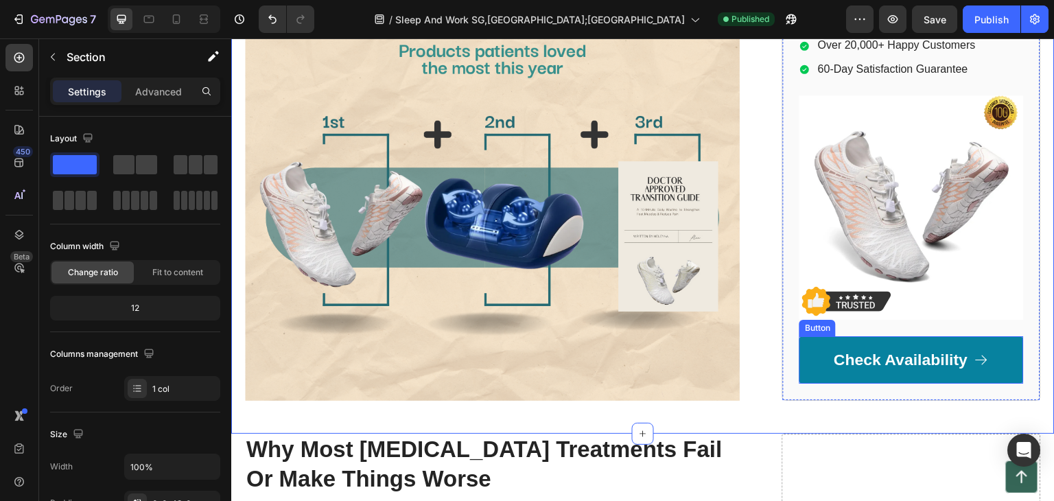
click at [837, 336] on button "Check Availability" at bounding box center [912, 360] width 224 height 48
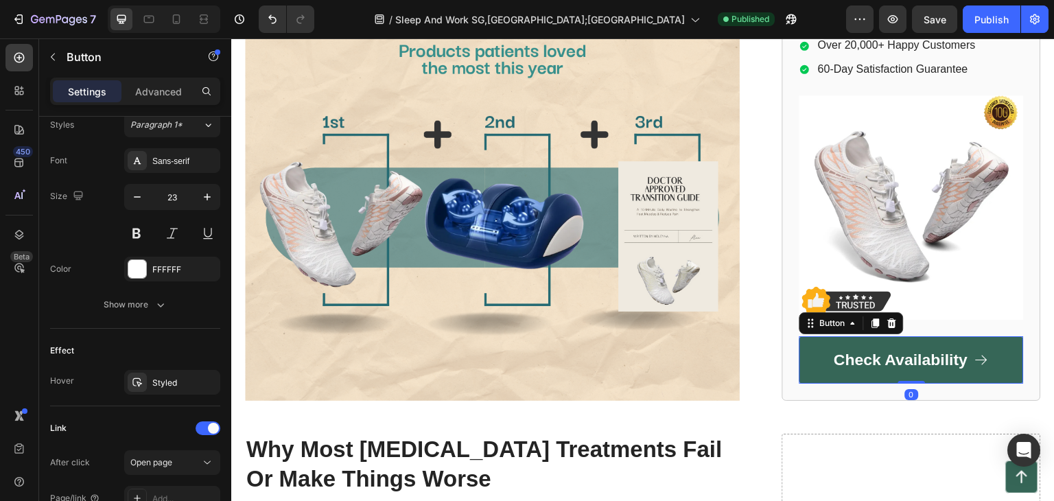
scroll to position [739, 0]
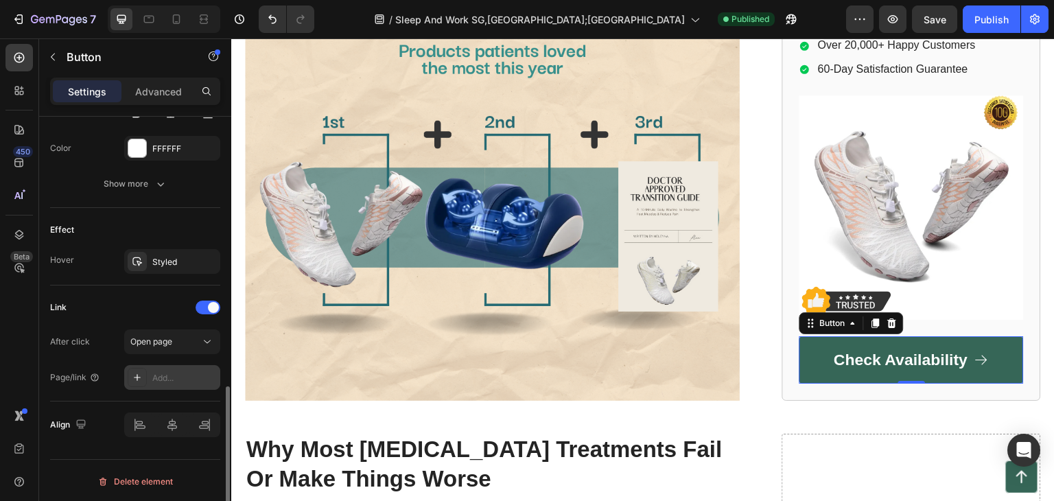
click at [165, 365] on div "Add..." at bounding box center [172, 377] width 96 height 25
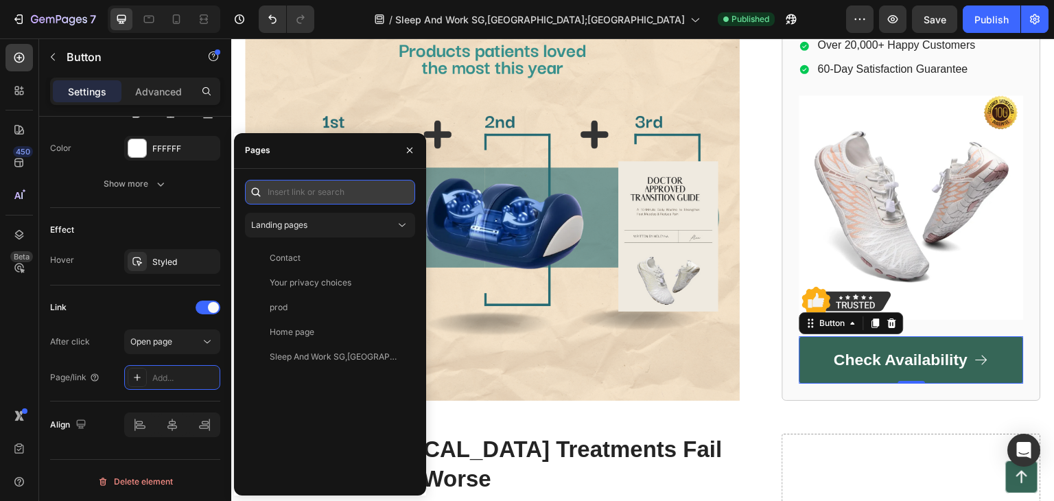
click at [276, 193] on input "text" at bounding box center [330, 192] width 170 height 25
drag, startPoint x: 280, startPoint y: 189, endPoint x: 286, endPoint y: 184, distance: 8.3
paste input "https://mediorthowear.com/products/regain-foot-strength-naturally-with-medi-ste…"
type input "https://mediorthowear.com/products/regain-foot-strength-naturally-with-medi-ste…"
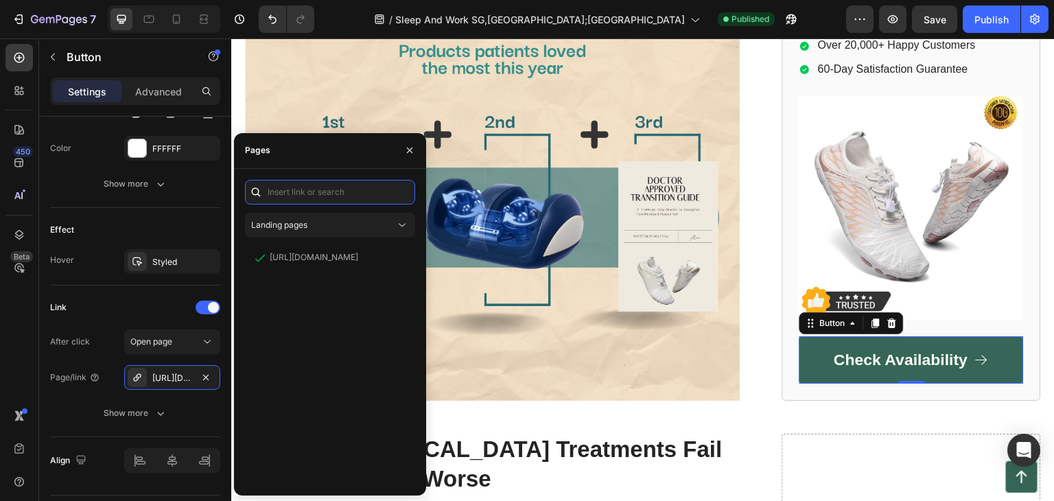
scroll to position [0, 0]
click at [316, 324] on div "https://mediorthowear.com/products/regain-foot-strength-naturally-with-medi-ste…" at bounding box center [330, 365] width 170 height 239
click at [411, 146] on icon "button" at bounding box center [409, 150] width 11 height 11
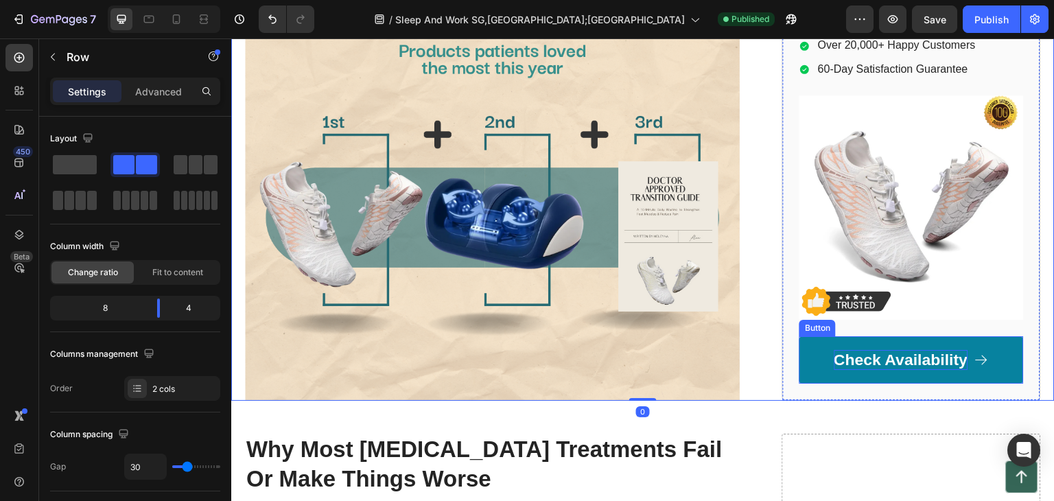
click at [903, 349] on p "Check Availability" at bounding box center [902, 359] width 134 height 21
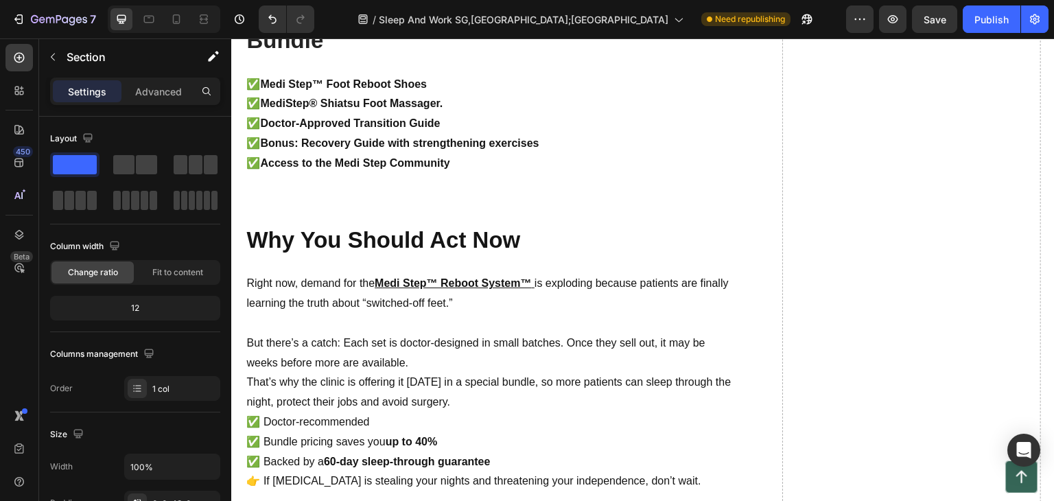
scroll to position [6087, 0]
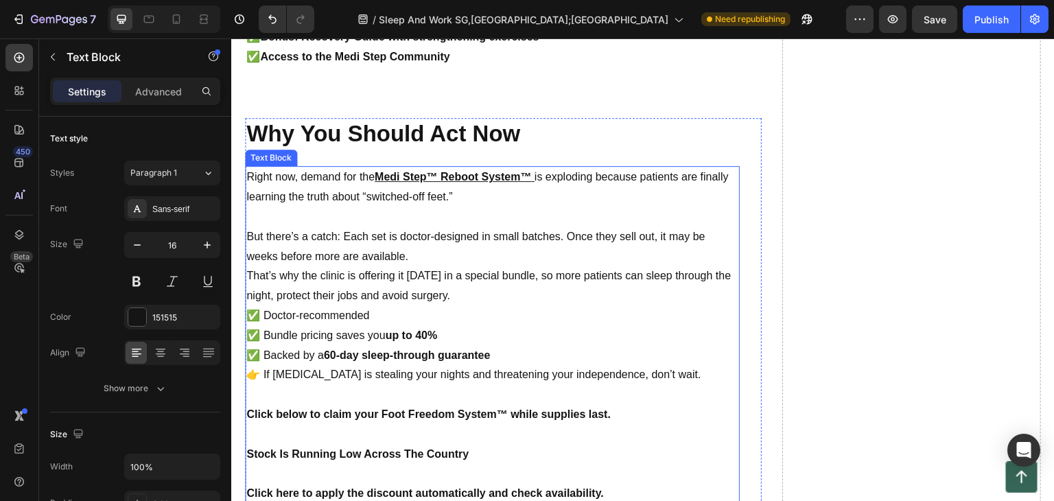
click at [371, 181] on p "Right now, demand for the Medi Step™ Reboot System™ is exploding because patien…" at bounding box center [492, 188] width 492 height 40
click at [375, 187] on p "Right now, demand for the Medi Step™ Reboot System™ is exploding because patien…" at bounding box center [492, 188] width 492 height 40
click at [377, 183] on u "Medi Step™ Reboot System™" at bounding box center [453, 177] width 157 height 12
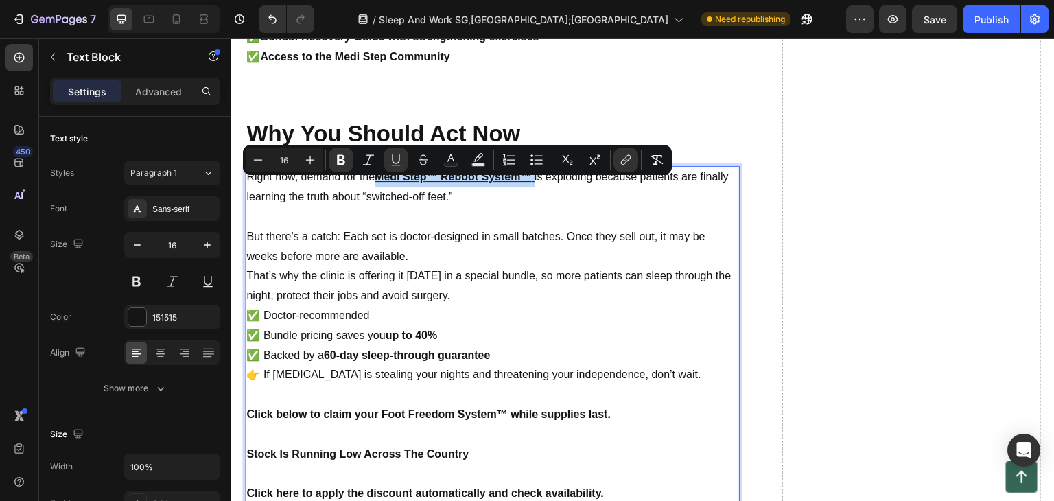
drag, startPoint x: 377, startPoint y: 189, endPoint x: 531, endPoint y: 181, distance: 154.0
click at [531, 181] on u "Medi Step™ Reboot System™" at bounding box center [453, 177] width 157 height 12
click at [620, 155] on icon "Editor contextual toolbar" at bounding box center [626, 160] width 14 height 14
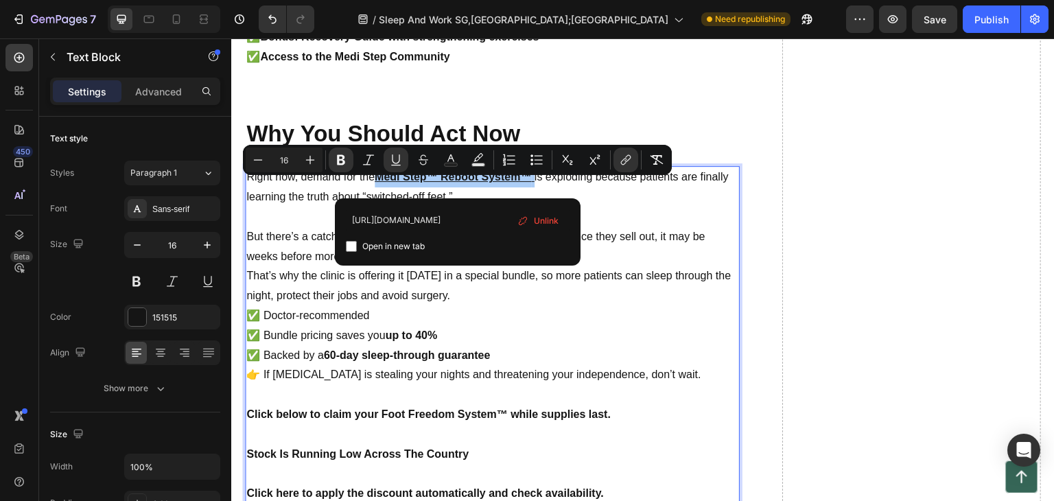
scroll to position [0, 180]
click at [555, 215] on span "Unlink" at bounding box center [546, 221] width 25 height 15
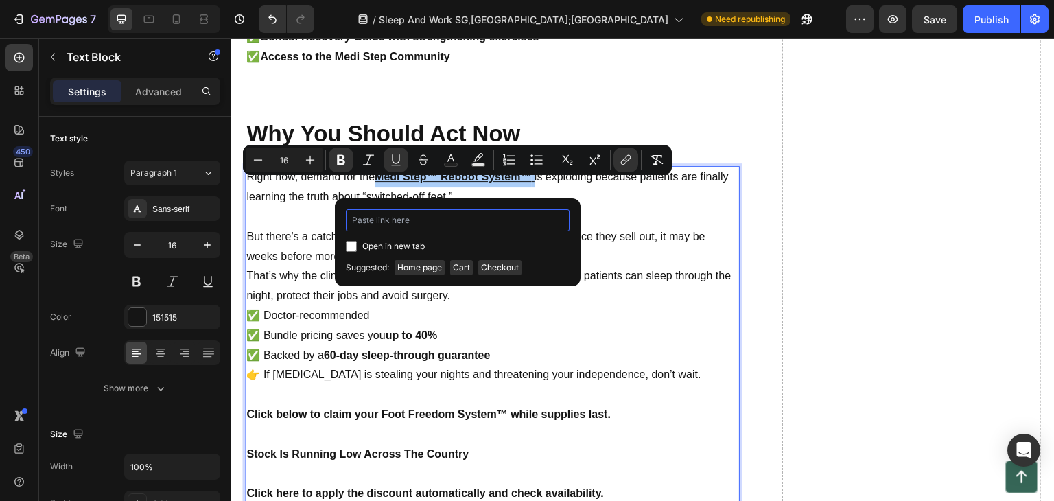
click at [457, 218] on input "Editor contextual toolbar" at bounding box center [458, 220] width 224 height 22
paste input "https://mediorthowear.com/products/regain-foot-strength-naturally-with-medi-ste…"
type input "https://mediorthowear.com/products/regain-foot-strength-naturally-with-medi-ste…"
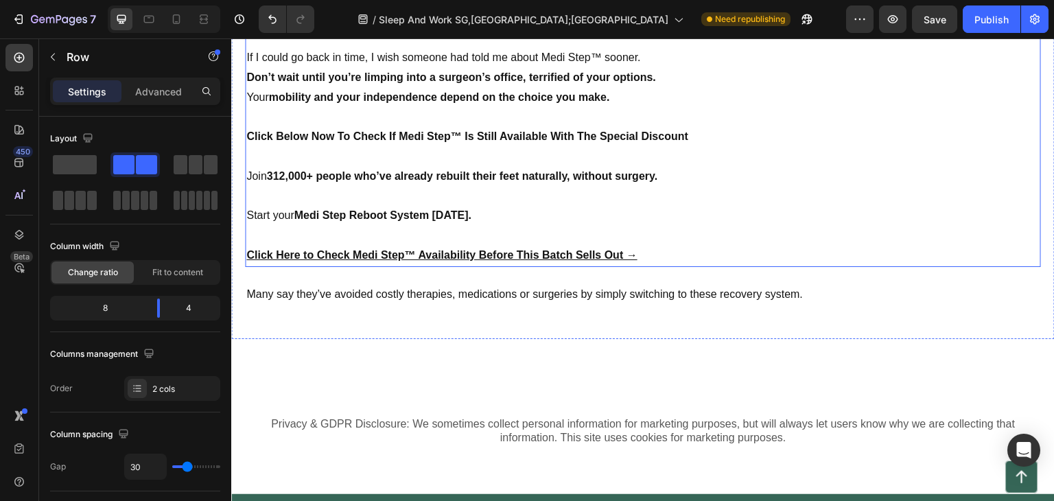
scroll to position [7392, 0]
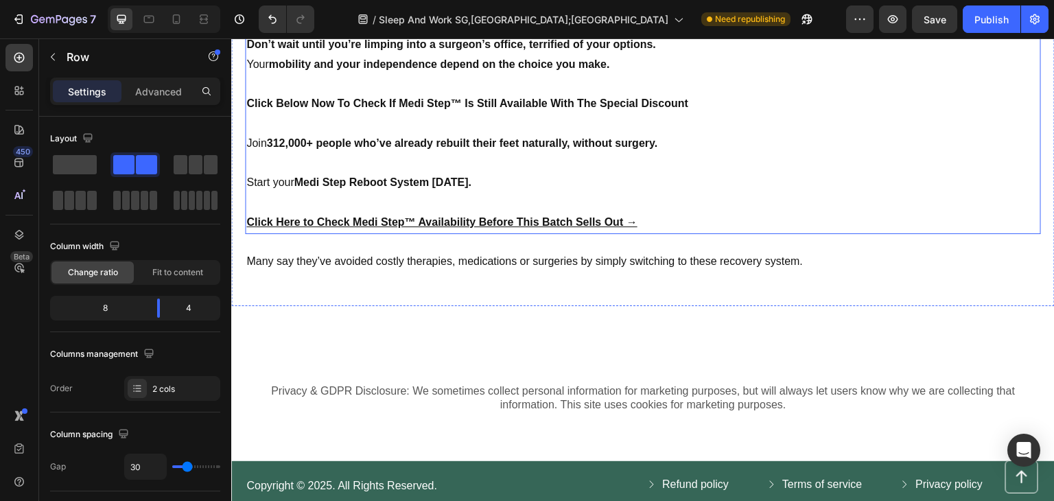
click at [645, 214] on p "Click Here to Check Medi Step™ Availability Before This Batch Sells Out →" at bounding box center [643, 223] width 794 height 20
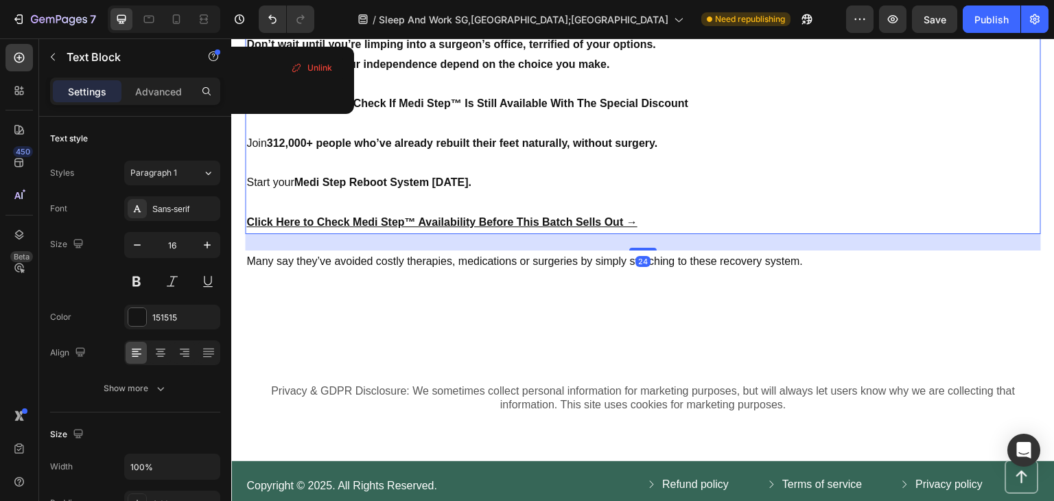
click at [647, 224] on p "Click Here to Check Medi Step™ Availability Before This Batch Sells Out →" at bounding box center [643, 223] width 794 height 20
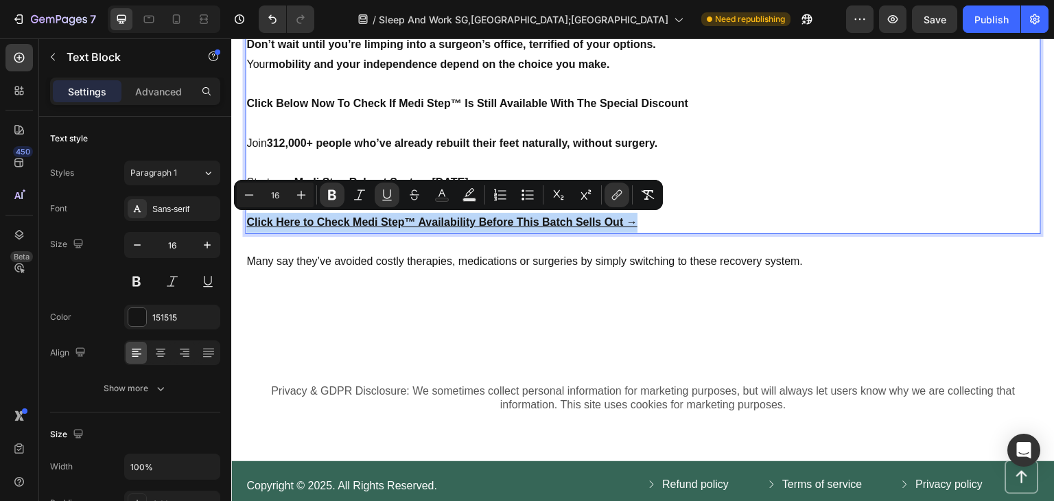
drag, startPoint x: 647, startPoint y: 224, endPoint x: 255, endPoint y: 229, distance: 391.3
click at [255, 229] on p "Click Here to Check Medi Step™ Availability Before This Batch Sells Out →" at bounding box center [643, 223] width 794 height 20
click at [617, 194] on icon "Editor contextual toolbar" at bounding box center [615, 197] width 6 height 7
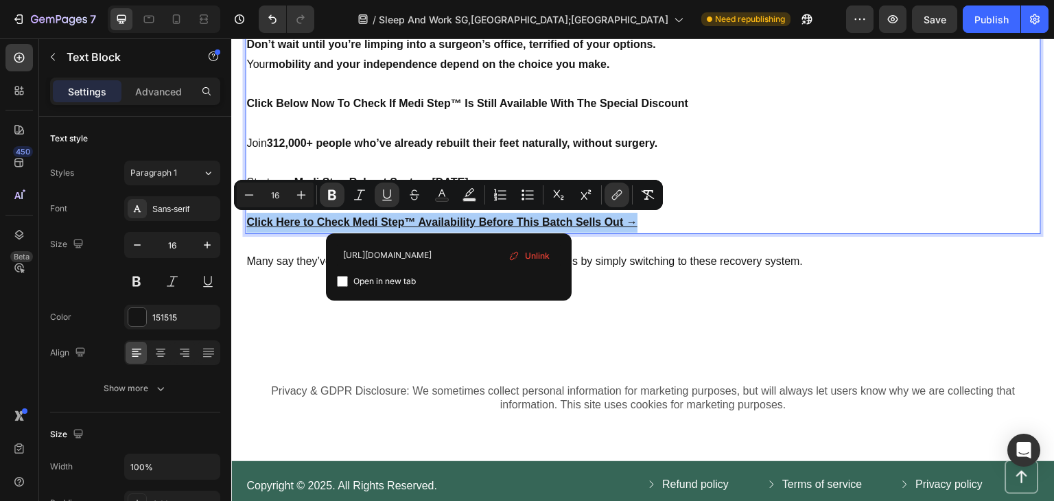
scroll to position [0, 180]
click at [529, 251] on span "Unlink" at bounding box center [537, 256] width 25 height 15
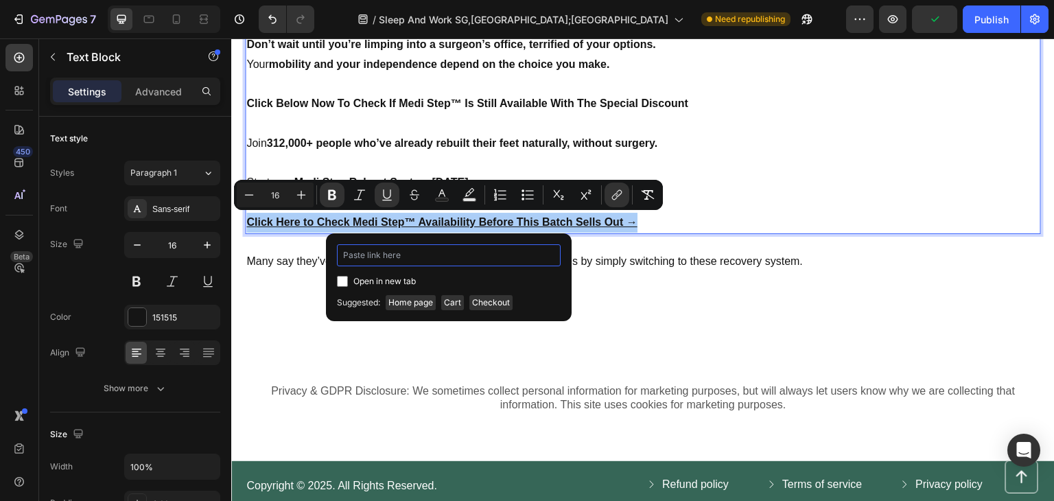
paste input "https://mediorthowear.com/products/regain-foot-strength-naturally-with-medi-ste…"
type input "https://mediorthowear.com/products/regain-foot-strength-naturally-with-medi-ste…"
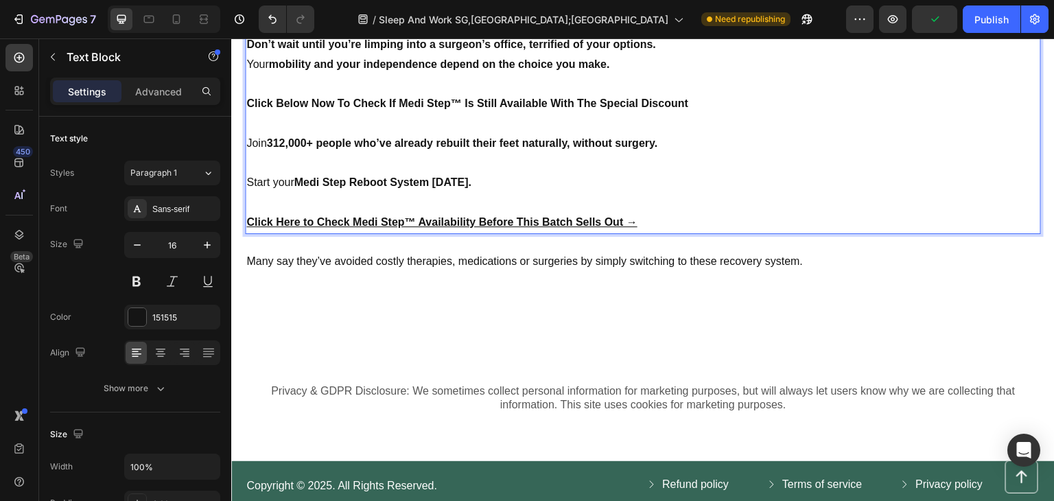
click at [757, 185] on p "Start your Medi Step Reboot System today." at bounding box center [643, 183] width 794 height 20
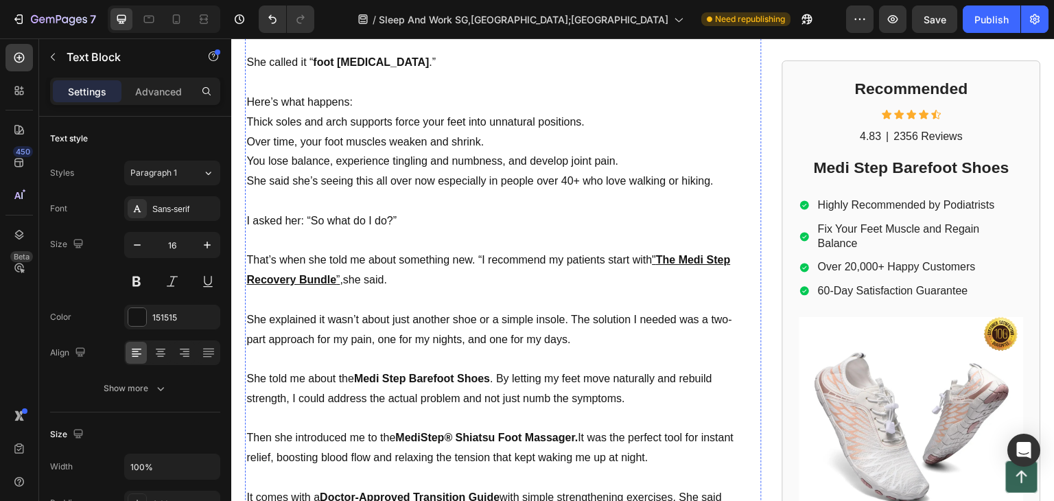
scroll to position [1488, 0]
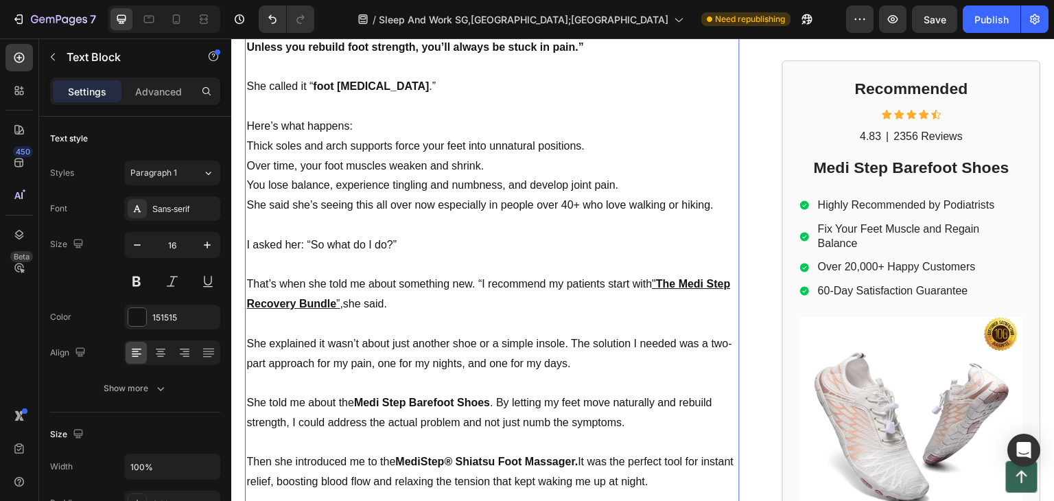
click at [656, 278] on u """ at bounding box center [654, 284] width 4 height 12
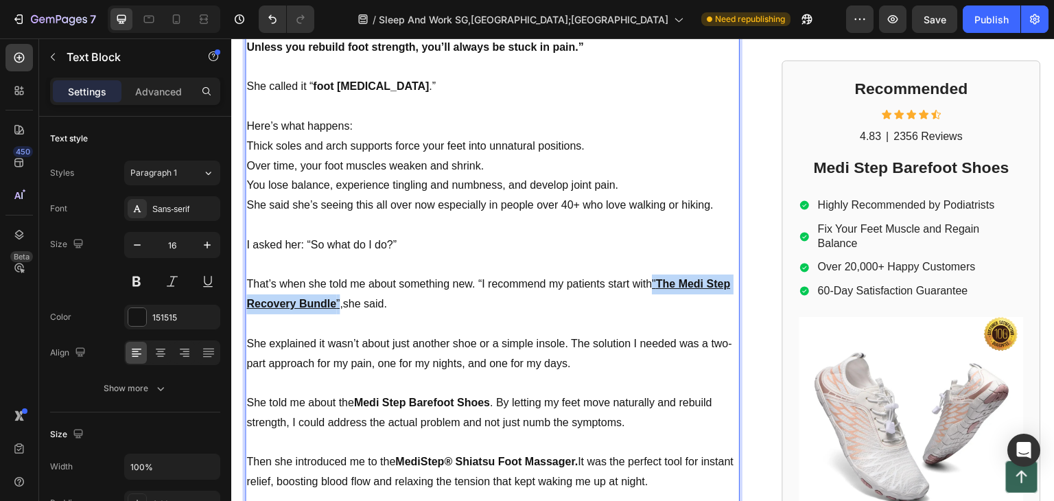
drag, startPoint x: 656, startPoint y: 257, endPoint x: 367, endPoint y: 280, distance: 290.6
click at [367, 280] on p "That’s when she told me about something new. “I recommend my patients start wit…" at bounding box center [492, 295] width 492 height 40
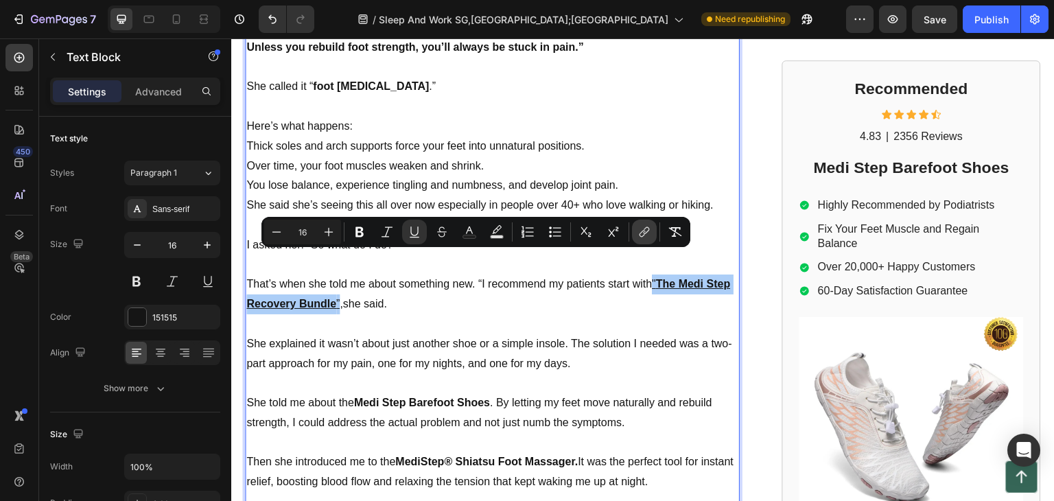
click at [645, 228] on icon "Editor contextual toolbar" at bounding box center [645, 232] width 14 height 14
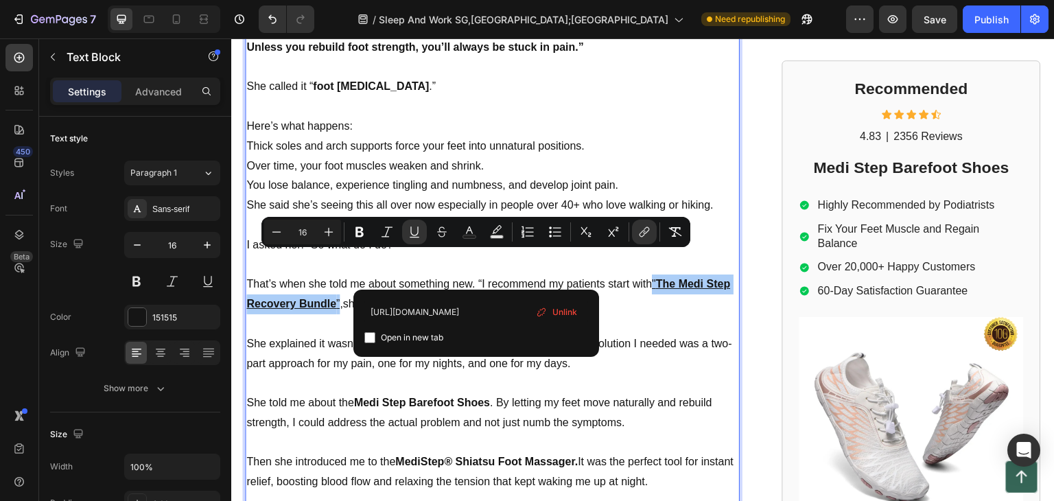
scroll to position [0, 0]
click at [558, 305] on span "Unlink" at bounding box center [565, 312] width 25 height 15
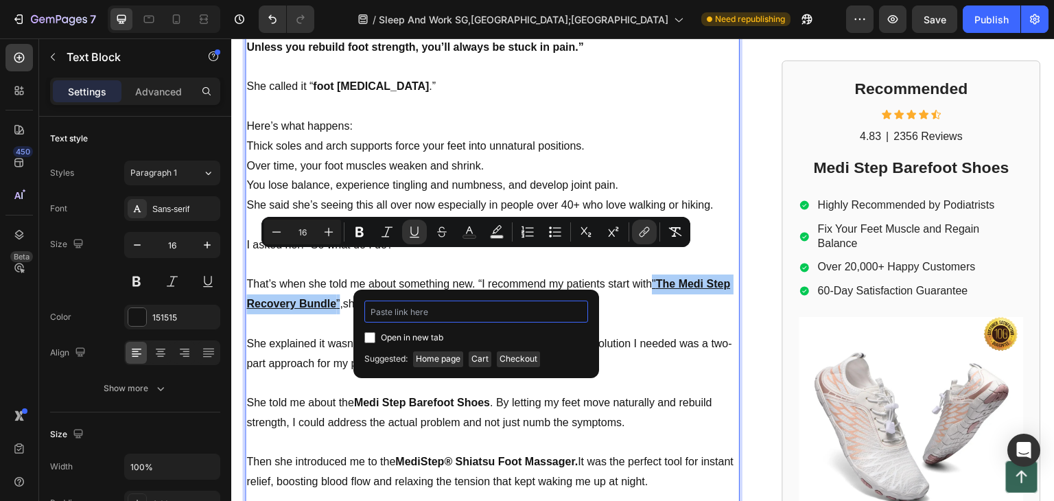
paste input "https://mediorthowear.com/products/regain-foot-strength-naturally-with-medi-ste…"
type input "https://mediorthowear.com/products/regain-foot-strength-naturally-with-medi-ste…"
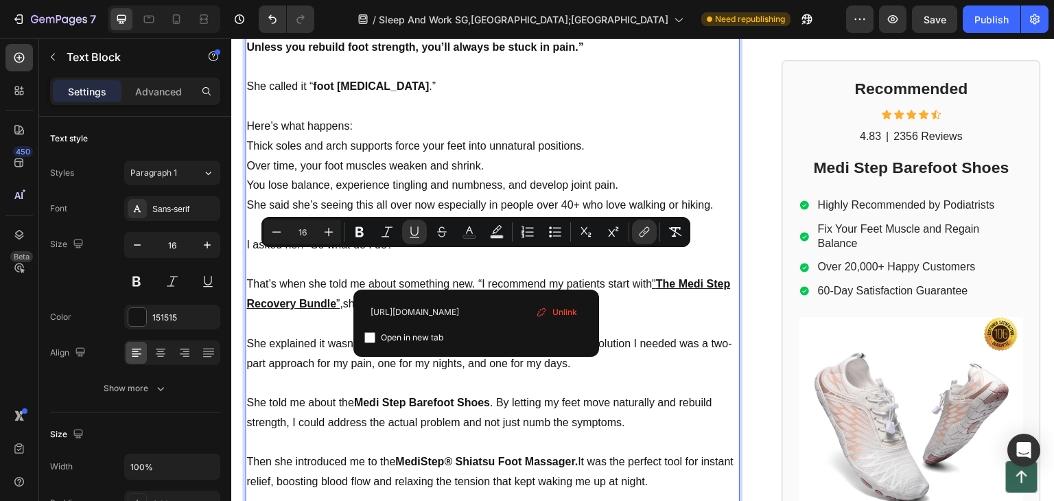
click at [636, 279] on p "That’s when she told me about something new. “I recommend my patients start wit…" at bounding box center [492, 295] width 492 height 40
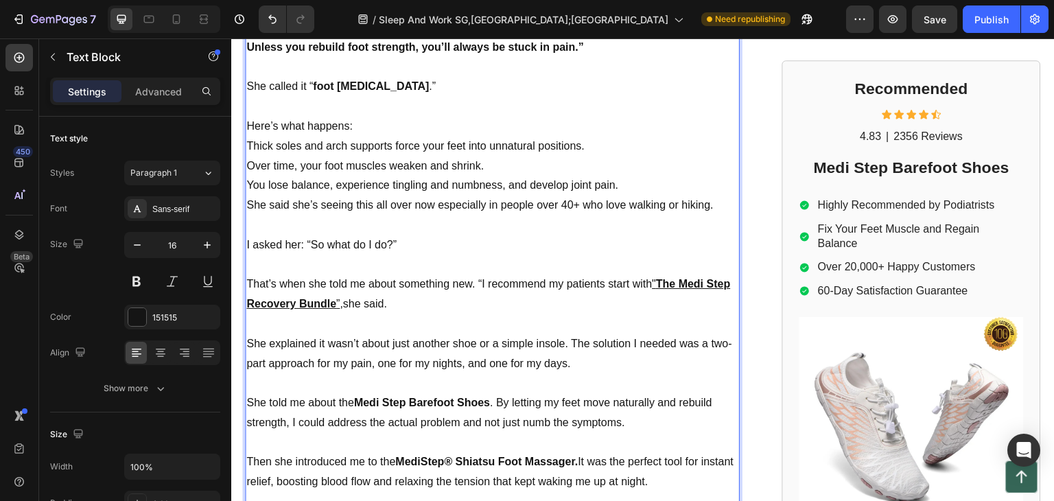
click at [656, 278] on u """ at bounding box center [654, 284] width 4 height 12
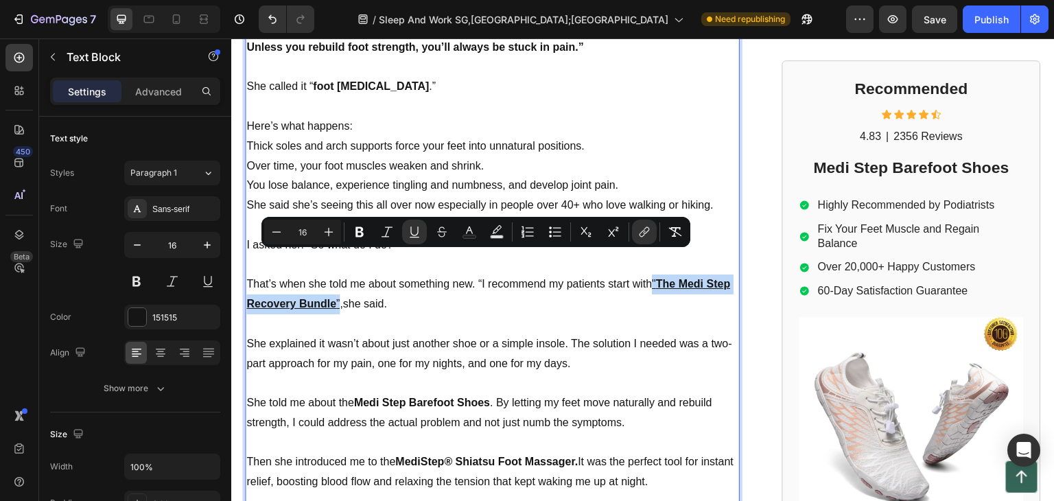
drag, startPoint x: 656, startPoint y: 259, endPoint x: 362, endPoint y: 286, distance: 294.4
click at [362, 286] on p "That’s when she told me about something new. “I recommend my patients start wit…" at bounding box center [492, 295] width 492 height 40
click at [639, 231] on icon "Editor contextual toolbar" at bounding box center [645, 232] width 14 height 14
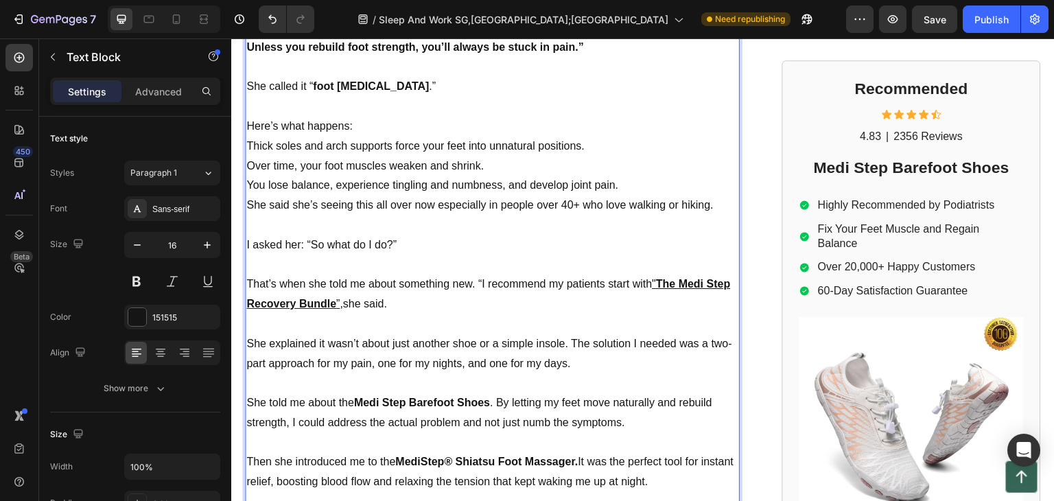
click at [627, 314] on p "Rich Text Editor. Editing area: main" at bounding box center [492, 324] width 492 height 20
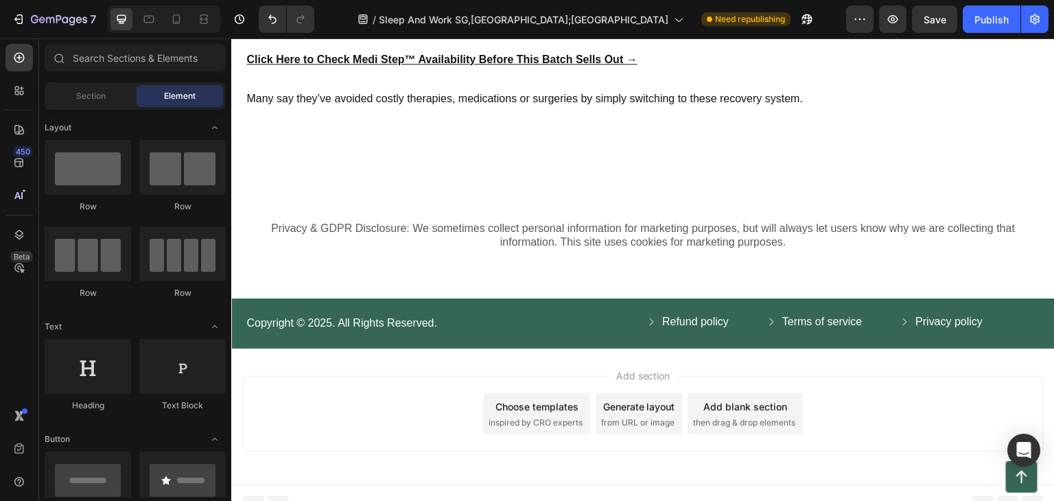
scroll to position [7514, 0]
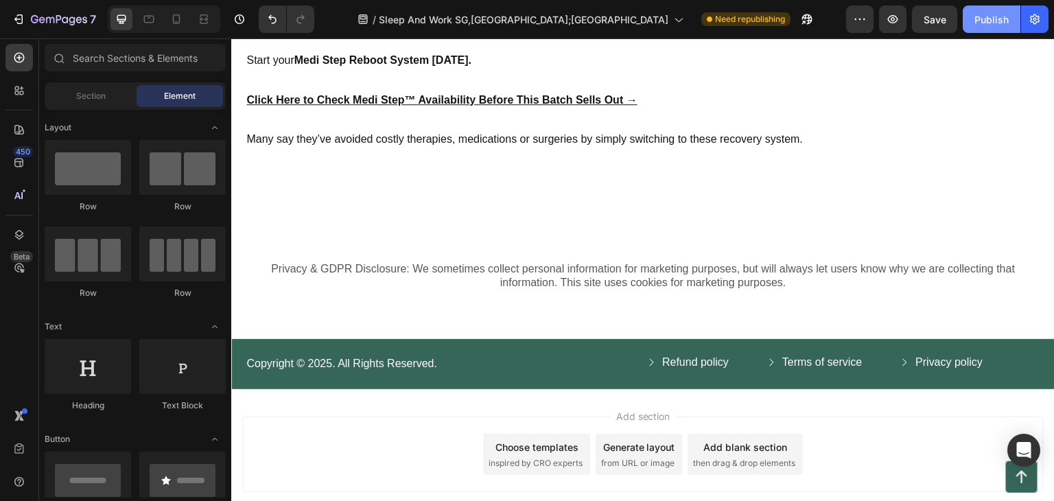
click at [994, 16] on div "Publish" at bounding box center [992, 19] width 34 height 14
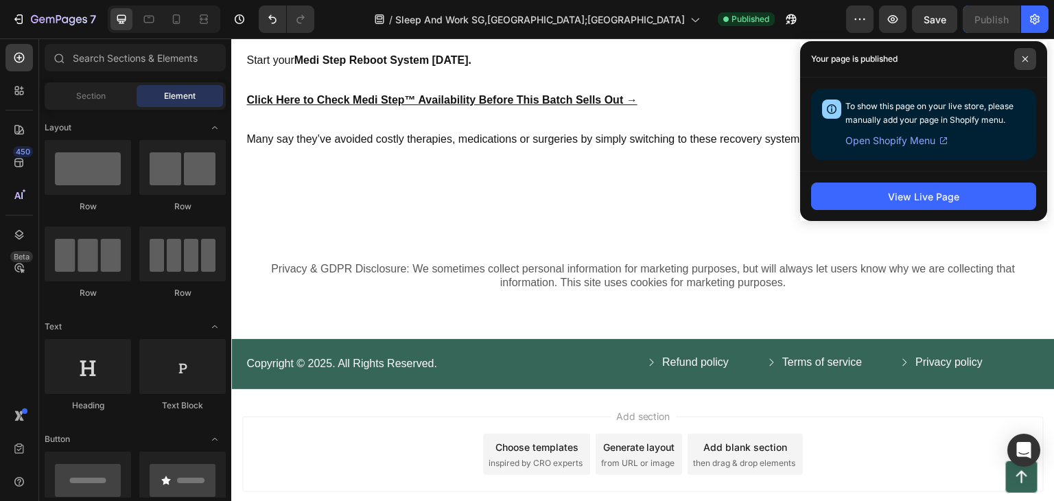
click at [1030, 53] on span at bounding box center [1026, 59] width 22 height 22
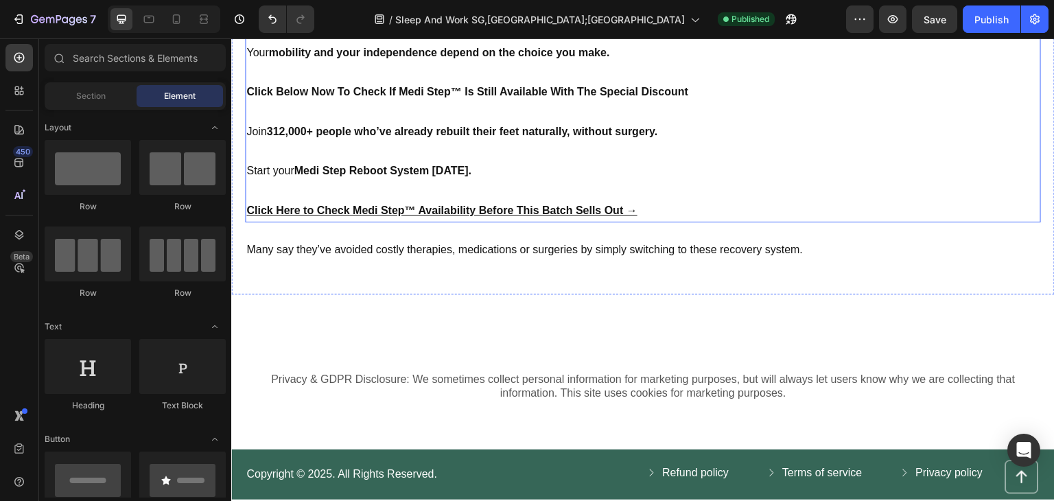
scroll to position [7308, 0]
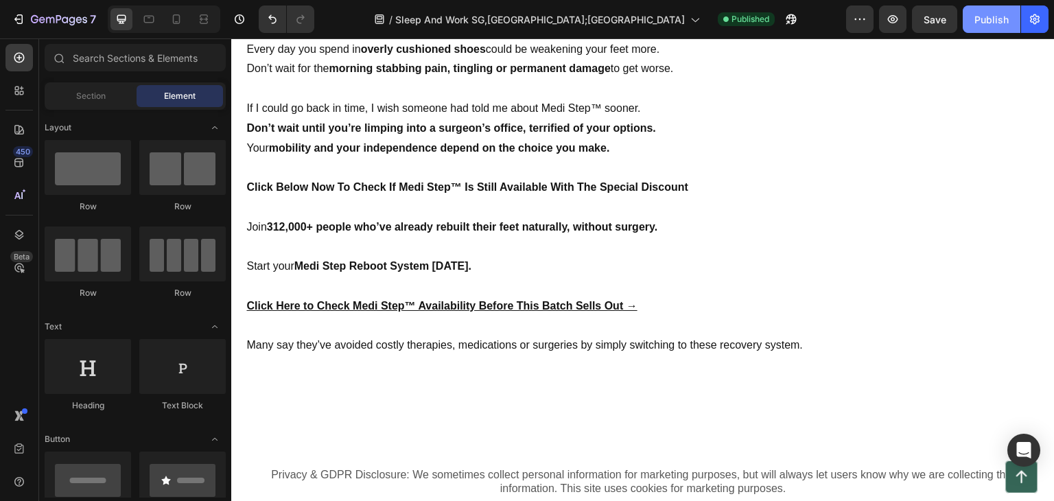
click at [1005, 23] on div "Publish" at bounding box center [992, 19] width 34 height 14
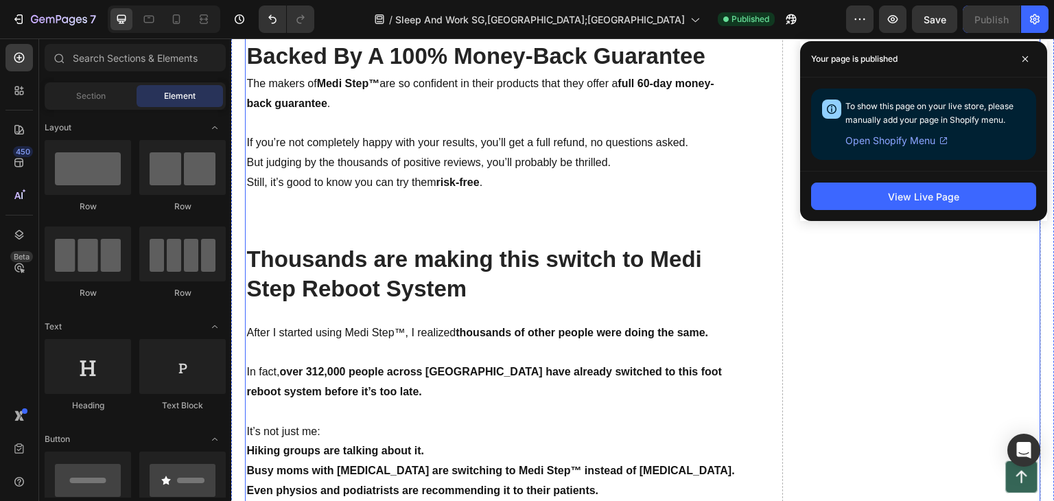
scroll to position [6503, 0]
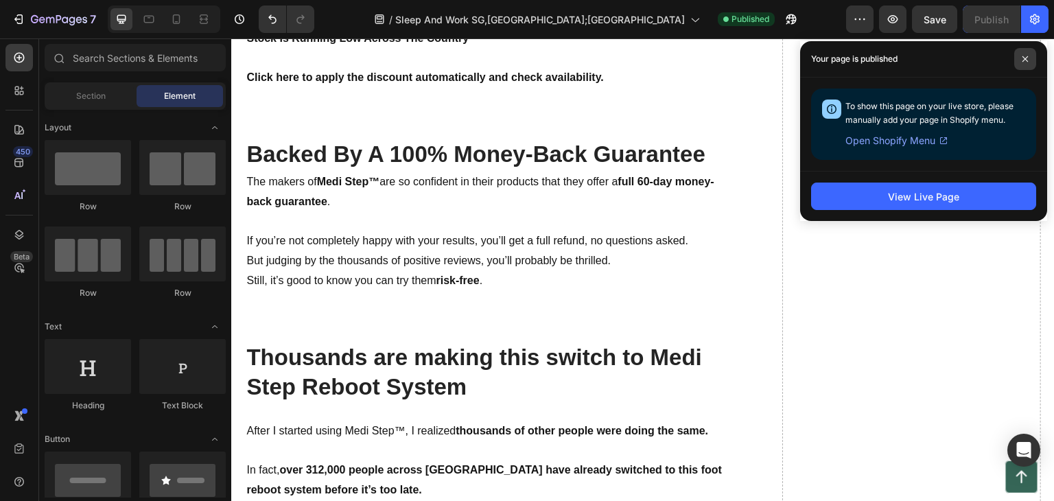
click at [1025, 58] on icon at bounding box center [1025, 58] width 5 height 5
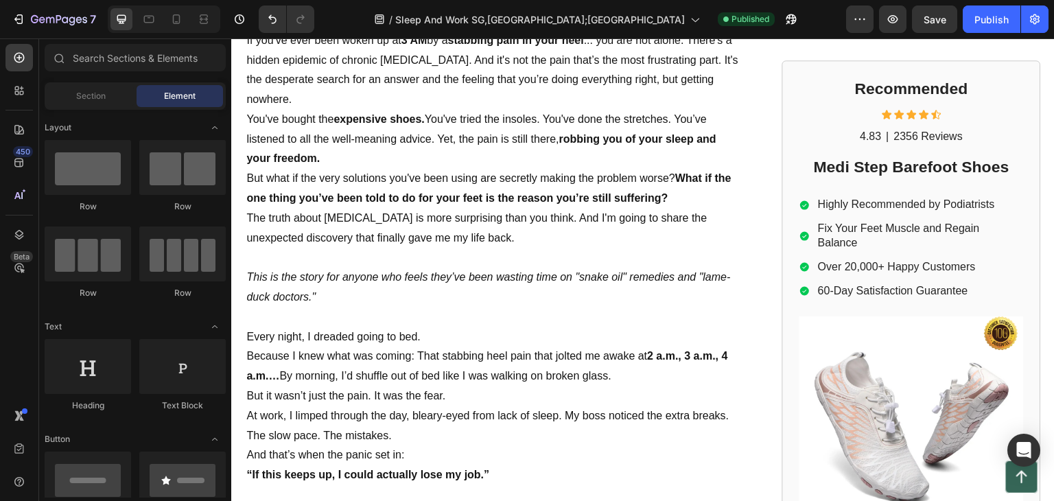
scroll to position [0, 0]
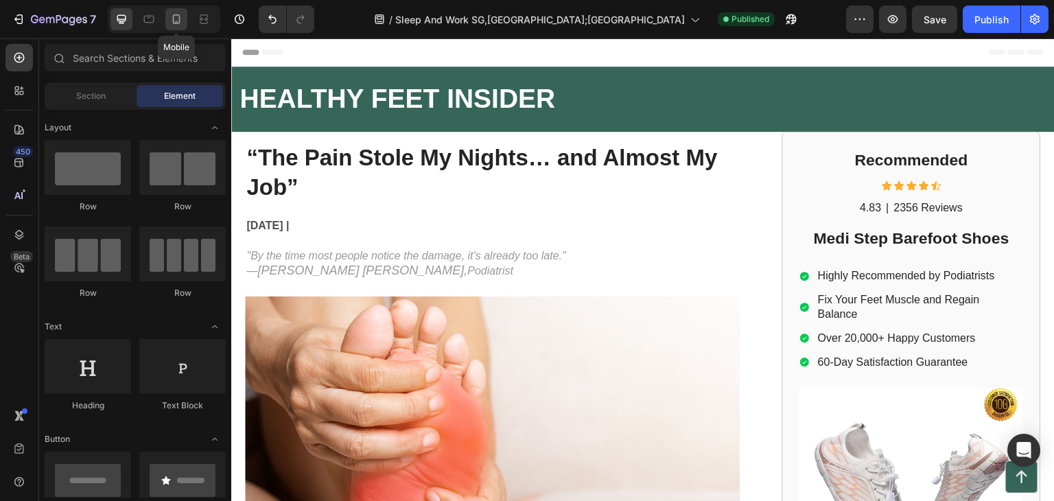
click at [181, 15] on icon at bounding box center [177, 19] width 14 height 14
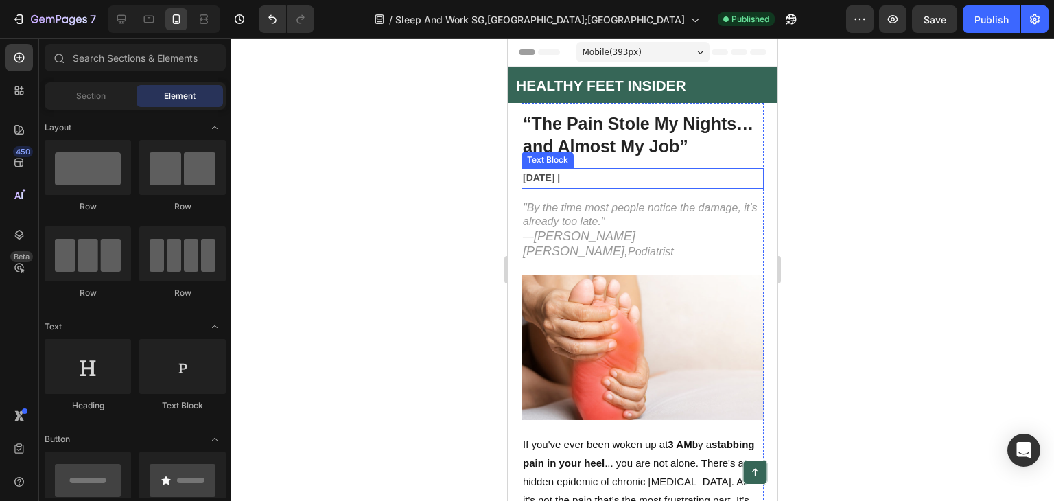
click at [602, 187] on p "August 2025 |" at bounding box center [643, 178] width 240 height 17
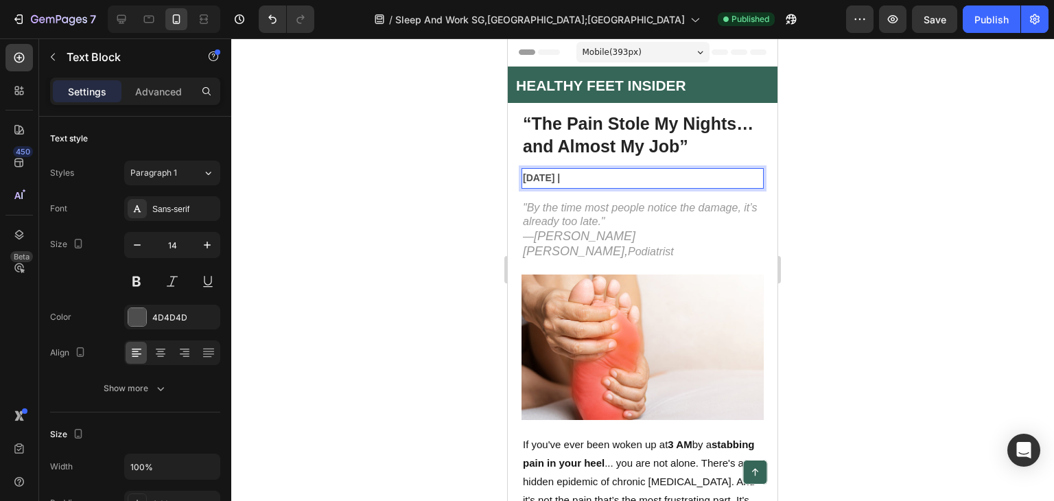
click at [602, 187] on p "August 2025 |" at bounding box center [643, 178] width 240 height 17
click at [988, 8] on button "Publish" at bounding box center [992, 18] width 58 height 27
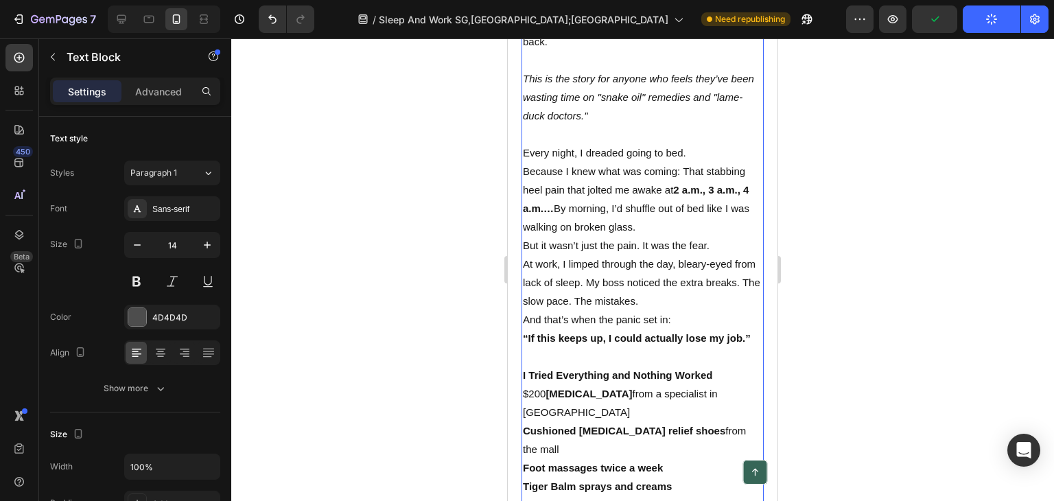
scroll to position [824, 0]
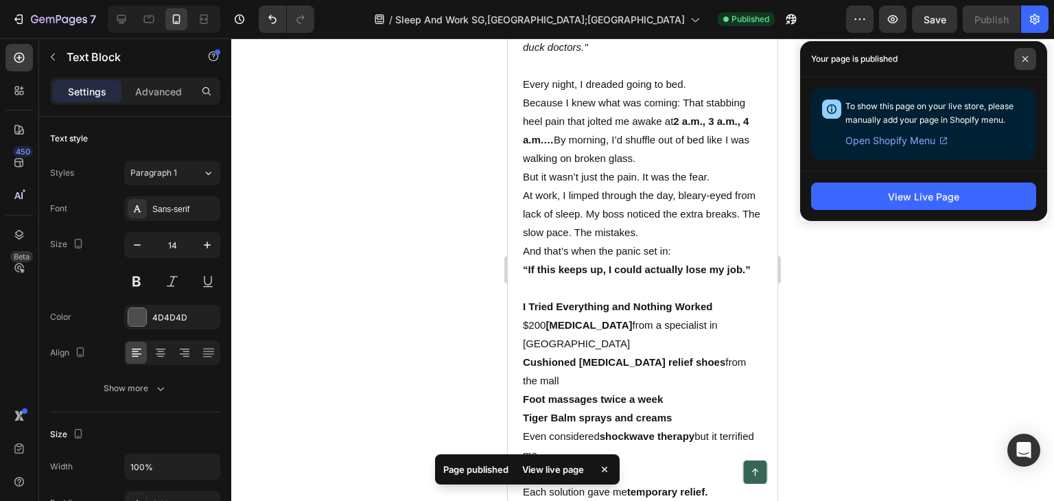
click at [1029, 67] on span at bounding box center [1026, 59] width 22 height 22
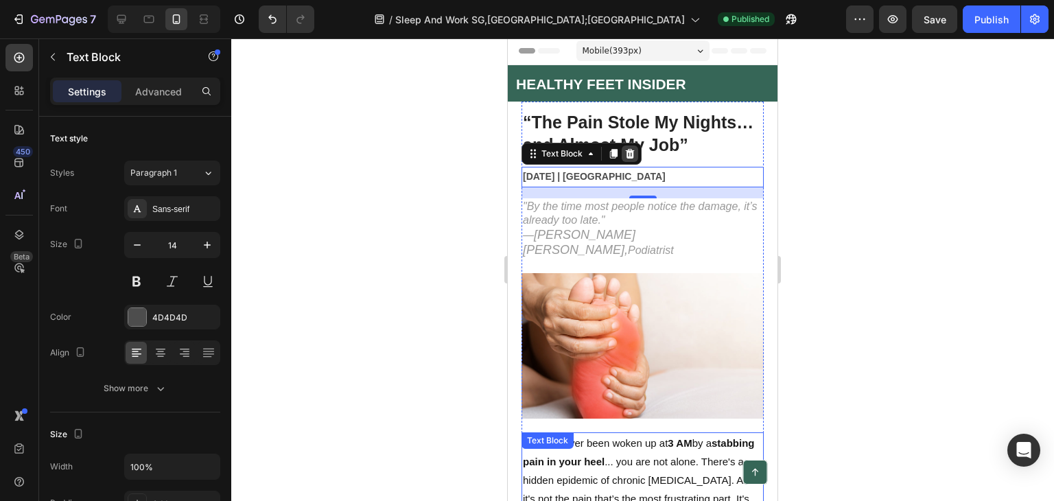
scroll to position [0, 0]
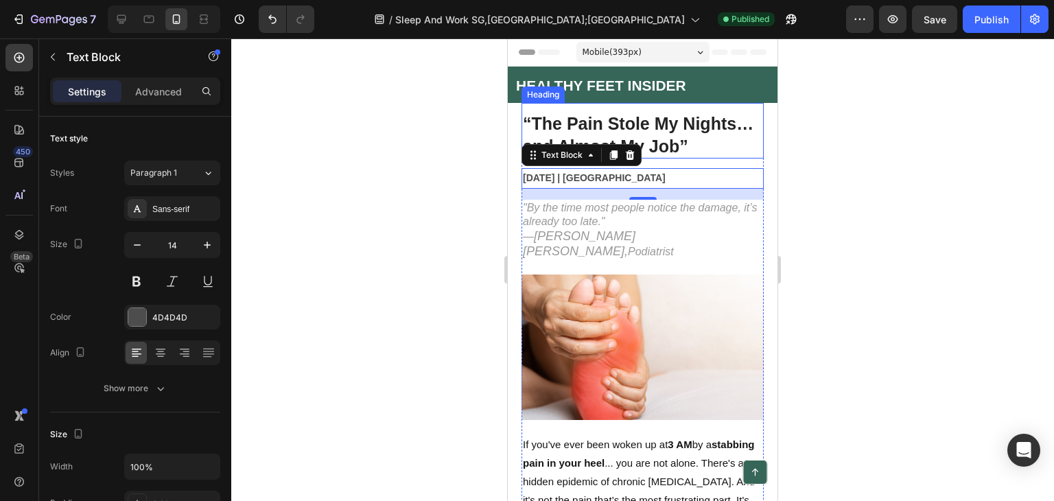
click at [689, 147] on strong "“The Pain Stole My Nights… and Almost My Job”" at bounding box center [638, 135] width 231 height 42
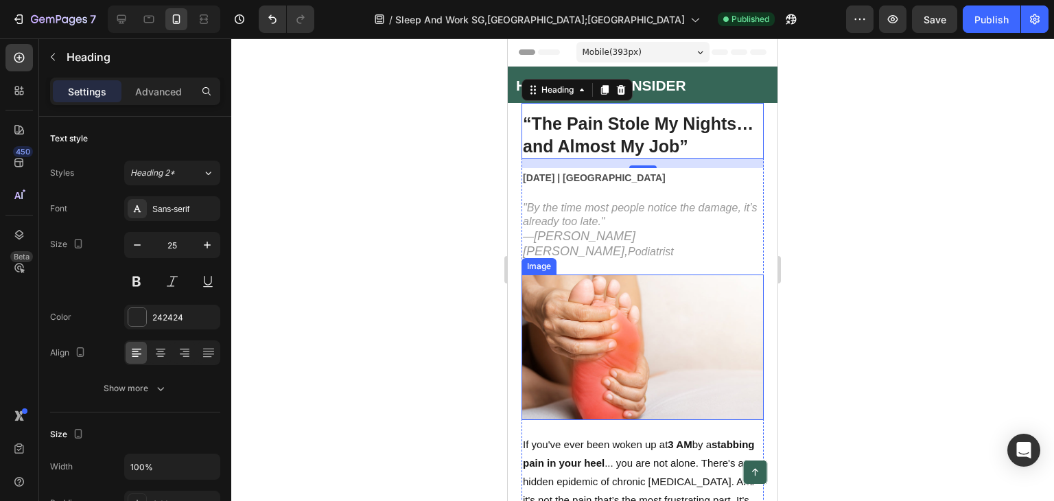
click at [607, 332] on img at bounding box center [643, 348] width 242 height 146
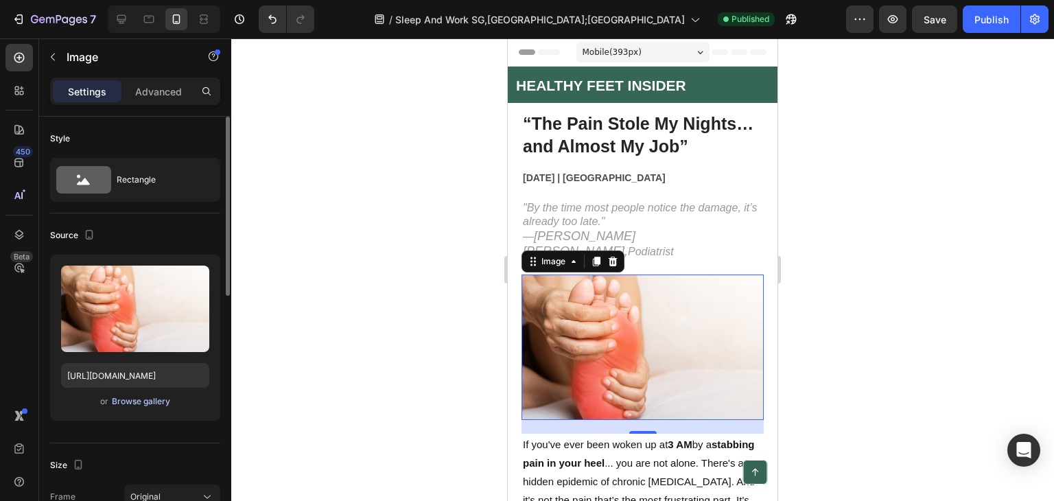
click at [131, 400] on div "Browse gallery" at bounding box center [141, 401] width 58 height 12
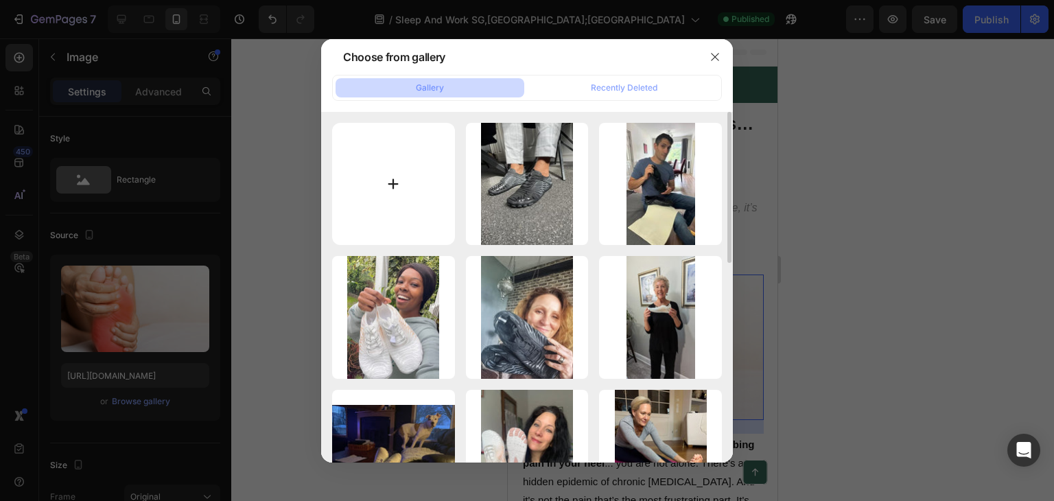
click at [376, 191] on input "file" at bounding box center [393, 184] width 123 height 123
type input "C:\fakepath\female-nurse-staring-out-window-scaled-e1650191250685.jpg"
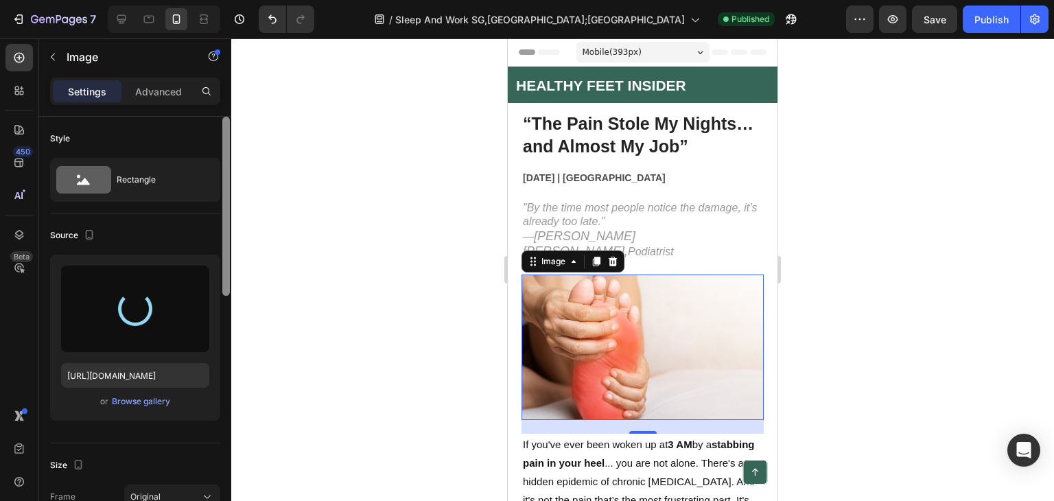
type input "https://cdn.shopify.com/s/files/1/0739/6576/4835/files/gempages_570771865417548…"
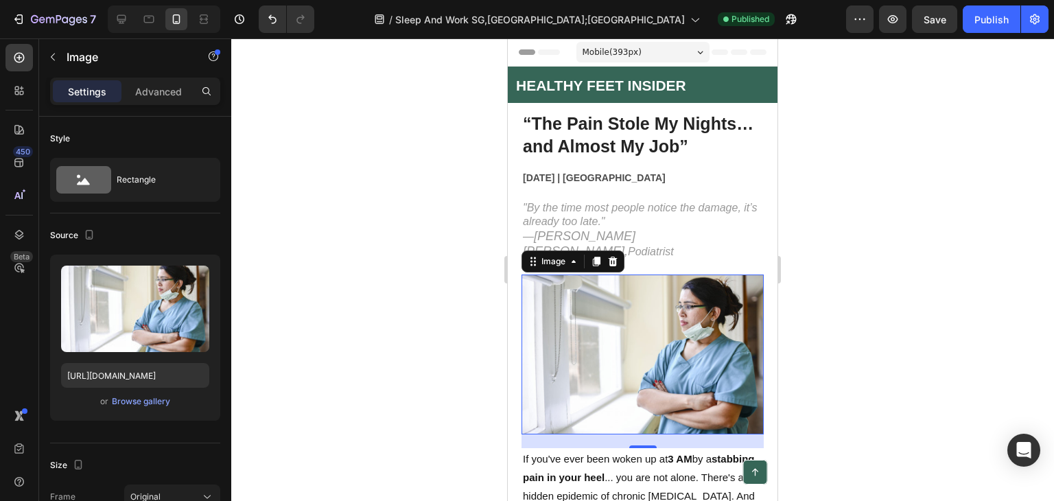
click at [870, 235] on div at bounding box center [642, 269] width 823 height 463
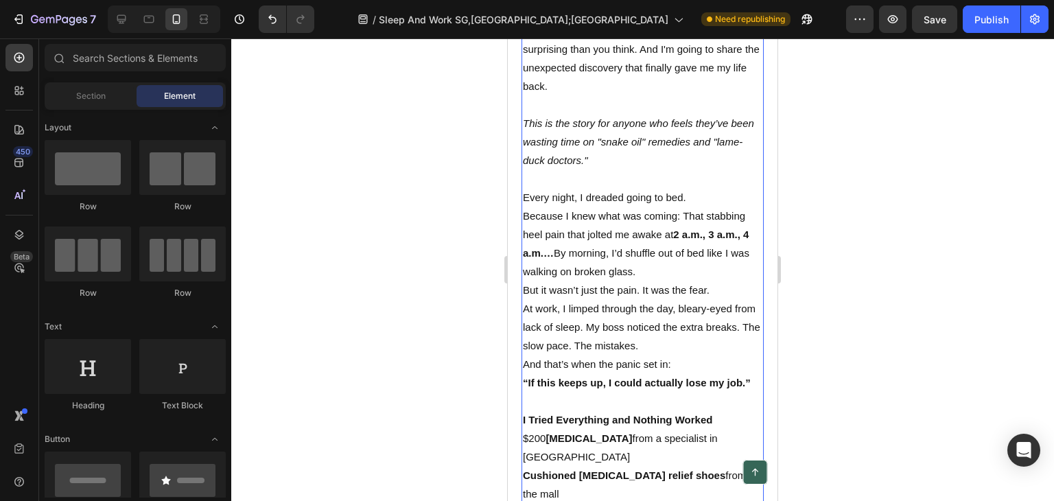
scroll to position [755, 0]
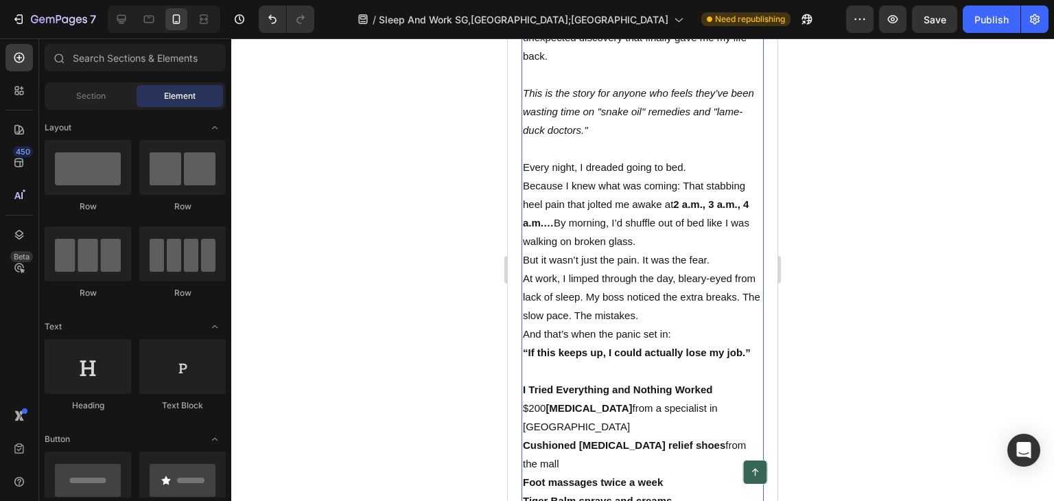
click at [645, 278] on p "At work, I limped through the day, bleary-eyed from lack of sleep. My boss noti…" at bounding box center [643, 297] width 240 height 56
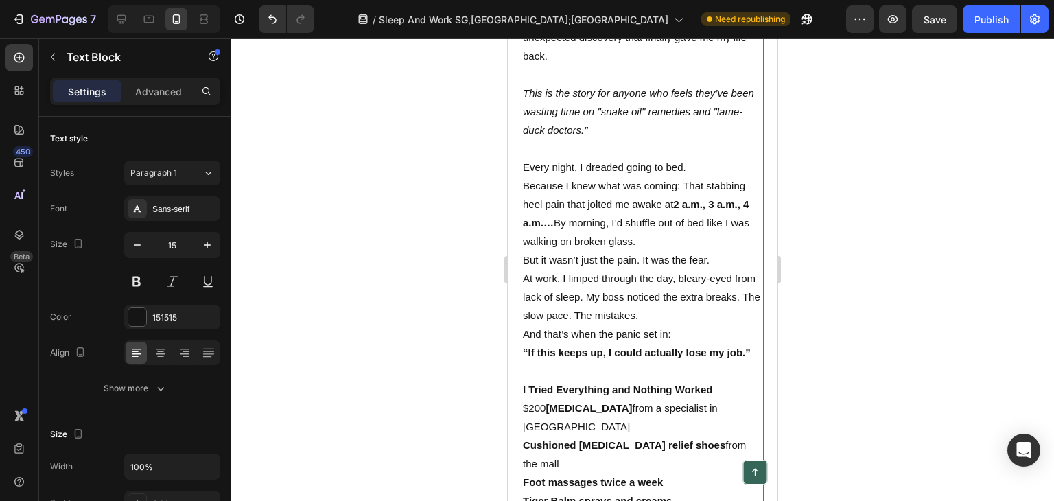
click at [646, 278] on p "At work, I limped through the day, bleary-eyed from lack of sleep. My boss noti…" at bounding box center [643, 297] width 240 height 56
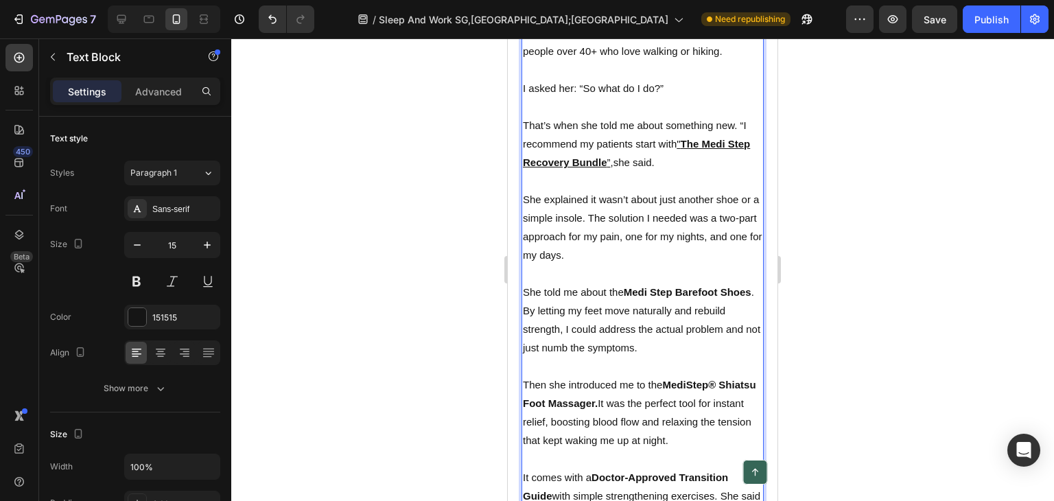
scroll to position [1922, 0]
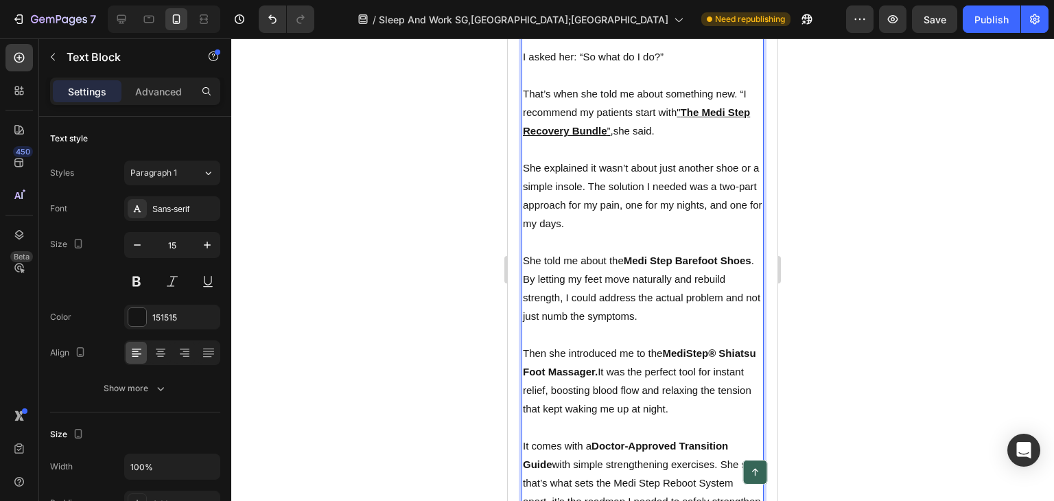
click at [527, 251] on p "She told me about the Medi Step Barefoot Shoes . By letting my feet move natura…" at bounding box center [643, 288] width 240 height 74
click at [523, 251] on p "She told me about the Medi Step Barefoot Shoes . By letting my feet move natura…" at bounding box center [643, 288] width 240 height 74
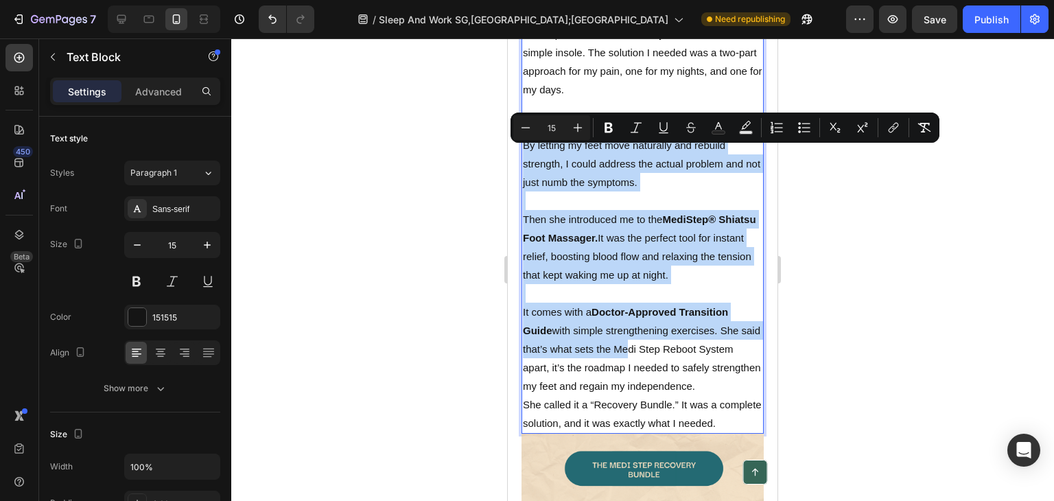
scroll to position [2060, 0]
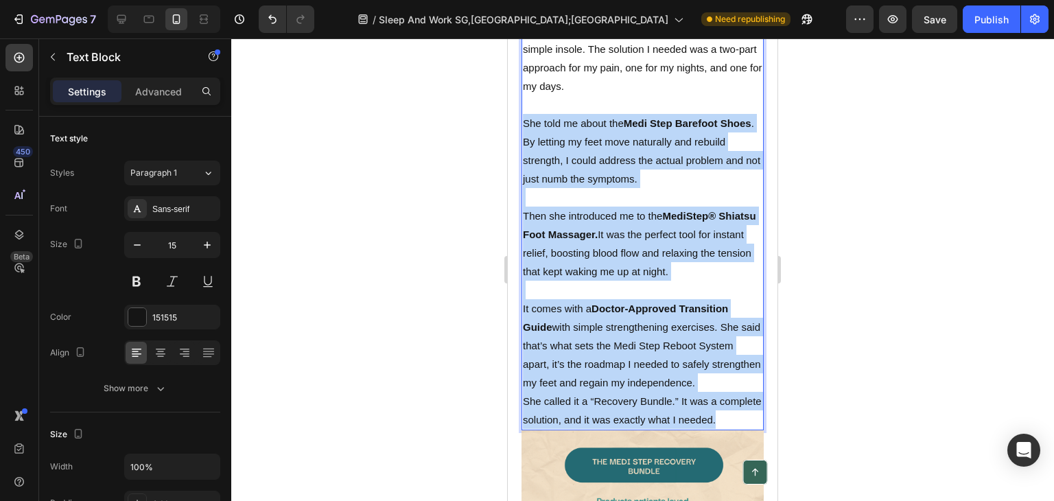
drag, startPoint x: 525, startPoint y: 222, endPoint x: 646, endPoint y: 404, distance: 217.8
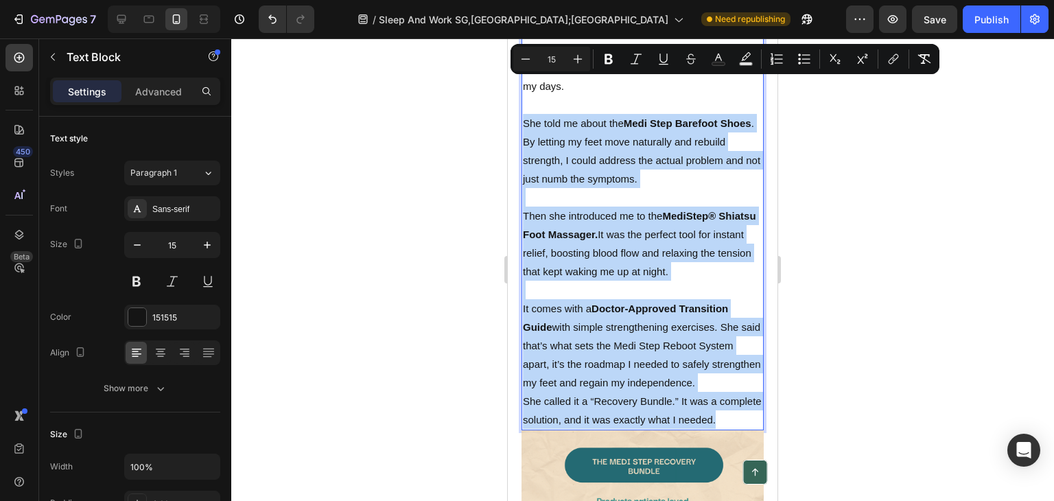
copy div "She told me about the Medi Step Barefoot Shoes . By letting my feet move natura…"
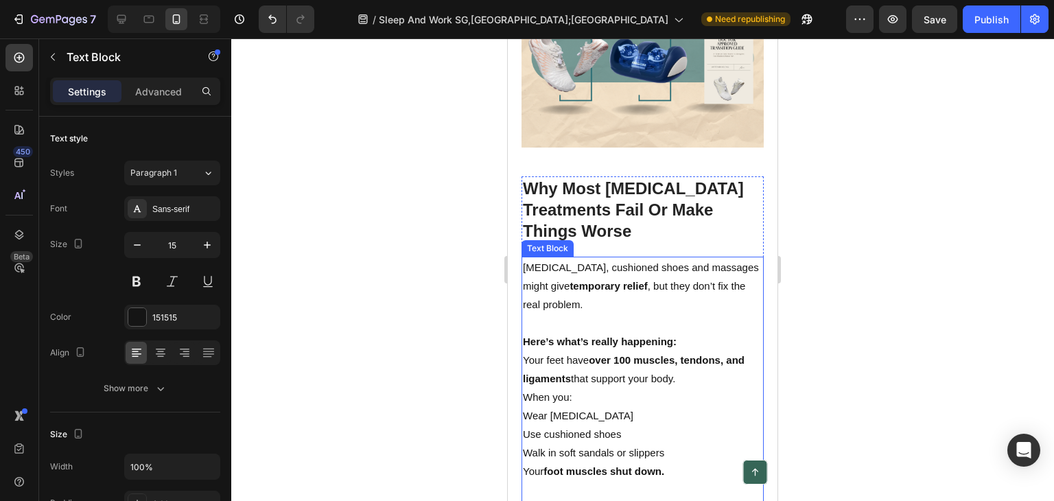
scroll to position [2677, 0]
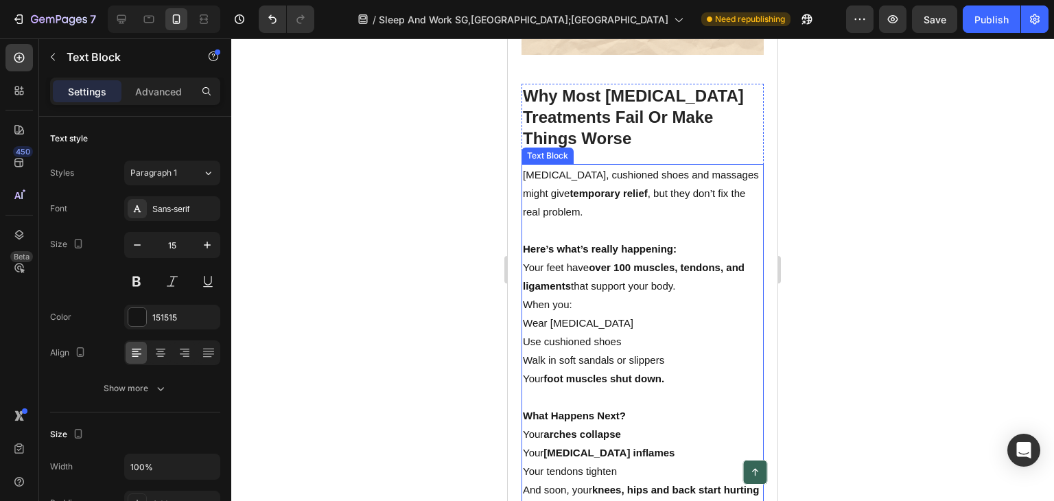
type input "16"
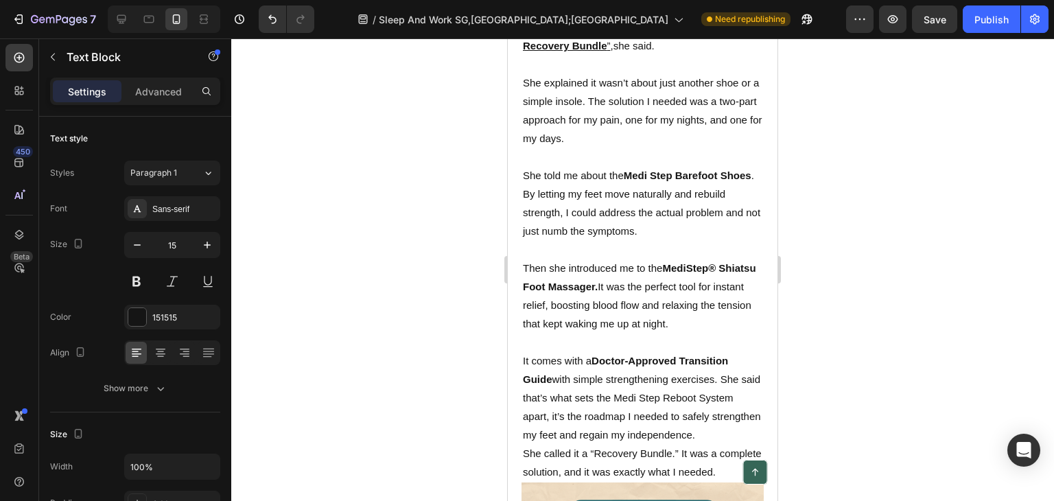
scroll to position [2060, 0]
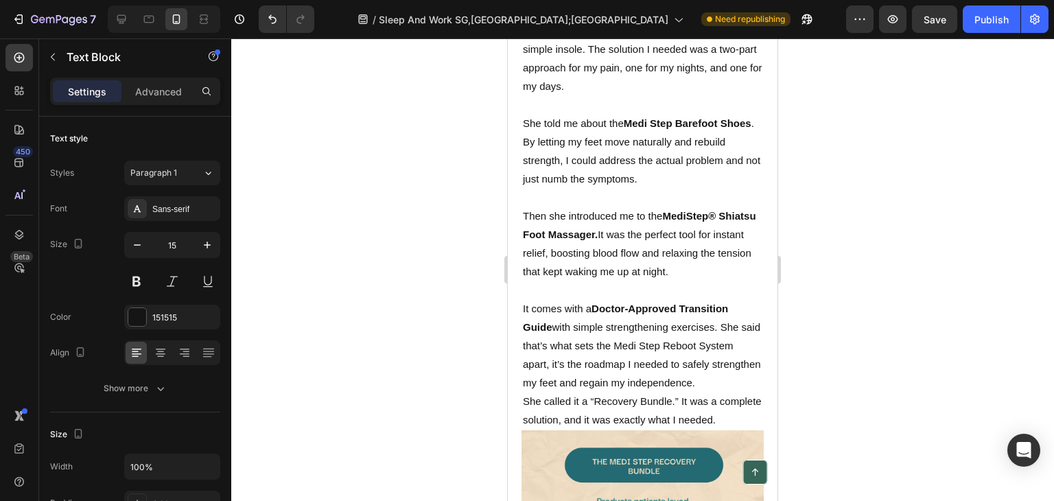
click at [549, 306] on p "It comes with a Doctor-Approved Transition Guide with simple strengthening exer…" at bounding box center [643, 345] width 240 height 93
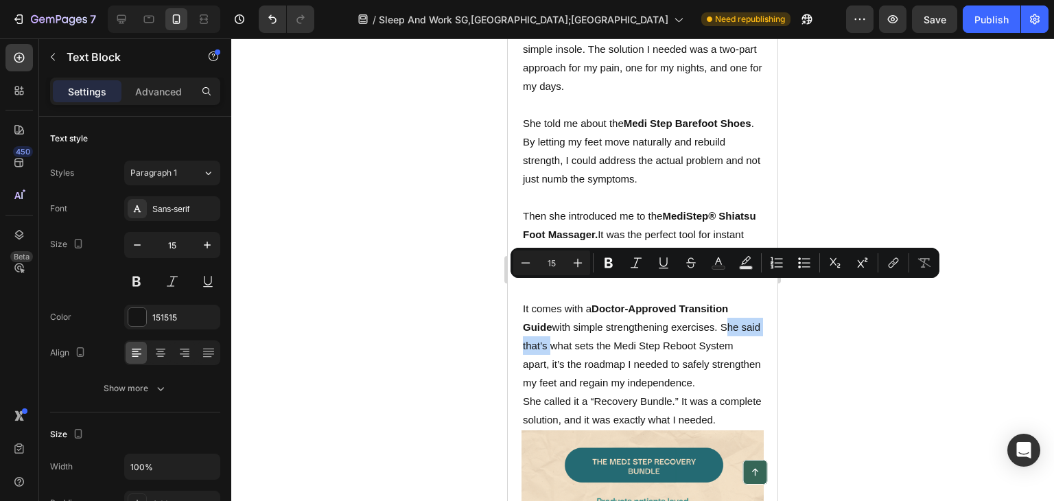
drag, startPoint x: 549, startPoint y: 306, endPoint x: 732, endPoint y: 292, distance: 183.9
click at [732, 299] on p "It comes with a Doctor-Approved Transition Guide with simple strengthening exer…" at bounding box center [643, 345] width 240 height 93
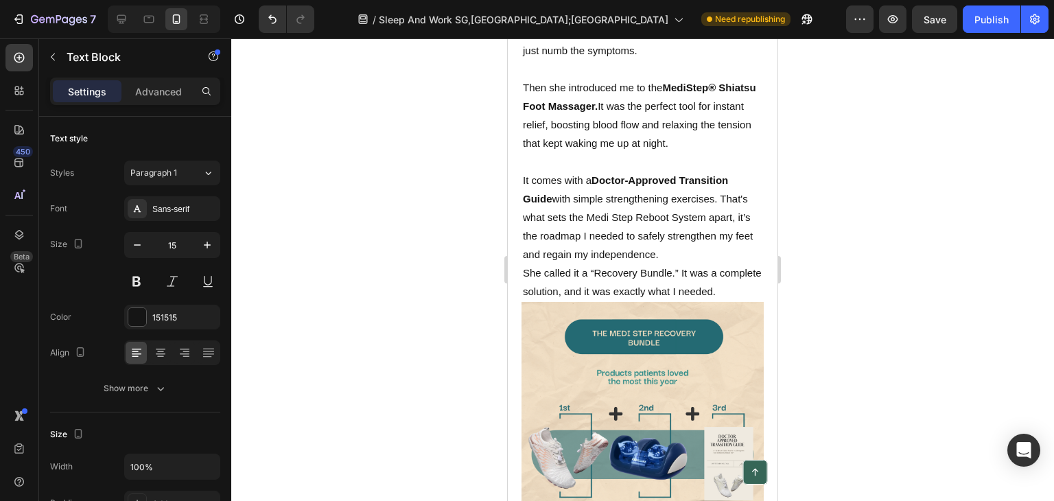
scroll to position [2197, 0]
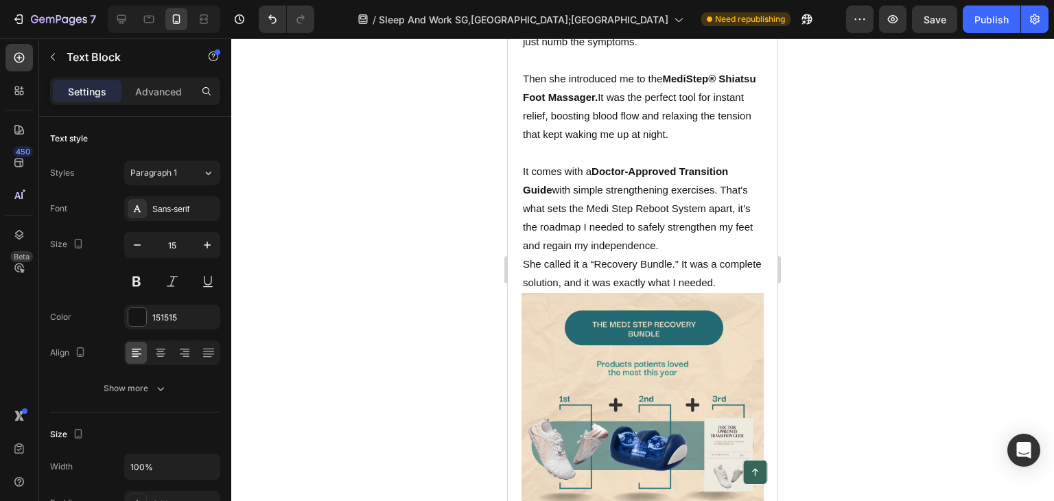
click at [682, 255] on p "She called it a “Recovery Bundle.” It was a complete solution, and it was exact…" at bounding box center [643, 273] width 240 height 37
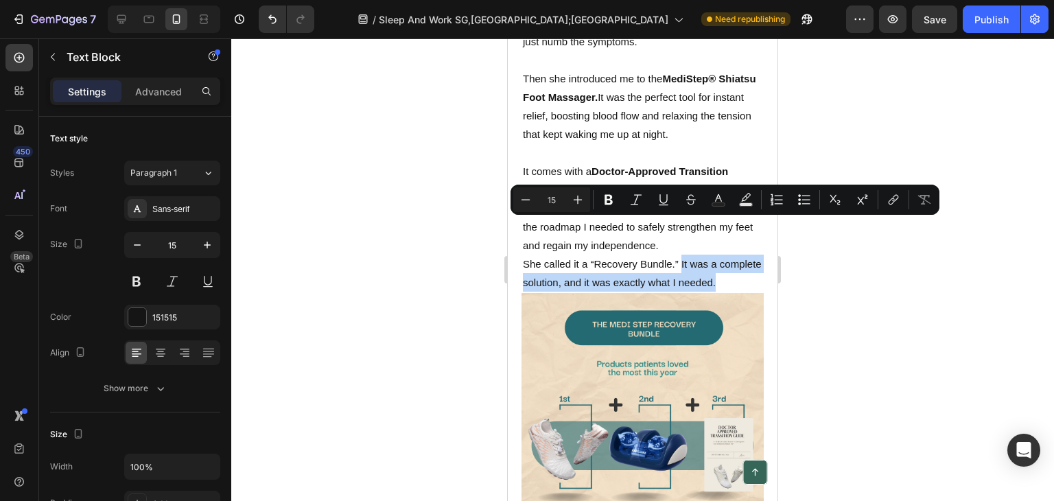
drag, startPoint x: 682, startPoint y: 226, endPoint x: 728, endPoint y: 264, distance: 59.9
click at [729, 264] on p "She called it a “Recovery Bundle.” It was a complete solution, and it was exact…" at bounding box center [643, 273] width 240 height 37
click at [722, 265] on p "She called it a “Recovery Bundle.” It was a complete solution, and it was exact…" at bounding box center [643, 273] width 240 height 37
click at [641, 256] on p "She called it a “Recovery Bundle.” It was a complete solution, and it was exact…" at bounding box center [643, 273] width 240 height 37
drag, startPoint x: 641, startPoint y: 244, endPoint x: 656, endPoint y: 239, distance: 16.7
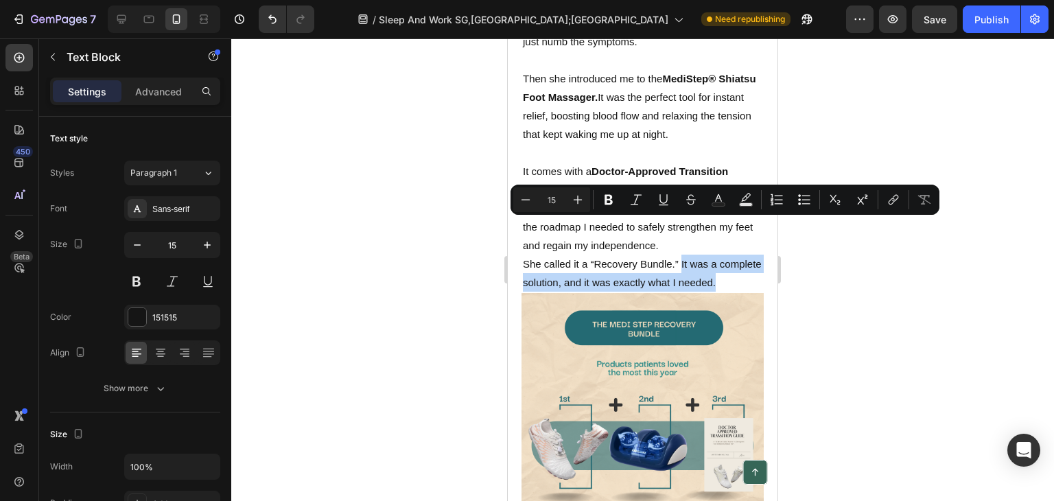
click at [644, 255] on p "She called it a “Recovery Bundle.” It was a complete solution, and it was exact…" at bounding box center [643, 273] width 240 height 37
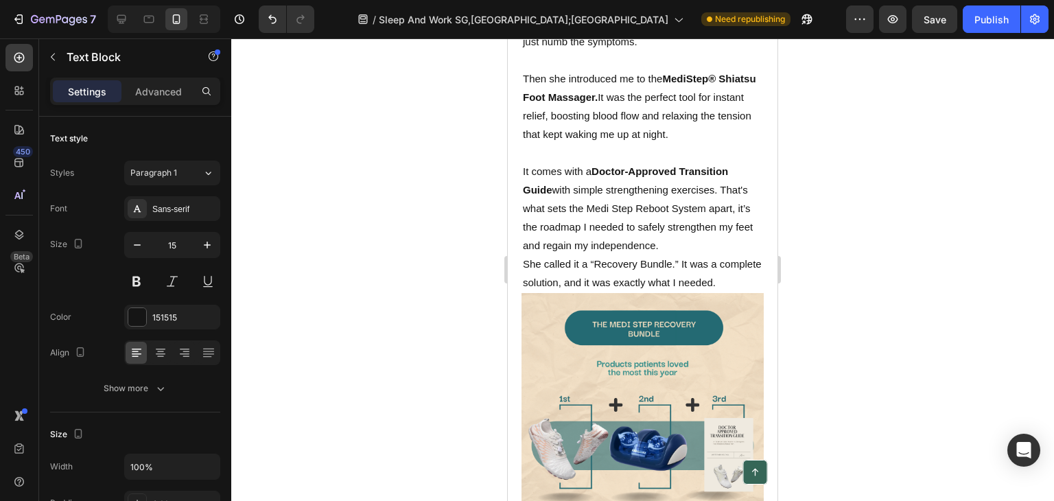
click at [585, 265] on p "She called it a “Recovery Bundle.” It was a complete solution, and it was exact…" at bounding box center [643, 273] width 240 height 37
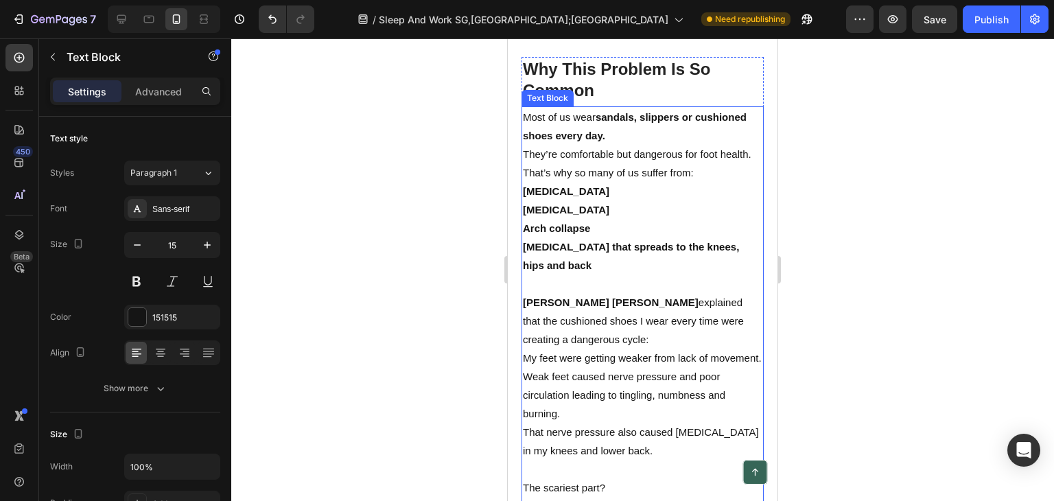
scroll to position [3295, 0]
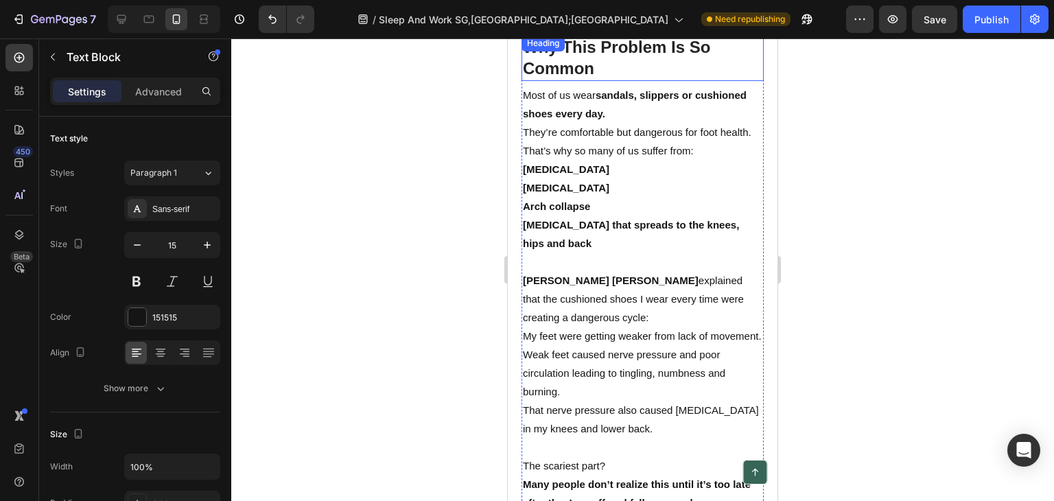
click at [619, 61] on h2 "Why This Problem Is So Common" at bounding box center [643, 57] width 242 height 45
click at [600, 77] on h2 "Why This Problem Is So Common" at bounding box center [643, 57] width 242 height 45
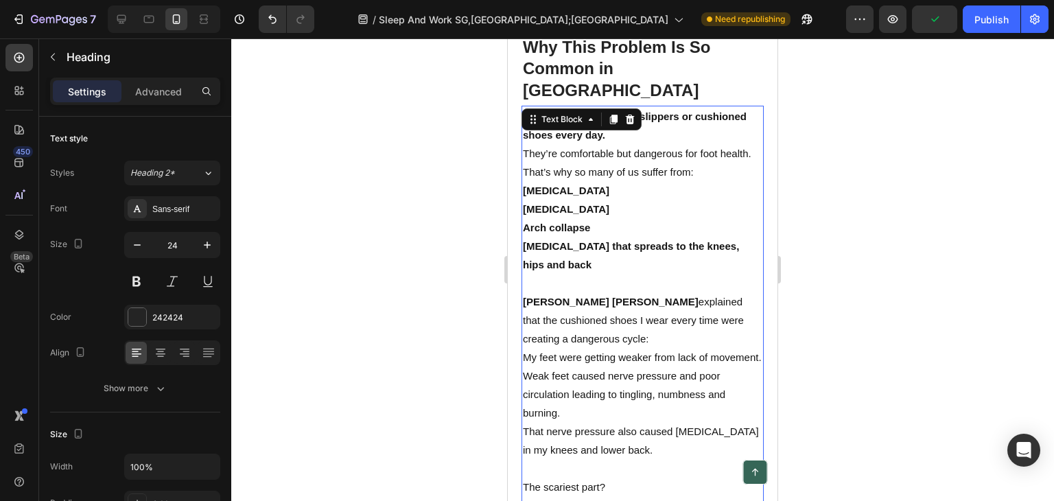
click at [588, 181] on p "[MEDICAL_DATA]" at bounding box center [643, 190] width 240 height 19
click at [618, 181] on p "[MEDICAL_DATA]" at bounding box center [643, 190] width 240 height 19
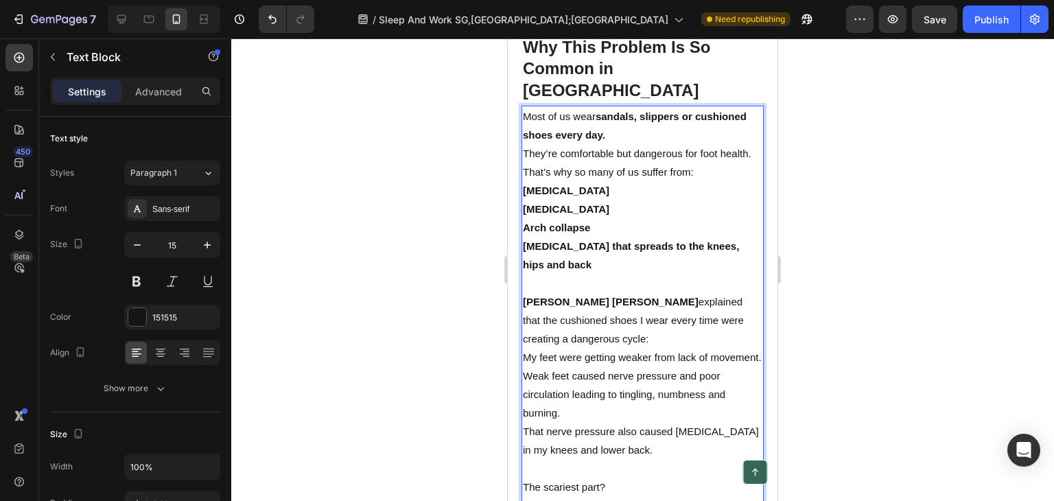
click at [605, 200] on p "[MEDICAL_DATA]" at bounding box center [643, 209] width 240 height 19
click at [595, 218] on p "Arch collapse" at bounding box center [643, 227] width 240 height 19
click at [592, 242] on p "[MEDICAL_DATA] that spreads to the knees, hips and back" at bounding box center [643, 255] width 240 height 37
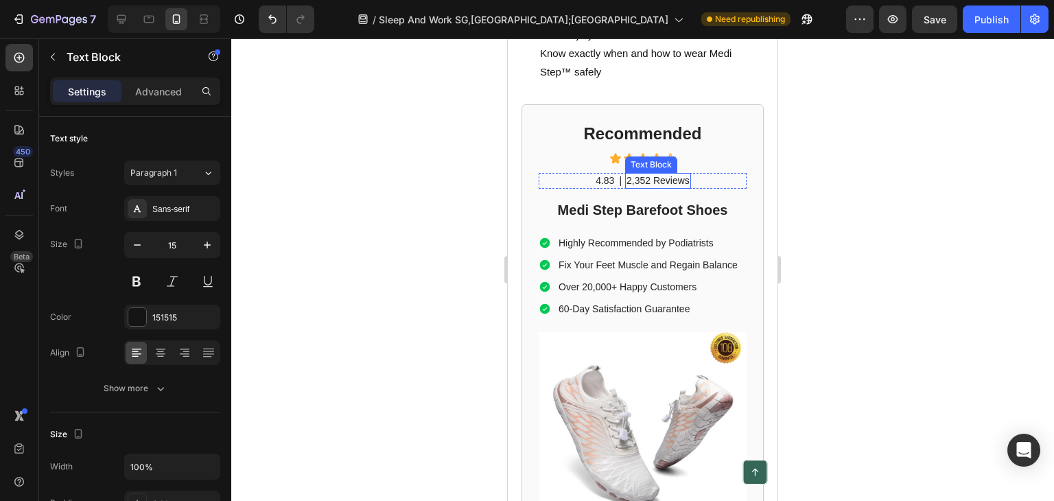
scroll to position [4874, 0]
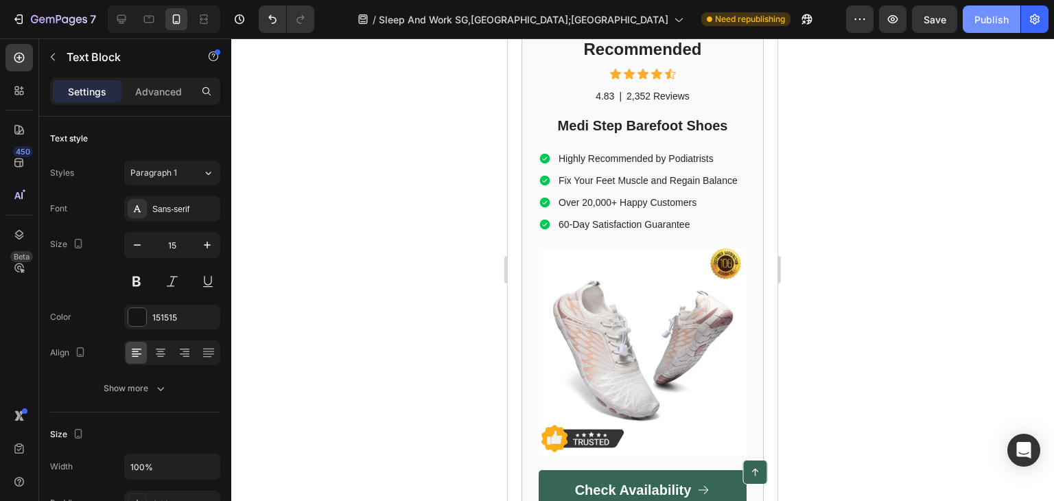
click at [999, 12] on div "Publish" at bounding box center [992, 19] width 34 height 14
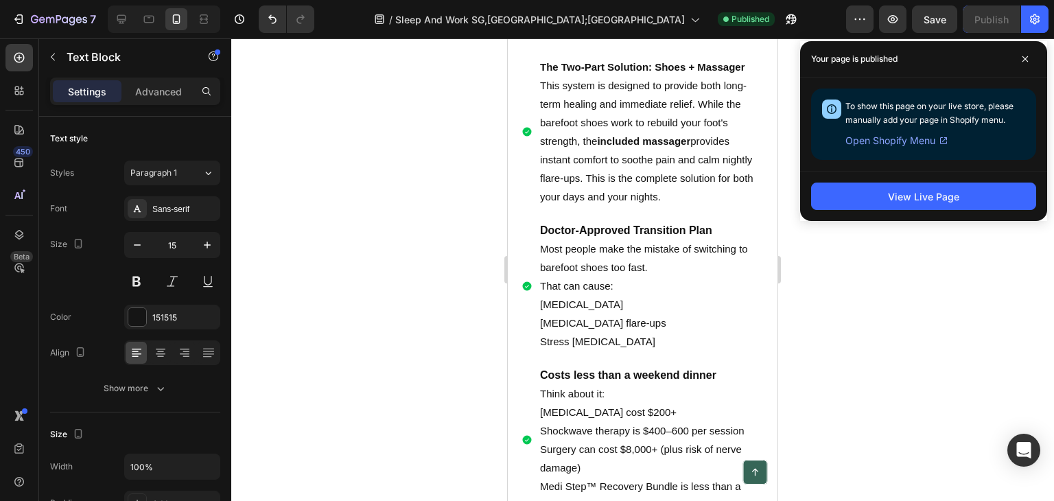
scroll to position [4188, 0]
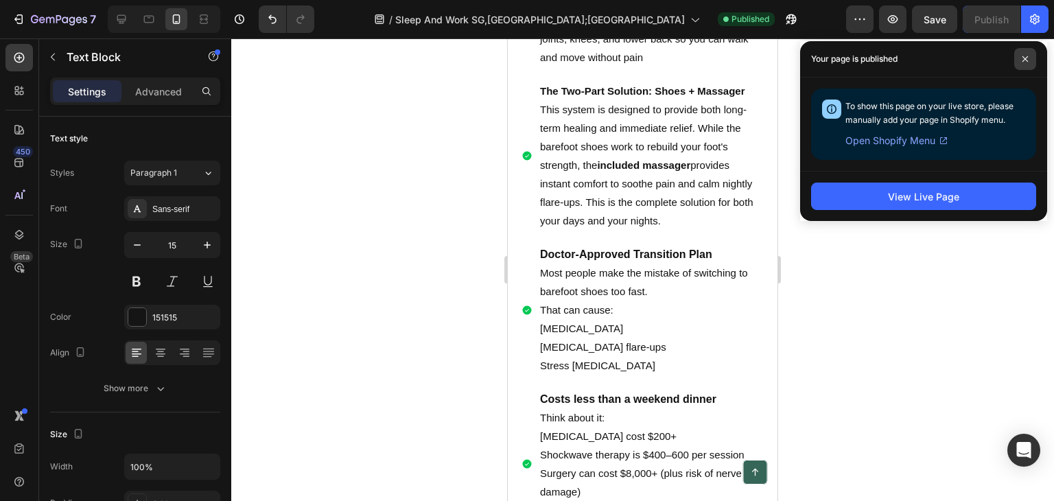
click at [1020, 56] on span at bounding box center [1026, 59] width 22 height 22
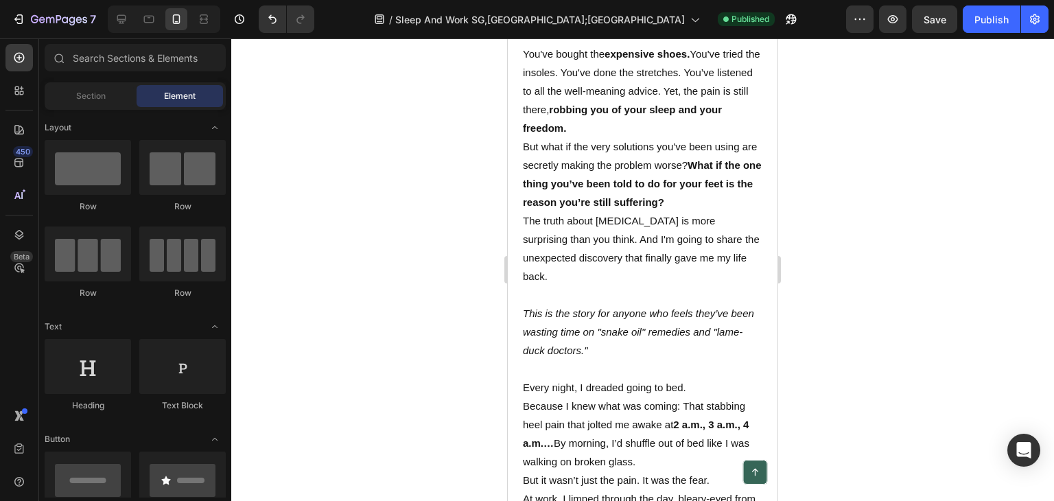
scroll to position [0, 0]
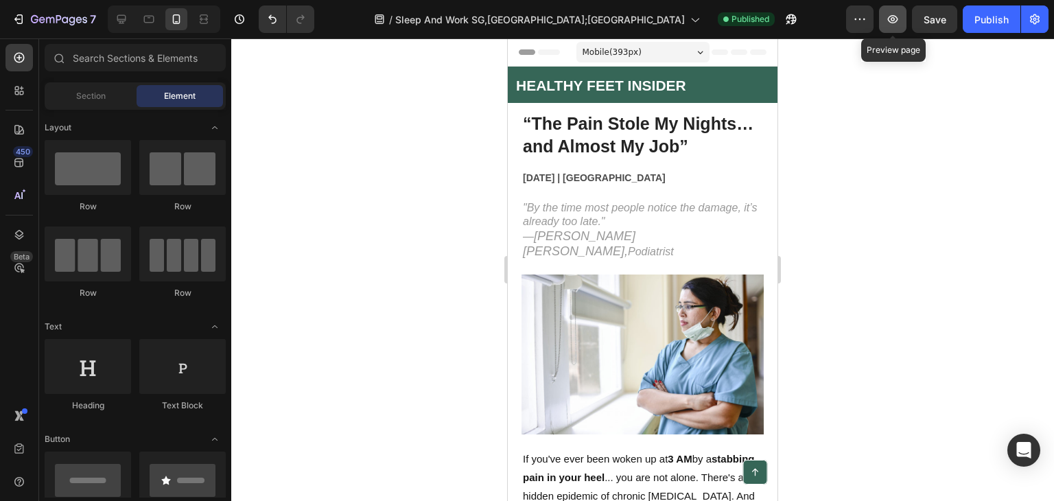
click at [890, 14] on icon "button" at bounding box center [893, 19] width 14 height 14
click at [125, 14] on icon at bounding box center [122, 19] width 14 height 14
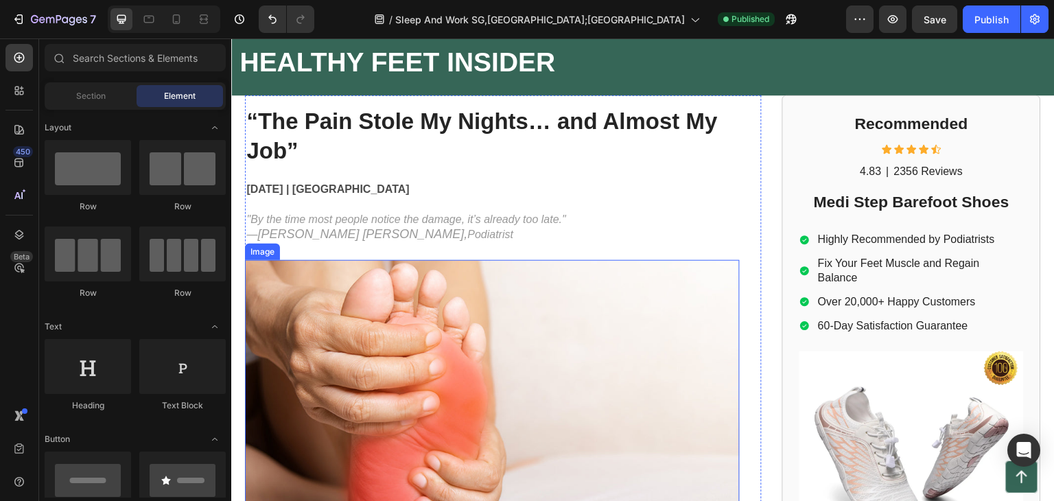
scroll to position [69, 0]
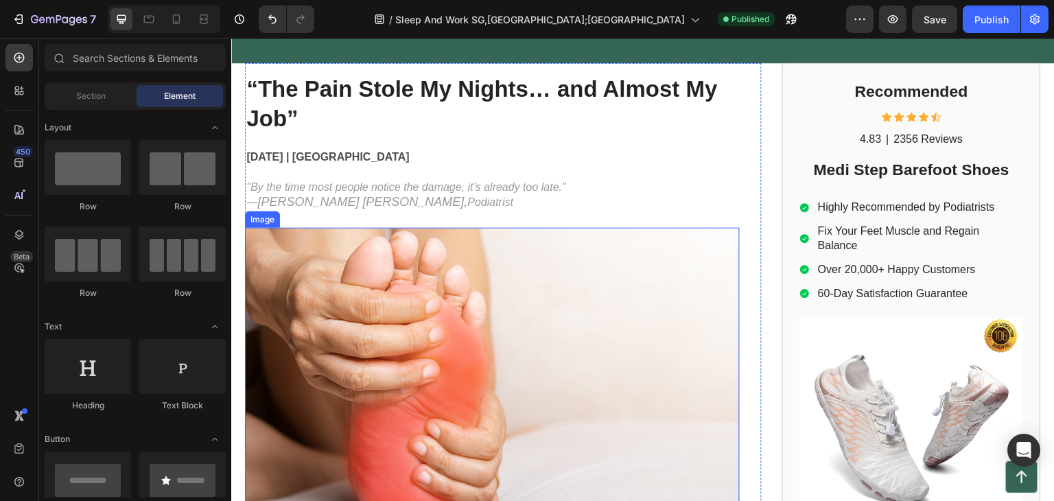
click at [522, 321] on img at bounding box center [492, 376] width 495 height 297
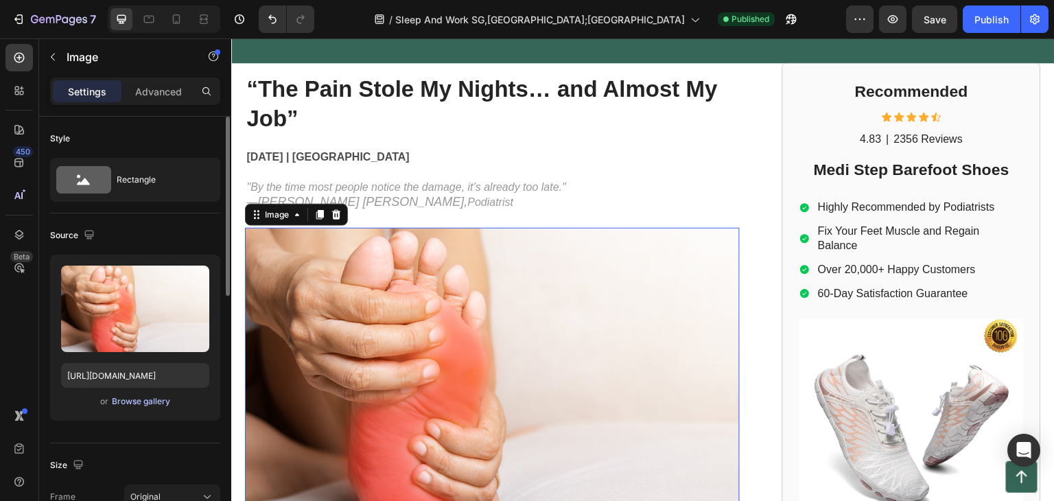
click at [148, 397] on div "Browse gallery" at bounding box center [141, 401] width 58 height 12
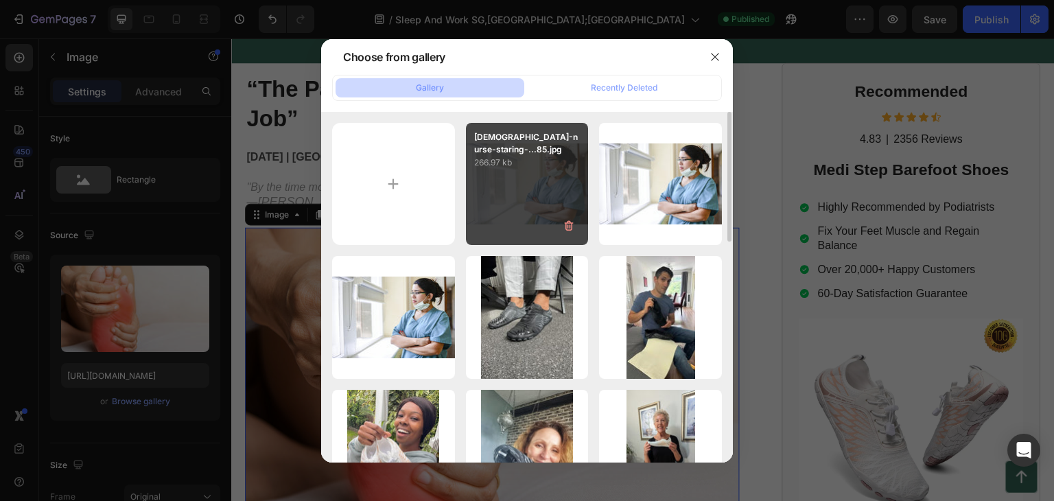
click at [543, 180] on div "female-nurse-staring-...85.jpg 266.97 kb" at bounding box center [527, 184] width 123 height 123
type input "https://cdn.shopify.com/s/files/1/0739/6576/4835/files/gempages_570771865417548…"
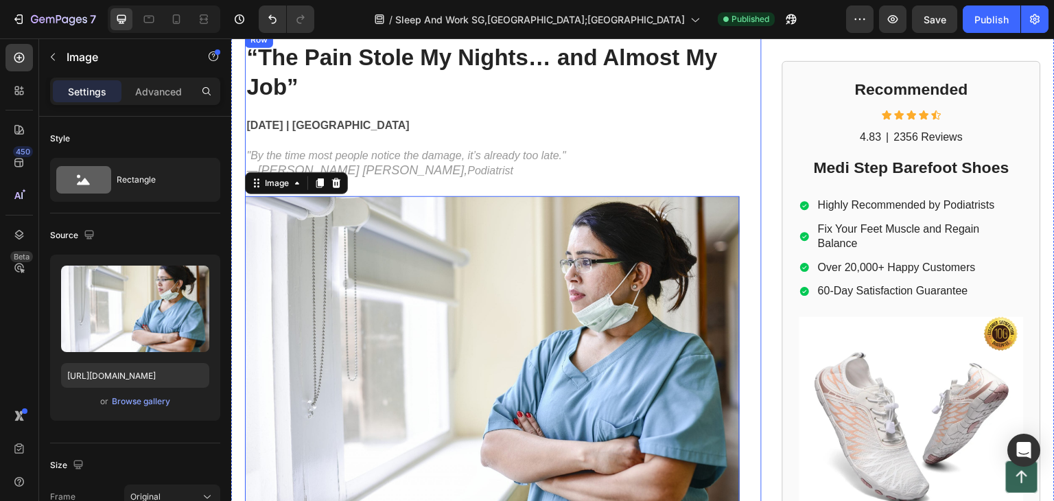
scroll to position [0, 0]
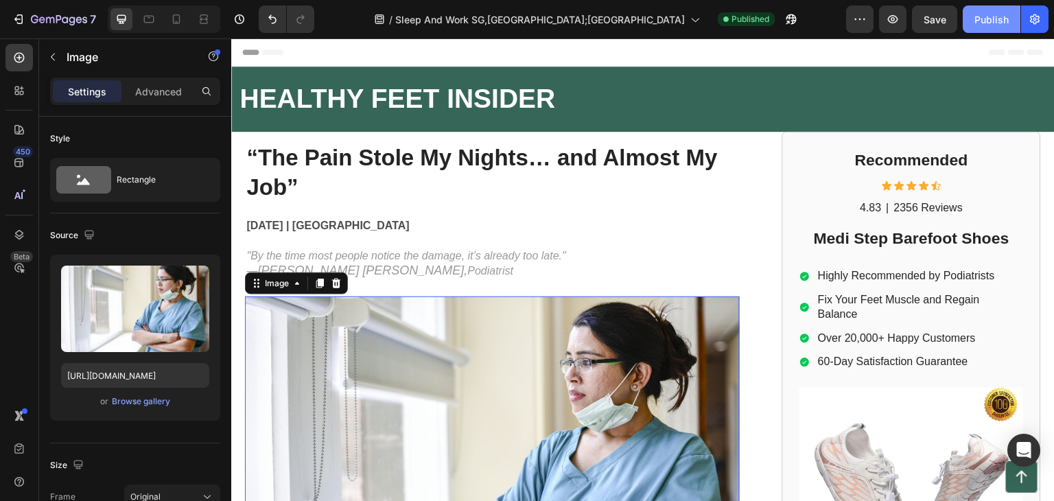
click at [989, 10] on button "Publish" at bounding box center [992, 18] width 58 height 27
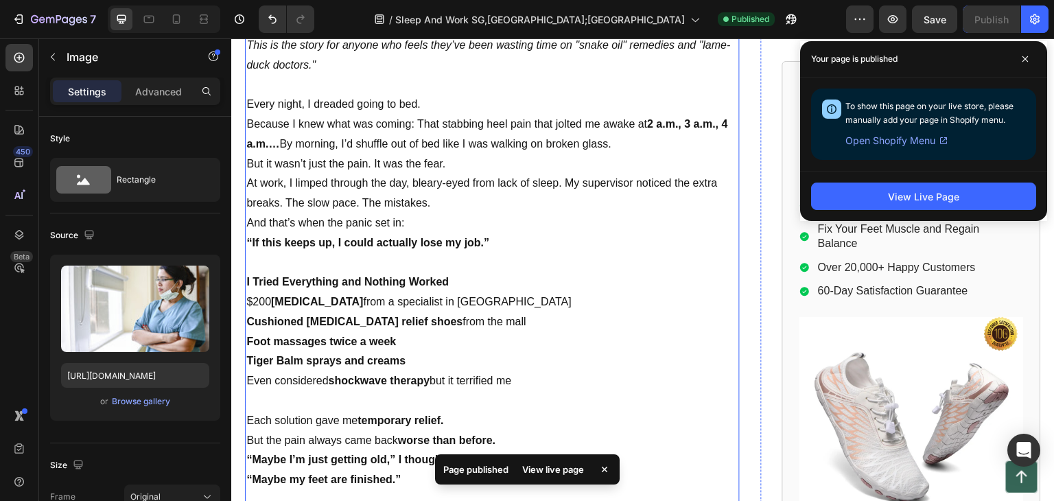
scroll to position [961, 0]
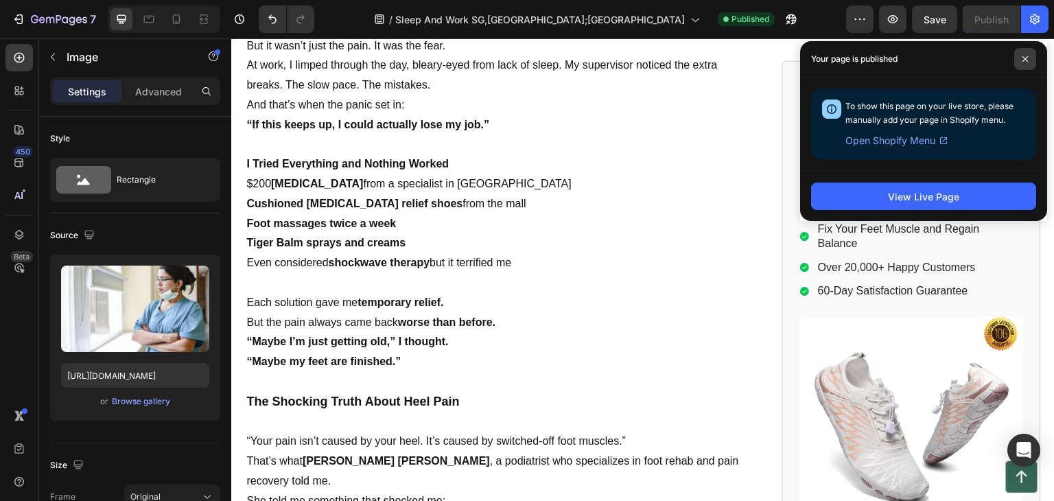
click at [1025, 56] on icon at bounding box center [1025, 59] width 7 height 7
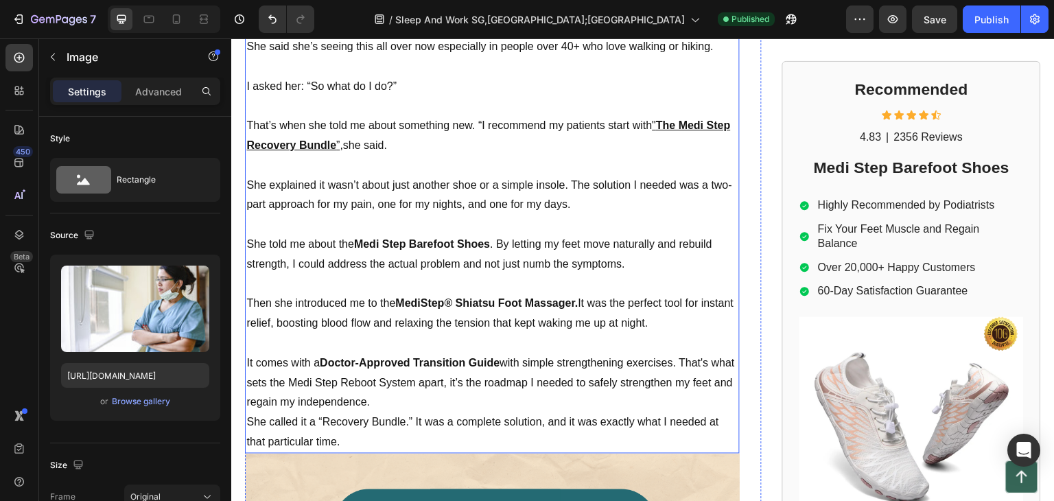
scroll to position [1716, 0]
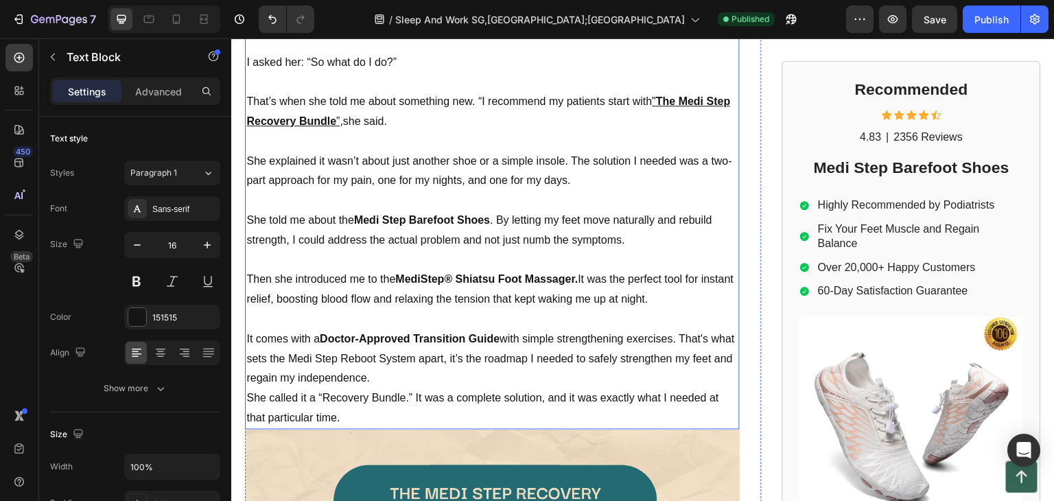
click at [247, 152] on p "She explained it wasn’t about just another shoe or a simple insole. The solutio…" at bounding box center [492, 172] width 492 height 40
click at [250, 92] on p "That’s when she told me about something new. “I recommend my patients start wit…" at bounding box center [492, 112] width 492 height 40
click at [246, 92] on p "That’s when she told me about something new. “I recommend my patients start wit…" at bounding box center [492, 112] width 492 height 40
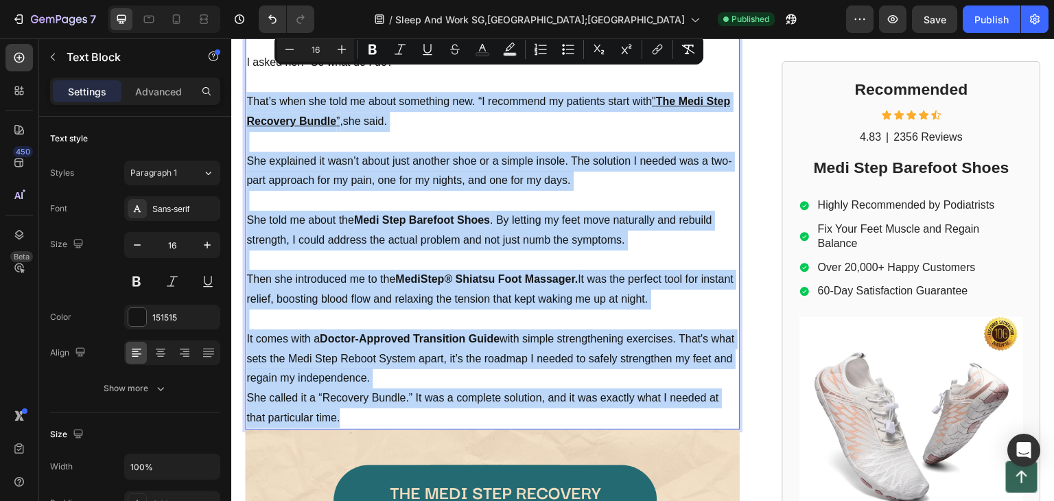
drag, startPoint x: 246, startPoint y: 69, endPoint x: 430, endPoint y: 387, distance: 367.3
copy div "That’s when she told me about something new. “I recommend my patients start wit…"
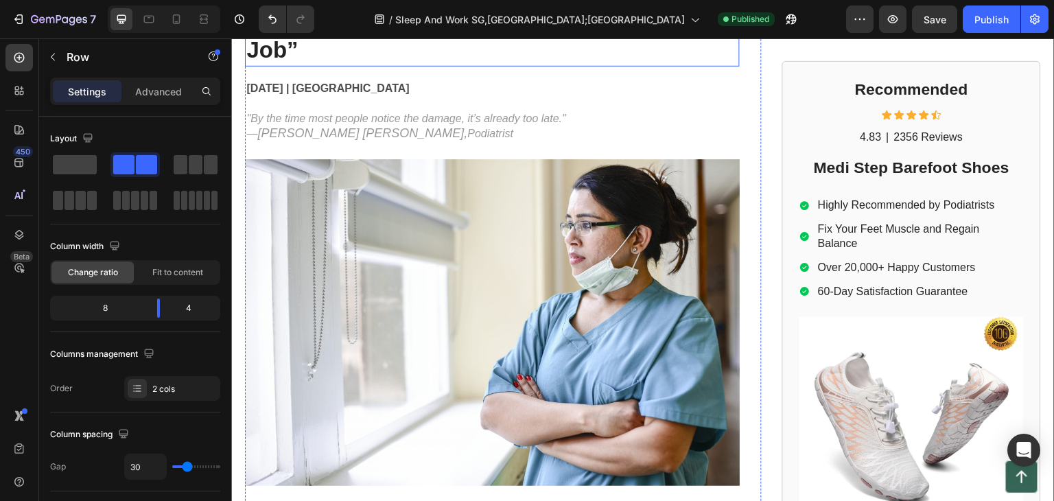
scroll to position [0, 0]
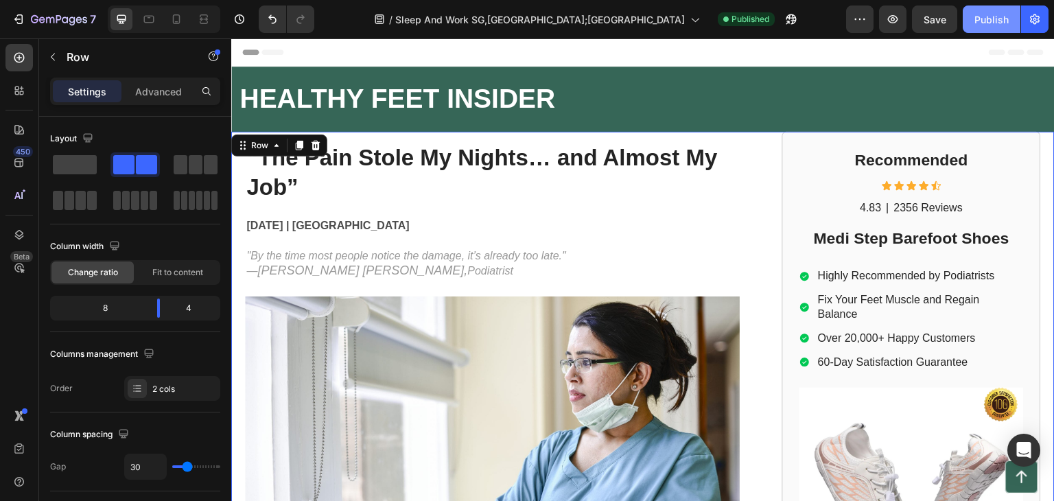
click at [1008, 21] on div "Publish" at bounding box center [992, 19] width 34 height 14
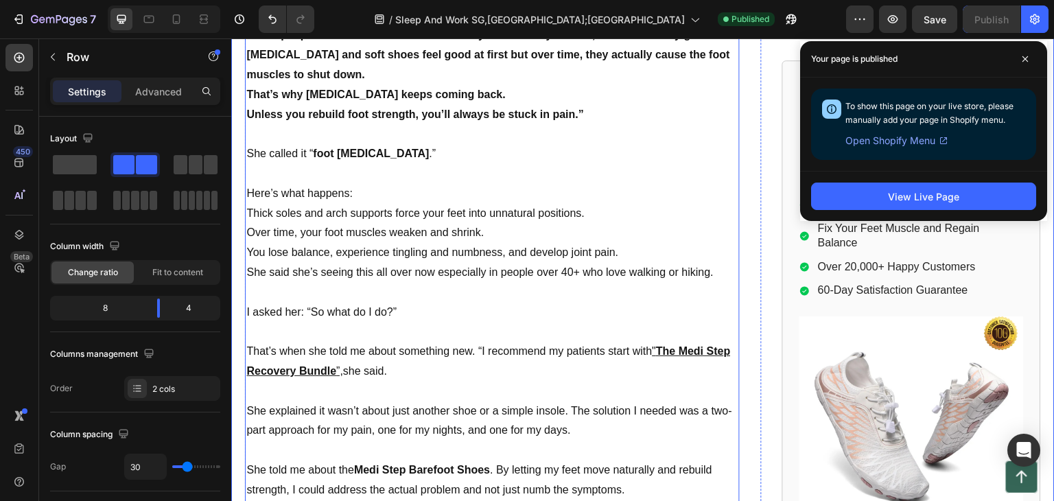
scroll to position [1579, 0]
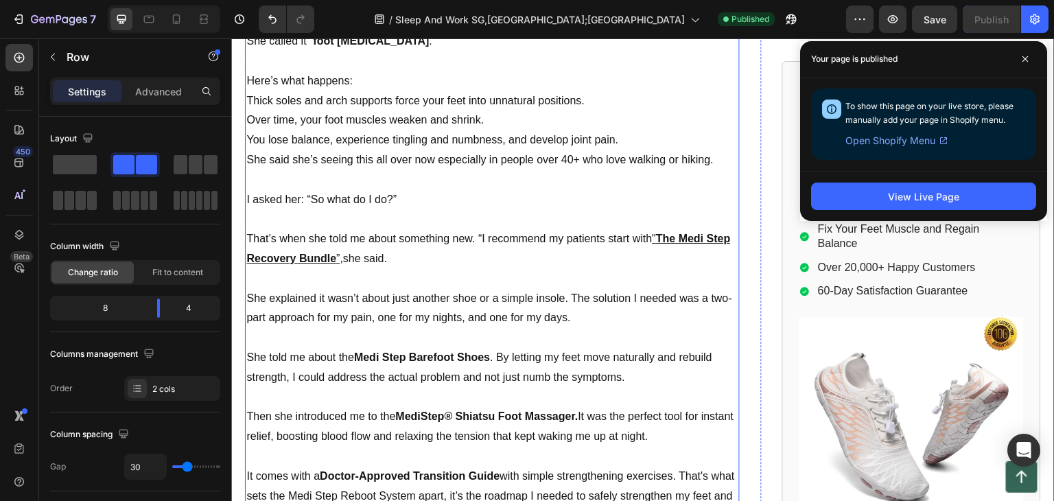
click at [246, 229] on p "That’s when she told me about something new. “I recommend my patients start wit…" at bounding box center [492, 249] width 492 height 40
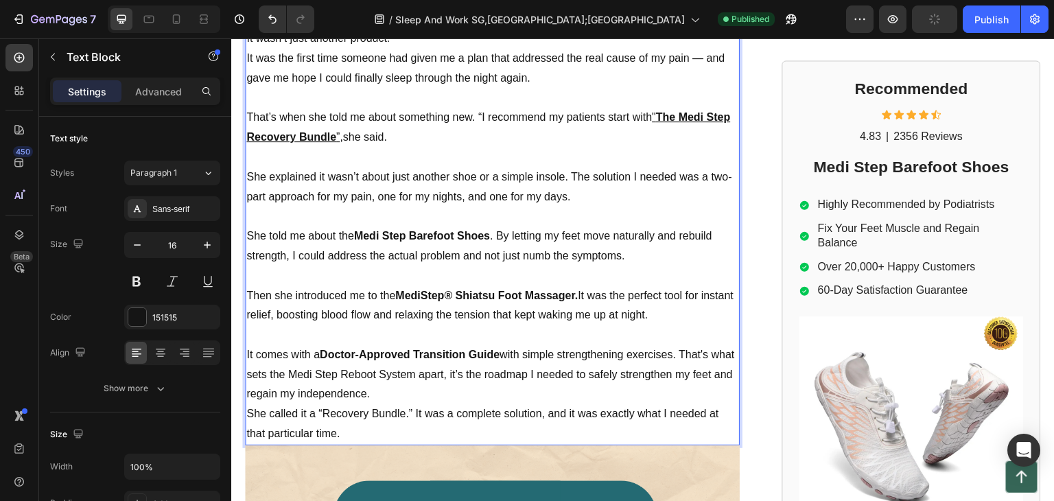
scroll to position [2127, 0]
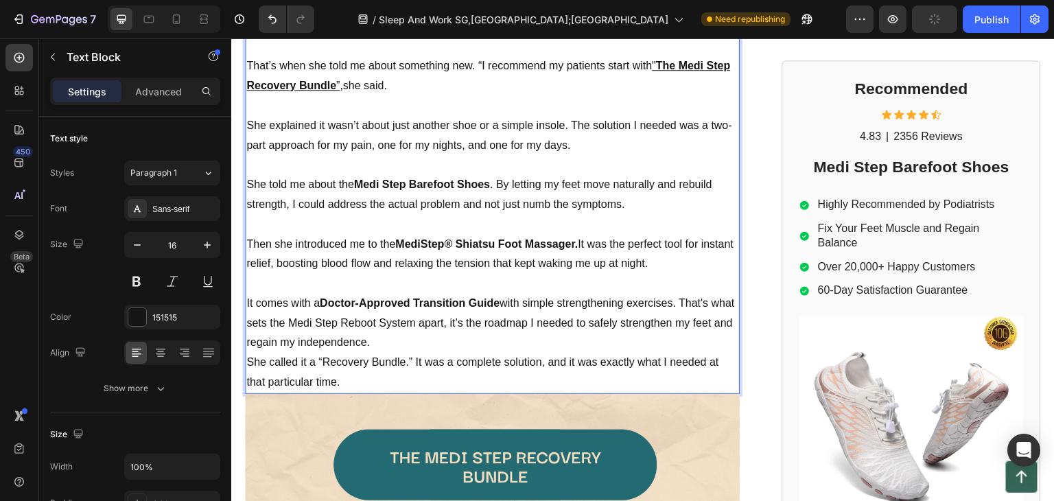
click at [361, 353] on p "She called it a “Recovery Bundle.” It was a complete solution, and it was exact…" at bounding box center [492, 373] width 492 height 40
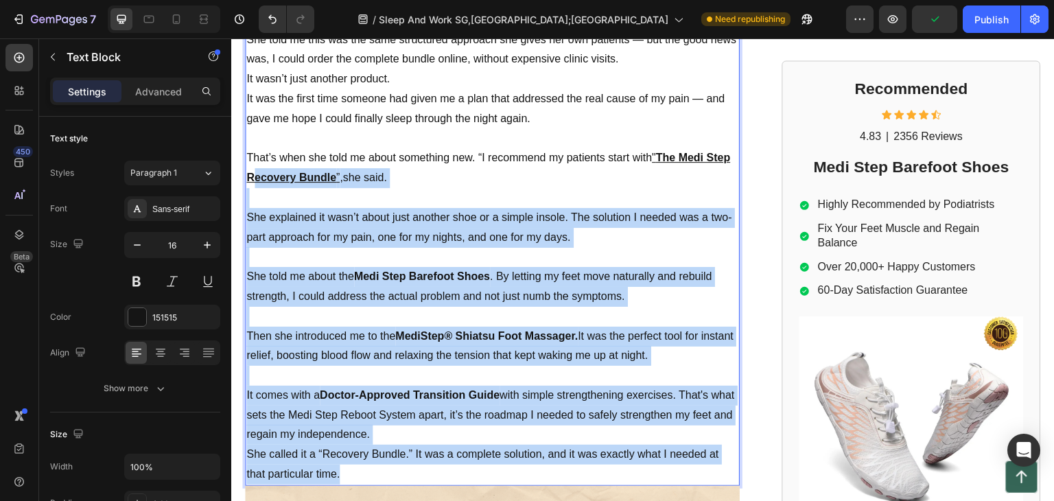
scroll to position [1922, 0]
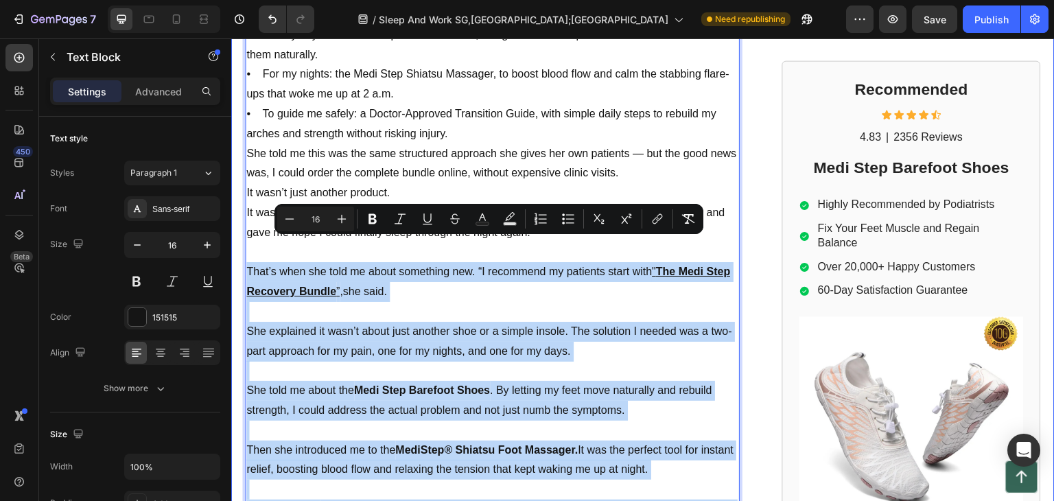
drag, startPoint x: 353, startPoint y: 356, endPoint x: 242, endPoint y: 244, distance: 156.8
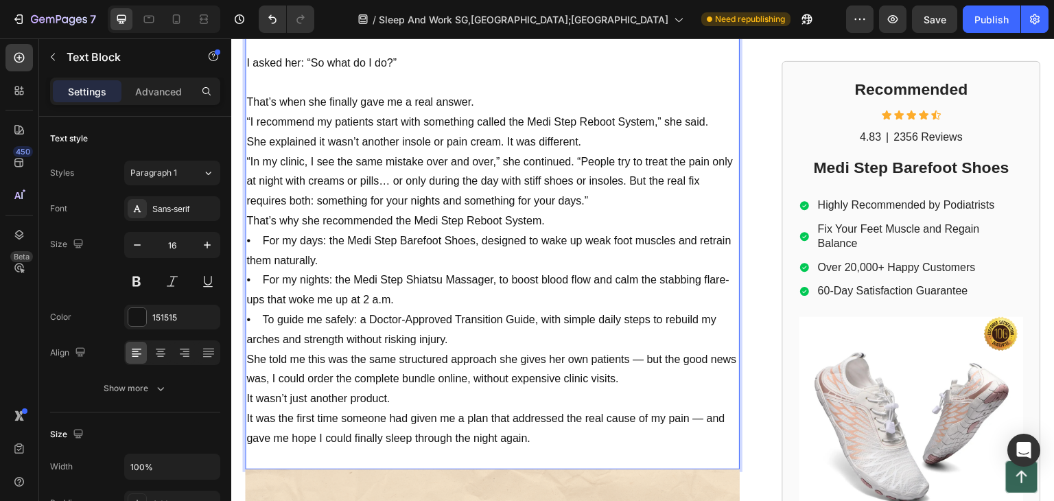
scroll to position [1647, 0]
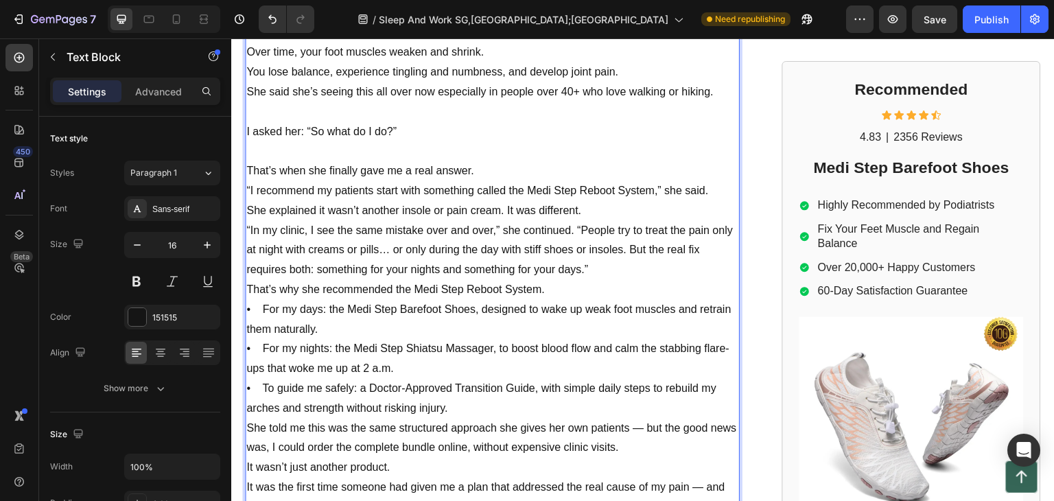
drag, startPoint x: 497, startPoint y: 145, endPoint x: 473, endPoint y: 148, distance: 24.3
click at [496, 161] on p "That’s when she finally gave me a real answer." at bounding box center [492, 171] width 492 height 20
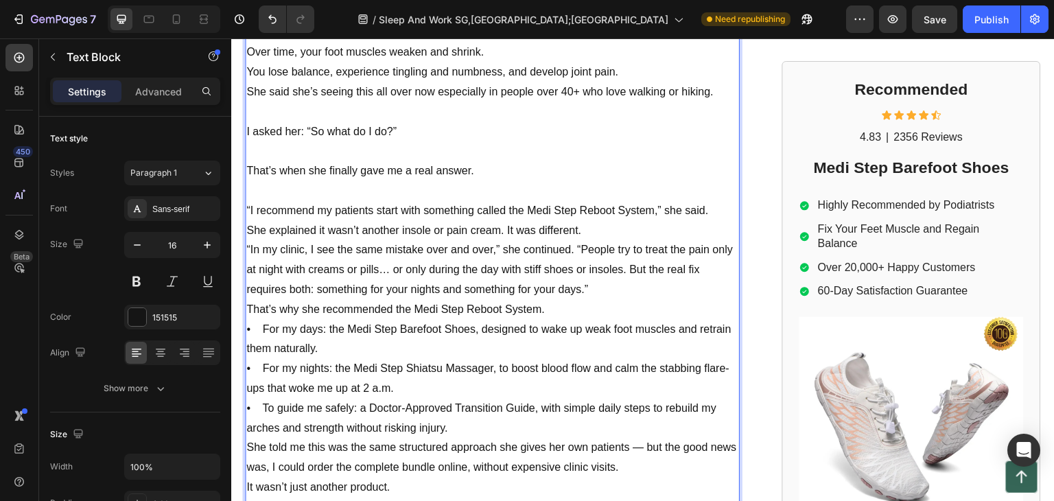
click at [625, 221] on p "She explained it wasn’t another insole or pain cream. It was different." at bounding box center [492, 231] width 492 height 20
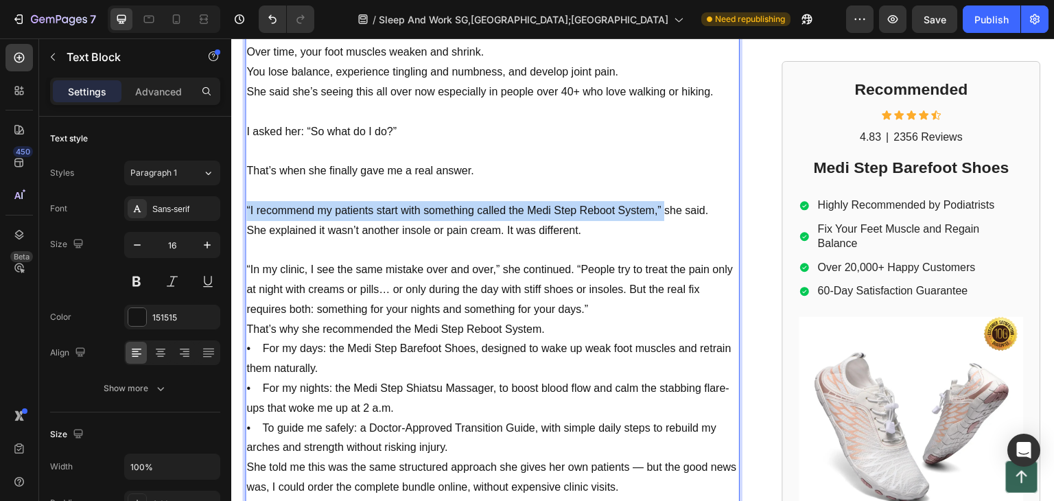
drag, startPoint x: 246, startPoint y: 182, endPoint x: 660, endPoint y: 182, distance: 414.6
click at [660, 201] on p "“I recommend my patients start with something called the Medi Step Reboot Syste…" at bounding box center [492, 211] width 492 height 20
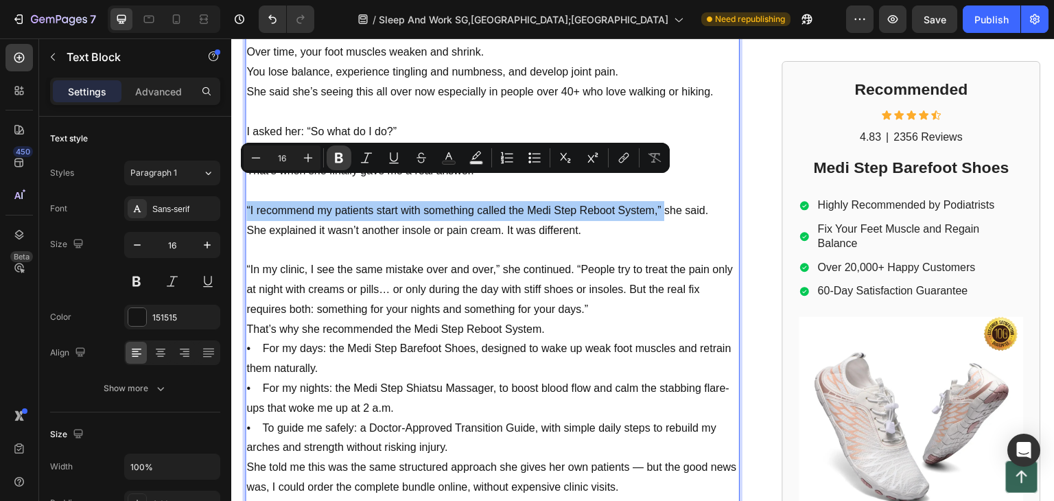
click at [344, 161] on icon "Editor contextual toolbar" at bounding box center [339, 158] width 14 height 14
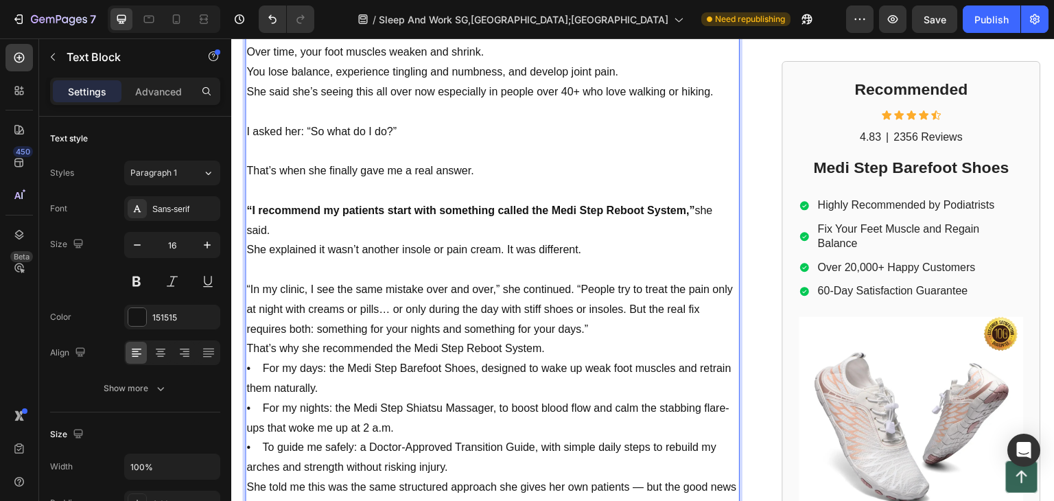
click at [415, 207] on p "“I recommend my patients start with something called the Medi Step Reboot Syste…" at bounding box center [492, 221] width 492 height 40
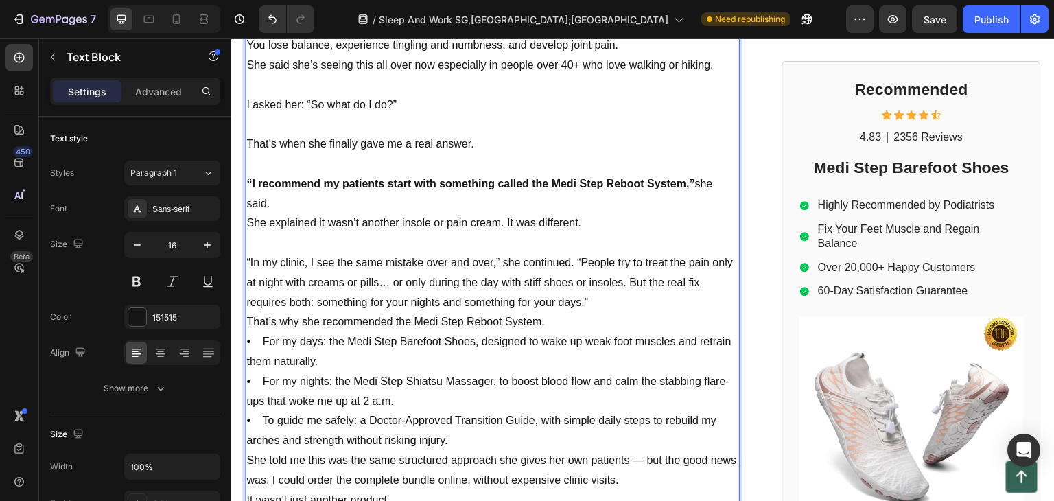
scroll to position [1716, 0]
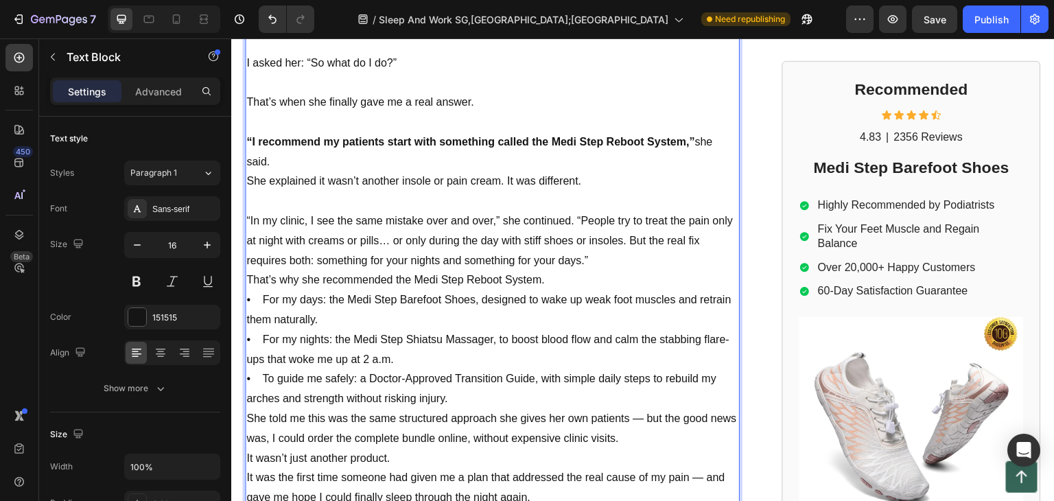
click at [249, 211] on p "“In my clinic, I see the same mistake over and over,” she continued. “People tr…" at bounding box center [492, 240] width 492 height 59
click at [247, 211] on p "“In my clinic, I see the same mistake over and over,” she continued. “People tr…" at bounding box center [492, 240] width 492 height 59
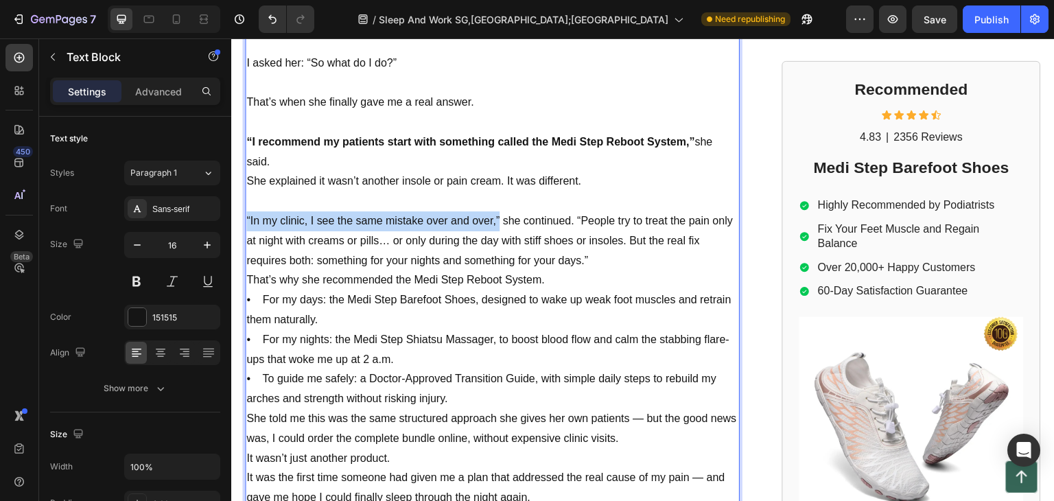
drag, startPoint x: 246, startPoint y: 193, endPoint x: 497, endPoint y: 195, distance: 250.6
click at [497, 211] on p "“In my clinic, I see the same mistake over and over,” she continued. “People tr…" at bounding box center [492, 240] width 492 height 59
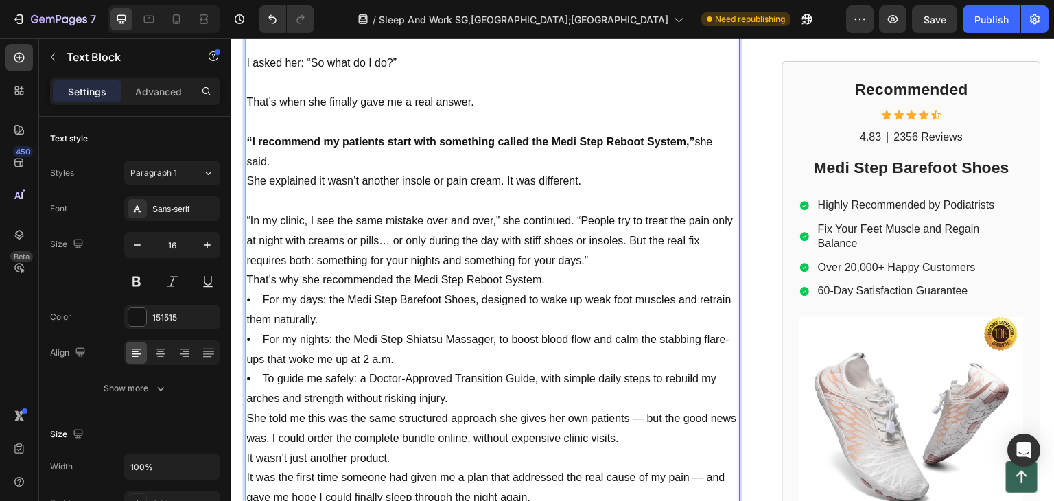
drag, startPoint x: 290, startPoint y: 163, endPoint x: 479, endPoint y: 111, distance: 195.7
click at [292, 172] on p "She explained it wasn’t another insole or pain cream. It was different." at bounding box center [492, 182] width 492 height 20
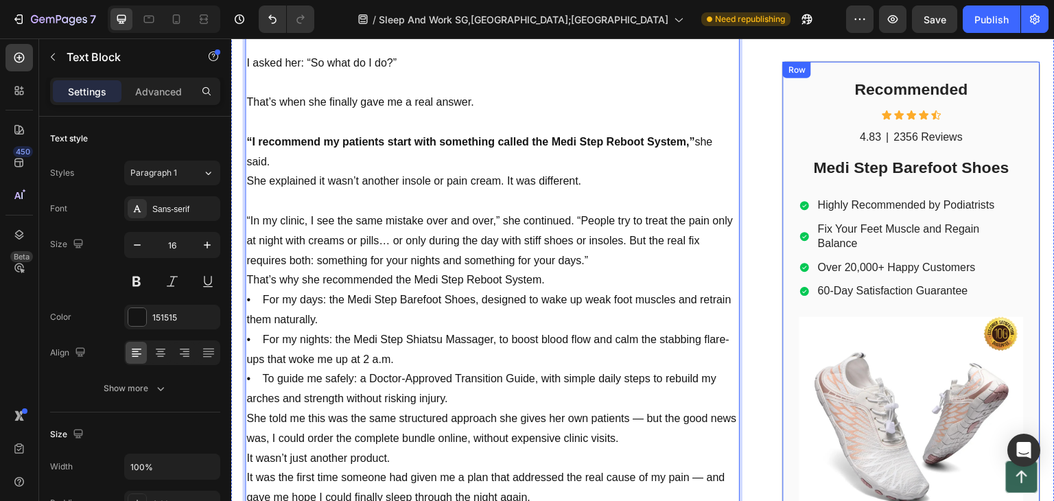
click at [800, 117] on div "Icon Icon Icon Icon Icon" at bounding box center [912, 114] width 224 height 11
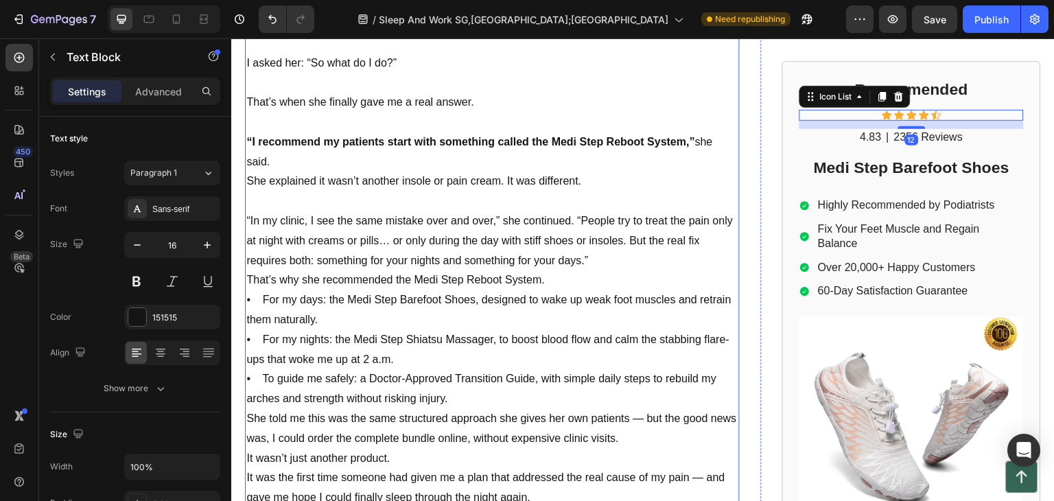
click at [484, 211] on p "“In my clinic, I see the same mistake over and over,” she continued. “People tr…" at bounding box center [492, 240] width 492 height 59
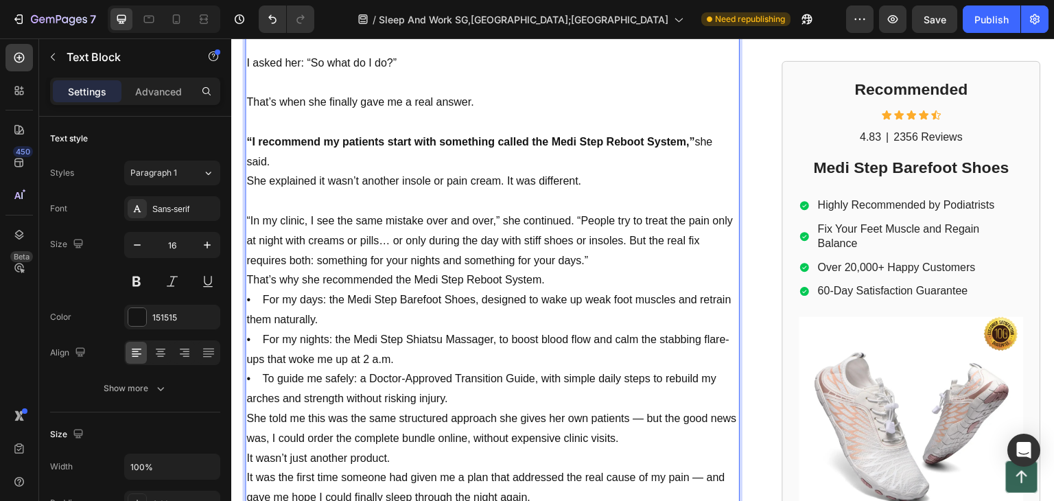
click at [496, 211] on p "“In my clinic, I see the same mistake over and over,” she continued. “People tr…" at bounding box center [492, 240] width 492 height 59
click at [500, 211] on p "“In my clinic, I see the same mistake over and over,” she continued. “People tr…" at bounding box center [492, 240] width 492 height 59
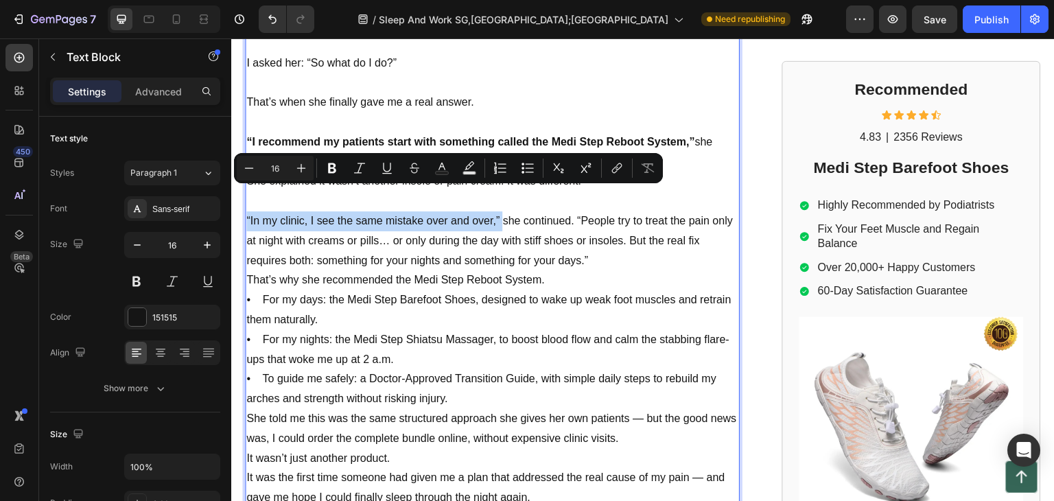
drag, startPoint x: 500, startPoint y: 192, endPoint x: 247, endPoint y: 197, distance: 253.4
click at [247, 211] on p "“In my clinic, I see the same mistake over and over,” she continued. “People tr…" at bounding box center [492, 240] width 492 height 59
click at [332, 159] on button "Bold" at bounding box center [332, 168] width 25 height 25
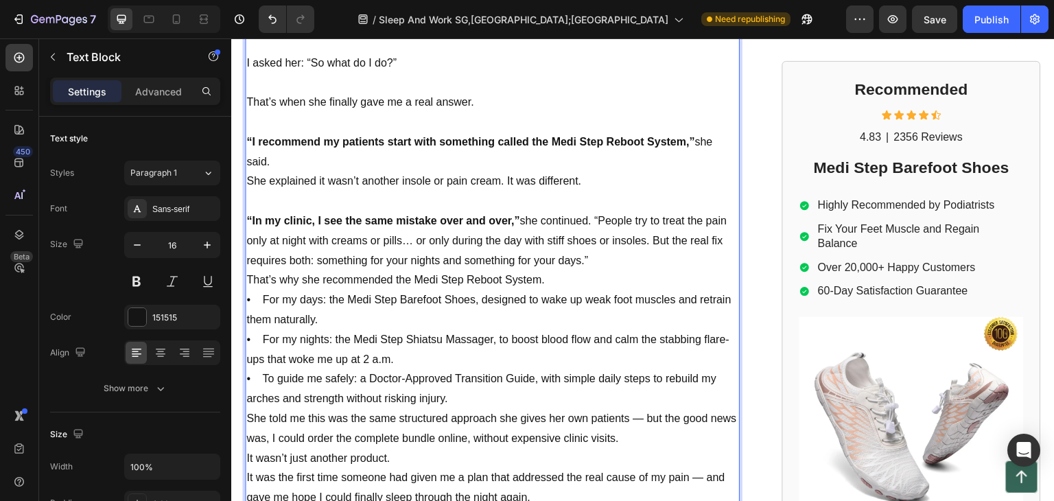
click at [420, 235] on p "“In my clinic, I see the same mistake over and over,” she continued. “People tr…" at bounding box center [492, 240] width 492 height 59
click at [602, 211] on p "“In my clinic, I see the same mistake over and over,” she continued. “People tr…" at bounding box center [492, 240] width 492 height 59
click at [599, 211] on p "“In my clinic, I see the same mistake over and over,” she continued. “People tr…" at bounding box center [492, 240] width 492 height 59
click at [597, 211] on p "“In my clinic, I see the same mistake over and over,” she continued. “People tr…" at bounding box center [492, 240] width 492 height 59
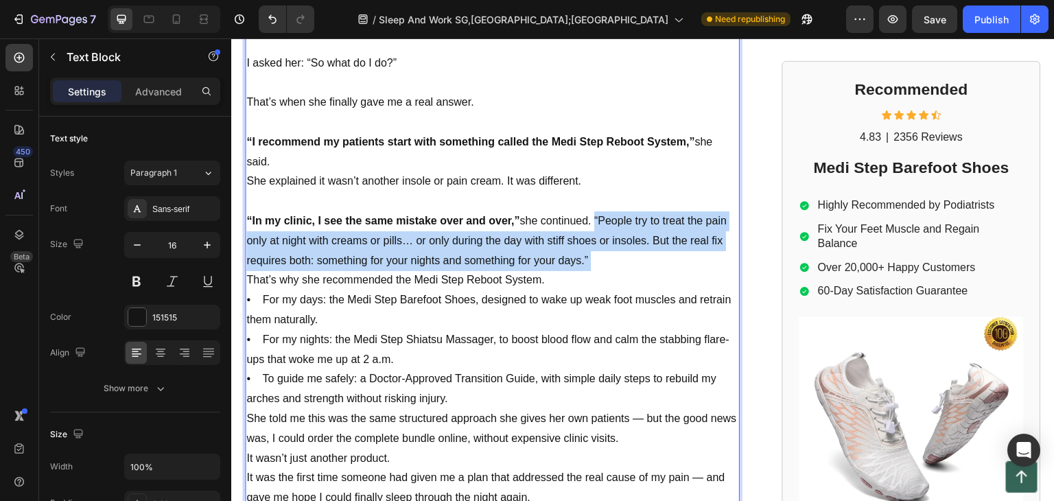
drag, startPoint x: 597, startPoint y: 192, endPoint x: 598, endPoint y: 234, distance: 42.6
click at [598, 234] on p "“In my clinic, I see the same mistake over and over,” she continued. “People tr…" at bounding box center [492, 240] width 492 height 59
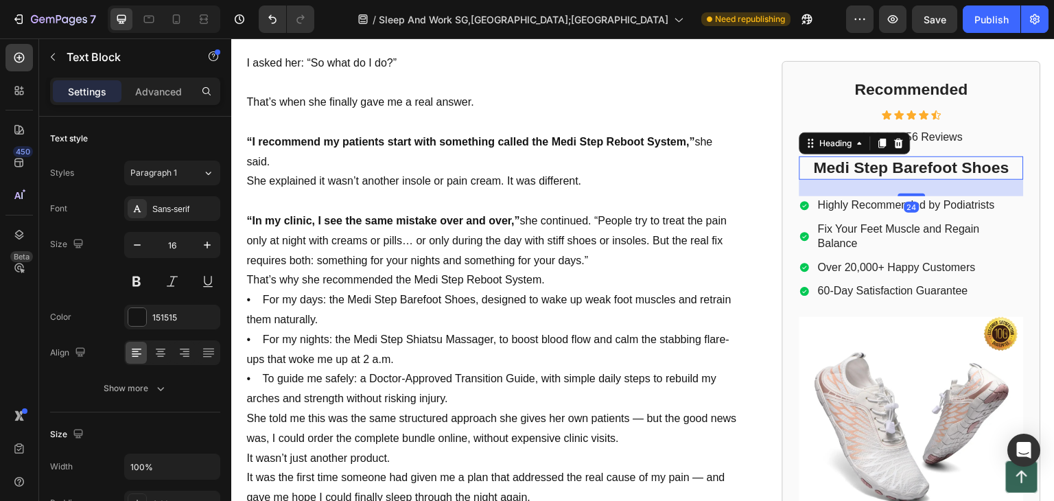
click at [818, 176] on h2 "Medi Step Barefoot Shoes" at bounding box center [912, 168] width 224 height 23
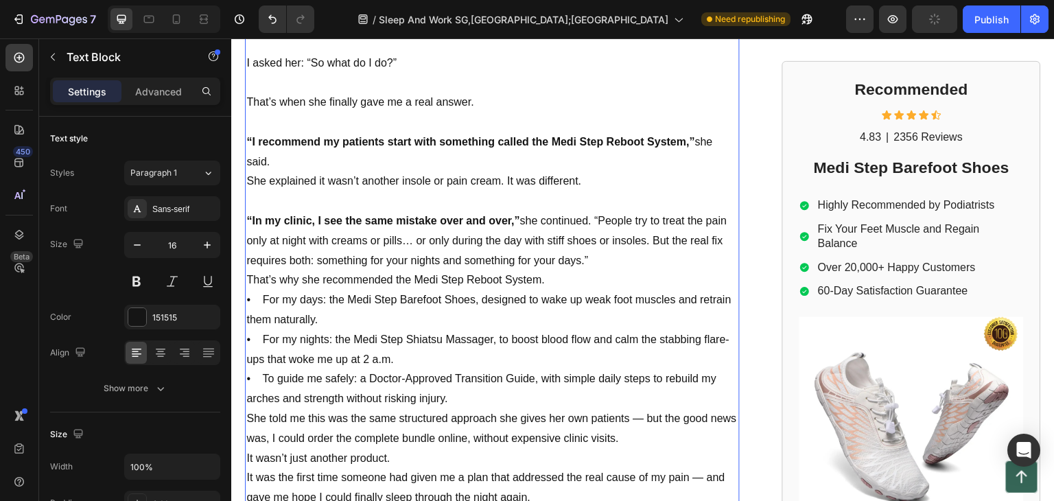
click at [592, 234] on p "“In my clinic, I see the same mistake over and over,” she continued. “People tr…" at bounding box center [492, 240] width 492 height 59
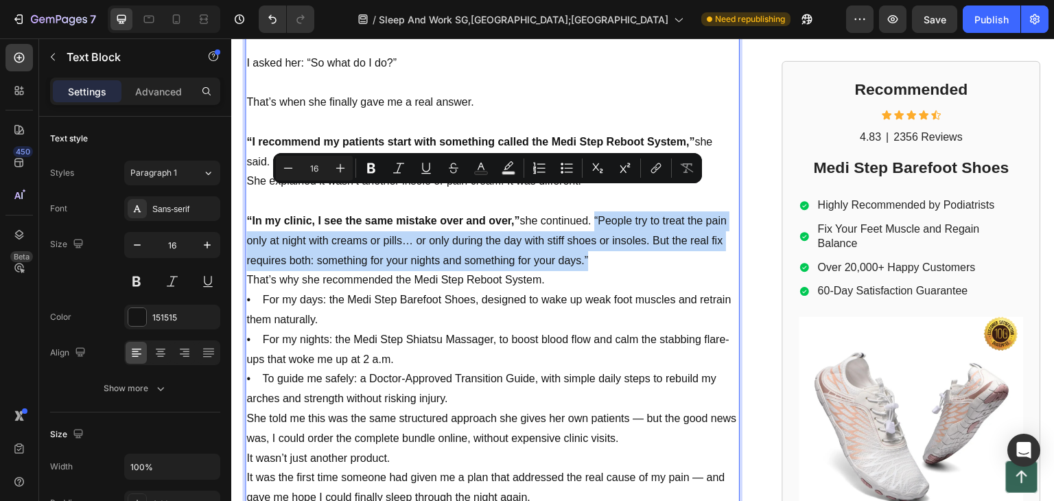
drag, startPoint x: 592, startPoint y: 234, endPoint x: 592, endPoint y: 189, distance: 44.6
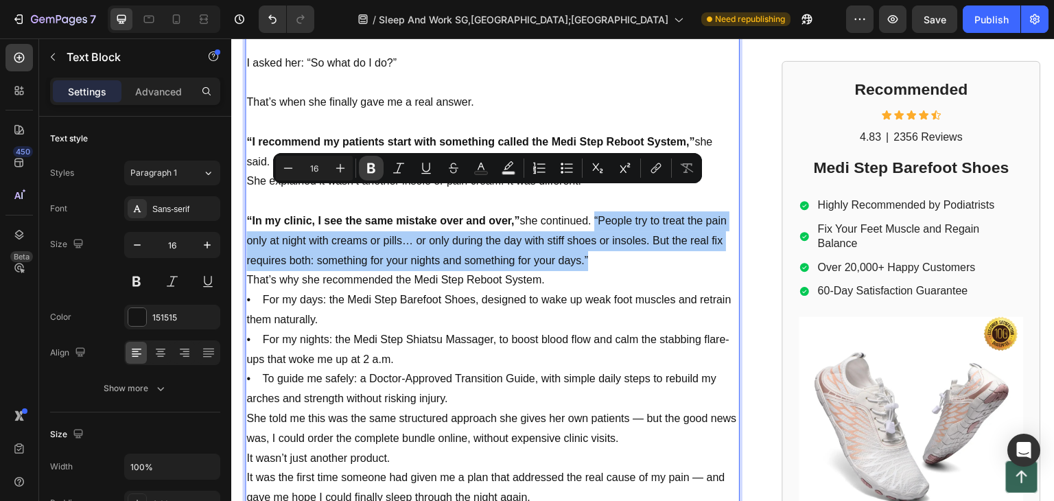
click at [376, 168] on icon "Editor contextual toolbar" at bounding box center [372, 168] width 14 height 14
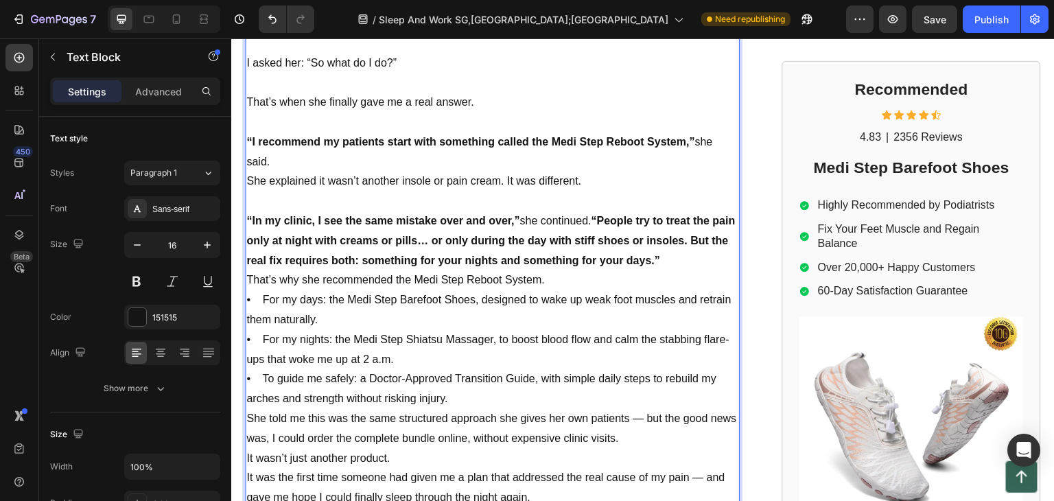
click at [410, 270] on p "That’s why she recommended the Medi Step Reboot System. • For my days: the Medi…" at bounding box center [492, 339] width 492 height 139
click at [630, 270] on p "That’s why she recommended the Medi Step Reboot System. • For my days: the Medi…" at bounding box center [492, 339] width 492 height 139
click at [702, 240] on p "“In my clinic, I see the same mistake over and over,” she continued. “People tr…" at bounding box center [492, 240] width 492 height 59
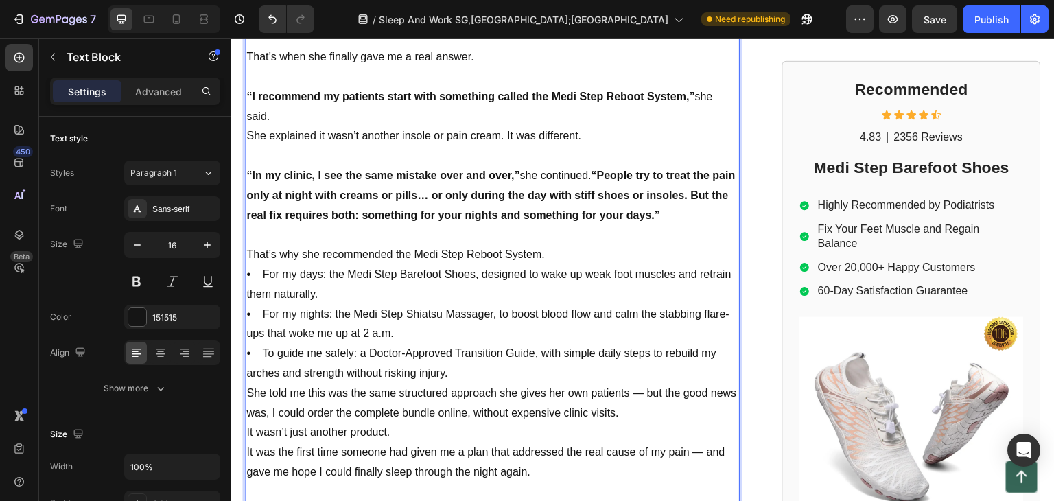
scroll to position [1784, 0]
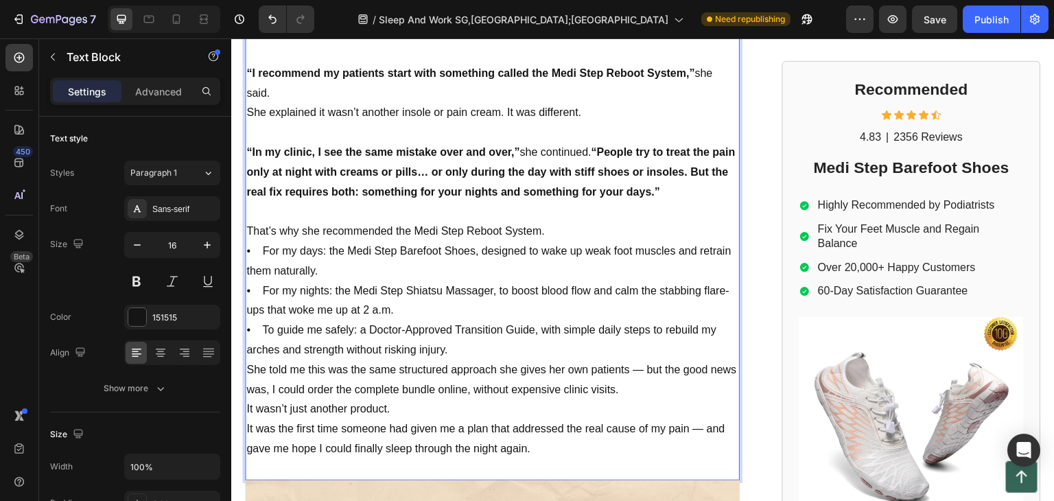
click at [338, 225] on p "That’s why she recommended the Medi Step Reboot System. • For my days: the Medi…" at bounding box center [492, 291] width 492 height 139
click at [343, 229] on p "That’s why she recommended the Medi Step Reboot System. • For my days: the Medi…" at bounding box center [492, 291] width 492 height 139
click at [339, 227] on p "That’s why she recommended the Medi Step Reboot System. • For my days: the Medi…" at bounding box center [492, 291] width 492 height 139
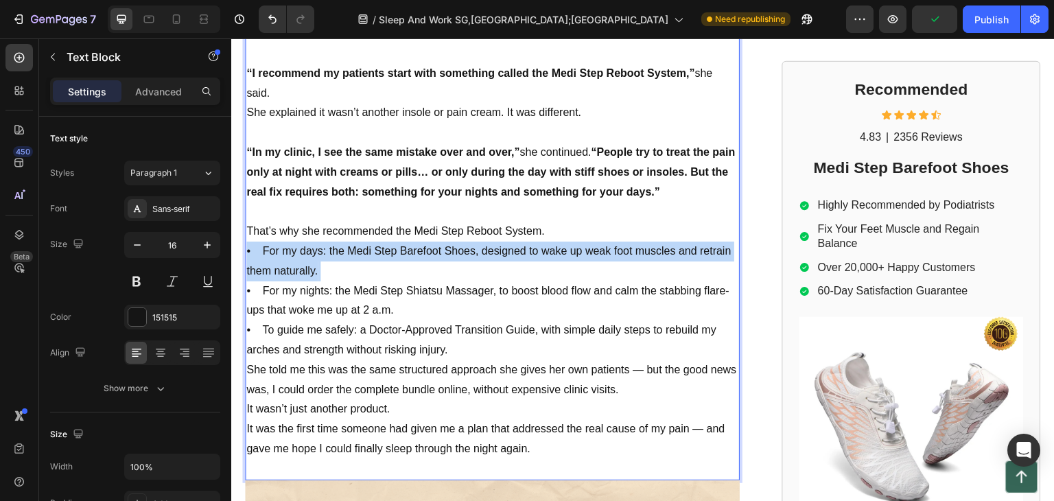
drag, startPoint x: 339, startPoint y: 227, endPoint x: 393, endPoint y: 229, distance: 54.3
click at [393, 229] on p "That’s why she recommended the Medi Step Reboot System. • For my days: the Medi…" at bounding box center [492, 291] width 492 height 139
drag, startPoint x: 476, startPoint y: 249, endPoint x: 481, endPoint y: 231, distance: 19.1
click at [475, 249] on p "That’s why she recommended the Medi Step Reboot System. • For my days: the Medi…" at bounding box center [492, 291] width 492 height 139
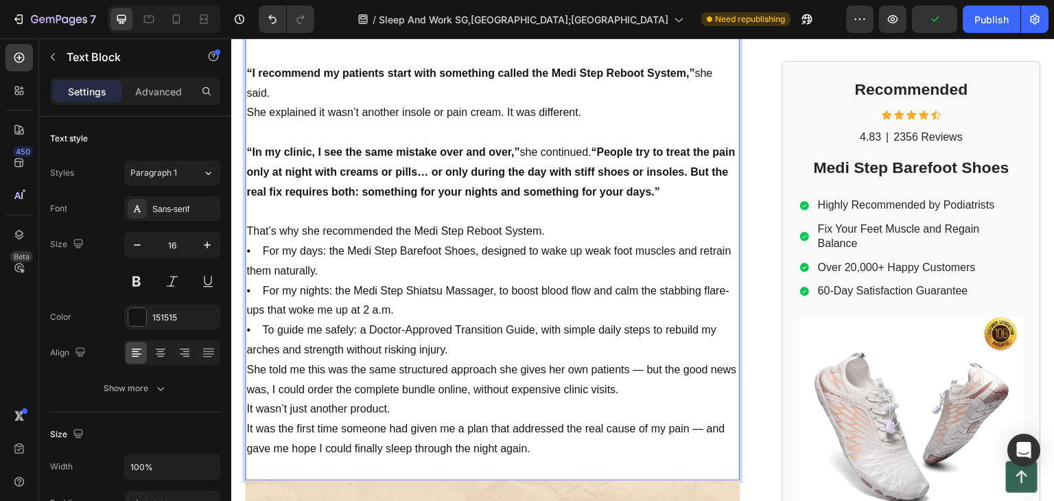
drag, startPoint x: 487, startPoint y: 237, endPoint x: 489, endPoint y: 249, distance: 12.4
click at [489, 249] on p "That’s why she recommended the Medi Step Reboot System. • For my days: the Medi…" at bounding box center [492, 291] width 492 height 139
click at [485, 227] on p "That’s why she recommended the Medi Step Reboot System. • For my days: the Medi…" at bounding box center [492, 291] width 492 height 139
drag, startPoint x: 486, startPoint y: 229, endPoint x: 341, endPoint y: 226, distance: 145.6
click at [341, 226] on p "That’s why she recommended the Medi Step Reboot System. • For my days: the Medi…" at bounding box center [492, 291] width 492 height 139
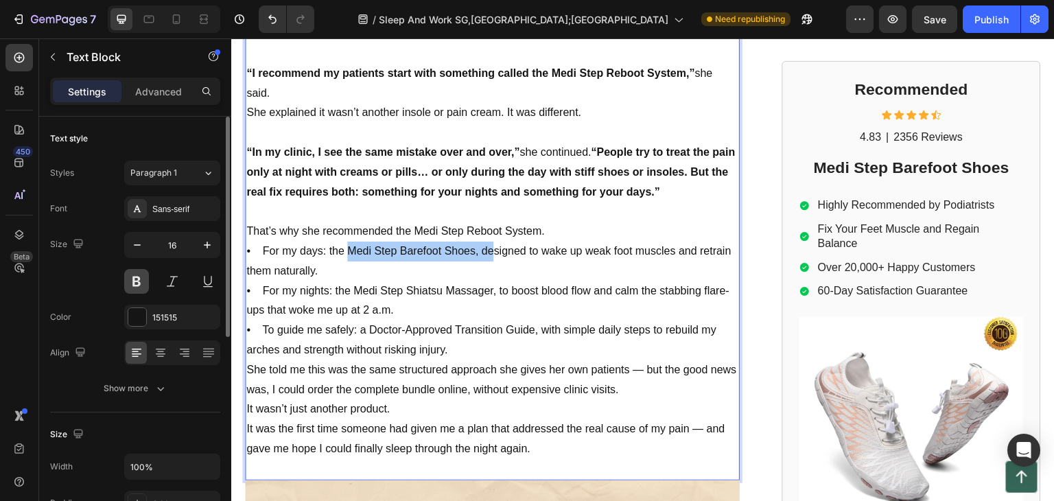
click at [132, 278] on button at bounding box center [136, 281] width 25 height 25
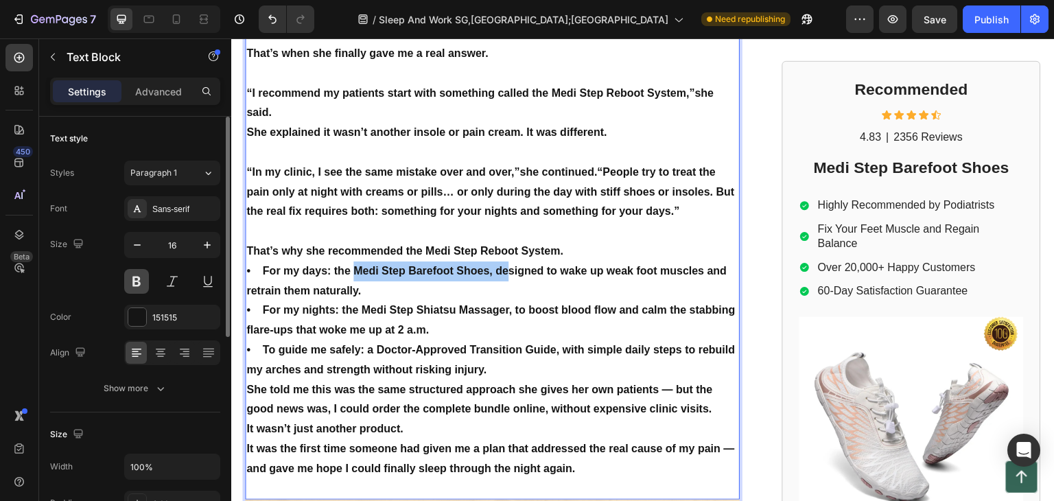
scroll to position [1823, 0]
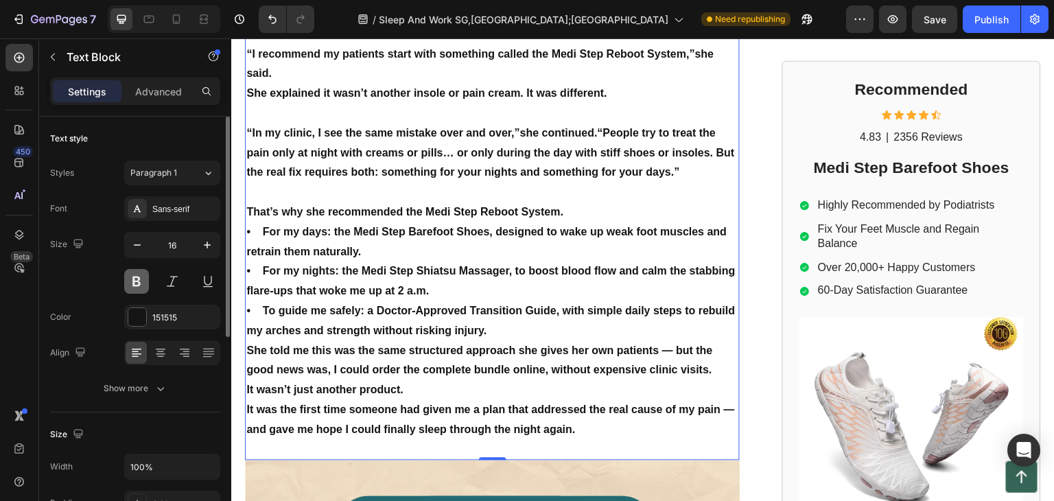
click at [132, 277] on button at bounding box center [136, 281] width 25 height 25
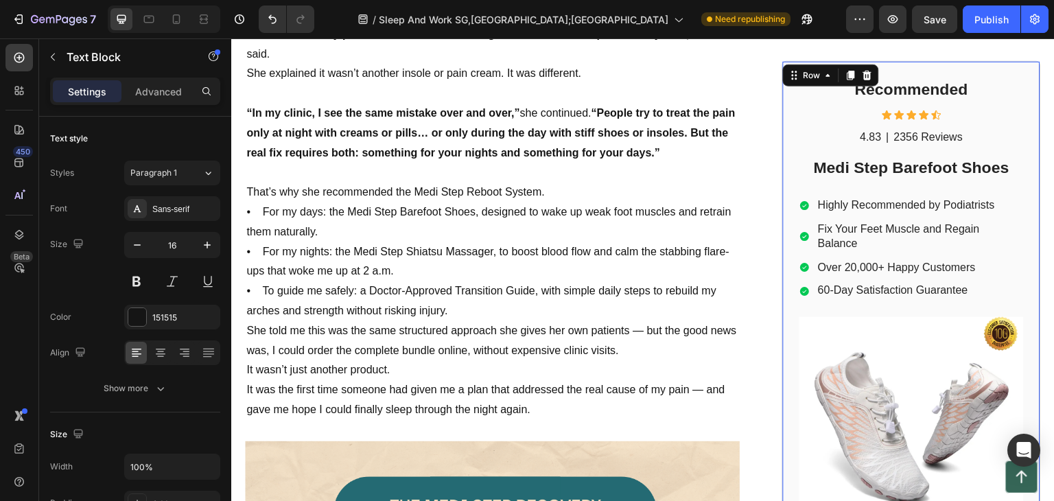
click at [889, 148] on div "Recommended Heading Icon Icon Icon Icon Icon Icon List 4.83 Text Block | Text B…" at bounding box center [912, 342] width 224 height 528
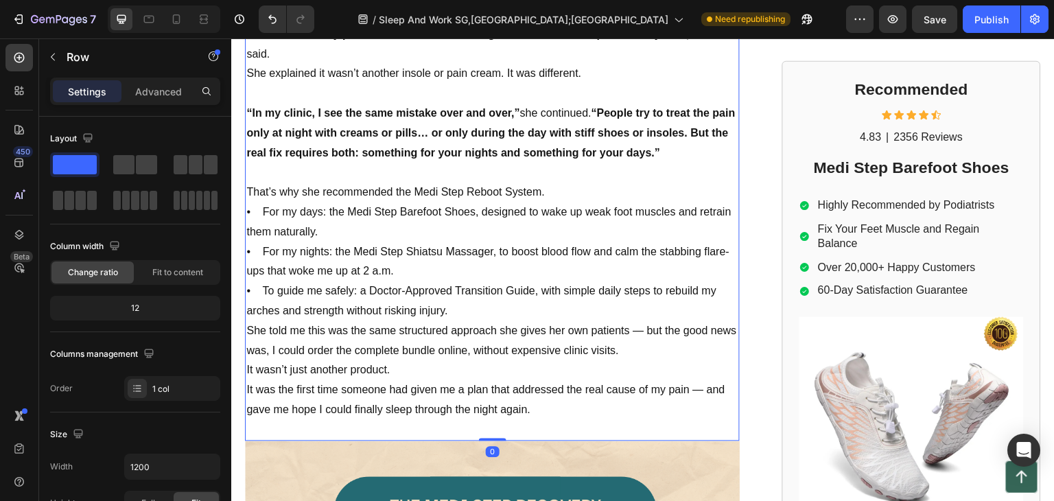
drag, startPoint x: 391, startPoint y: 201, endPoint x: 413, endPoint y: 196, distance: 23.3
click at [393, 201] on p "That’s why she recommended the Medi Step Reboot System. • For my days: the Medi…" at bounding box center [492, 252] width 492 height 139
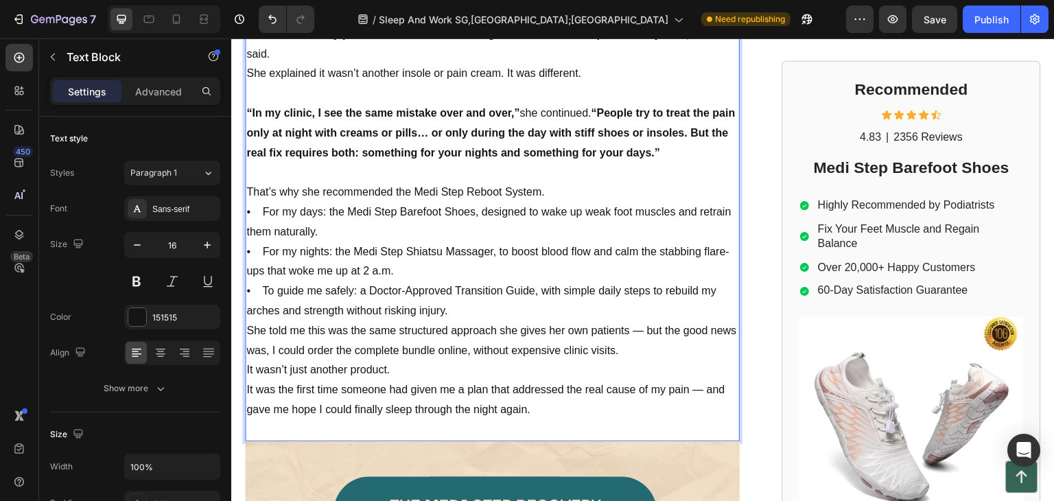
click at [489, 184] on p "That’s why she recommended the Medi Step Reboot System. • For my days: the Medi…" at bounding box center [492, 252] width 492 height 139
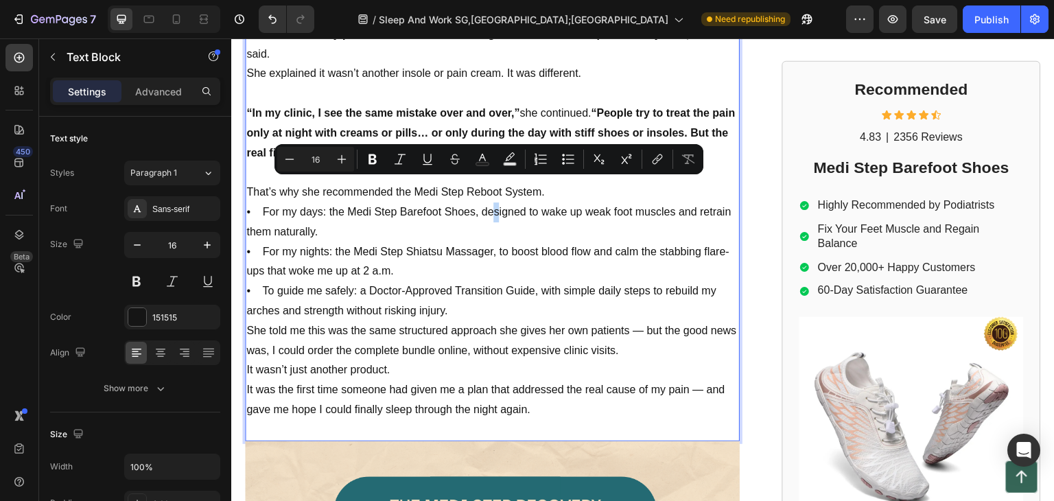
click at [488, 185] on p "That’s why she recommended the Medi Step Reboot System. • For my days: the Medi…" at bounding box center [492, 252] width 492 height 139
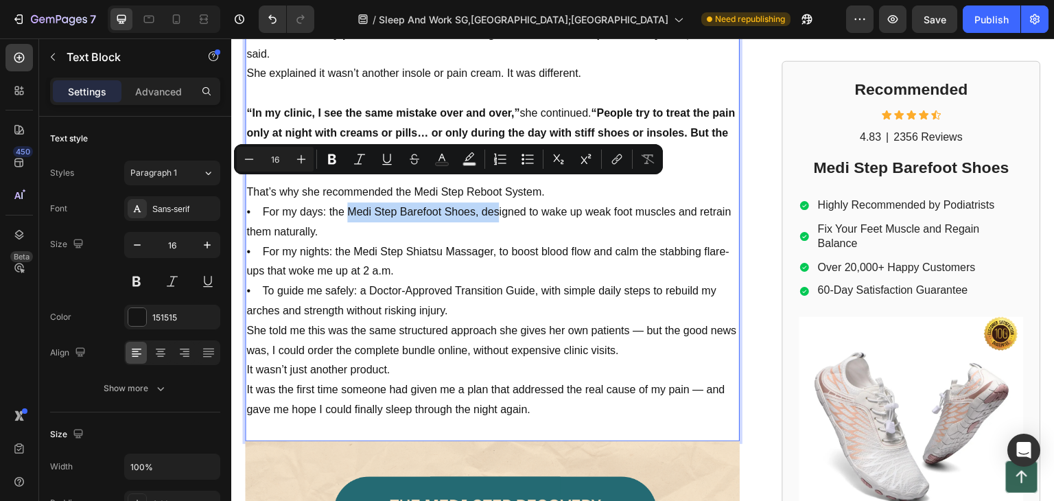
drag, startPoint x: 488, startPoint y: 185, endPoint x: 347, endPoint y: 187, distance: 140.7
click at [347, 187] on p "That’s why she recommended the Medi Step Reboot System. • For my days: the Medi…" at bounding box center [492, 252] width 492 height 139
click at [335, 162] on icon "Editor contextual toolbar" at bounding box center [332, 159] width 8 height 10
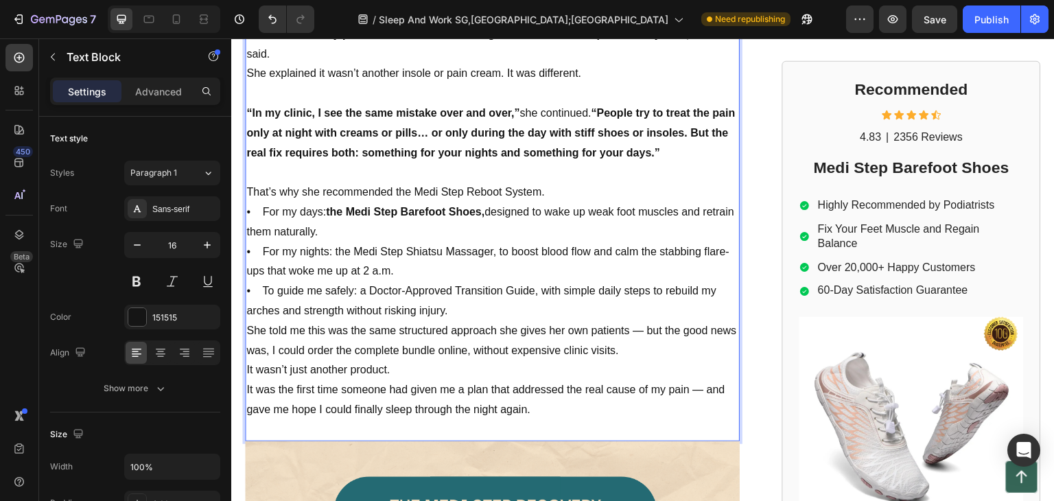
click at [378, 208] on p "That’s why she recommended the Medi Step Reboot System. • For my days: the Medi…" at bounding box center [492, 252] width 492 height 139
click at [419, 240] on p "That’s why she recommended the Medi Step Reboot System. • For my days: the Medi…" at bounding box center [492, 252] width 492 height 139
click at [830, 154] on div "Recommended Heading Icon Icon Icon Icon Icon Icon List 4.83 Text Block | Text B…" at bounding box center [912, 342] width 224 height 528
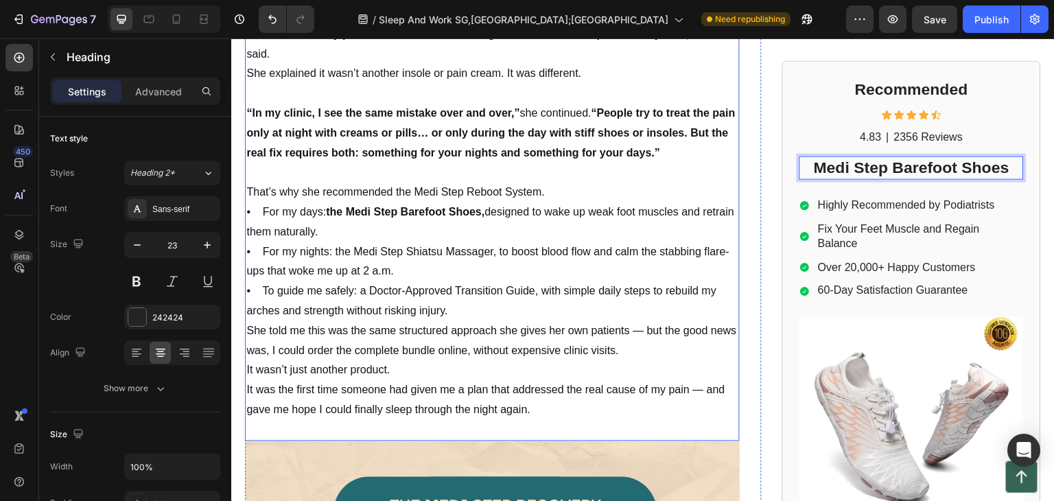
click at [584, 221] on p "That’s why she recommended the Medi Step Reboot System. • For my days: the Medi…" at bounding box center [492, 252] width 492 height 139
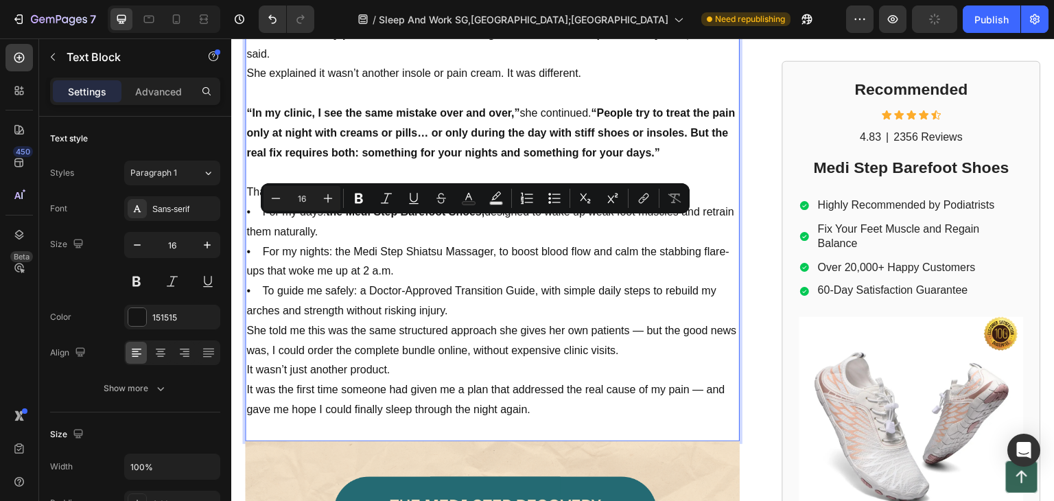
click at [500, 224] on p "That’s why she recommended the Medi Step Reboot System. • For my days: the Medi…" at bounding box center [492, 252] width 492 height 139
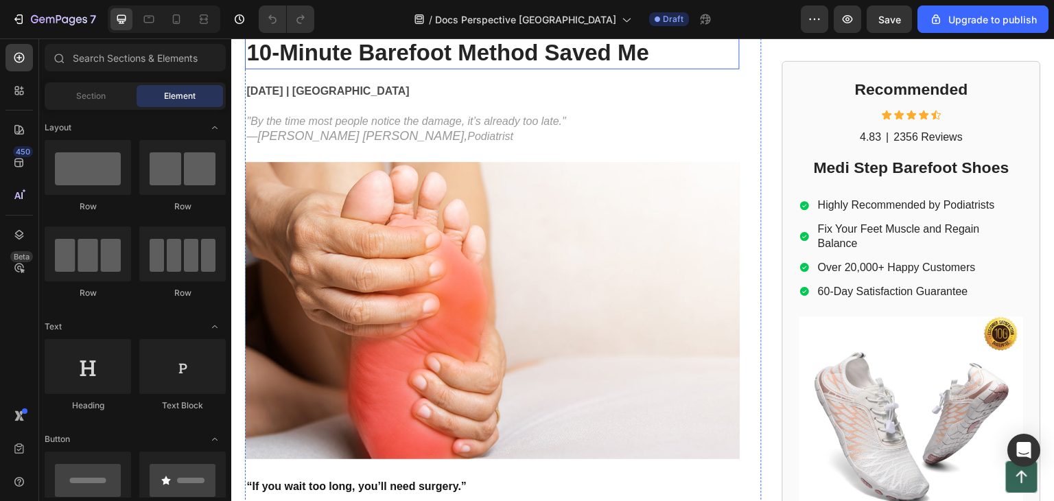
scroll to position [69, 0]
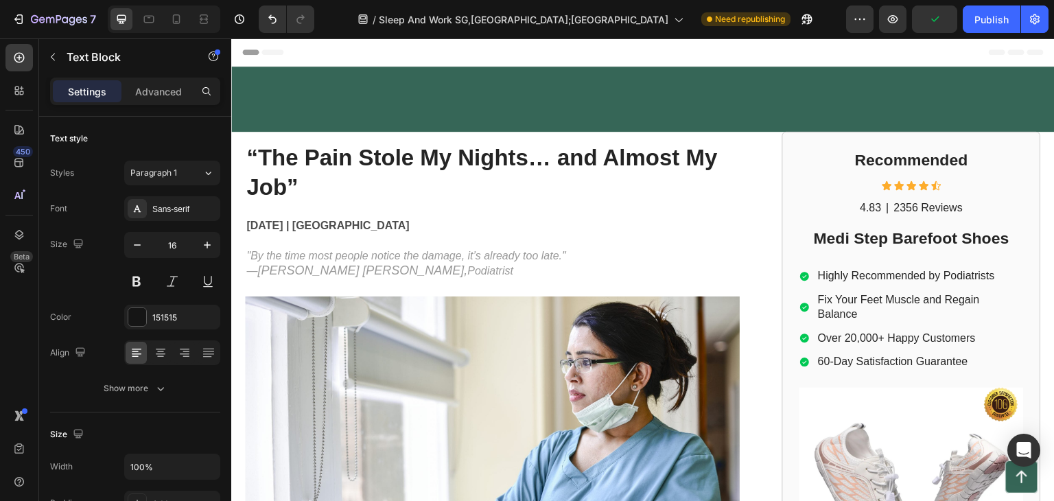
scroll to position [1823, 0]
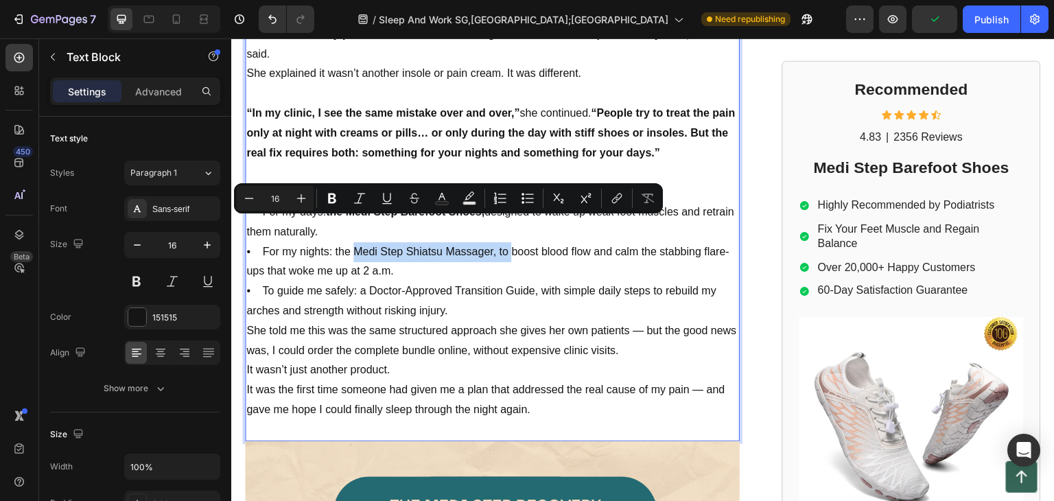
drag, startPoint x: 231, startPoint y: 38, endPoint x: 348, endPoint y: 218, distance: 214.4
click at [348, 218] on p "That’s why she recommended the Medi Step Reboot System. • For my days: the Medi…" at bounding box center [492, 252] width 492 height 139
click at [338, 198] on icon "Editor contextual toolbar" at bounding box center [332, 199] width 14 height 14
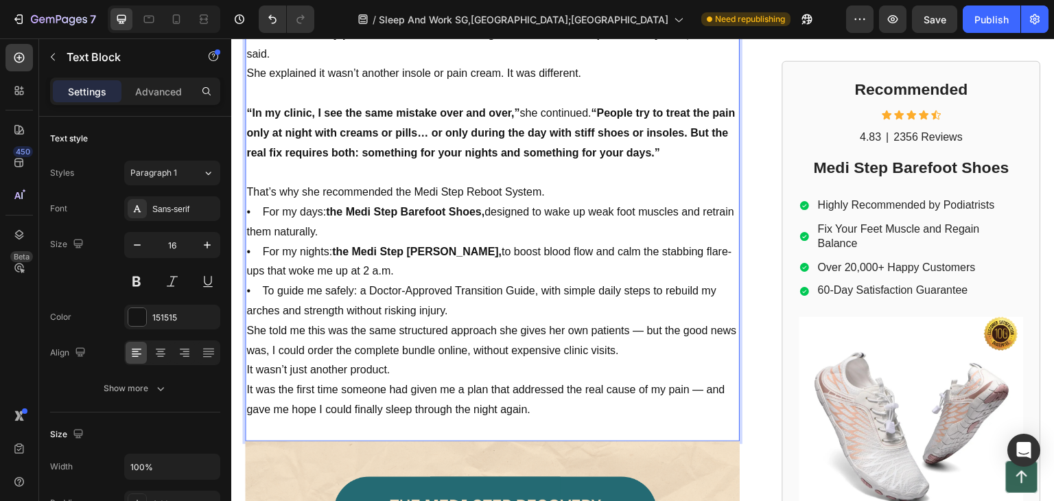
click at [426, 251] on p "That’s why she recommended the Medi Step Reboot System. • For my days: the Medi…" at bounding box center [492, 252] width 492 height 139
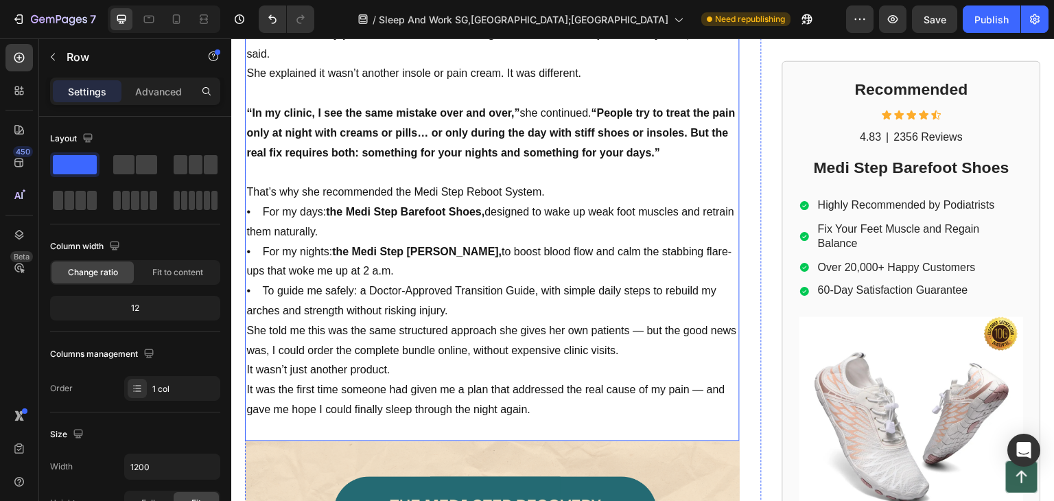
click at [497, 268] on p "That’s why she recommended the Medi Step Reboot System. • For my days: the Medi…" at bounding box center [492, 252] width 492 height 139
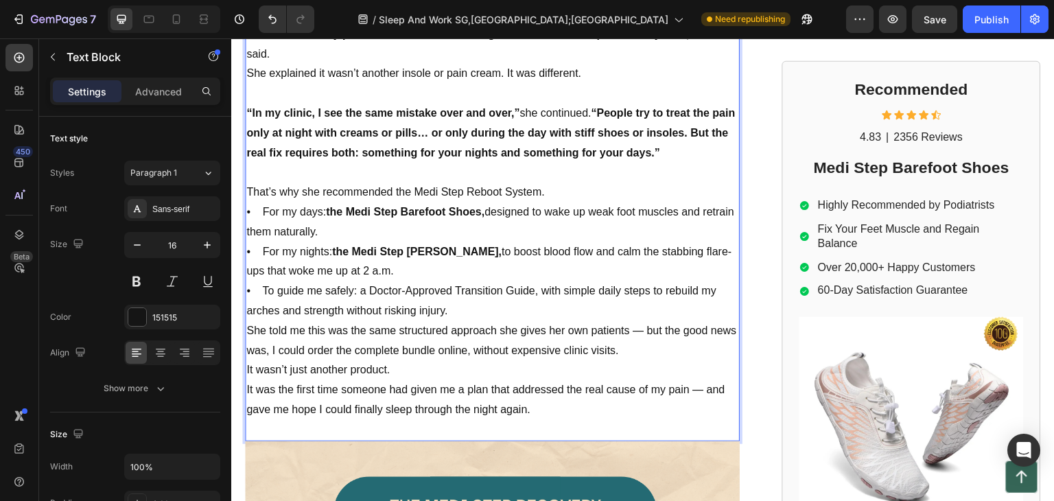
click at [544, 263] on p "That’s why she recommended the Medi Step Reboot System. • For my days: the Medi…" at bounding box center [492, 252] width 492 height 139
click at [545, 264] on p "That’s why she recommended the Medi Step Reboot System. • For my days: the Medi…" at bounding box center [492, 252] width 492 height 139
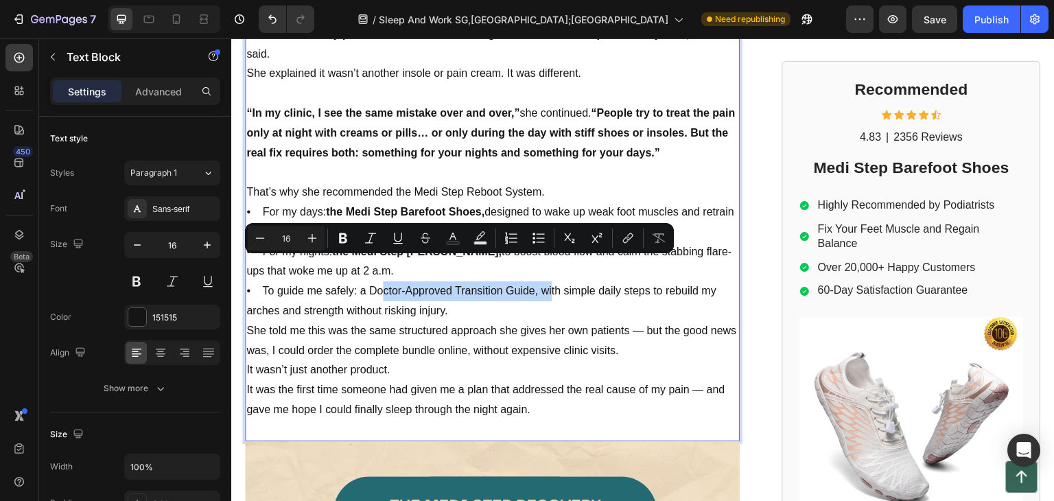
drag, startPoint x: 547, startPoint y: 266, endPoint x: 371, endPoint y: 262, distance: 176.5
click at [371, 262] on p "That’s why she recommended the Medi Step Reboot System. • For my days: the Medi…" at bounding box center [492, 252] width 492 height 139
click at [347, 239] on icon "Editor contextual toolbar" at bounding box center [343, 238] width 8 height 10
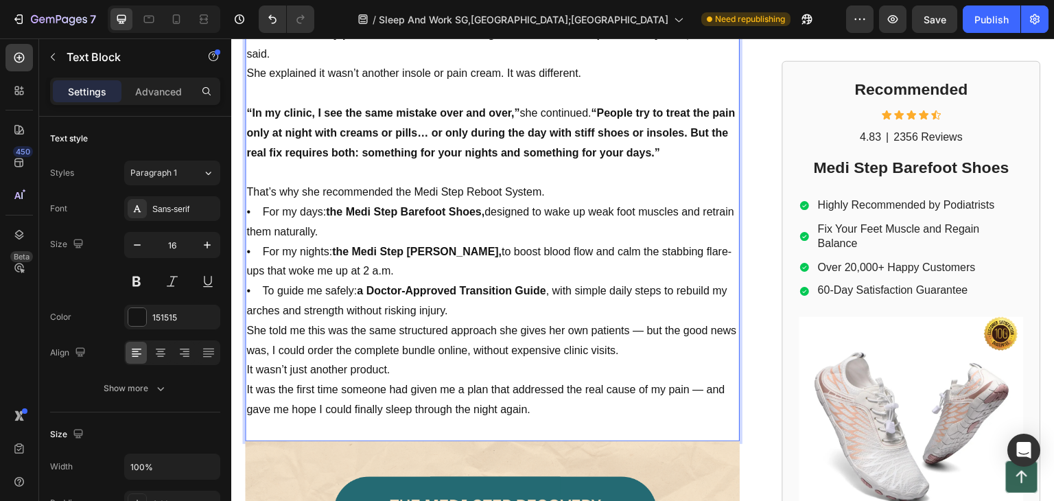
click at [505, 279] on p "That’s why she recommended the Medi Step Reboot System. • For my days: the Medi…" at bounding box center [492, 252] width 492 height 139
click at [552, 183] on p "That’s why she recommended the Medi Step Reboot System. • For my days: the Medi…" at bounding box center [492, 252] width 492 height 139
click at [275, 189] on p "That’s why she recommended the Medi Step Reboot System. • For my days: the Medi…" at bounding box center [492, 252] width 492 height 139
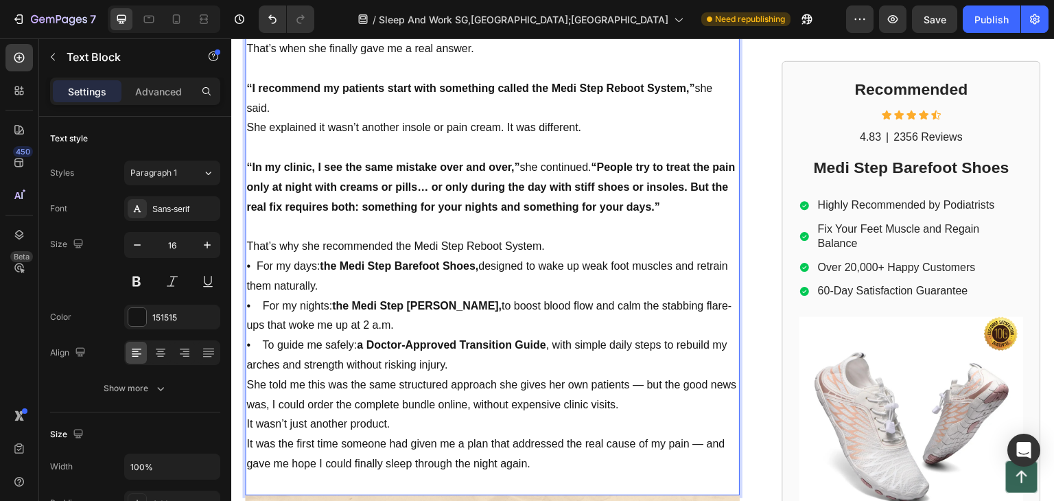
scroll to position [1856, 0]
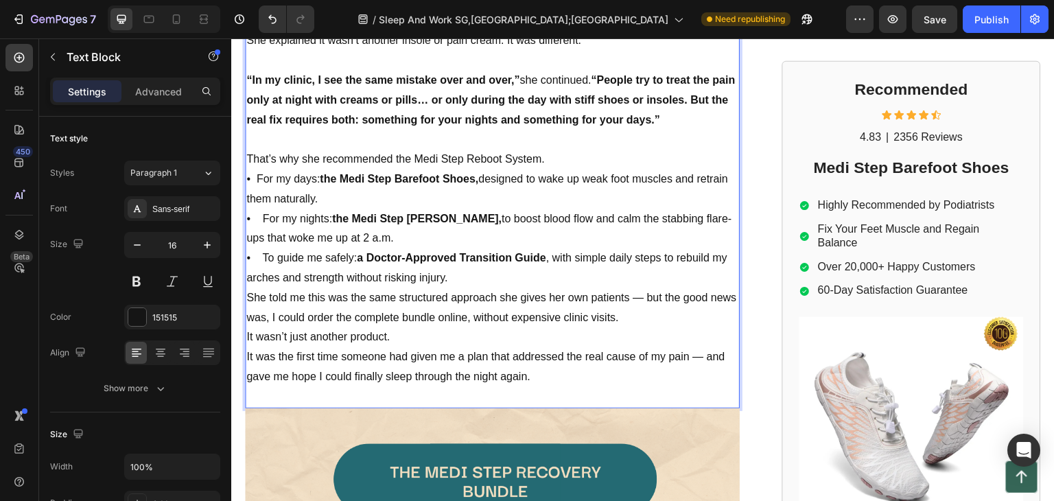
click at [257, 157] on p "That’s why she recommended the Medi Step Reboot System. • For my days: the Medi…" at bounding box center [492, 219] width 492 height 139
click at [259, 198] on p "That’s why she recommended the Medi Step Reboot System. • For my days: the Medi…" at bounding box center [492, 219] width 492 height 139
click at [258, 235] on p "That’s why she recommended the Medi Step Reboot System. • For my days: the Medi…" at bounding box center [492, 219] width 492 height 139
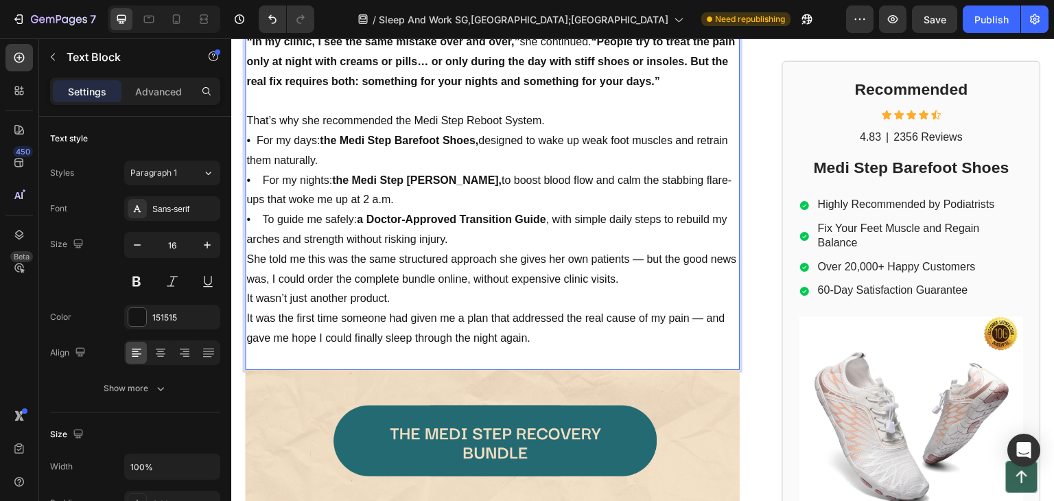
scroll to position [1925, 0]
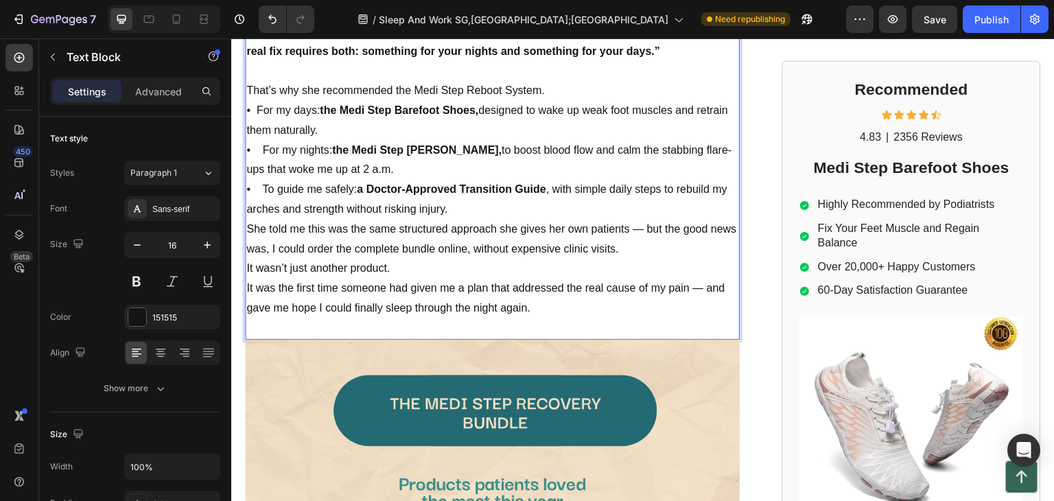
click at [453, 185] on p "That’s why she recommended the Medi Step Reboot System. • For my days: the Medi…" at bounding box center [492, 150] width 492 height 139
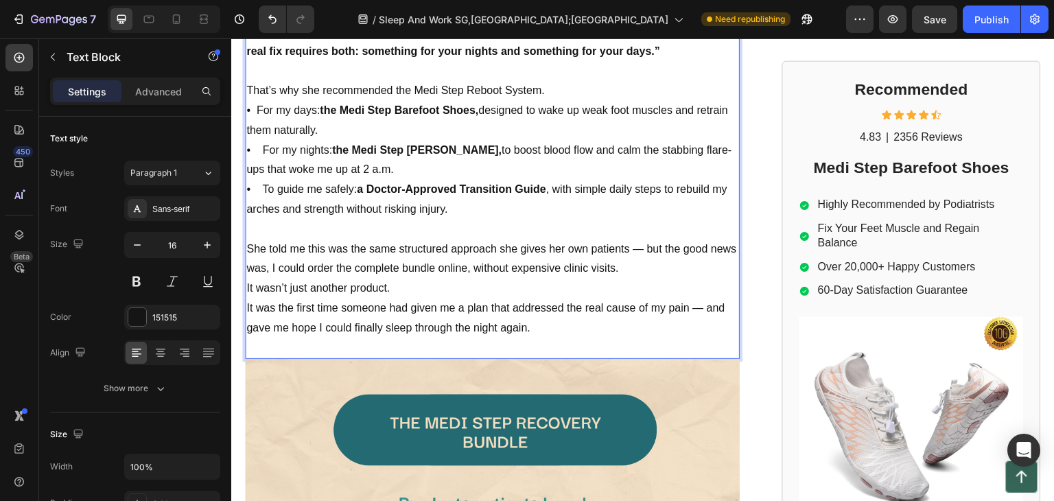
click at [644, 240] on p "She told me this was the same structured approach she gives her own patients — …" at bounding box center [492, 260] width 492 height 40
click at [588, 220] on p "Rich Text Editor. Editing area: main" at bounding box center [492, 230] width 492 height 20
click at [630, 240] on p "She told me this was the same structured approach she gives her own patients bu…" at bounding box center [492, 260] width 492 height 40
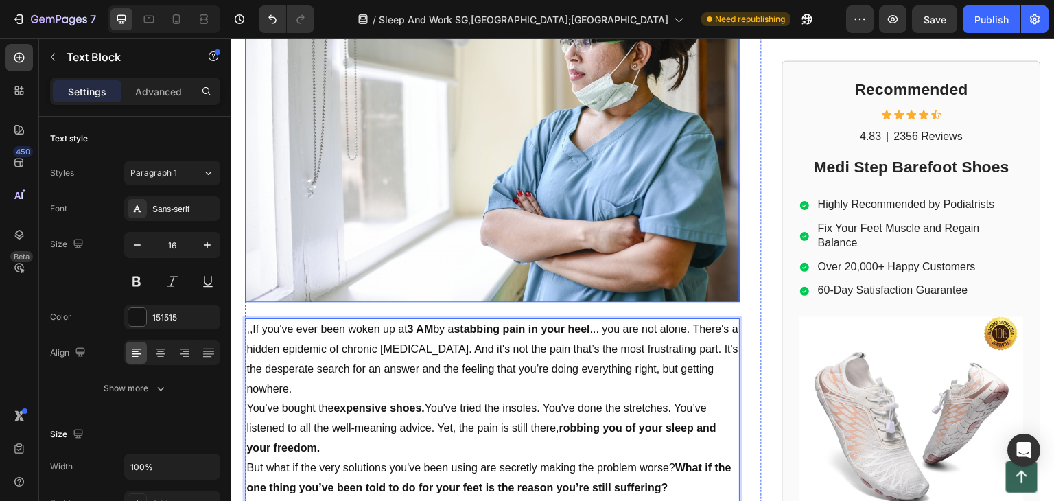
scroll to position [346, 0]
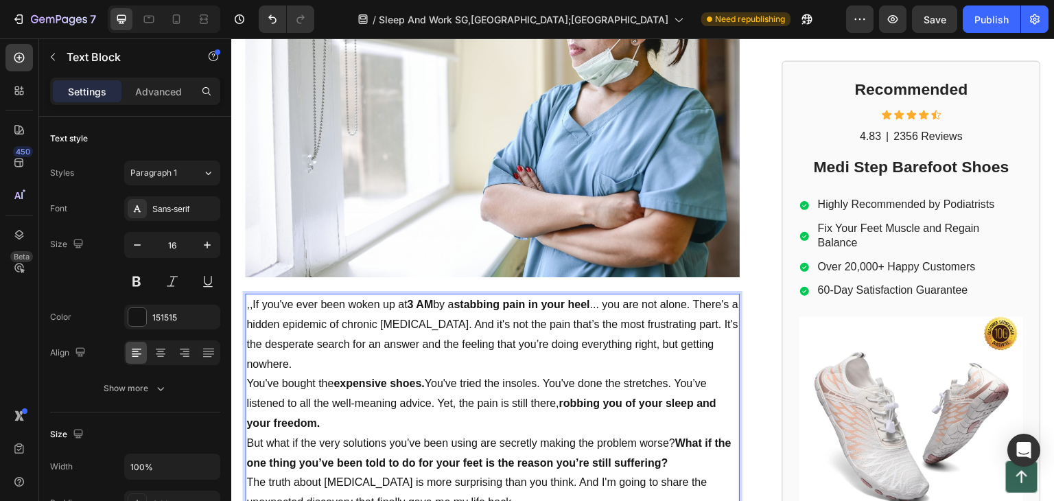
click at [254, 300] on p ",,If you've ever been woken up at 3 AM by a stabbing pain in your heel ... you …" at bounding box center [492, 334] width 492 height 79
click at [984, 16] on div "Publish" at bounding box center [992, 19] width 34 height 14
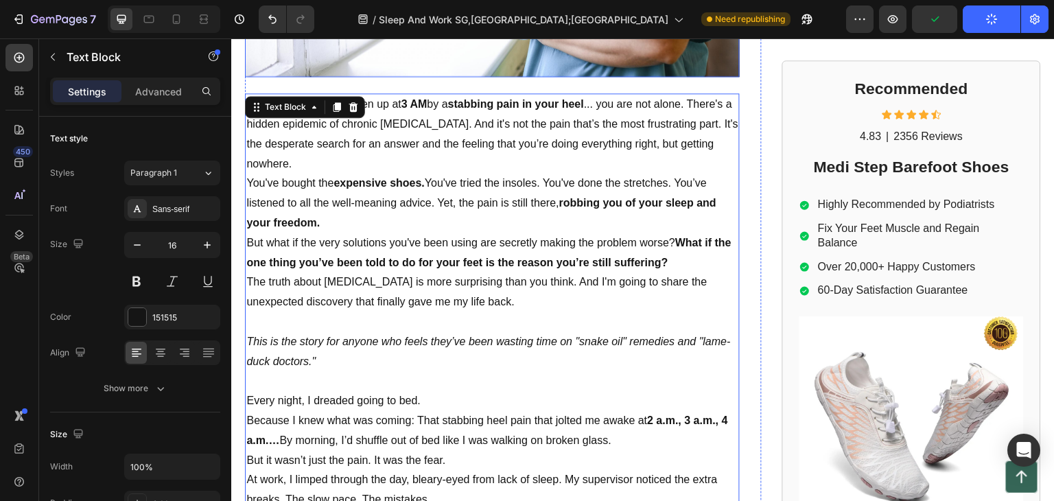
scroll to position [552, 0]
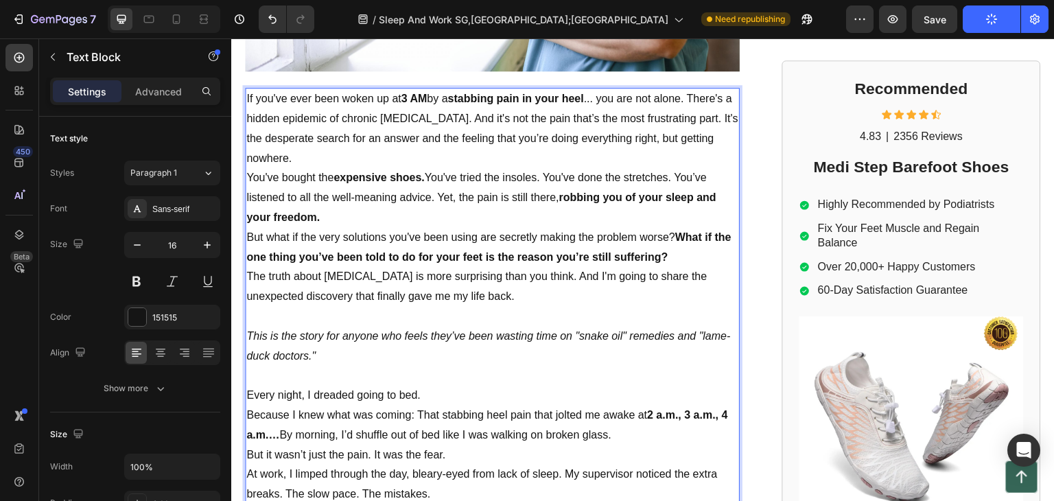
click at [351, 354] on p "This is the story for anyone who feels they’ve been wasting time on "snake oil"…" at bounding box center [492, 347] width 492 height 40
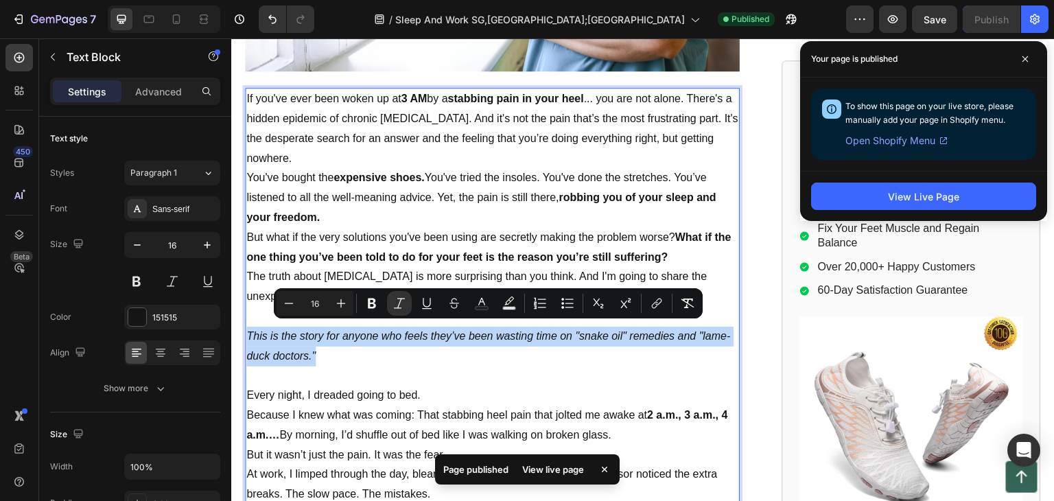
drag, startPoint x: 353, startPoint y: 350, endPoint x: 249, endPoint y: 327, distance: 106.9
click at [249, 327] on p "This is the story for anyone who feels they’ve been wasting time on "snake oil"…" at bounding box center [492, 347] width 492 height 40
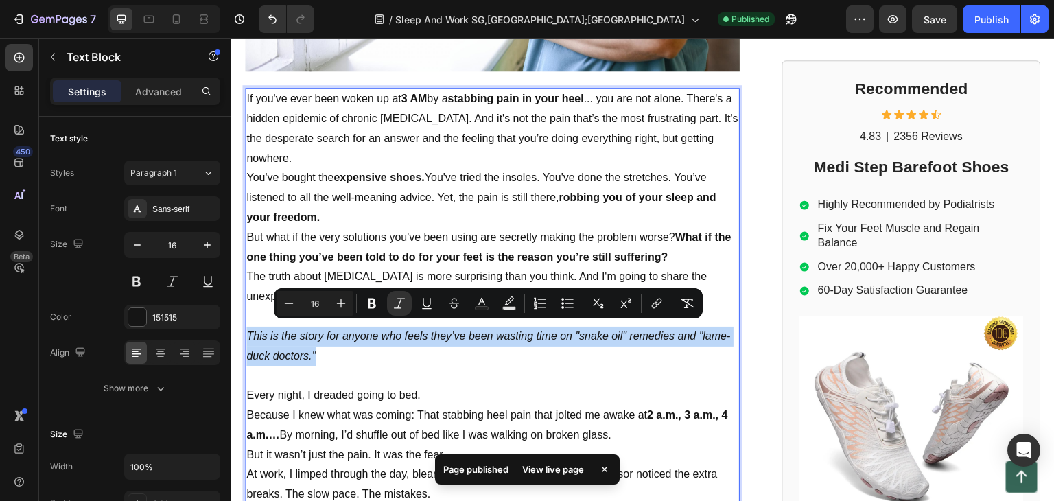
copy icon "This is the story for anyone who feels they’ve been wasting time on "snake oil"…"
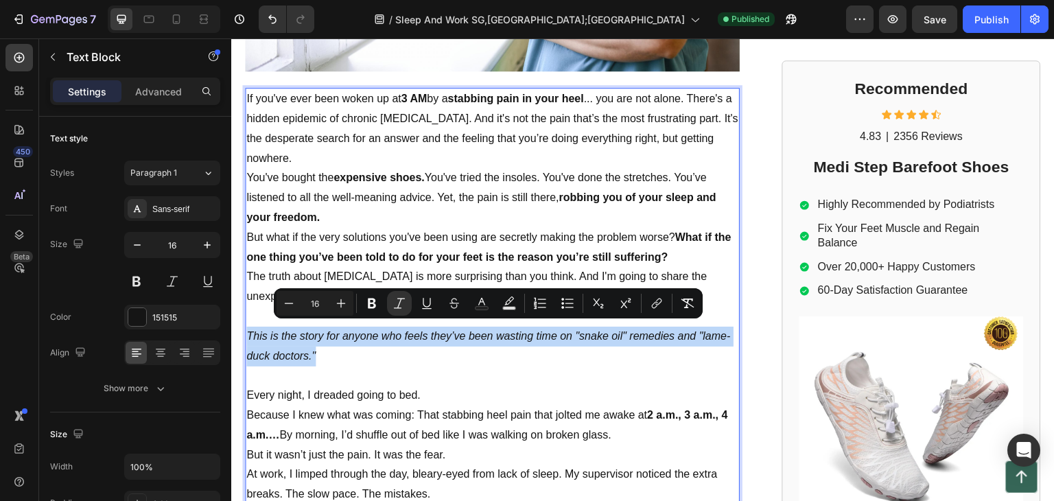
click at [351, 334] on icon "This is the story for anyone who feels they’ve been wasting time on "snake oil"…" at bounding box center [488, 346] width 484 height 32
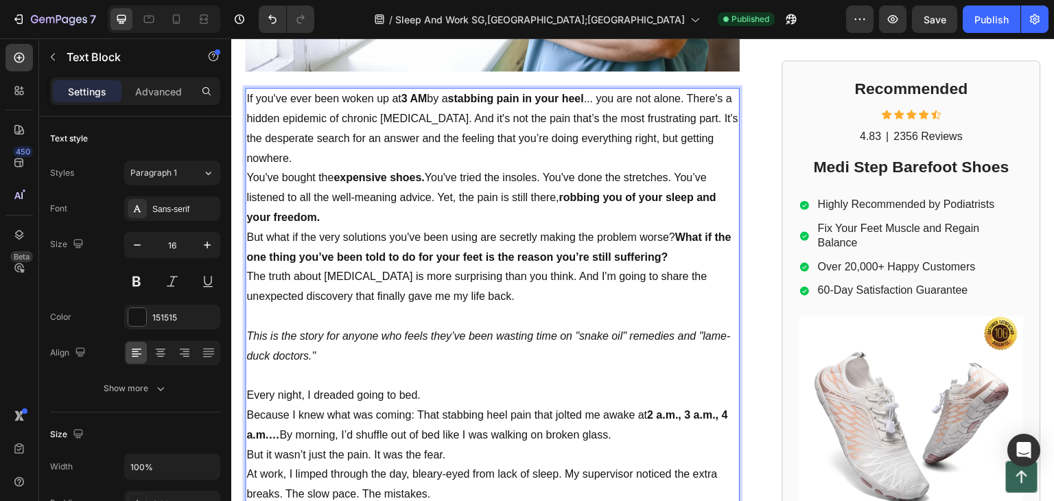
click at [251, 335] on icon "This is the story for anyone who feels they’ve been wasting time on "snake oil"…" at bounding box center [488, 346] width 484 height 32
click at [432, 351] on p ""This is the story for anyone who feels they’ve been wasting time on "snake oil…" at bounding box center [492, 347] width 492 height 40
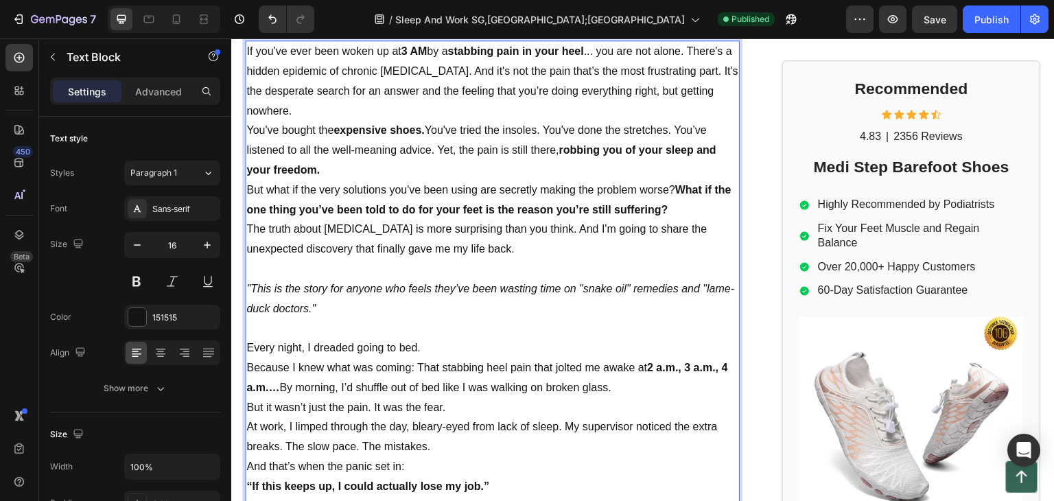
scroll to position [621, 0]
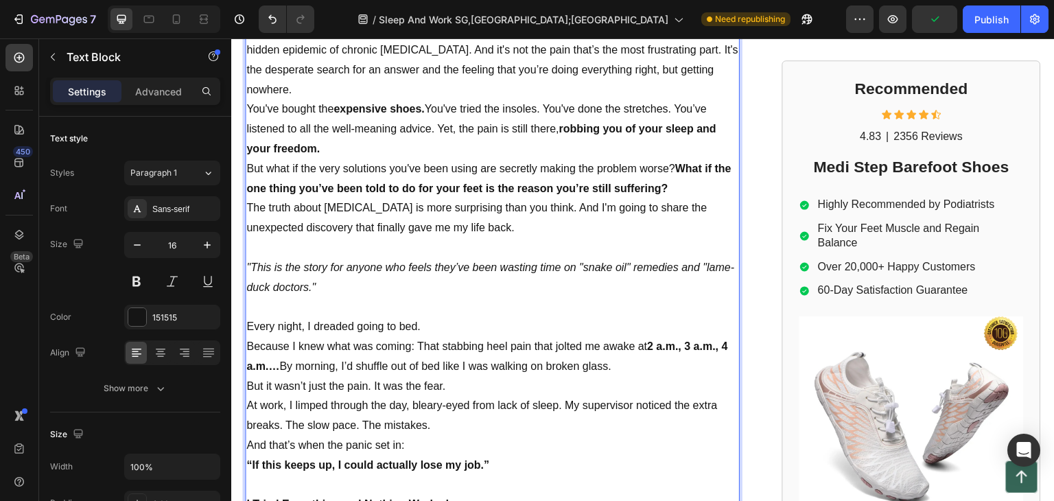
click at [362, 284] on p ""This is the story for anyone who feels they’ve been wasting time on "snake oil…" at bounding box center [492, 278] width 492 height 40
click at [341, 279] on icon ""This is the story for anyone who feels they’ve been wasting time on "snake oil…" at bounding box center [490, 278] width 488 height 32
click at [395, 284] on p ""This is the story for anyone who feels they’ve been wasting time on "snake oil…" at bounding box center [492, 278] width 492 height 40
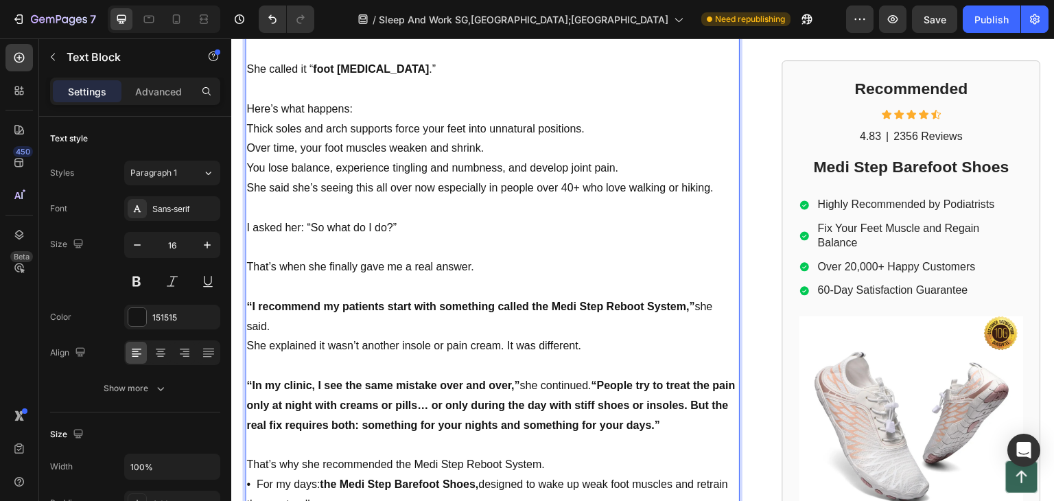
scroll to position [1582, 0]
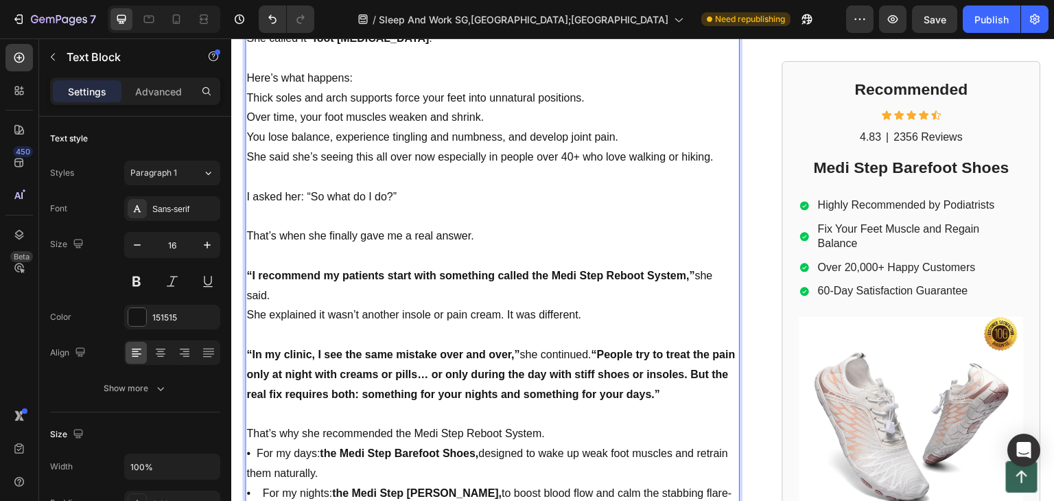
click at [413, 148] on p "She said she’s seeing this all over now especially in people over 40+ who love …" at bounding box center [492, 158] width 492 height 20
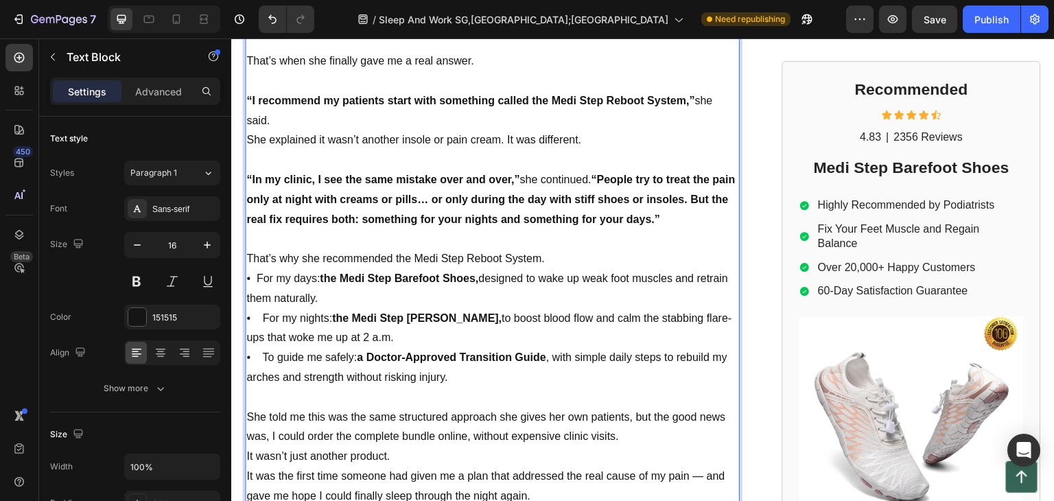
scroll to position [1788, 0]
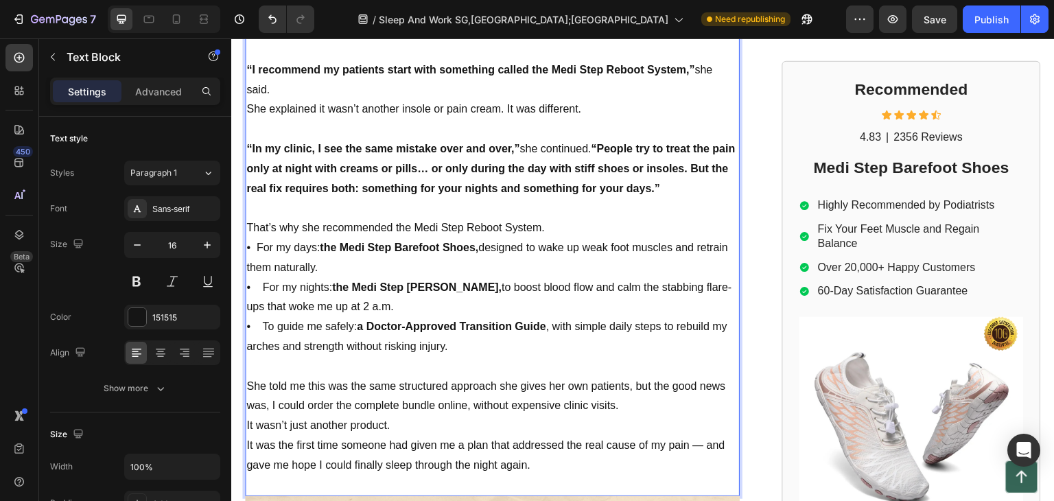
click at [397, 218] on p "That’s why she recommended the Medi Step Reboot System. • For my days: the Medi…" at bounding box center [492, 287] width 492 height 139
click at [407, 235] on p "That’s why she recommended the Medi Step Reboot System. • For my days: the Medi…" at bounding box center [492, 287] width 492 height 139
click at [421, 280] on p "That’s why she recommended the Medi Step Reboot System. • For my days: the Medi…" at bounding box center [492, 287] width 492 height 139
click at [441, 237] on p "That’s why she recommended the Medi Step Reboot System. • For my days: the Medi…" at bounding box center [492, 287] width 492 height 139
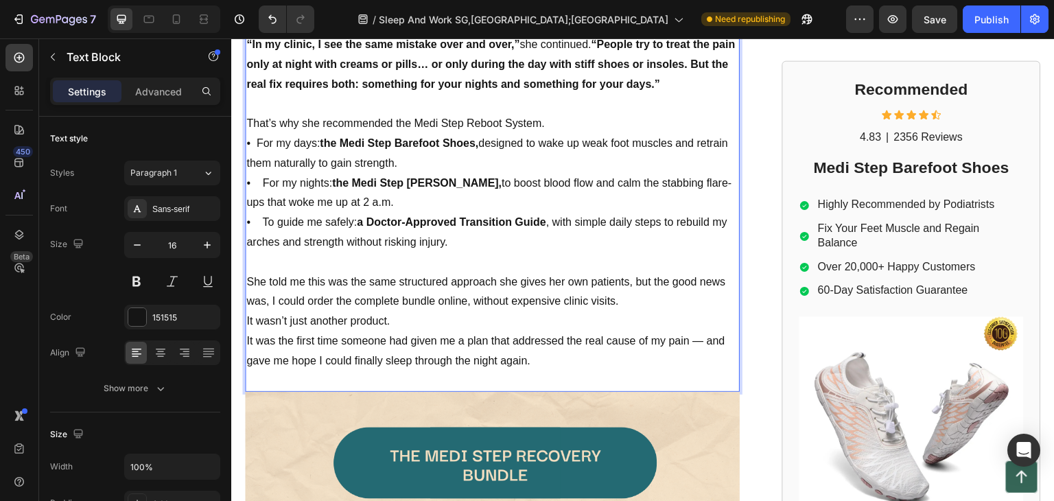
scroll to position [1925, 0]
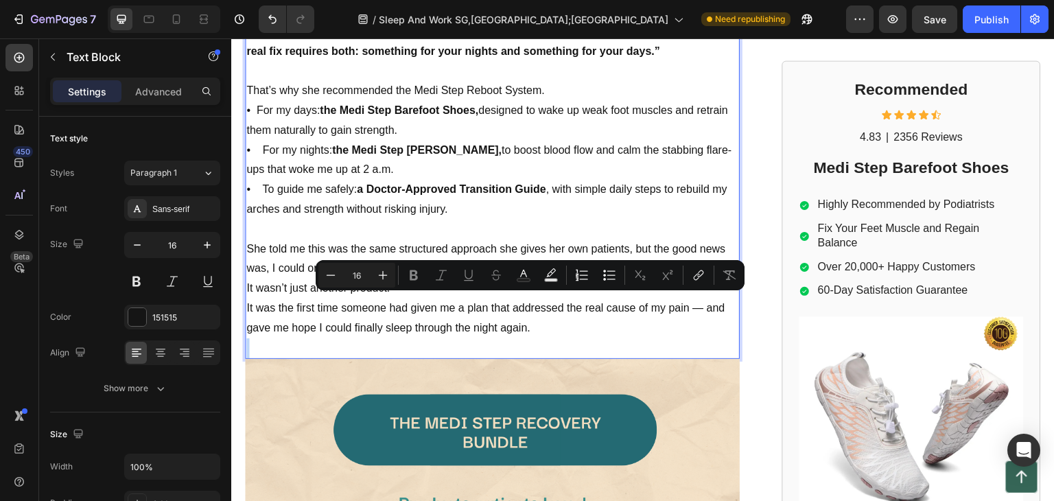
click at [542, 301] on p "It wasn’t just another product. It was the first time someone had given me a pl…" at bounding box center [492, 308] width 492 height 59
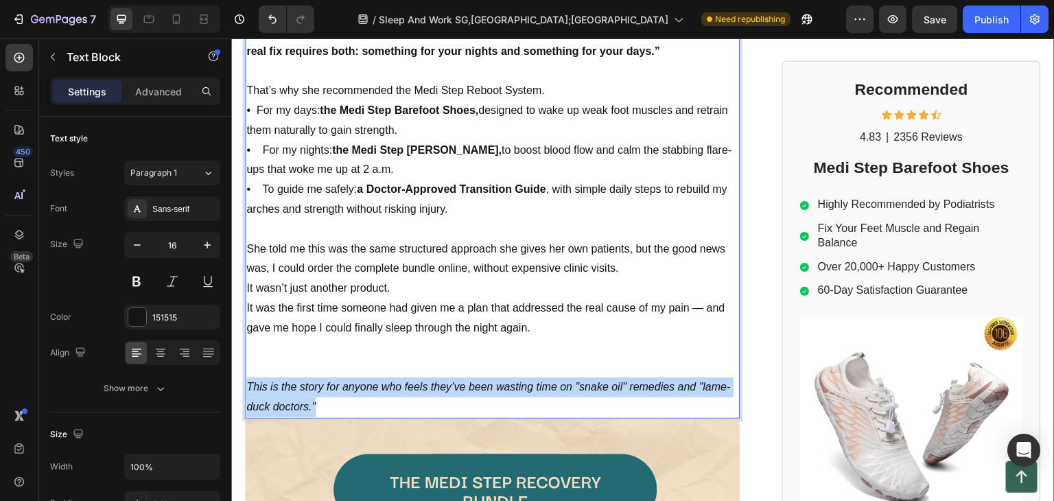
drag, startPoint x: 334, startPoint y: 376, endPoint x: 244, endPoint y: 361, distance: 90.4
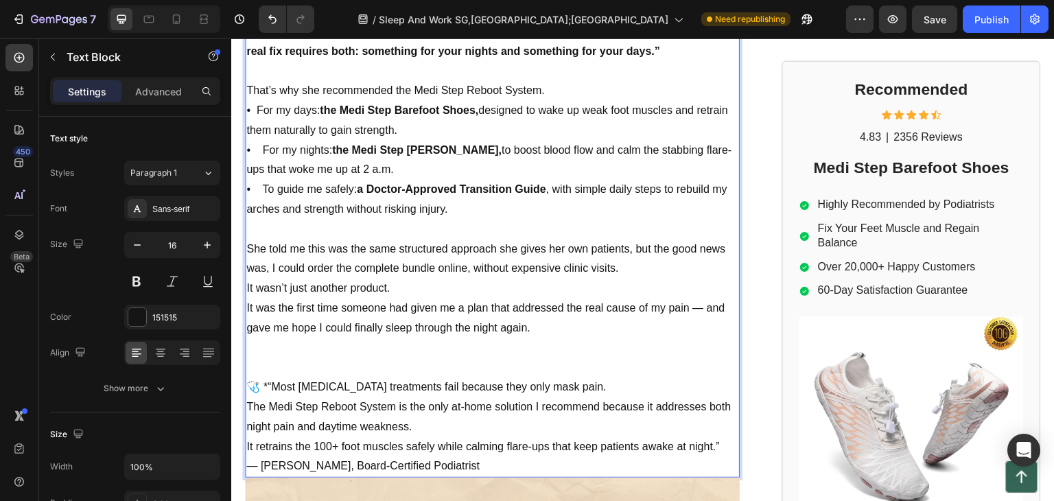
click at [268, 378] on p "🩺 *“Most [MEDICAL_DATA] treatments fail because they only mask pain. The Medi S…" at bounding box center [492, 417] width 492 height 79
click at [257, 358] on p "Rich Text Editor. Editing area: main" at bounding box center [492, 368] width 492 height 20
click at [466, 417] on p "🩺 *“Most [MEDICAL_DATA] treatments fail because they only mask pain. The Medi S…" at bounding box center [492, 417] width 492 height 79
click at [275, 378] on p "🩺 *“Most [MEDICAL_DATA] treatments fail because they only mask pain. The Medi S…" at bounding box center [492, 417] width 492 height 79
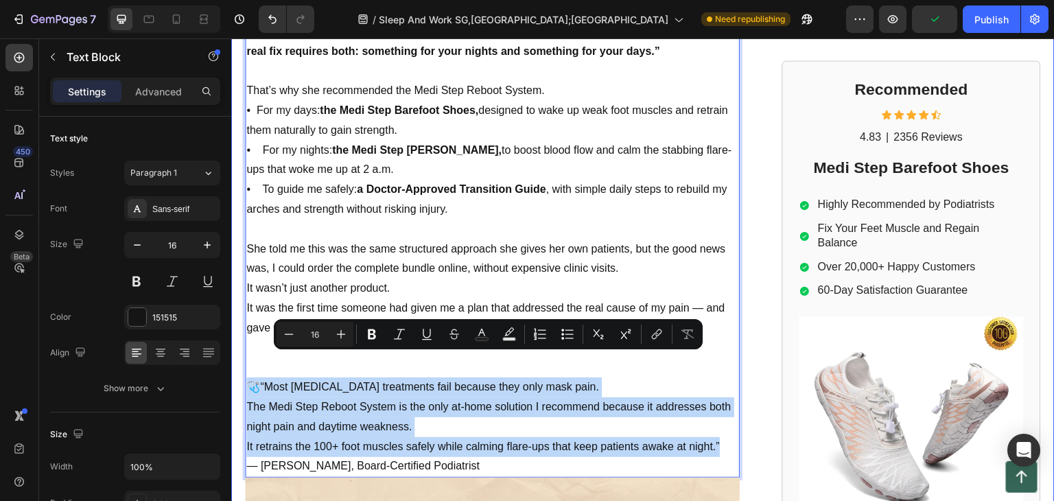
drag, startPoint x: 727, startPoint y: 418, endPoint x: 244, endPoint y: 366, distance: 486.1
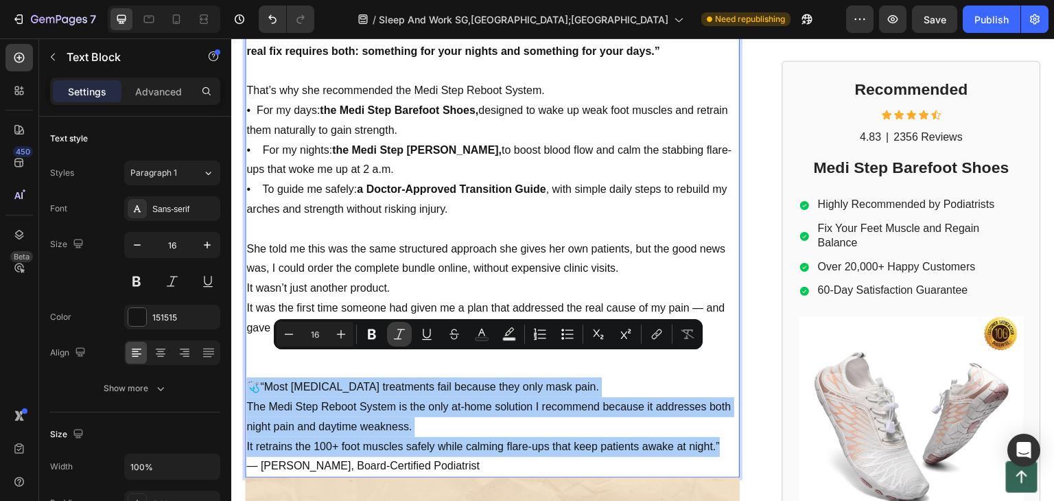
click at [400, 330] on icon "Editor contextual toolbar" at bounding box center [400, 334] width 14 height 14
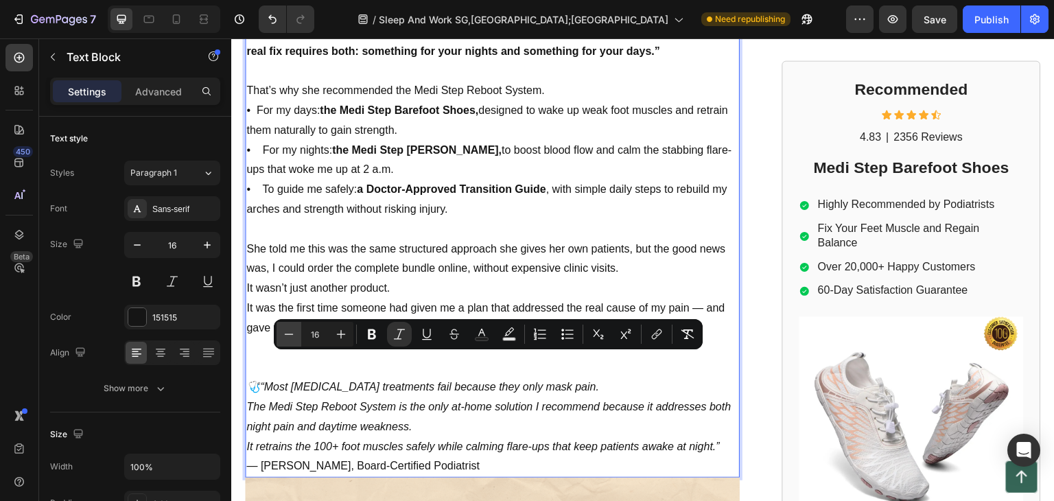
click at [291, 332] on icon "Editor contextual toolbar" at bounding box center [289, 334] width 14 height 14
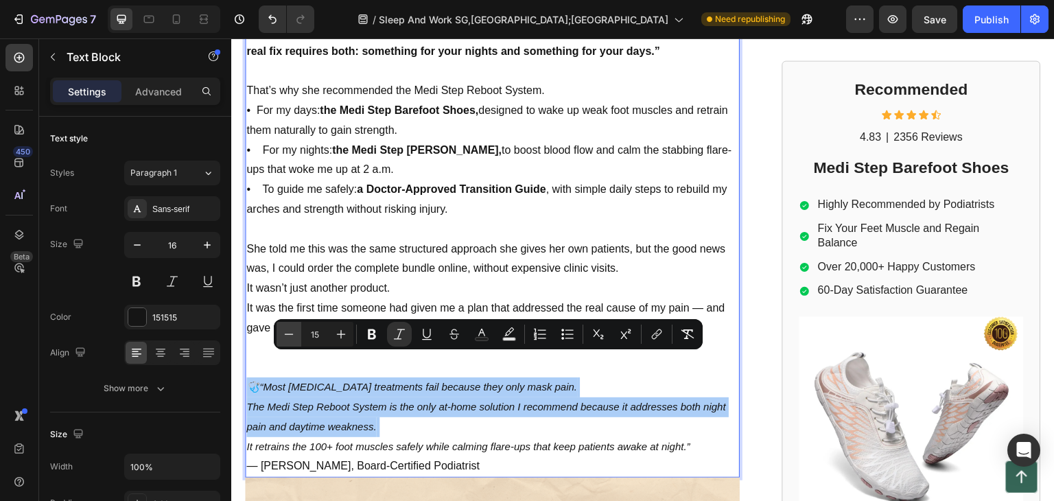
click at [286, 327] on icon "Editor contextual toolbar" at bounding box center [289, 334] width 14 height 14
click at [338, 335] on icon "Editor contextual toolbar" at bounding box center [341, 334] width 14 height 14
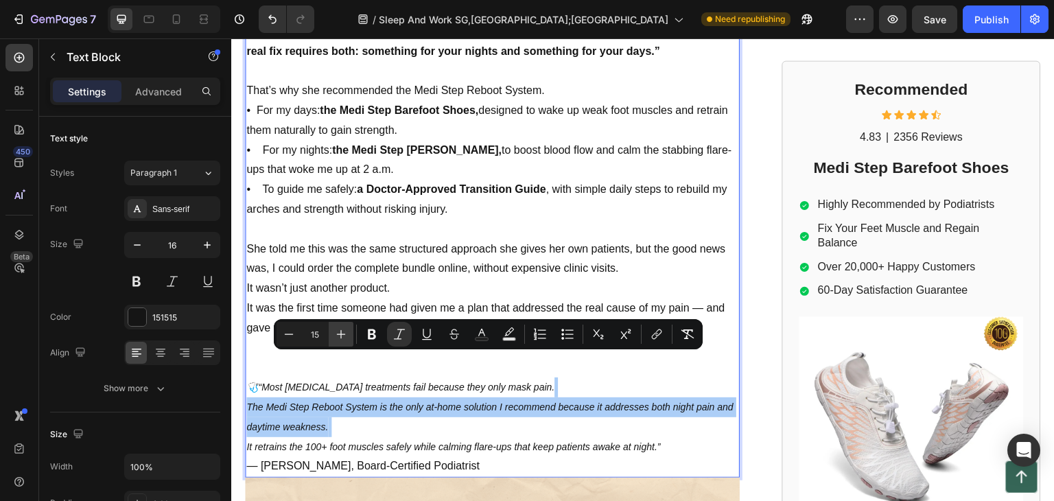
click at [338, 335] on icon "Editor contextual toolbar" at bounding box center [341, 334] width 14 height 14
type input "16"
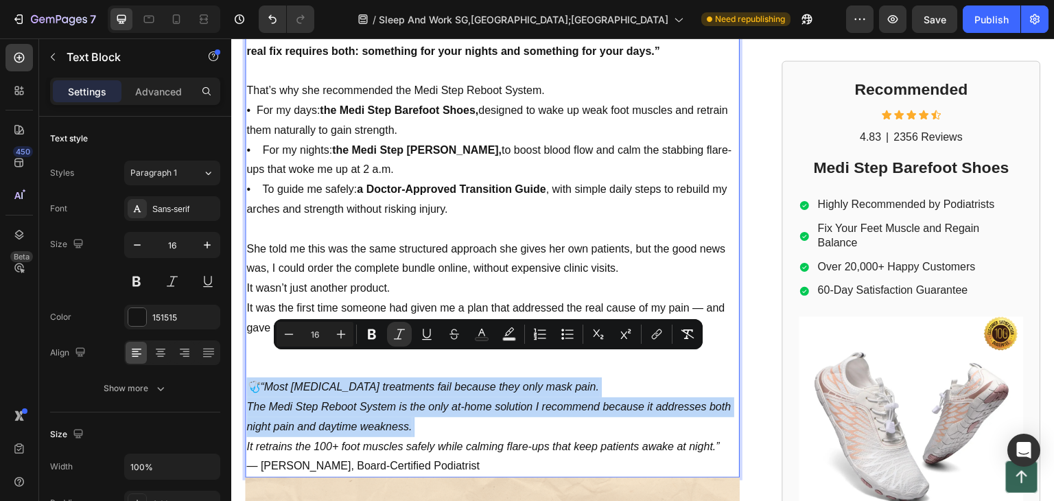
click at [621, 378] on p "🩺“Most [MEDICAL_DATA] treatments fail because they only mask pain. The Medi Ste…" at bounding box center [492, 417] width 492 height 79
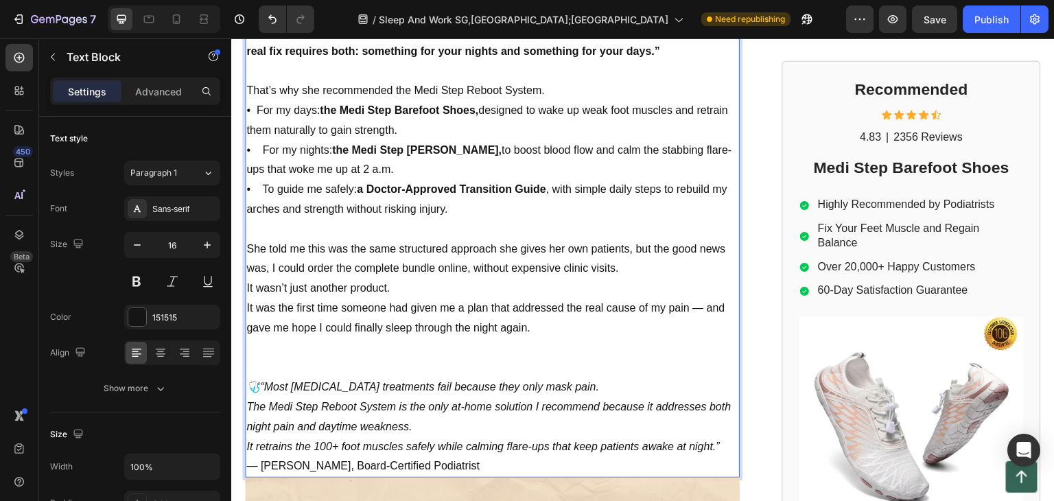
click at [470, 457] on p "— [PERSON_NAME], Board-Certified Podiatrist" at bounding box center [492, 467] width 492 height 20
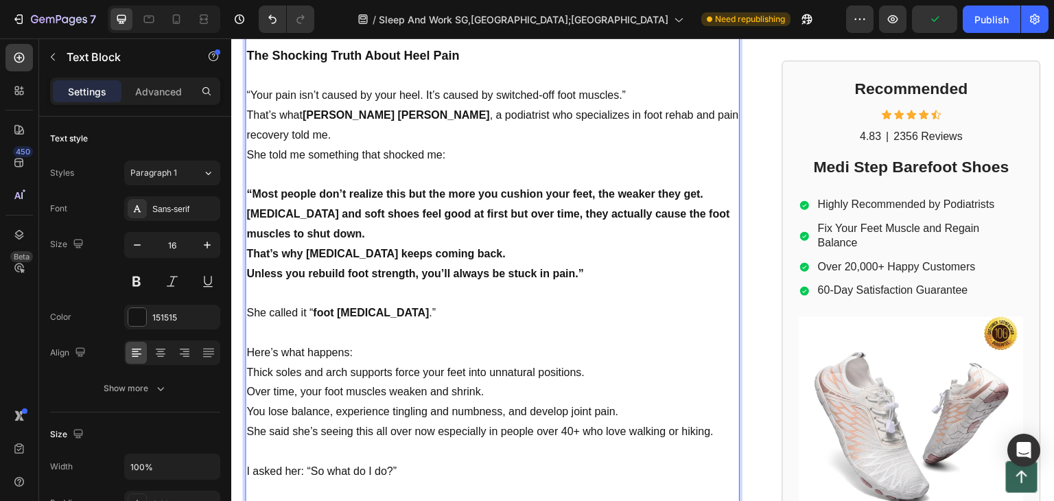
scroll to position [1170, 0]
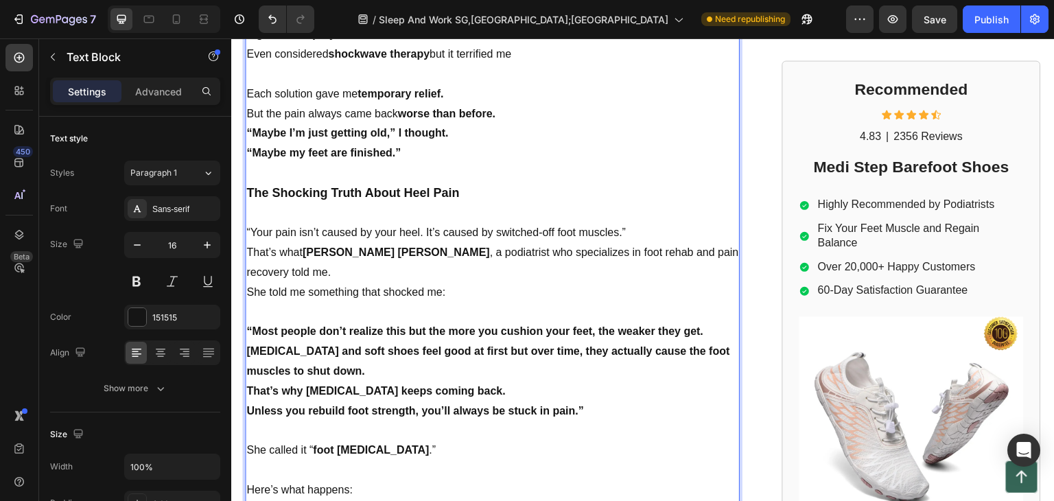
click at [305, 247] on strong "[PERSON_NAME] [PERSON_NAME]" at bounding box center [396, 252] width 187 height 12
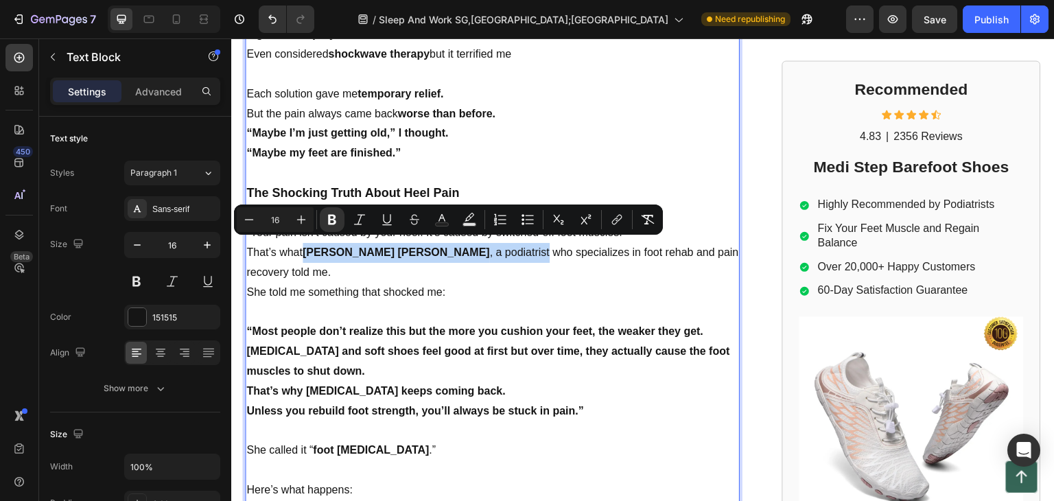
drag, startPoint x: 305, startPoint y: 247, endPoint x: 444, endPoint y: 251, distance: 138.7
click at [444, 251] on p "That’s what [PERSON_NAME] [PERSON_NAME] , a podiatrist who specializes in foot …" at bounding box center [492, 263] width 492 height 40
copy p "[PERSON_NAME] [PERSON_NAME] , a podiatrist"
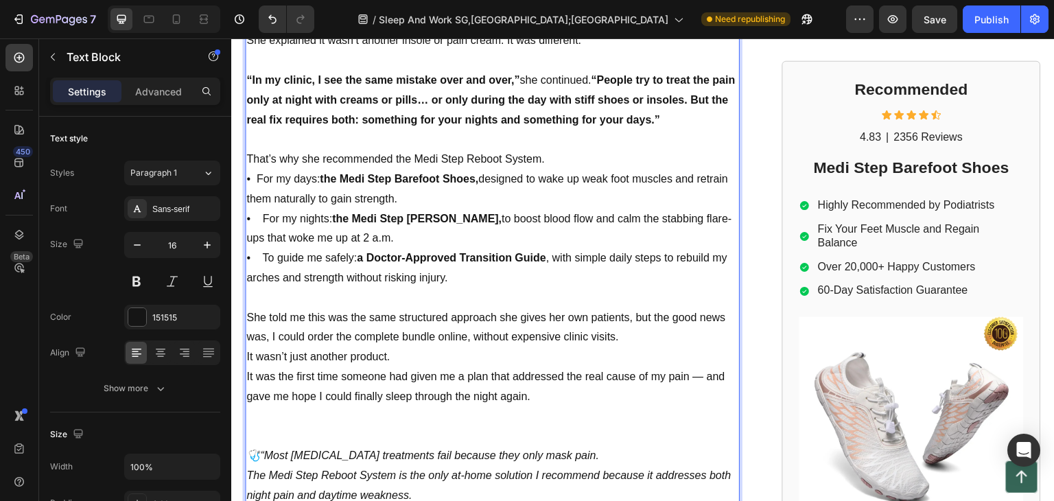
scroll to position [2062, 0]
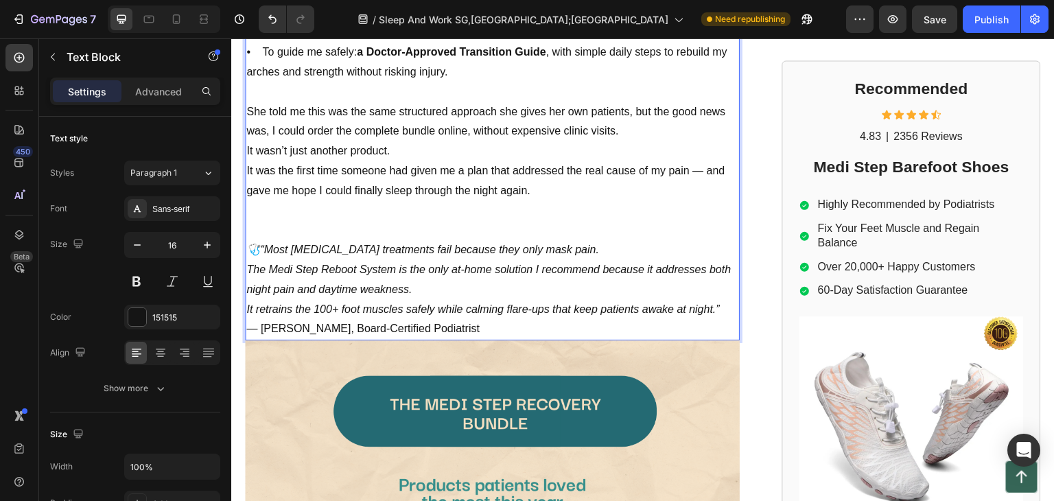
drag, startPoint x: 451, startPoint y: 303, endPoint x: 470, endPoint y: 301, distance: 18.7
click at [456, 319] on p "— [PERSON_NAME], Board-Certified Podiatrist" at bounding box center [492, 329] width 492 height 20
click at [472, 319] on p "— [PERSON_NAME], Board-Certified Podiatrist" at bounding box center [492, 329] width 492 height 20
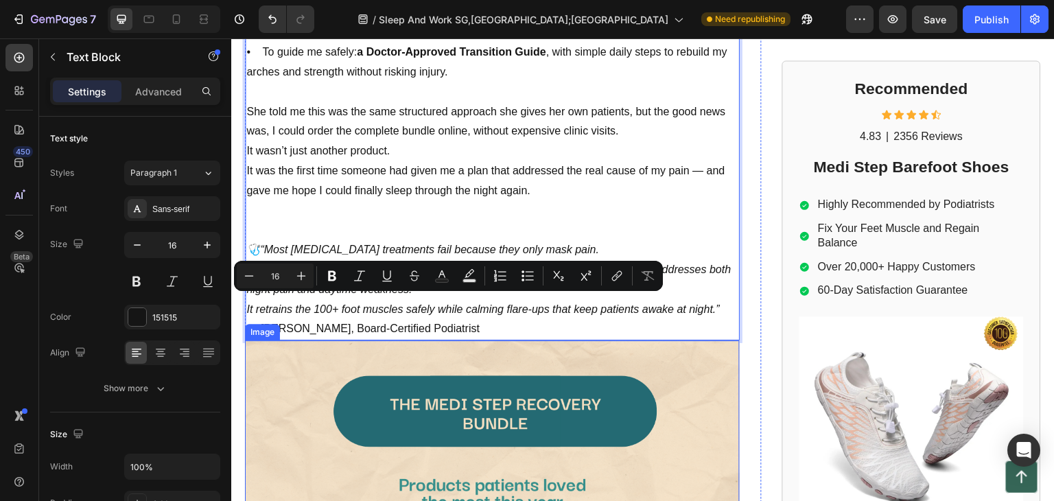
drag, startPoint x: 472, startPoint y: 301, endPoint x: 263, endPoint y: 309, distance: 208.8
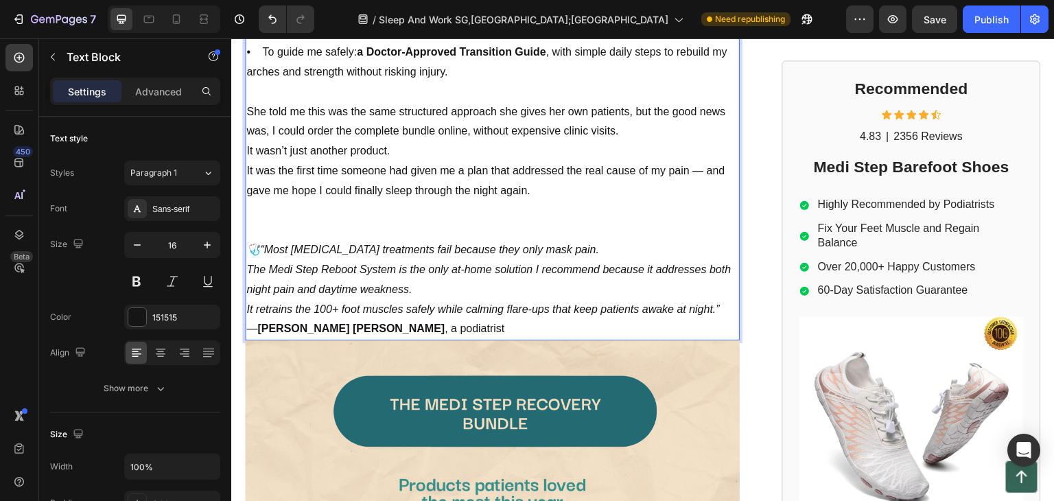
click at [365, 319] on p "— [PERSON_NAME] [PERSON_NAME] , a podiatrist" at bounding box center [492, 329] width 492 height 20
drag, startPoint x: 453, startPoint y: 292, endPoint x: 448, endPoint y: 276, distance: 16.5
click at [451, 290] on p "🩺“Most [MEDICAL_DATA] treatments fail because they only mask pain. The Medi Ste…" at bounding box center [492, 279] width 492 height 79
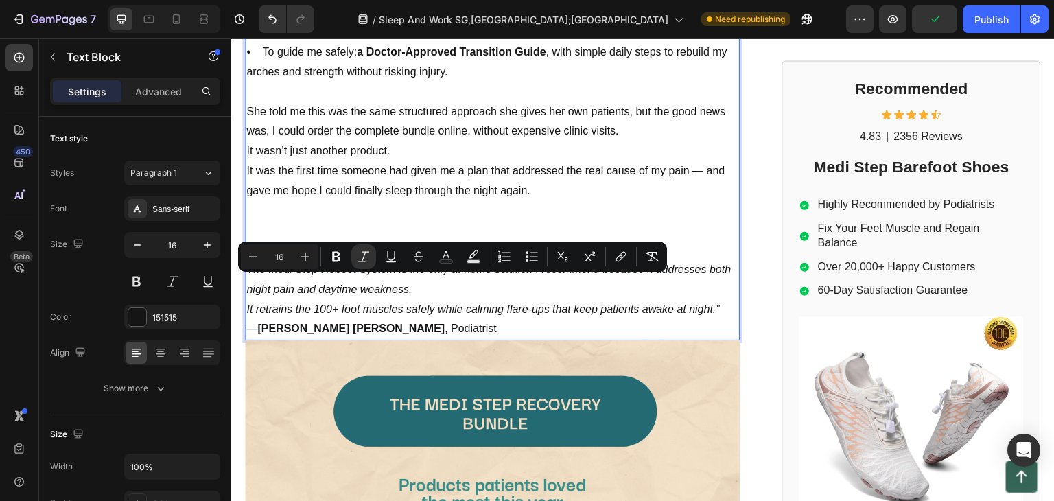
click at [377, 201] on p "Rich Text Editor. Editing area: main" at bounding box center [492, 211] width 492 height 20
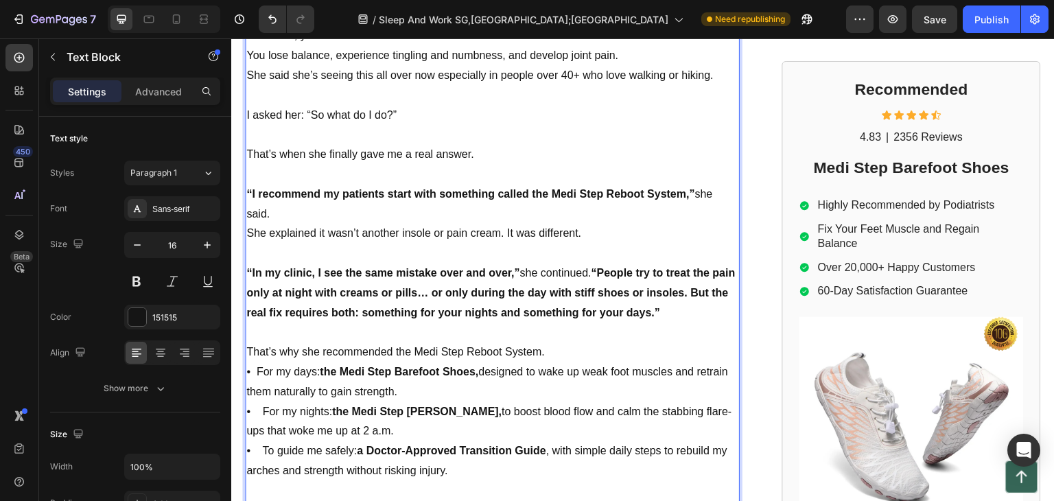
scroll to position [1582, 0]
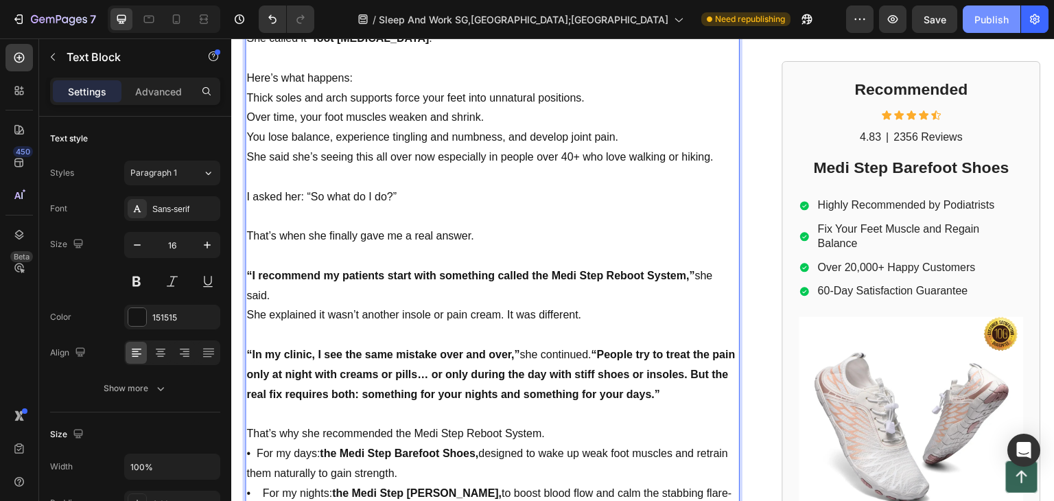
click at [978, 18] on div "Publish" at bounding box center [992, 19] width 34 height 14
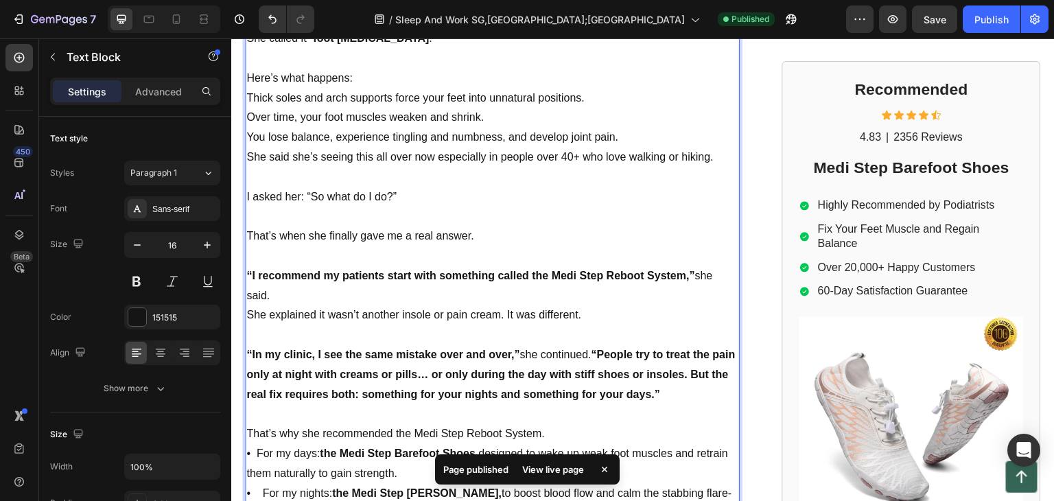
click at [248, 187] on p "I asked her: “So what do I do?”" at bounding box center [492, 197] width 492 height 20
click at [246, 187] on p "I asked her: “So what do I do?”" at bounding box center [492, 197] width 492 height 20
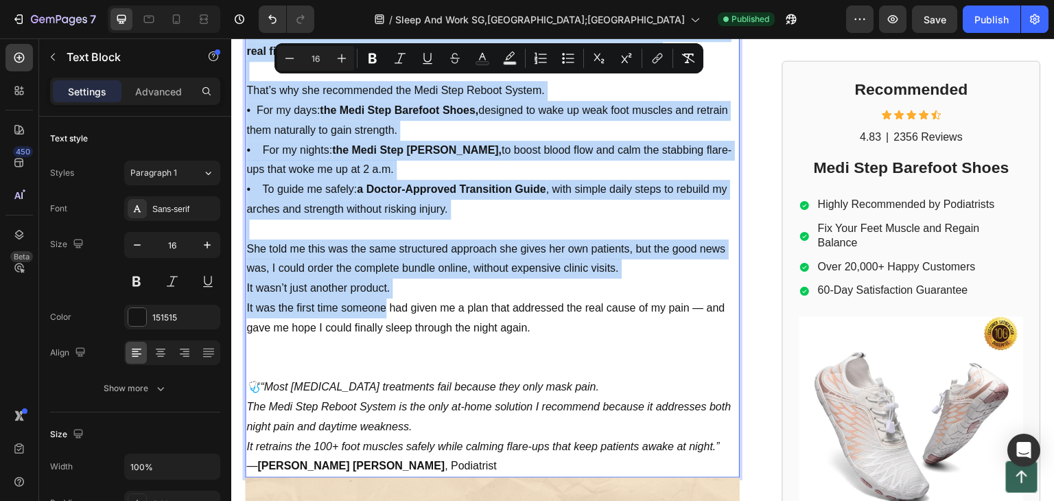
scroll to position [1994, 0]
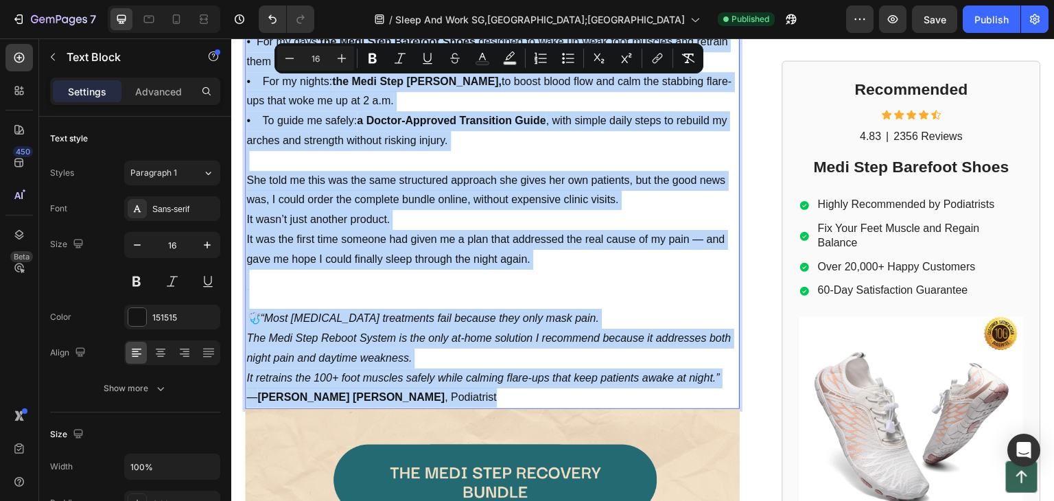
drag, startPoint x: 246, startPoint y: 171, endPoint x: 404, endPoint y: 367, distance: 252.0
copy div "L ipsum dol: “Si amet co A el?” Sedd’e temp inc utlabor etdo ma a enim admini. …"
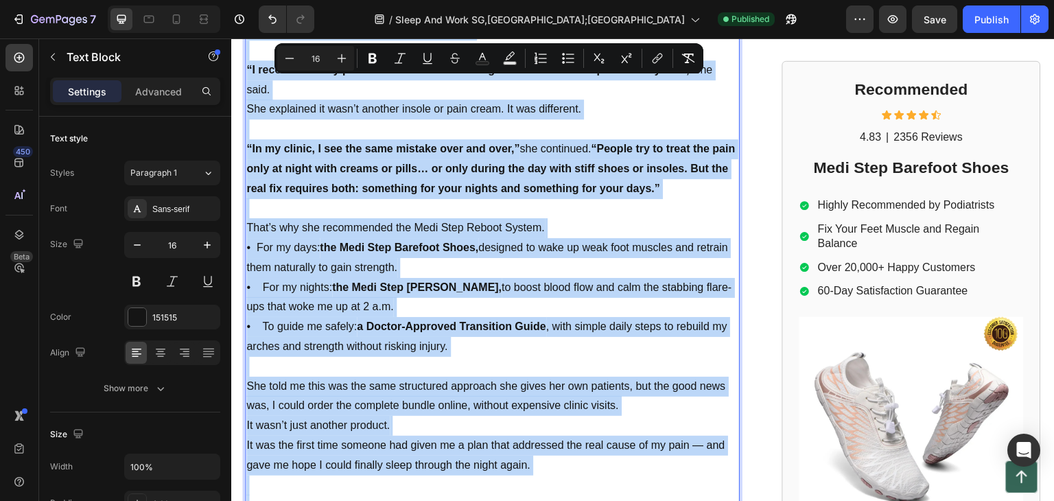
click at [457, 218] on p "That’s why she recommended the Medi Step Reboot System. • For my days: the Medi…" at bounding box center [492, 287] width 492 height 139
click at [444, 281] on strong "the Medi Step [PERSON_NAME]," at bounding box center [417, 287] width 170 height 12
click at [466, 246] on p "That’s why she recommended the Medi Step Reboot System. • For my days: the Medi…" at bounding box center [492, 287] width 492 height 139
click at [478, 281] on strong "the Medi Step [PERSON_NAME]," at bounding box center [417, 287] width 170 height 12
drag, startPoint x: 482, startPoint y: 291, endPoint x: 455, endPoint y: 320, distance: 39.3
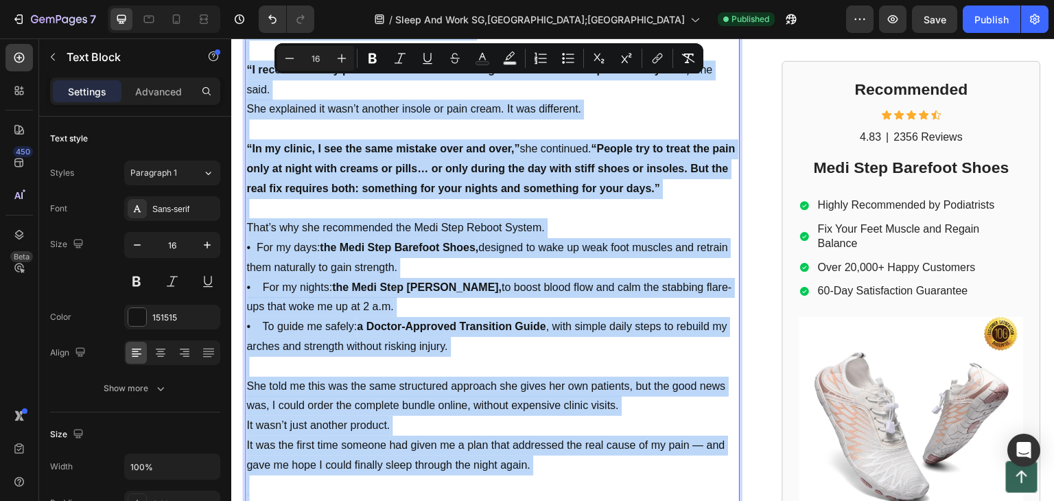
click at [477, 297] on p "That’s why she recommended the Medi Step Reboot System. • For my days: the Medi…" at bounding box center [492, 287] width 492 height 139
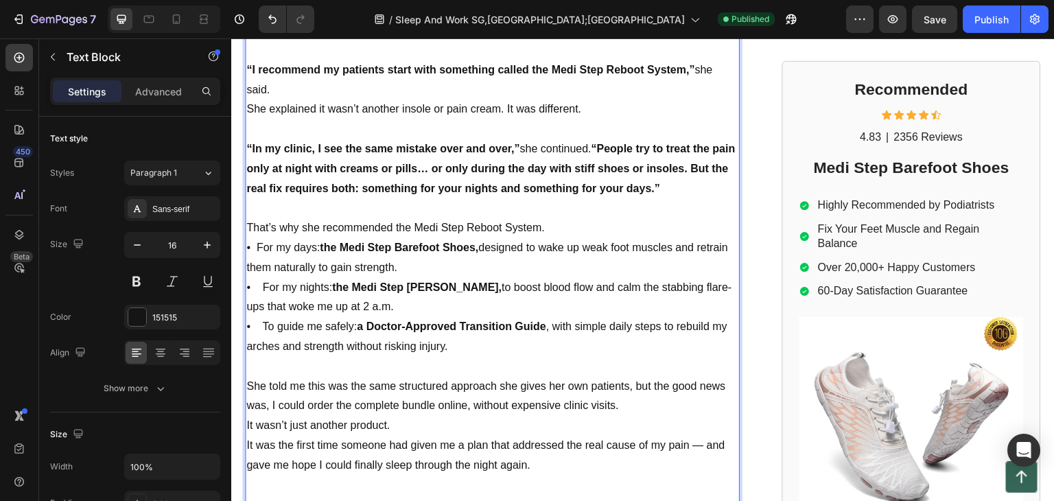
click at [555, 229] on p "That’s why she recommended the Medi Step Reboot System. • For my days: the Medi…" at bounding box center [492, 287] width 492 height 139
click at [545, 221] on p "That’s why she recommended the Medi Step Reboot System. • For my days: the Medi…" at bounding box center [492, 287] width 492 height 139
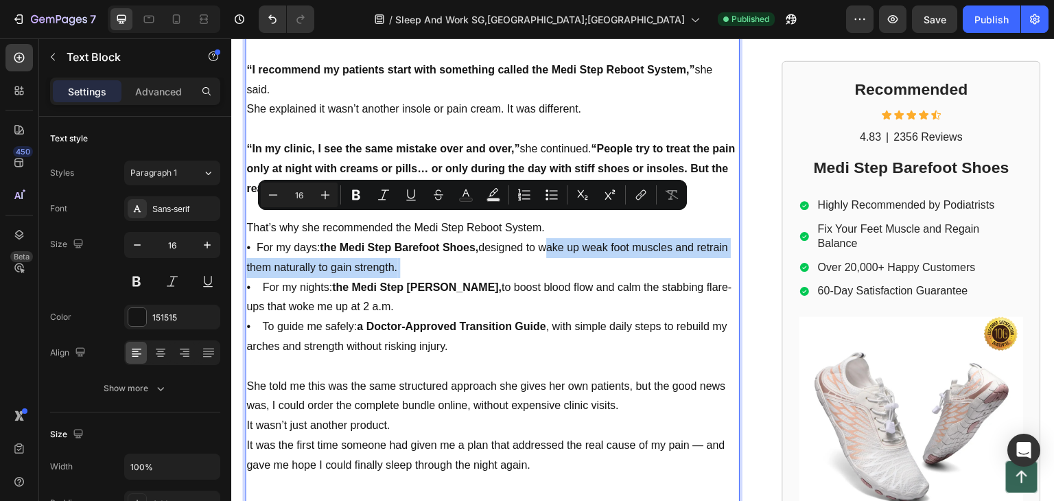
drag, startPoint x: 545, startPoint y: 221, endPoint x: 443, endPoint y: 245, distance: 104.4
click at [443, 245] on p "That’s why she recommended the Medi Step Reboot System. • For my days: the Medi…" at bounding box center [492, 287] width 492 height 139
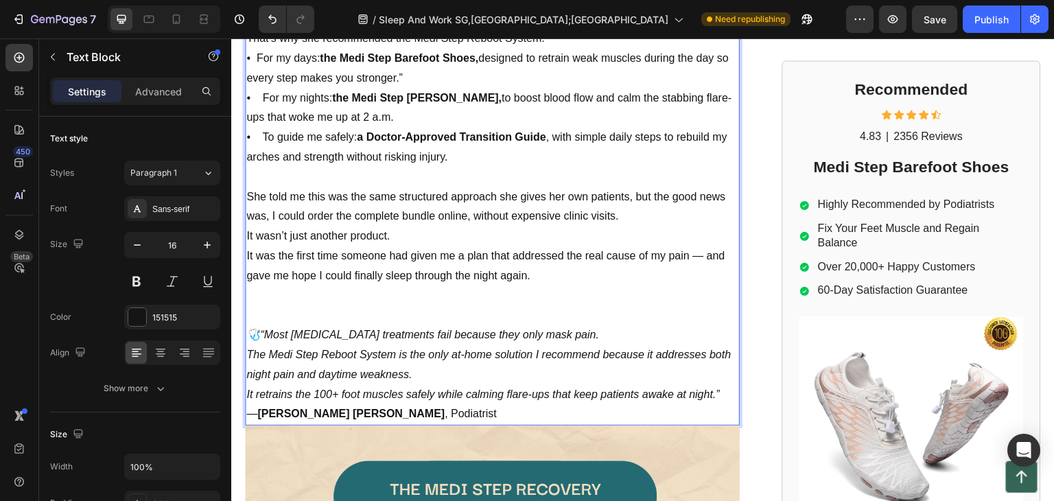
scroll to position [2062, 0]
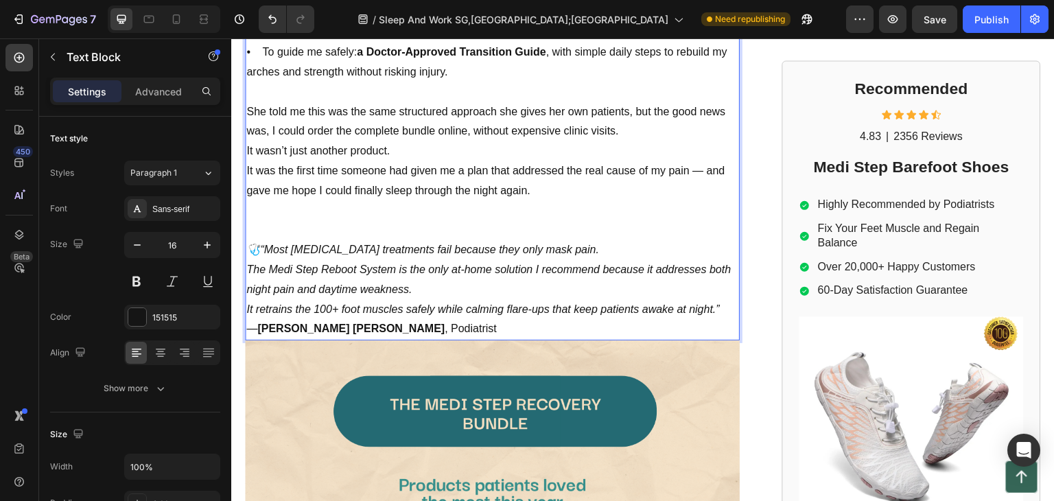
click at [333, 256] on p "🩺“Most [MEDICAL_DATA] treatments fail because they only mask pain. The Medi Ste…" at bounding box center [492, 279] width 492 height 79
click at [264, 244] on icon "🩺“Most [MEDICAL_DATA] treatments fail because they only mask pain." at bounding box center [422, 250] width 353 height 12
click at [261, 244] on icon "🩺“Most [MEDICAL_DATA] treatments fail because they only mask pain." at bounding box center [422, 250] width 353 height 12
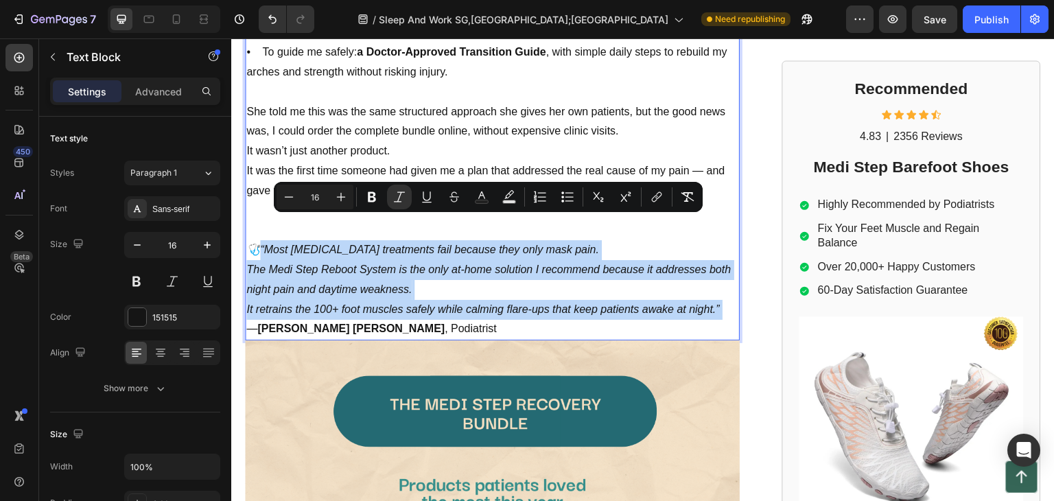
drag, startPoint x: 261, startPoint y: 221, endPoint x: 720, endPoint y: 281, distance: 463.1
click at [722, 283] on p "🩺“Most [MEDICAL_DATA] treatments fail because they only mask pain. The Medi Ste…" at bounding box center [492, 279] width 492 height 79
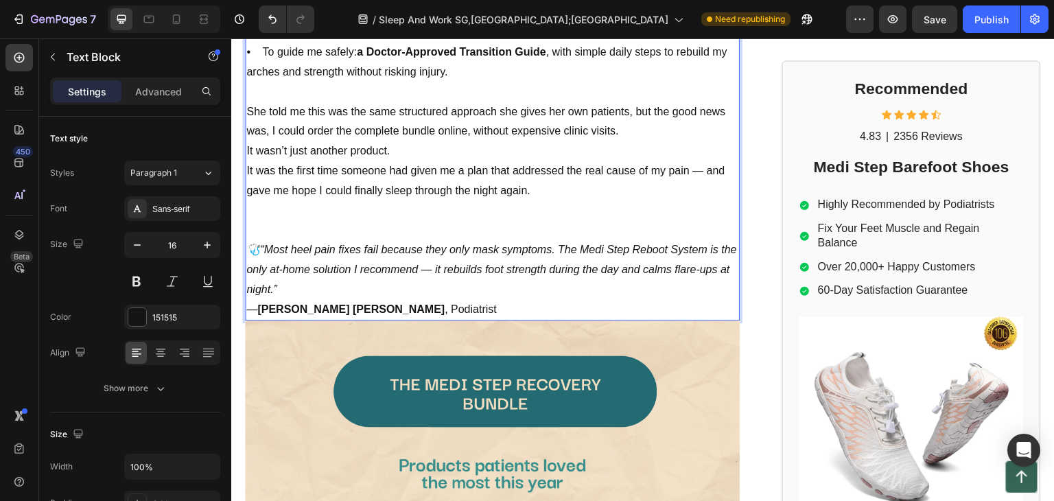
click at [452, 244] on icon "🩺“Most heel pain fixes fail because they only mask symptoms. The Medi Step Rebo…" at bounding box center [491, 269] width 491 height 51
click at [341, 262] on p "🩺“Most heel pain fixes fail because they only mask symptoms. The Medi Step Rebo…" at bounding box center [492, 269] width 492 height 59
click at [432, 300] on p "— [PERSON_NAME] [PERSON_NAME] , Podiatrist" at bounding box center [492, 310] width 492 height 20
click at [426, 300] on p "— [PERSON_NAME] [PERSON_NAME] , Podiatrist" at bounding box center [492, 310] width 492 height 20
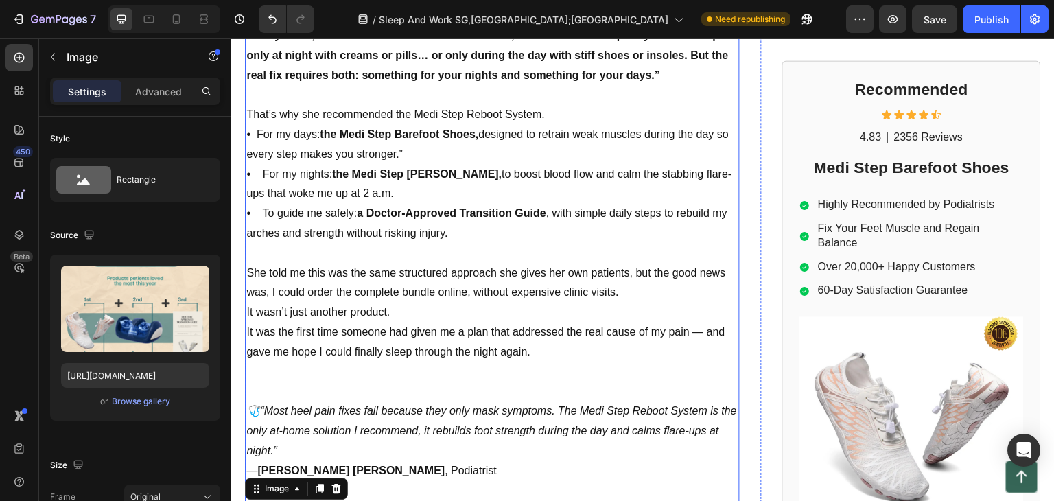
scroll to position [1925, 0]
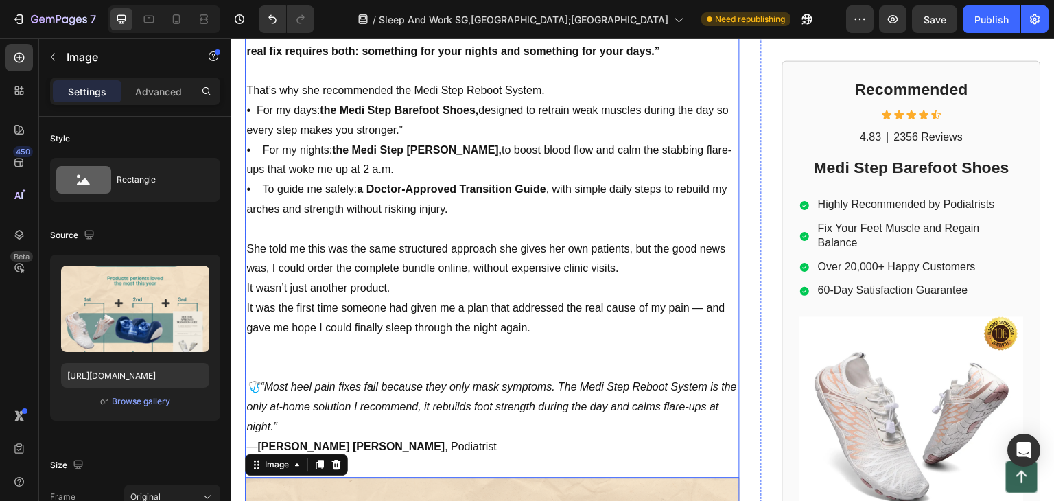
click at [474, 240] on p "She told me this was the same structured approach she gives her own patients, b…" at bounding box center [492, 260] width 492 height 40
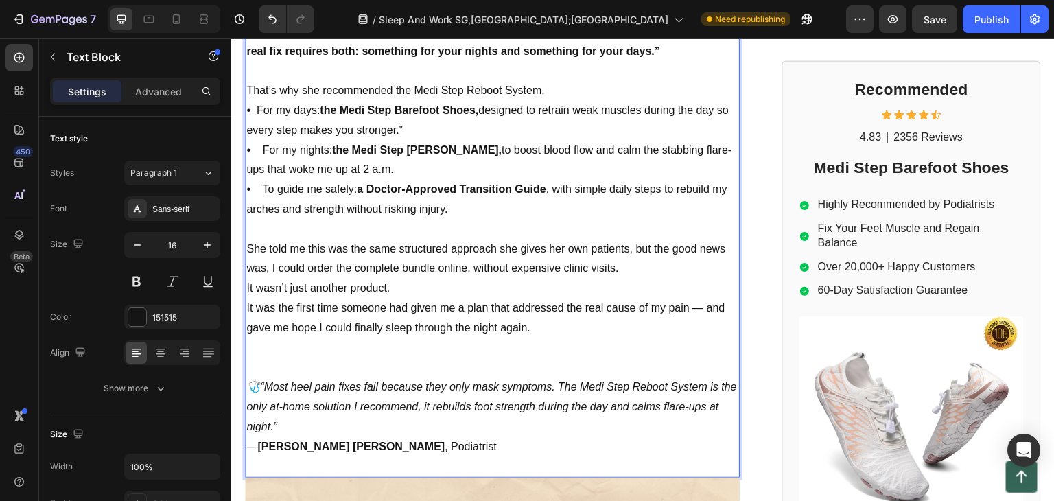
click at [625, 240] on p "She told me this was the same structured approach she gives her own patients, b…" at bounding box center [492, 260] width 492 height 40
click at [636, 240] on p "She told me this was the same structured approach she gives her own patients, b…" at bounding box center [492, 260] width 492 height 40
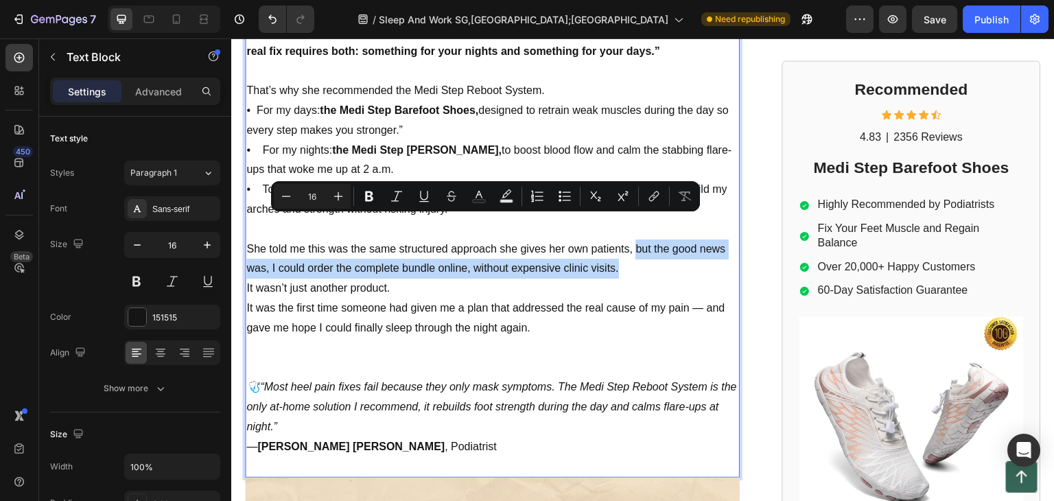
drag, startPoint x: 636, startPoint y: 224, endPoint x: 658, endPoint y: 242, distance: 28.3
click at [658, 242] on p "She told me this was the same structured approach she gives her own patients, b…" at bounding box center [492, 260] width 492 height 40
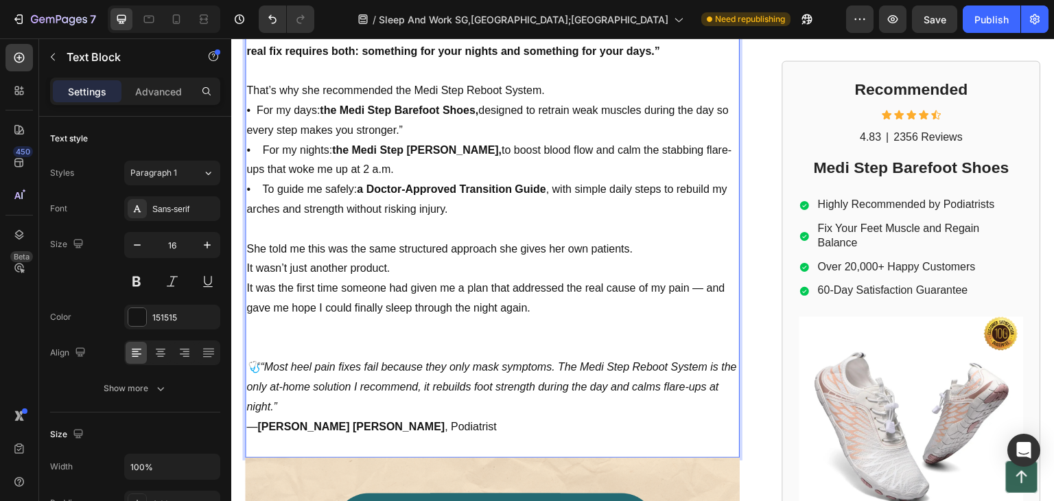
click at [544, 240] on p "She told me this was the same structured approach she gives her own patients." at bounding box center [492, 250] width 492 height 20
click at [387, 259] on p "It wasn’t just another product. It was the first time someone had given me a pl…" at bounding box center [492, 288] width 492 height 59
click at [540, 276] on p "It wasn’t just another product. It was the first time someone had given me a pl…" at bounding box center [492, 288] width 492 height 59
click at [700, 268] on p "It wasn’t just another product. It was the first time someone had given me a pl…" at bounding box center [492, 288] width 492 height 59
click at [258, 361] on icon "🩺“Most heel pain fixes fail because they only mask symptoms. The Medi Step Rebo…" at bounding box center [491, 386] width 491 height 51
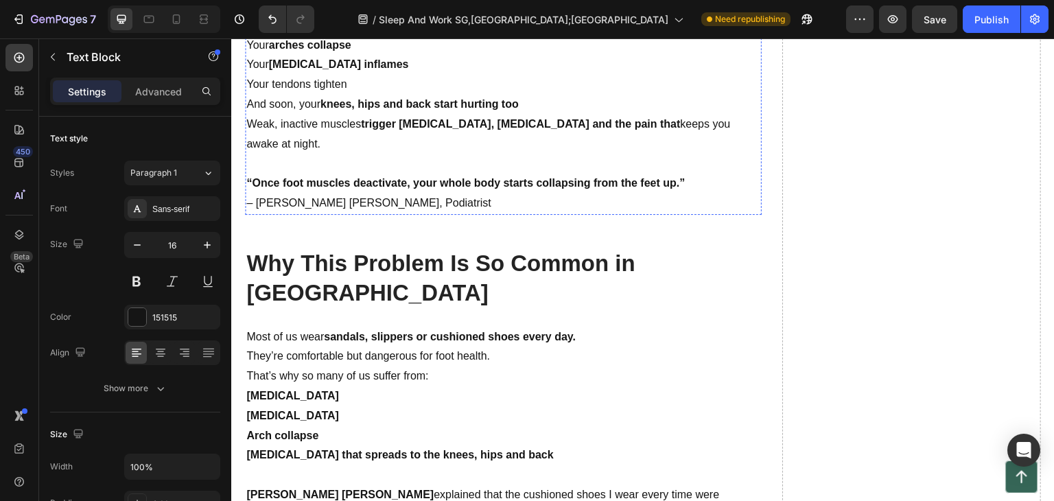
scroll to position [3161, 0]
drag, startPoint x: 670, startPoint y: 179, endPoint x: 660, endPoint y: 189, distance: 14.6
click at [669, 180] on strong "“Once foot muscles deactivate, your whole body starts collapsing from the feet …" at bounding box center [465, 182] width 439 height 12
click at [696, 181] on p "“Once foot muscles deactivate, your whole body starts collapsing from the feet …" at bounding box center [492, 193] width 492 height 40
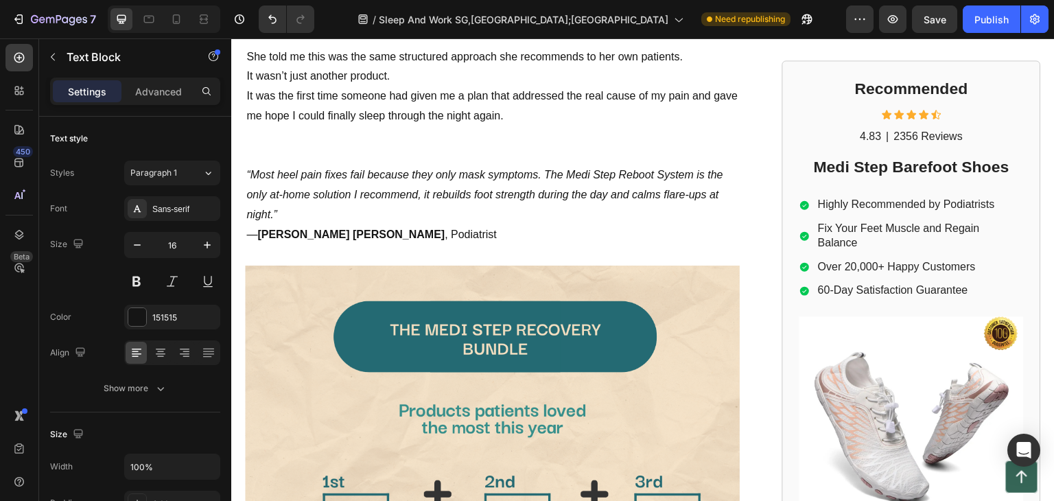
scroll to position [2062, 0]
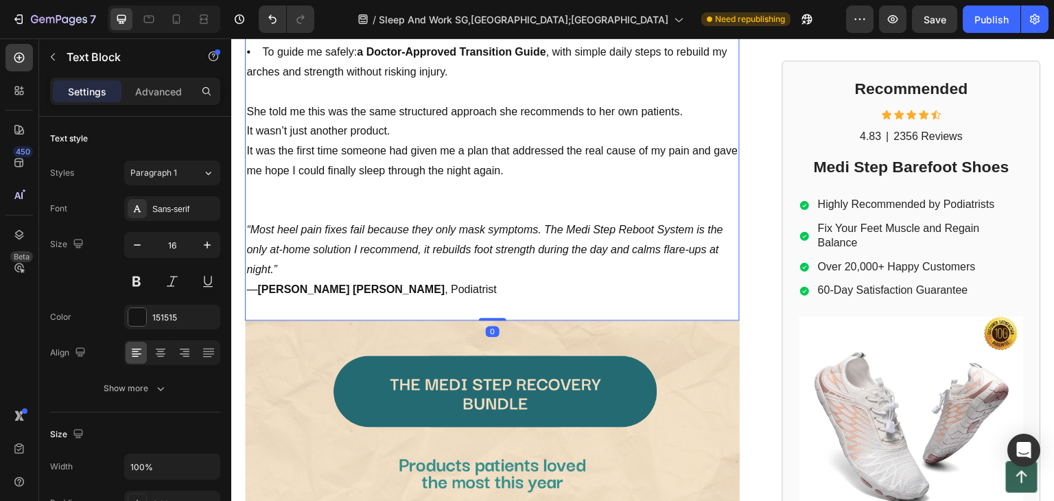
click at [294, 230] on icon "“Most heel pain fixes fail because they only mask symptoms. The Medi Step Reboo…" at bounding box center [484, 249] width 477 height 51
click at [289, 249] on p "“Most heel pain fixes fail because they only mask symptoms. The Medi Step Reboo…" at bounding box center [492, 249] width 492 height 59
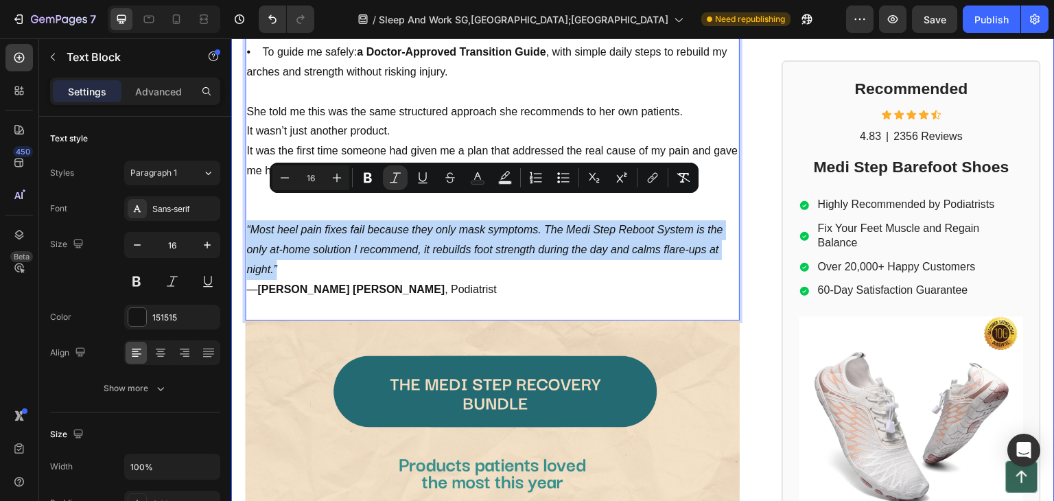
drag, startPoint x: 288, startPoint y: 246, endPoint x: 252, endPoint y: 194, distance: 64.2
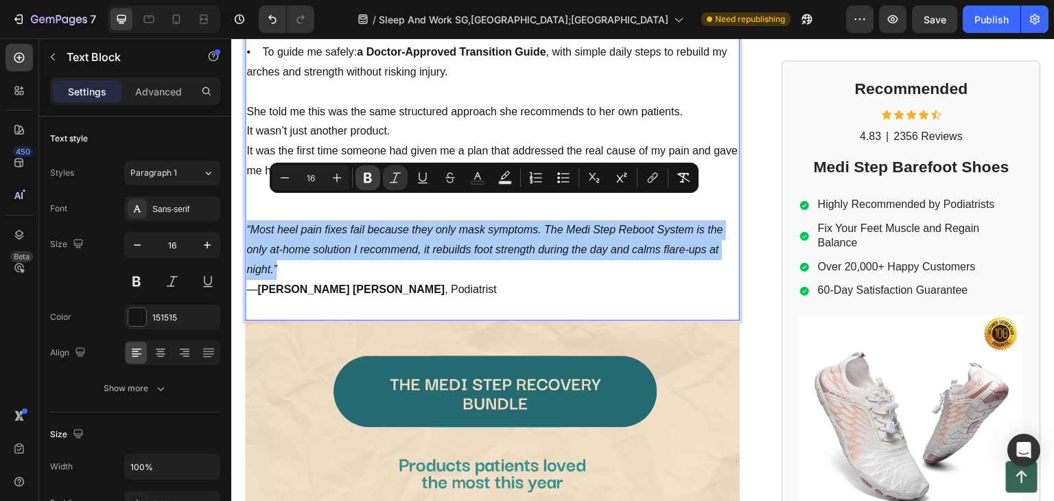
click at [371, 171] on icon "Editor contextual toolbar" at bounding box center [368, 178] width 14 height 14
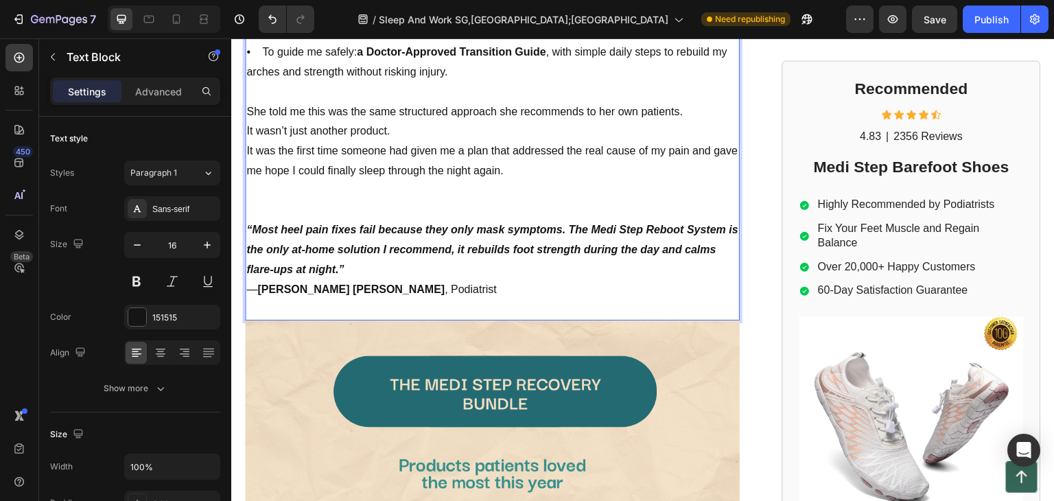
click at [352, 242] on p "“Most heel pain fixes fail because they only mask symptoms. The Medi Step Reboo…" at bounding box center [492, 249] width 492 height 59
click at [353, 242] on p "“Most heel pain fixes fail because they only mask symptoms. The Medi Step Reboo…" at bounding box center [492, 249] width 492 height 59
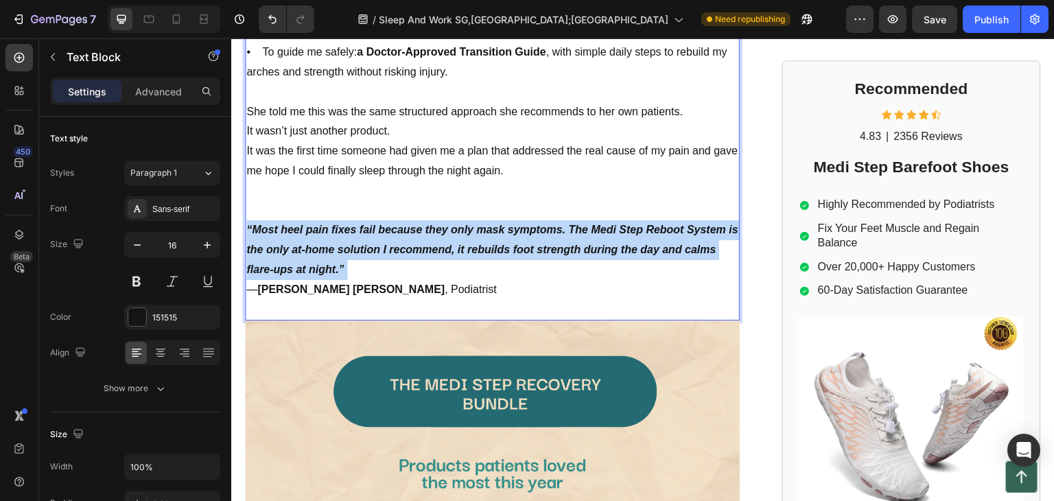
drag, startPoint x: 354, startPoint y: 242, endPoint x: 258, endPoint y: 220, distance: 97.9
click at [258, 220] on p "“Most heel pain fixes fail because they only mask symptoms. The Medi Step Reboo…" at bounding box center [492, 249] width 492 height 59
click at [339, 224] on strong "“Most heel pain fixes fail because they only mask symptoms. The Medi Step Reboo…" at bounding box center [492, 249] width 492 height 51
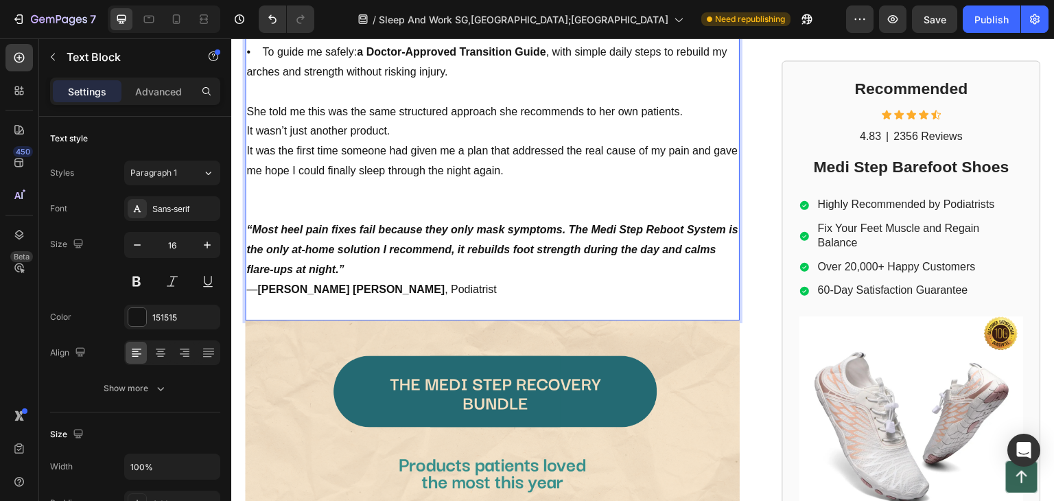
click at [350, 243] on p "“Most heel pain fixes fail because they only mask symptoms. The Medi Step Reboo…" at bounding box center [492, 249] width 492 height 59
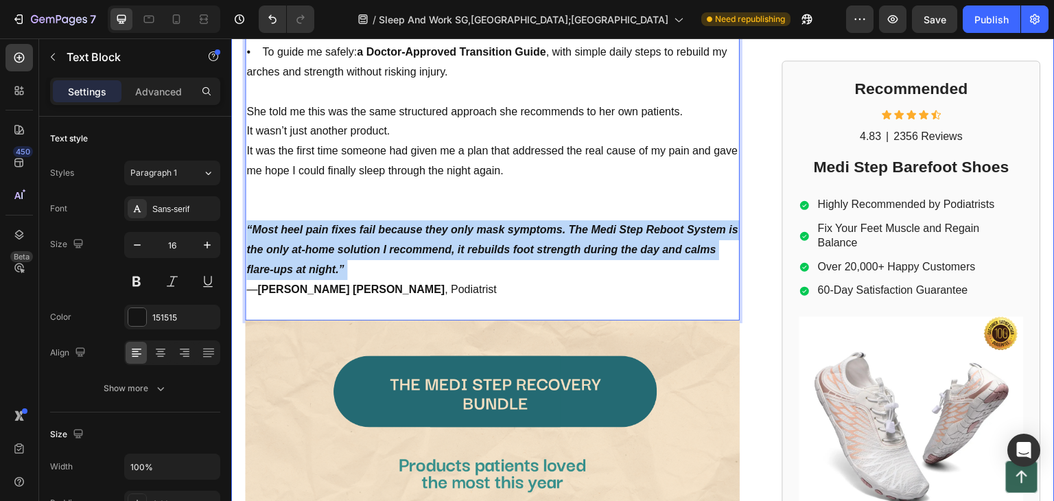
drag, startPoint x: 350, startPoint y: 243, endPoint x: 242, endPoint y: 204, distance: 115.3
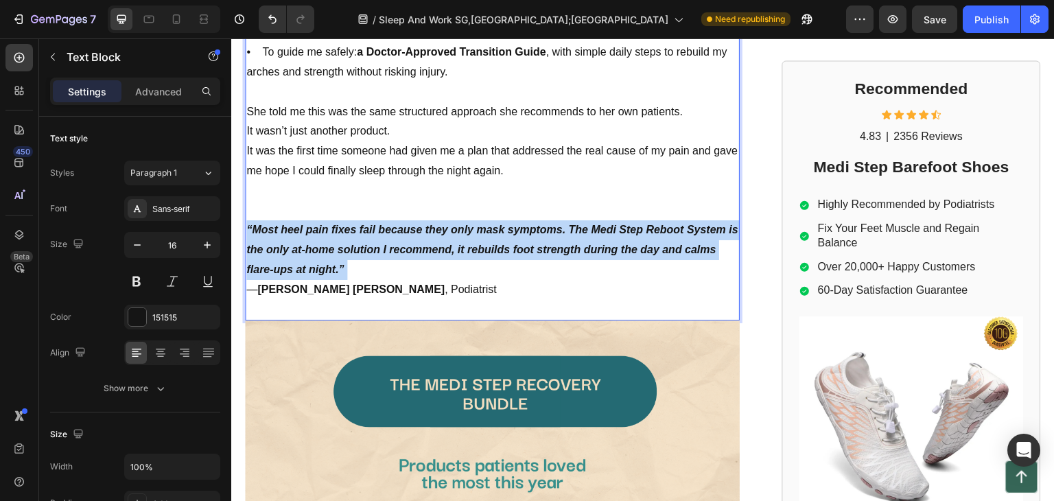
click at [325, 224] on strong "“Most heel pain fixes fail because they only mask symptoms. The Medi Step Reboo…" at bounding box center [492, 249] width 492 height 51
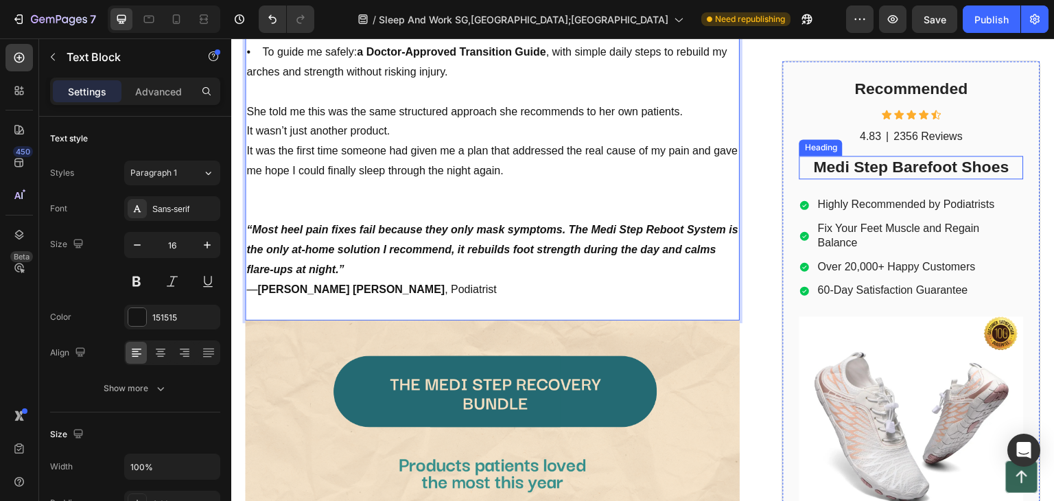
click at [809, 161] on h2 "Medi Step Barefoot Shoes" at bounding box center [912, 168] width 224 height 23
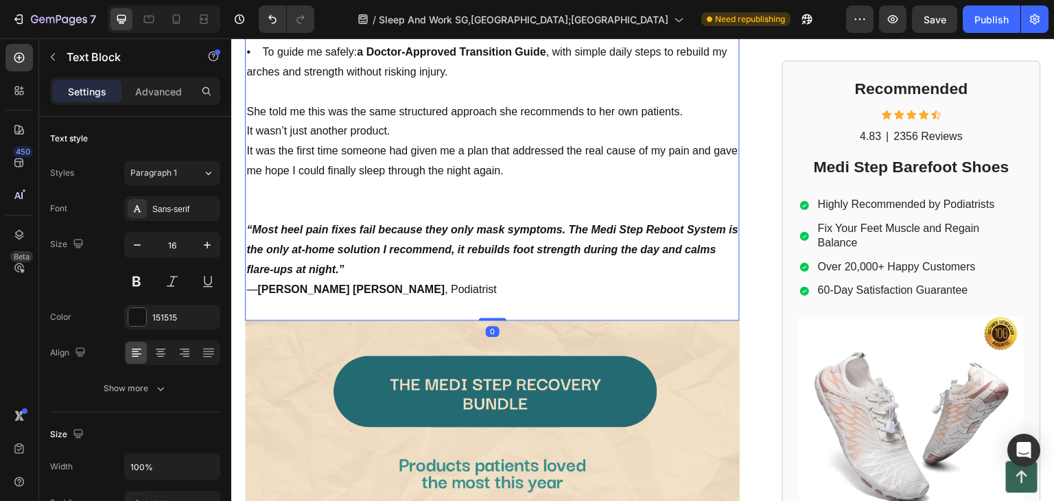
click at [374, 242] on p "“Most heel pain fixes fail because they only mask symptoms. The Medi Step Reboo…" at bounding box center [492, 249] width 492 height 59
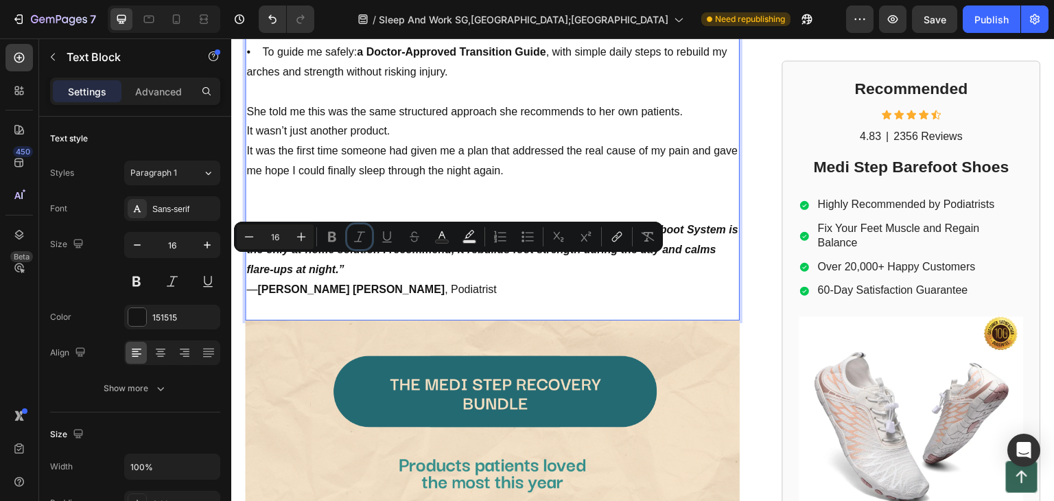
click at [352, 241] on button "Italic" at bounding box center [359, 236] width 25 height 25
click at [484, 300] on p "Rich Text Editor. Editing area: main" at bounding box center [492, 310] width 492 height 20
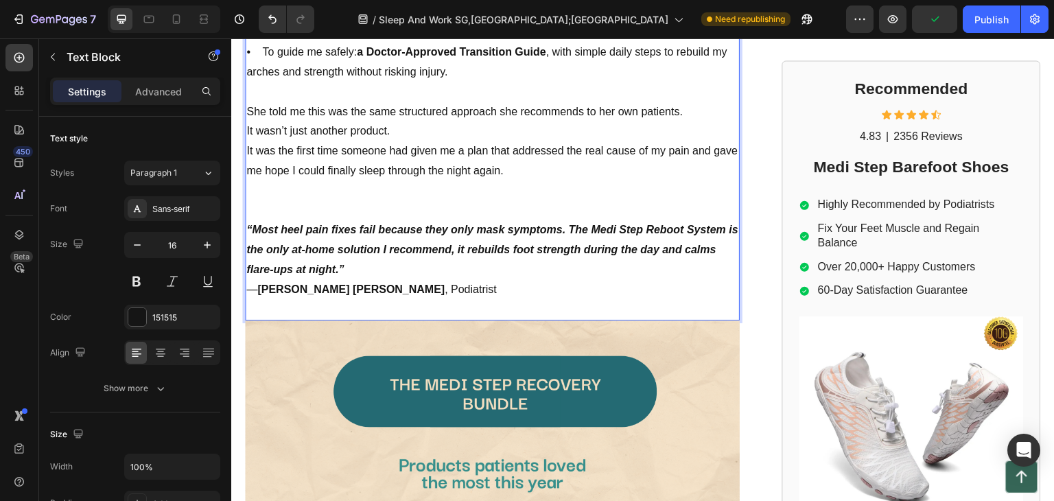
click at [364, 241] on p "“Most heel pain fixes fail because they only mask symptoms. The Medi Step Reboo…" at bounding box center [492, 249] width 492 height 59
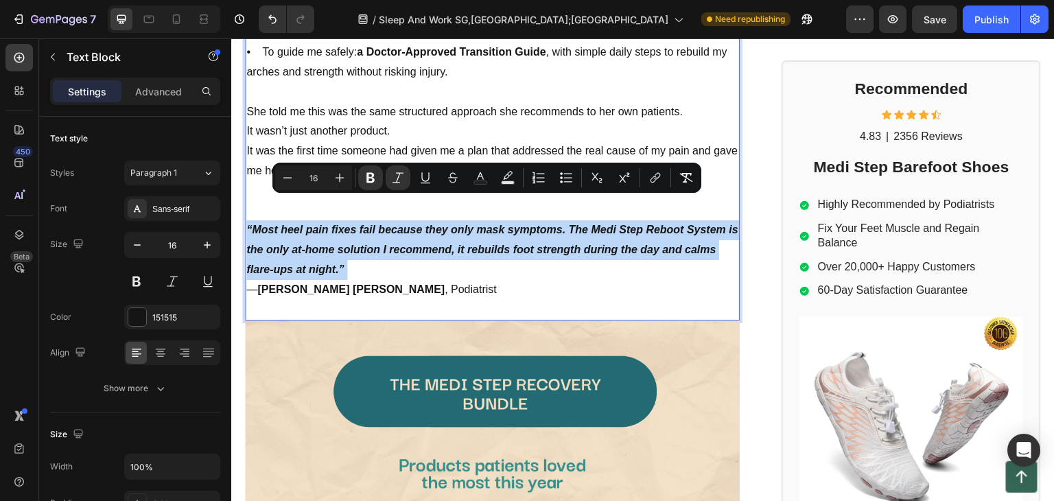
drag, startPoint x: 364, startPoint y: 240, endPoint x: 277, endPoint y: 195, distance: 97.6
click at [247, 220] on p "“Most heel pain fixes fail because they only mask symptoms. The Medi Step Reboo…" at bounding box center [492, 249] width 492 height 59
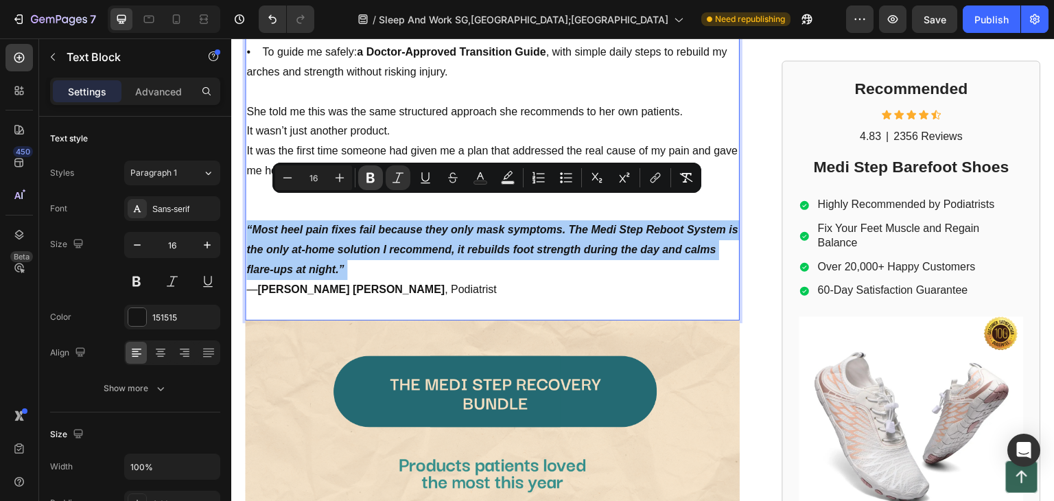
click at [372, 175] on icon "Editor contextual toolbar" at bounding box center [371, 178] width 8 height 10
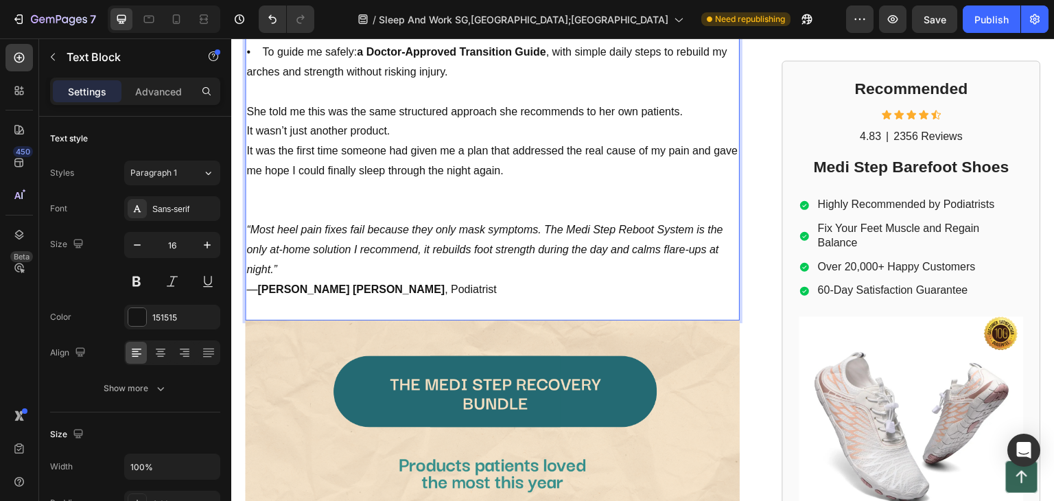
click at [372, 201] on p "Rich Text Editor. Editing area: main" at bounding box center [492, 211] width 492 height 20
click at [365, 242] on p "“Most heel pain fixes fail because they only mask symptoms. The Medi Step Reboo…" at bounding box center [492, 249] width 492 height 59
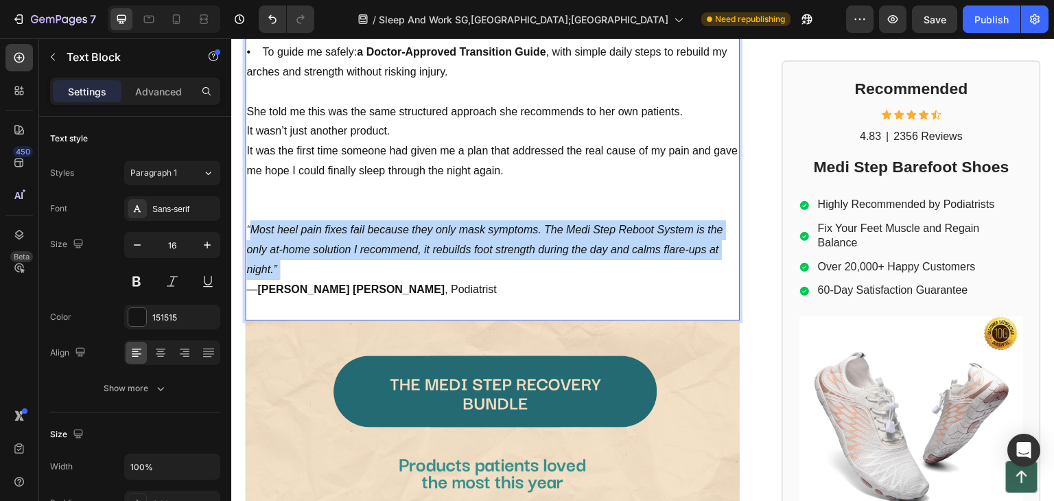
drag, startPoint x: 363, startPoint y: 241, endPoint x: 273, endPoint y: 193, distance: 102.0
click at [249, 220] on p "“Most heel pain fixes fail because they only mask symptoms. The Medi Step Reboo…" at bounding box center [492, 249] width 492 height 59
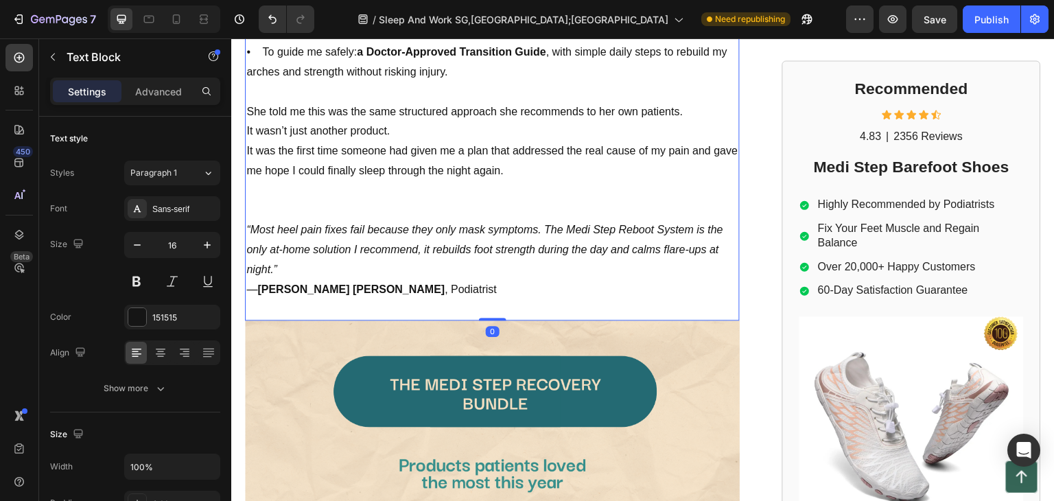
click at [366, 235] on p "“Most heel pain fixes fail because they only mask symptoms. The Medi Step Reboo…" at bounding box center [492, 249] width 492 height 59
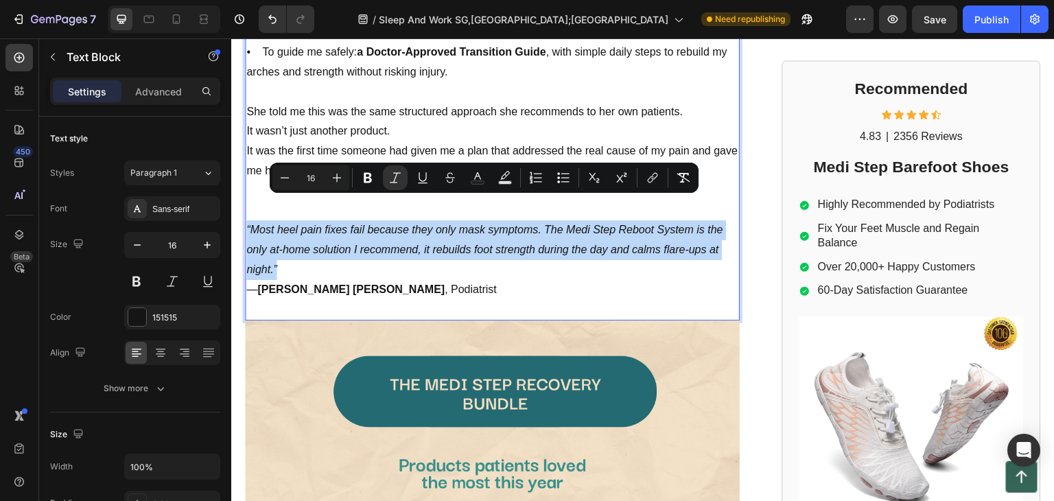
drag, startPoint x: 332, startPoint y: 240, endPoint x: 244, endPoint y: 210, distance: 92.0
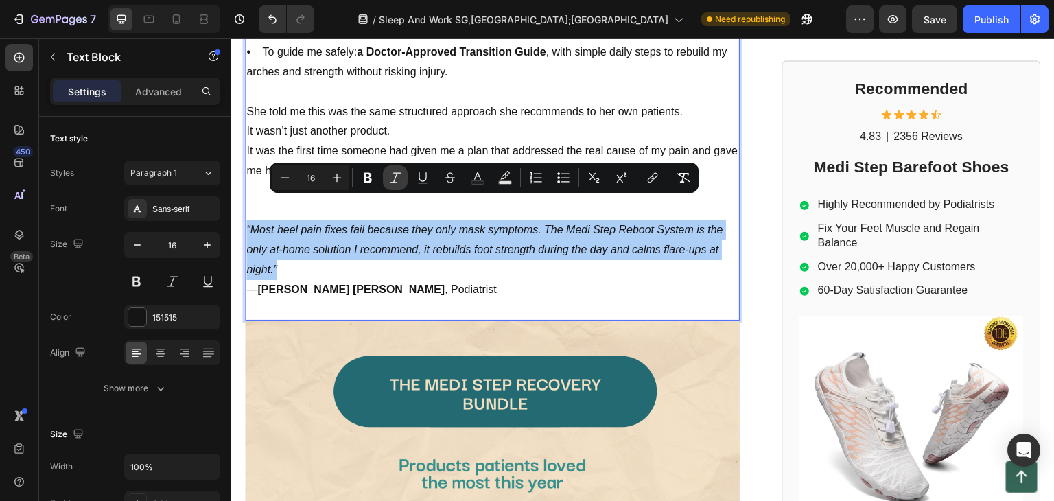
click at [394, 176] on icon "Editor contextual toolbar" at bounding box center [396, 178] width 14 height 14
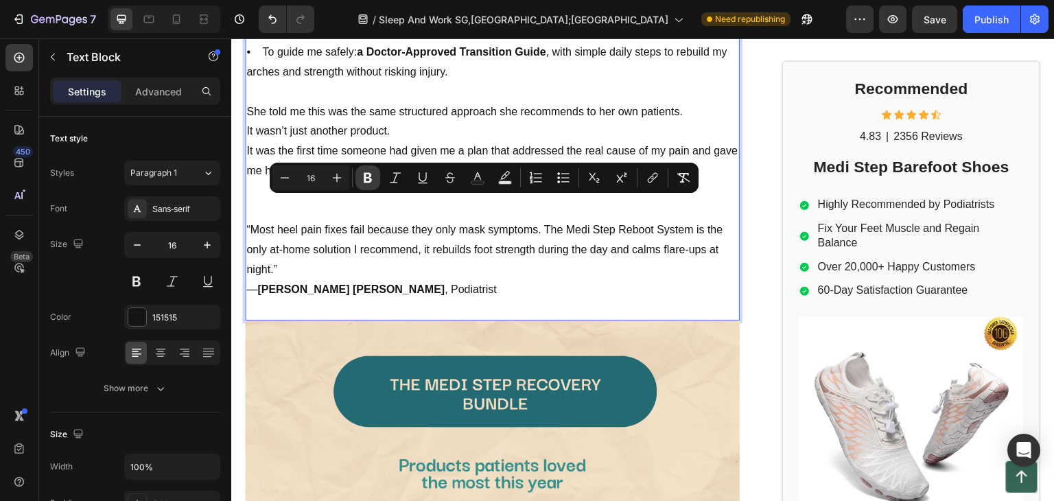
click at [362, 179] on icon "Editor contextual toolbar" at bounding box center [368, 178] width 14 height 14
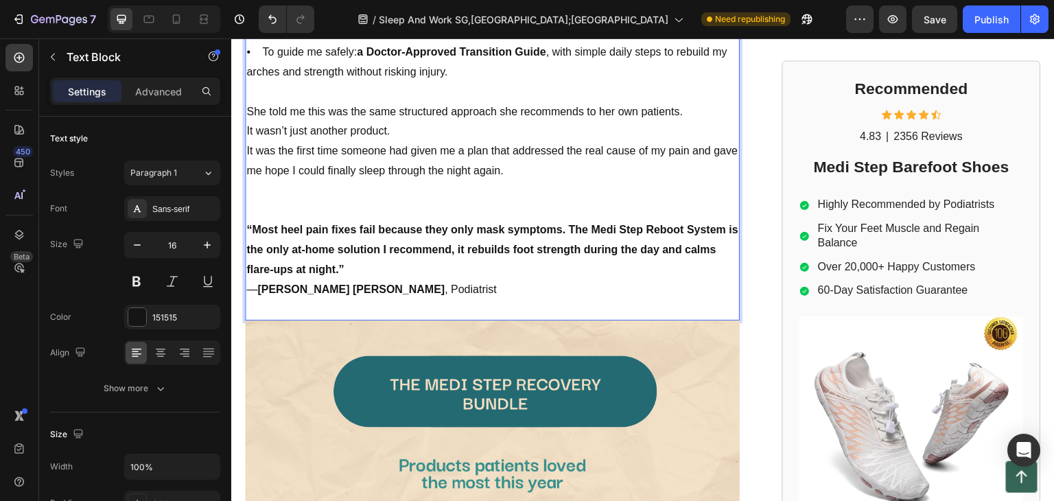
click at [422, 243] on p "“Most heel pain fixes fail because they only mask symptoms. The Medi Step Reboo…" at bounding box center [492, 249] width 492 height 59
click at [350, 280] on p "— [PERSON_NAME] [PERSON_NAME] , Podiatrist" at bounding box center [492, 290] width 492 height 20
click at [259, 280] on p "— [PERSON_NAME] [PERSON_NAME] , Podiatrist" at bounding box center [492, 290] width 492 height 20
drag, startPoint x: 321, startPoint y: 265, endPoint x: 296, endPoint y: 264, distance: 24.8
click at [321, 284] on strong "[PERSON_NAME] [PERSON_NAME]" at bounding box center [350, 290] width 187 height 12
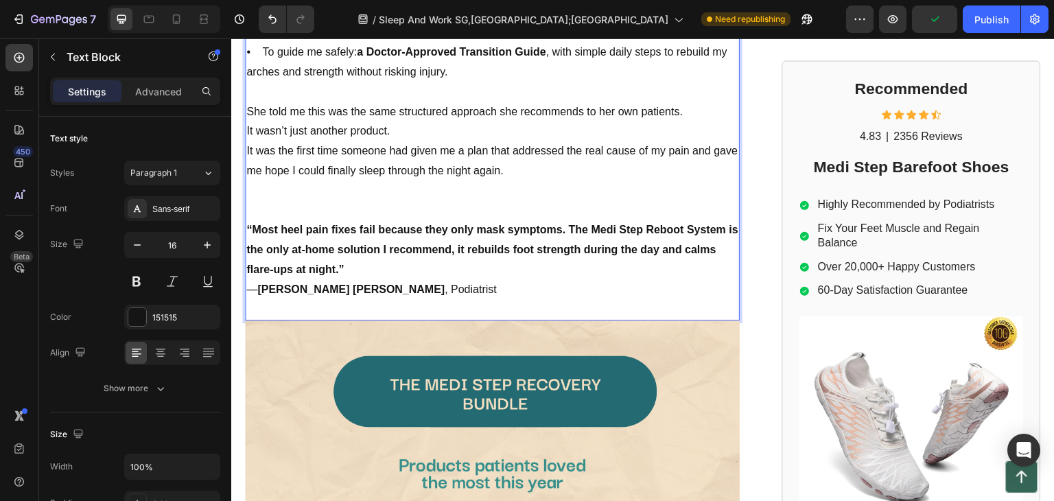
click at [259, 280] on p "— [PERSON_NAME] [PERSON_NAME] , Podiatrist" at bounding box center [492, 290] width 492 height 20
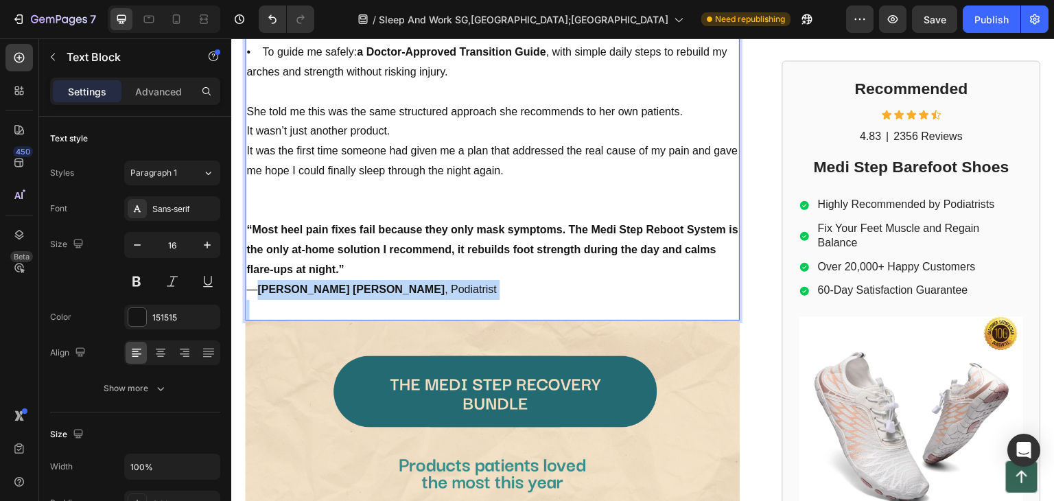
drag, startPoint x: 260, startPoint y: 260, endPoint x: 422, endPoint y: 260, distance: 162.0
click at [422, 280] on p "— [PERSON_NAME] [PERSON_NAME] , Podiatrist" at bounding box center [492, 290] width 492 height 20
click at [332, 284] on strong "[PERSON_NAME] [PERSON_NAME]" at bounding box center [350, 290] width 187 height 12
click at [801, 203] on icon at bounding box center [805, 205] width 9 height 9
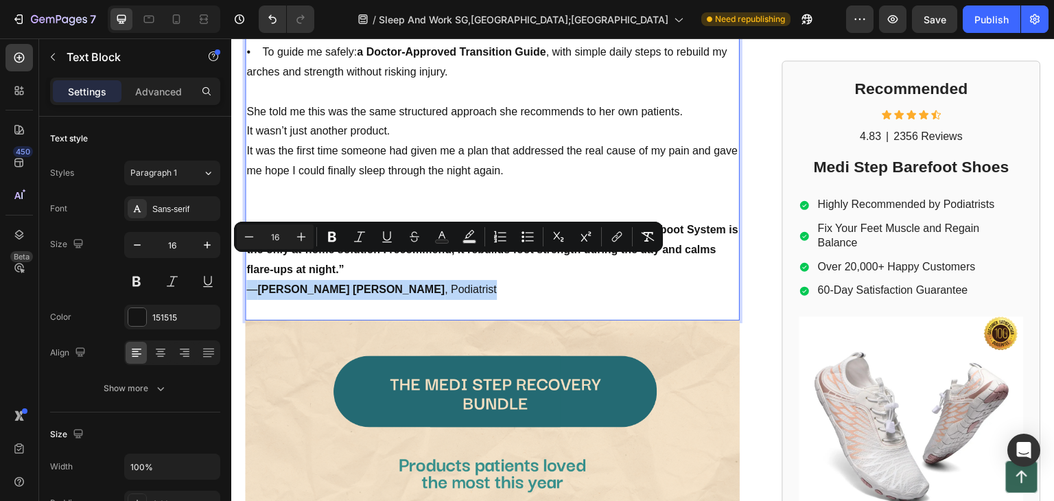
drag, startPoint x: 422, startPoint y: 260, endPoint x: 273, endPoint y: 253, distance: 148.5
click at [249, 280] on p "— [PERSON_NAME] [PERSON_NAME] , Podiatrist" at bounding box center [492, 290] width 492 height 20
click at [323, 236] on button "Bold" at bounding box center [332, 236] width 25 height 25
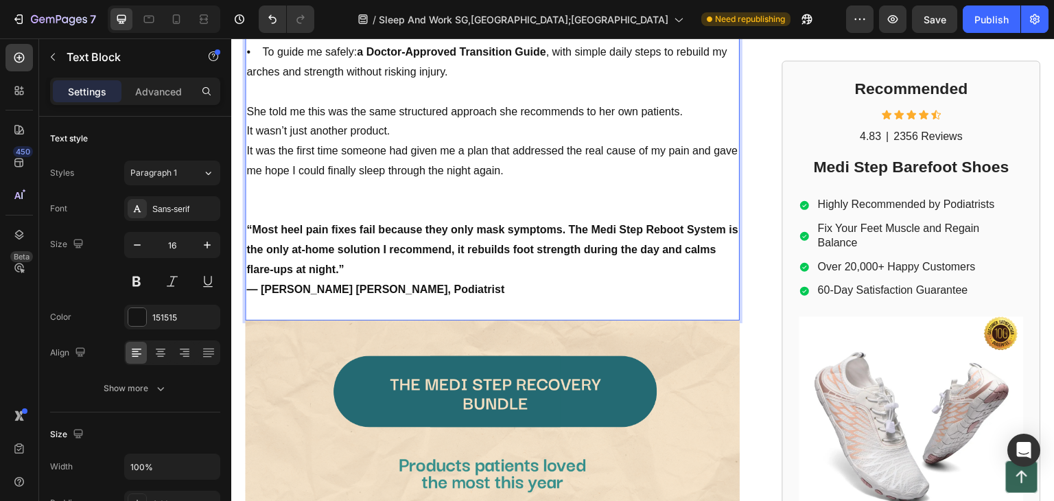
click at [323, 236] on p "“Most heel pain fixes fail because they only mask symptoms. The Medi Step Reboo…" at bounding box center [492, 249] width 492 height 59
click at [408, 280] on p "— [PERSON_NAME] [PERSON_NAME], Podiatrist" at bounding box center [492, 290] width 492 height 20
drag, startPoint x: 379, startPoint y: 266, endPoint x: 216, endPoint y: 268, distance: 162.7
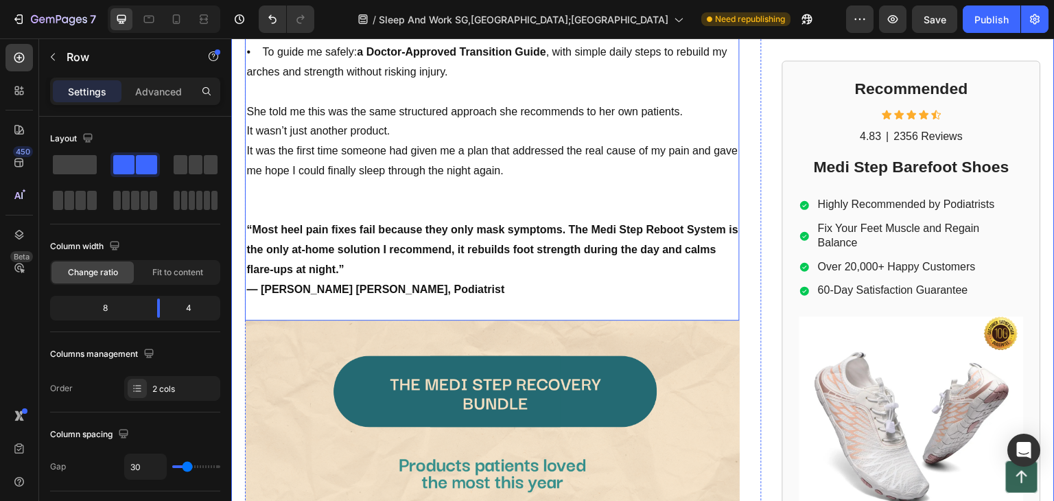
click at [416, 280] on p "— [PERSON_NAME] [PERSON_NAME], Podiatrist" at bounding box center [492, 290] width 492 height 20
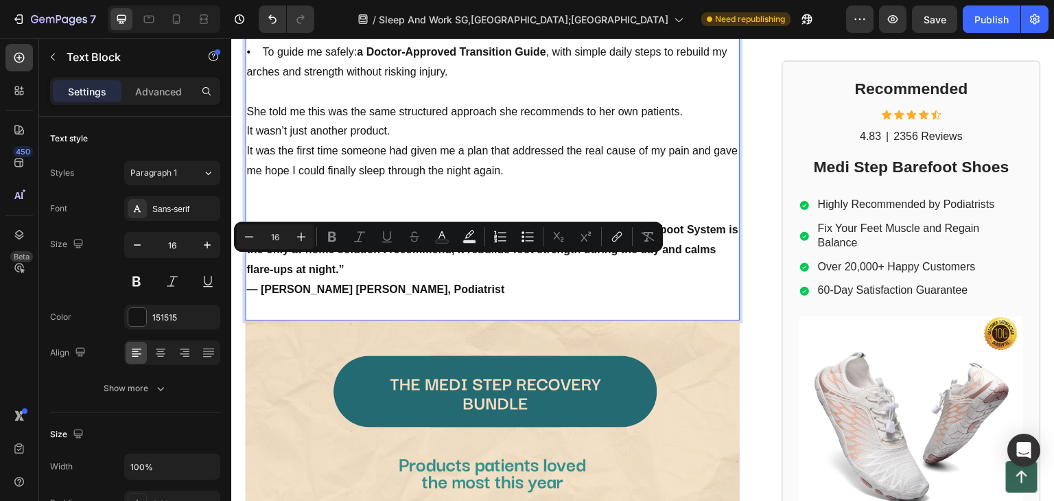
click at [411, 280] on p "— [PERSON_NAME] [PERSON_NAME], Podiatrist" at bounding box center [492, 290] width 492 height 20
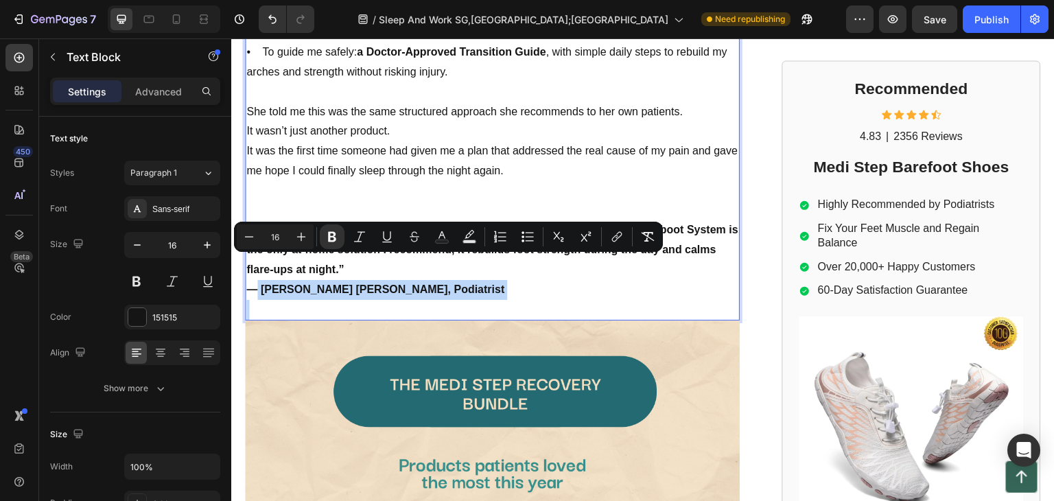
drag, startPoint x: 411, startPoint y: 262, endPoint x: 253, endPoint y: 261, distance: 157.9
click at [254, 280] on p "— [PERSON_NAME] [PERSON_NAME], Podiatrist" at bounding box center [492, 290] width 492 height 20
click at [338, 227] on button "Bold" at bounding box center [332, 236] width 25 height 25
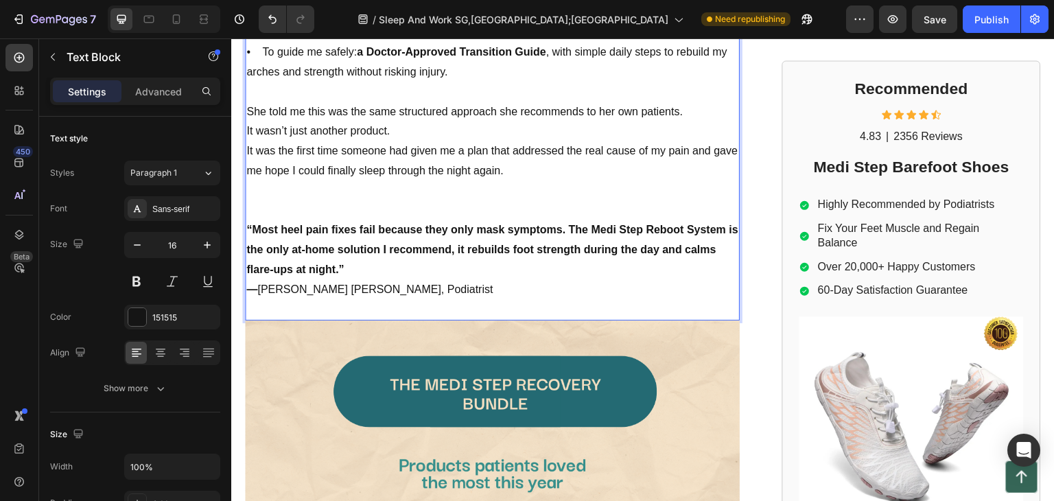
click at [433, 243] on p "“Most heel pain fixes fail because they only mask symptoms. The Medi Step Reboo…" at bounding box center [492, 249] width 492 height 59
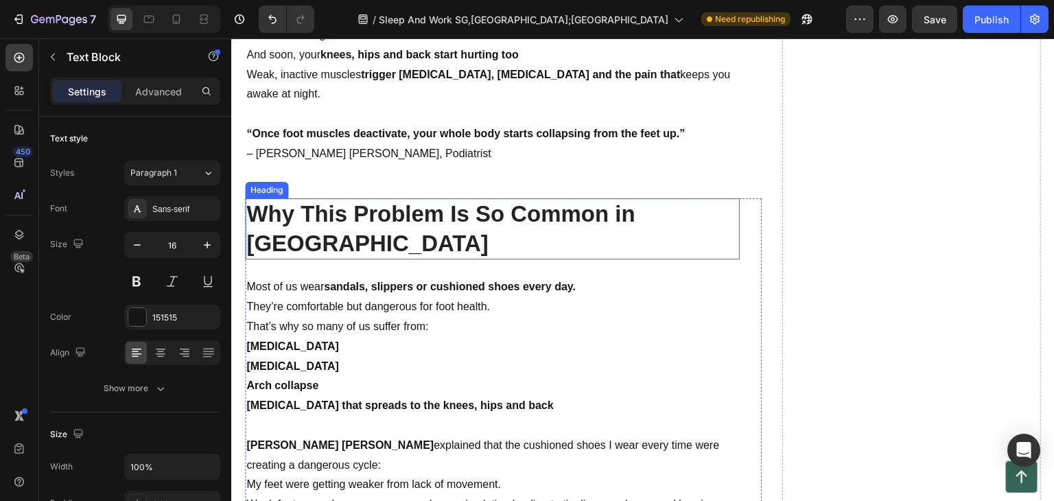
scroll to position [3092, 0]
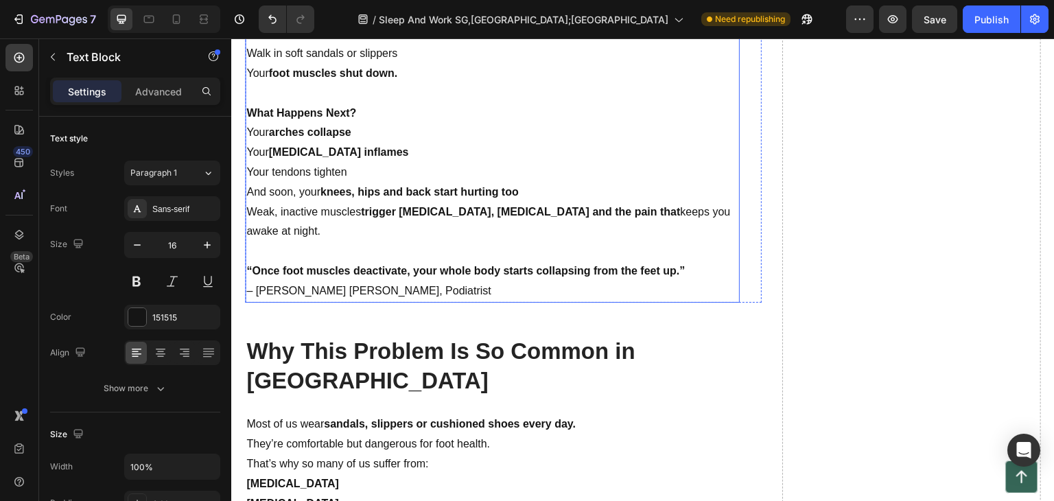
click at [402, 277] on p "“Once foot muscles deactivate, your whole body starts collapsing from the feet …" at bounding box center [492, 282] width 492 height 40
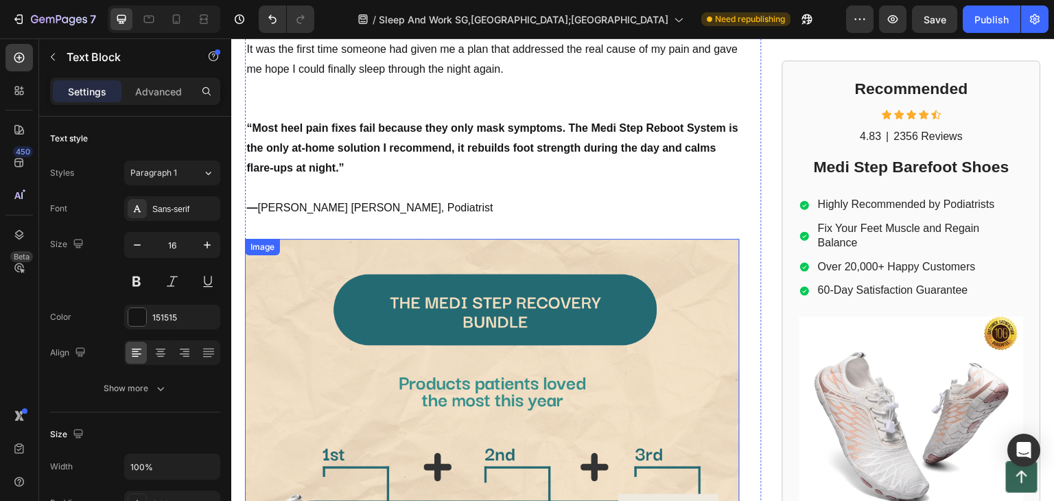
scroll to position [2131, 0]
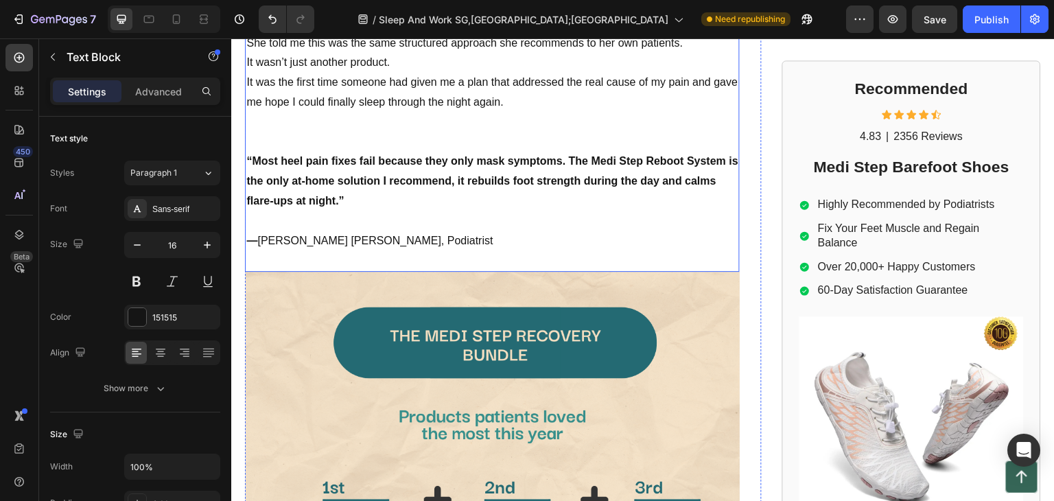
click at [263, 211] on p at bounding box center [492, 221] width 492 height 20
click at [327, 211] on p at bounding box center [492, 221] width 492 height 20
click at [365, 165] on p "“Most heel pain fixes fail because they only mask symptoms. The Medi Step Reboo…" at bounding box center [492, 181] width 492 height 59
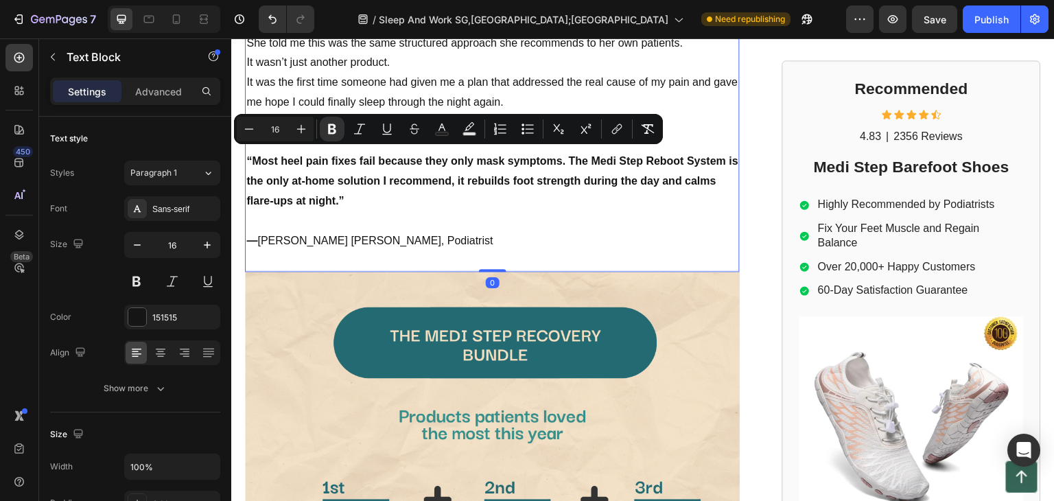
click at [349, 176] on p "“Most heel pain fixes fail because they only mask symptoms. The Medi Step Reboo…" at bounding box center [492, 181] width 492 height 59
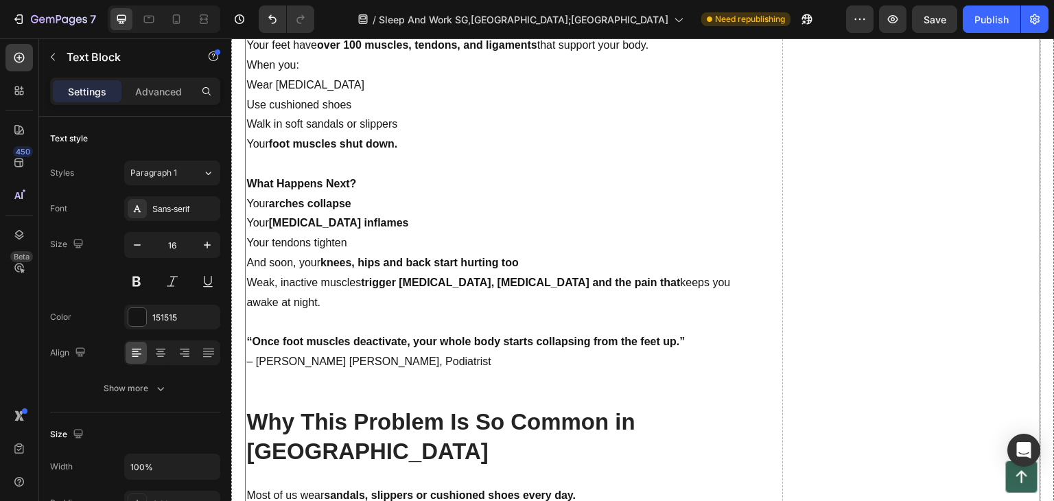
scroll to position [3023, 0]
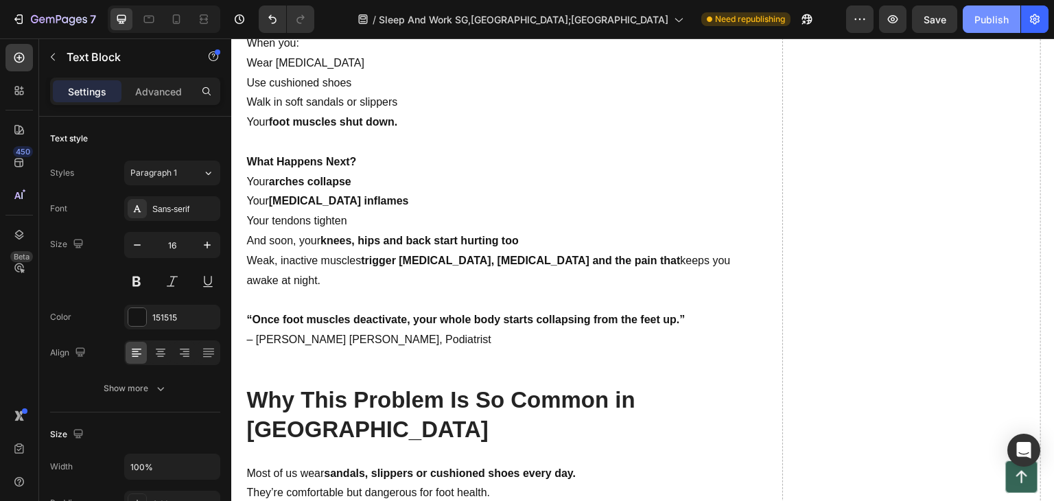
click at [998, 12] on div "Publish" at bounding box center [992, 19] width 34 height 14
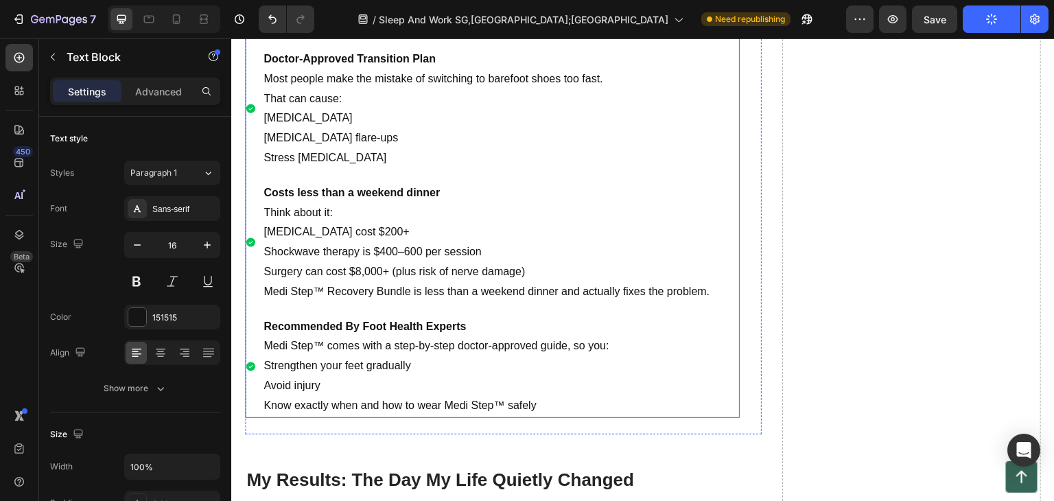
scroll to position [4190, 0]
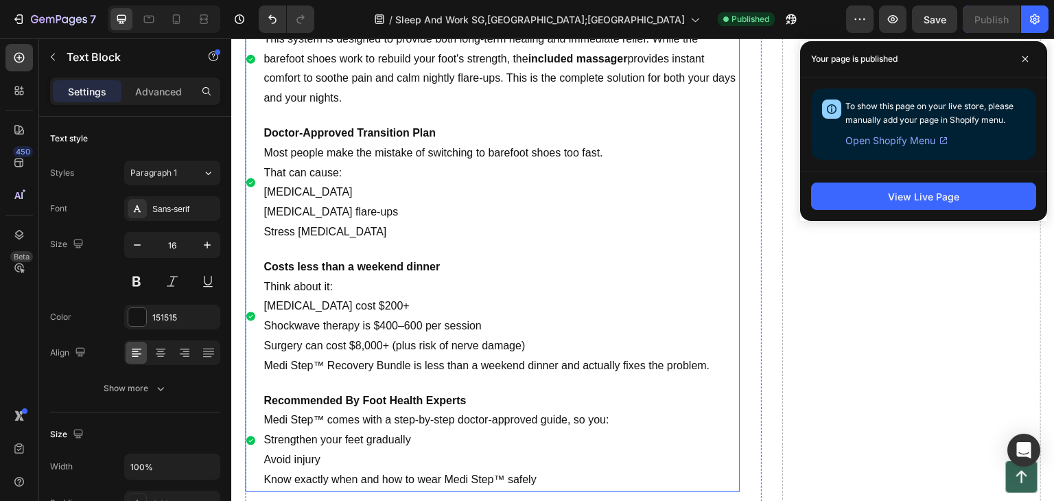
click at [447, 270] on p "Costs less than a weekend dinner" at bounding box center [501, 267] width 474 height 20
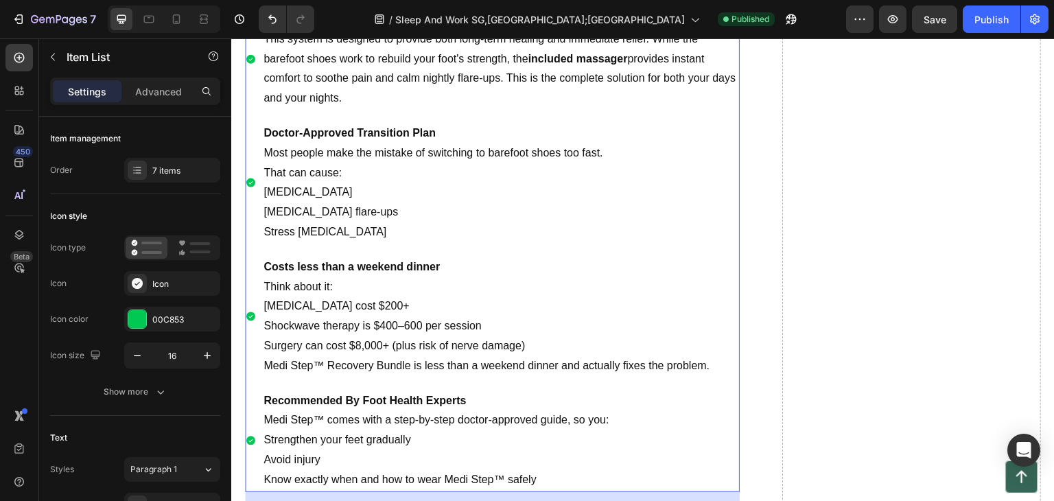
click at [447, 270] on p "Costs less than a weekend dinner" at bounding box center [501, 267] width 474 height 20
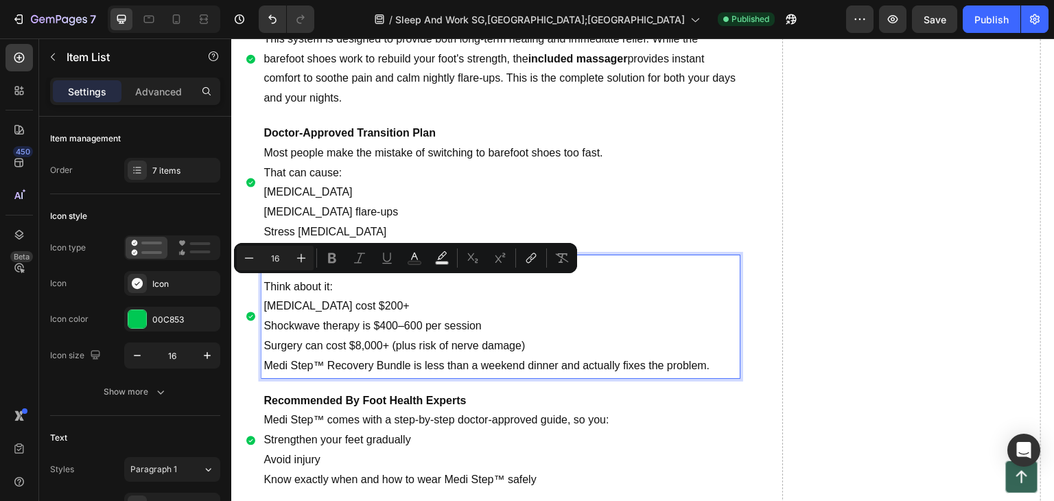
click at [438, 305] on p "[MEDICAL_DATA] cost $200+" at bounding box center [501, 307] width 474 height 20
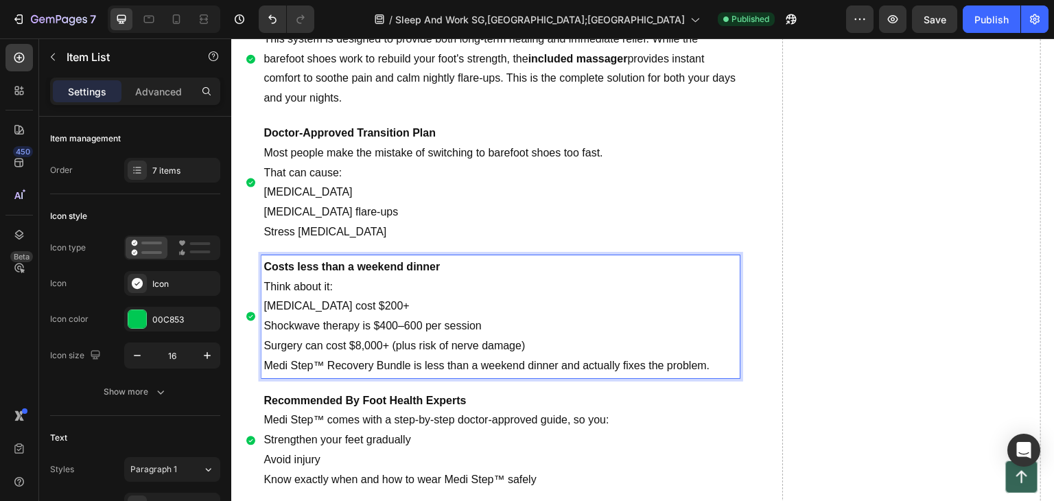
click at [440, 262] on p "Costs less than a weekend dinner" at bounding box center [501, 267] width 474 height 20
click at [316, 270] on strong "Costs less than a weekend dinner" at bounding box center [352, 267] width 176 height 12
click at [294, 266] on strong "Costs less than a weekend dinner" at bounding box center [352, 267] width 176 height 12
click at [335, 265] on strong "Costs S$190 less than a weekend dinner" at bounding box center [369, 267] width 211 height 12
click at [335, 265] on strong "Costs S$190 - less than a weekend dinner" at bounding box center [373, 267] width 218 height 12
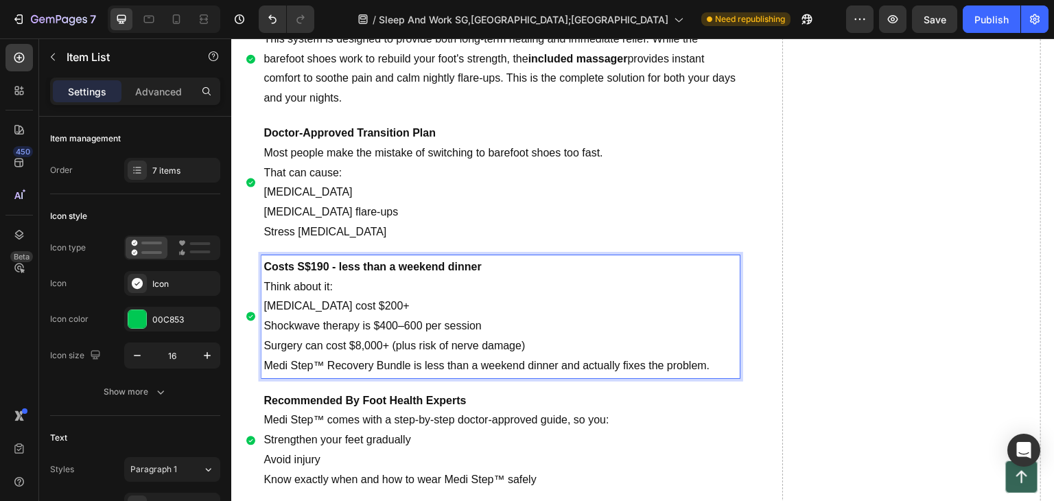
click at [334, 264] on strong "Costs S$190 - less than a weekend dinner" at bounding box center [373, 267] width 218 height 12
click at [332, 261] on strong "Costs S$190 - less than a weekend dinner" at bounding box center [373, 267] width 218 height 12
drag, startPoint x: 338, startPoint y: 269, endPoint x: 518, endPoint y: 264, distance: 179.9
click at [515, 262] on p "Costs S$190 - less than a weekend dinner" at bounding box center [501, 267] width 474 height 20
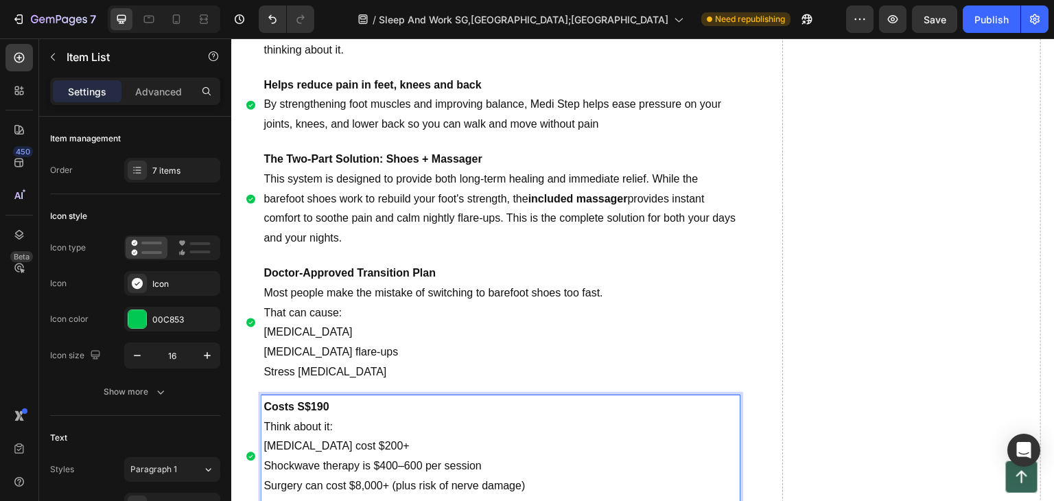
scroll to position [4122, 0]
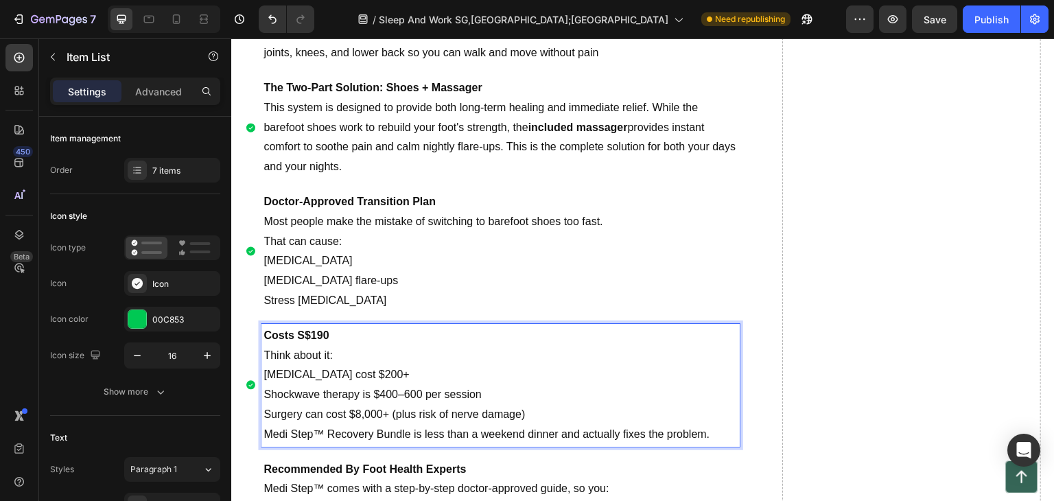
click at [338, 332] on p "Costs S$190" at bounding box center [501, 336] width 474 height 20
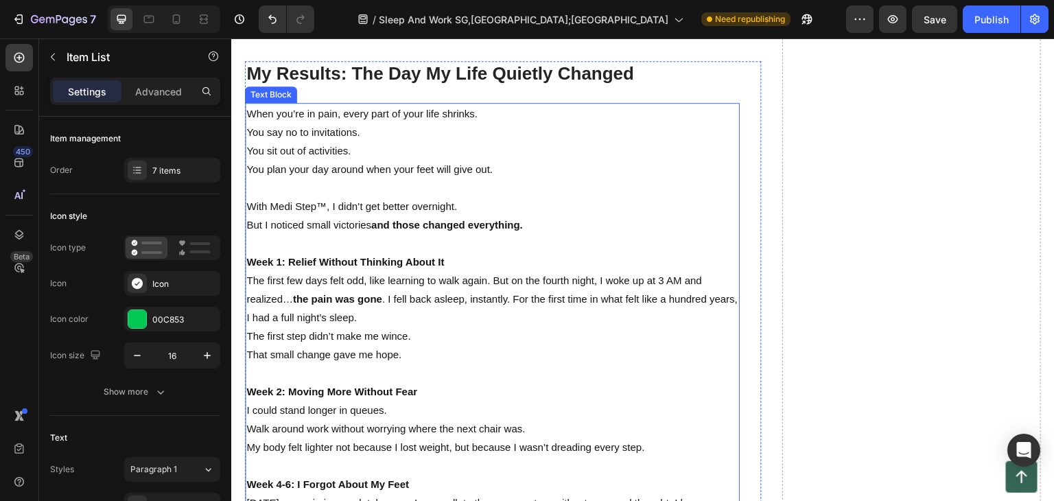
scroll to position [4740, 0]
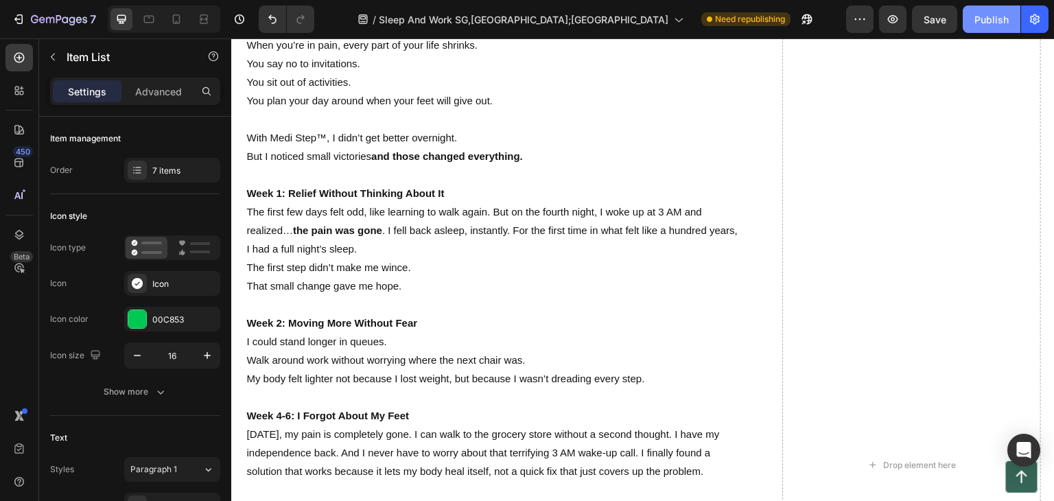
click at [982, 16] on div "Publish" at bounding box center [992, 19] width 34 height 14
